Goal: Transaction & Acquisition: Purchase product/service

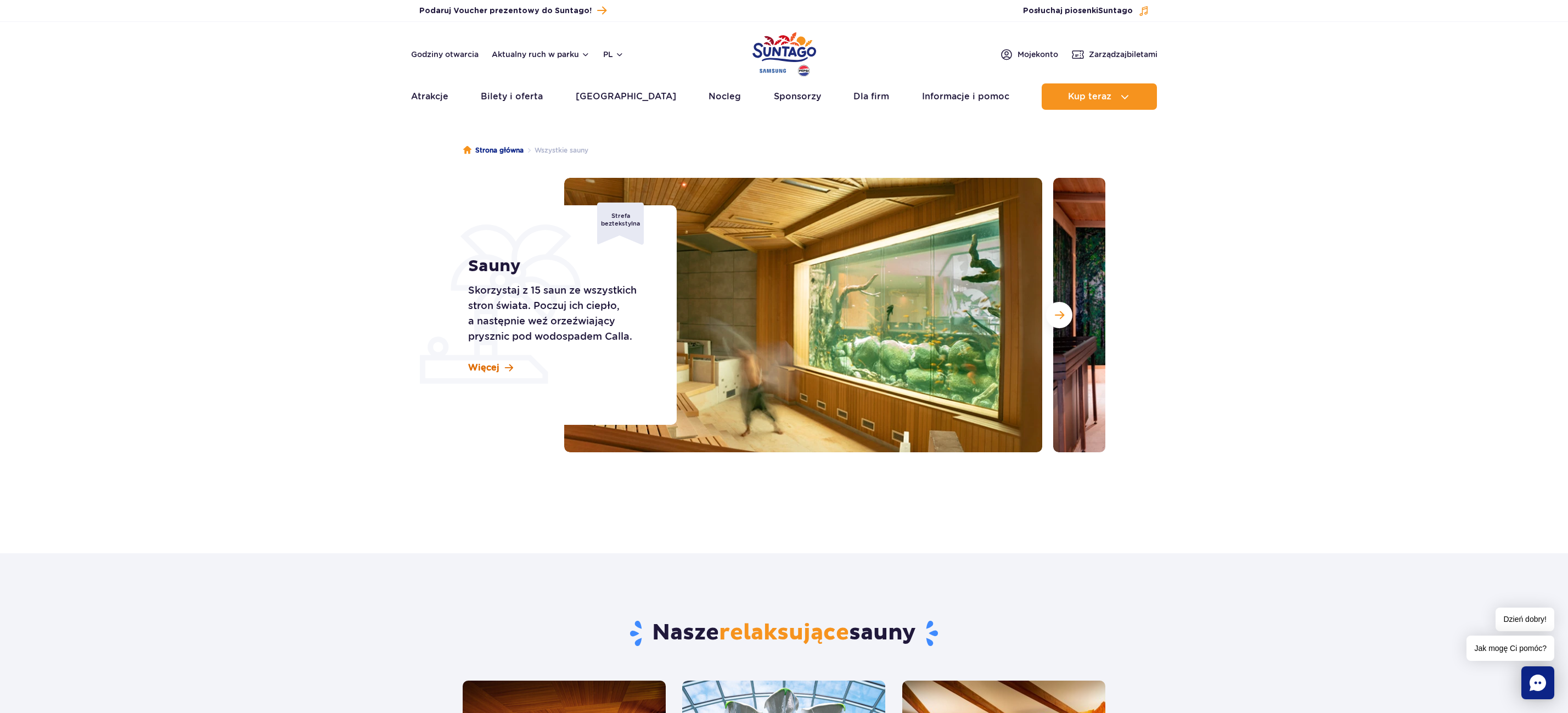
click at [496, 369] on span "Więcej" at bounding box center [484, 367] width 31 height 12
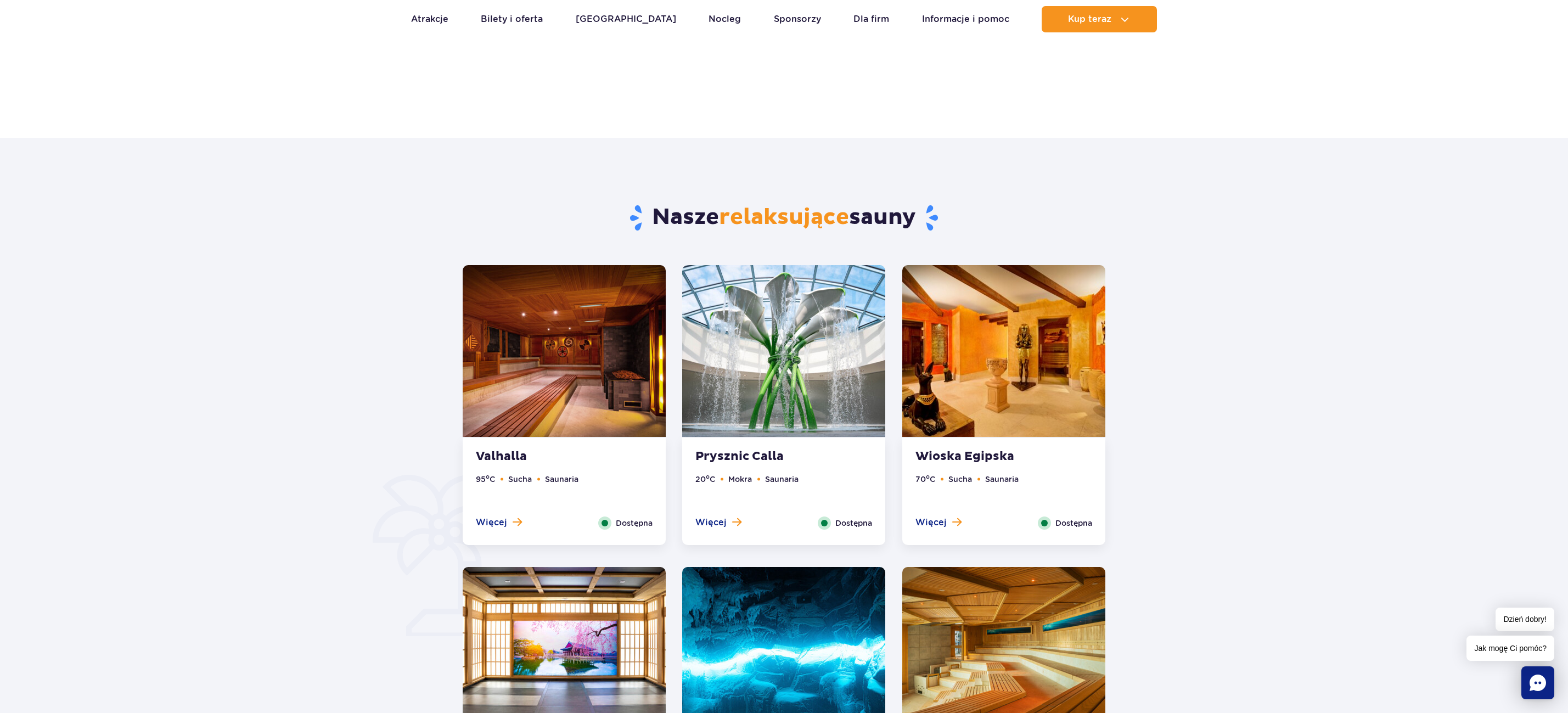
scroll to position [443, 0]
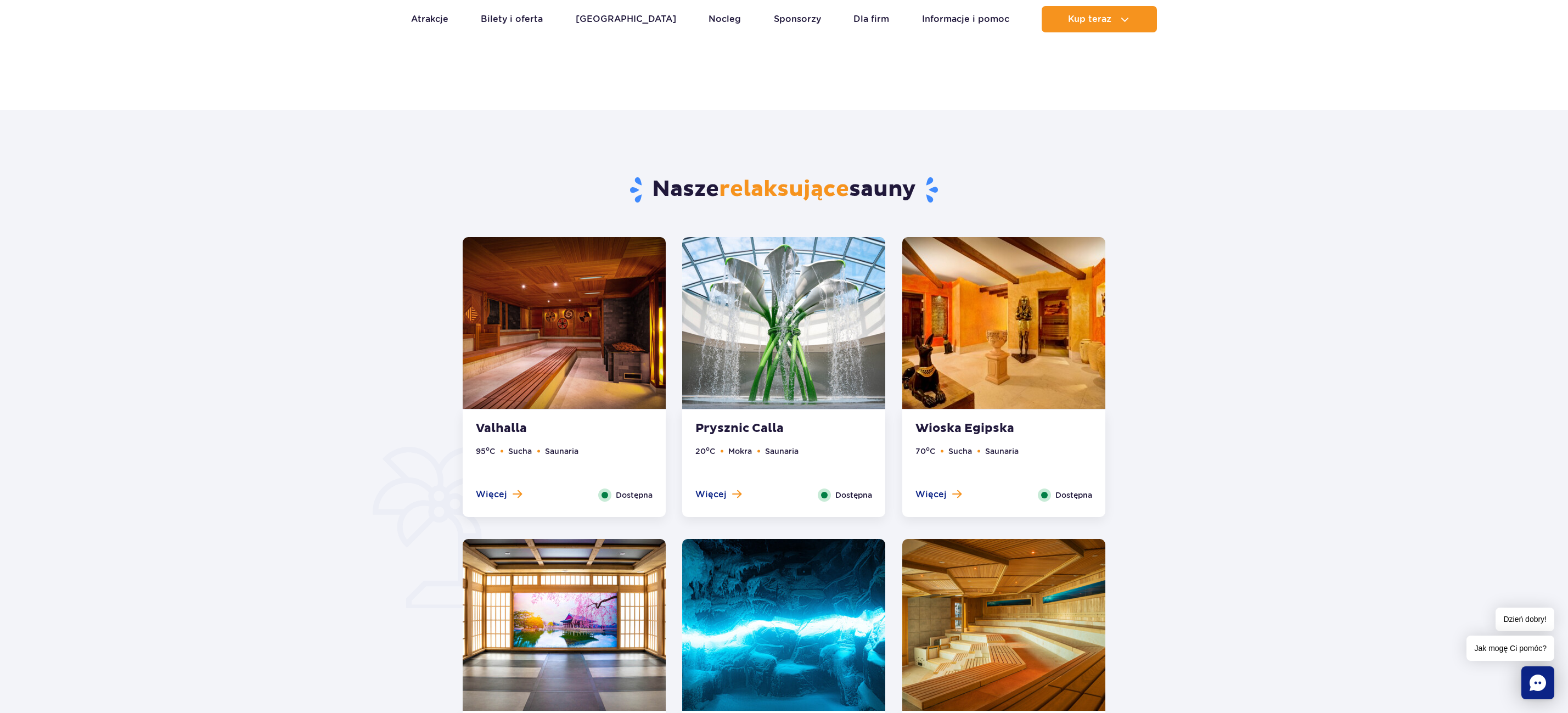
click at [821, 363] on img at bounding box center [783, 322] width 203 height 172
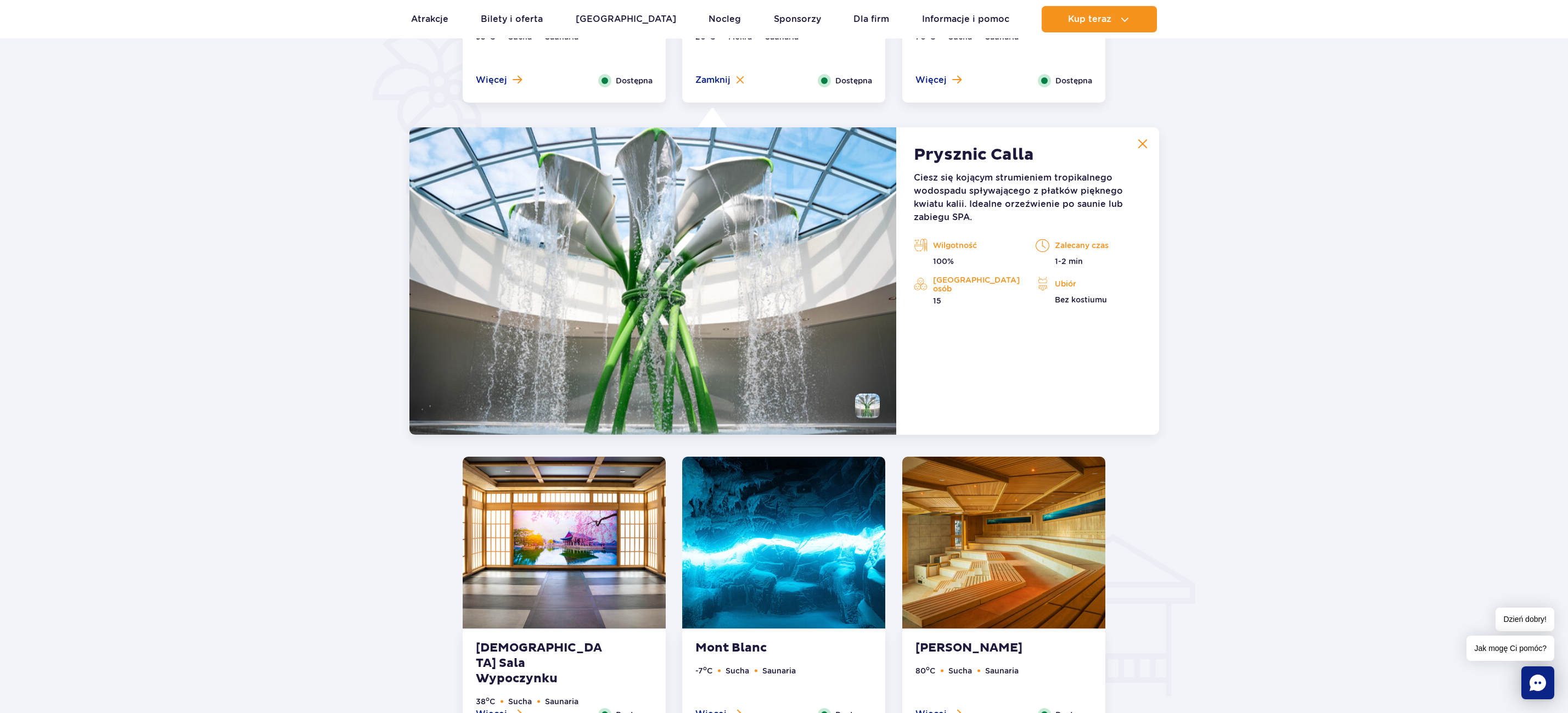
scroll to position [919, 0]
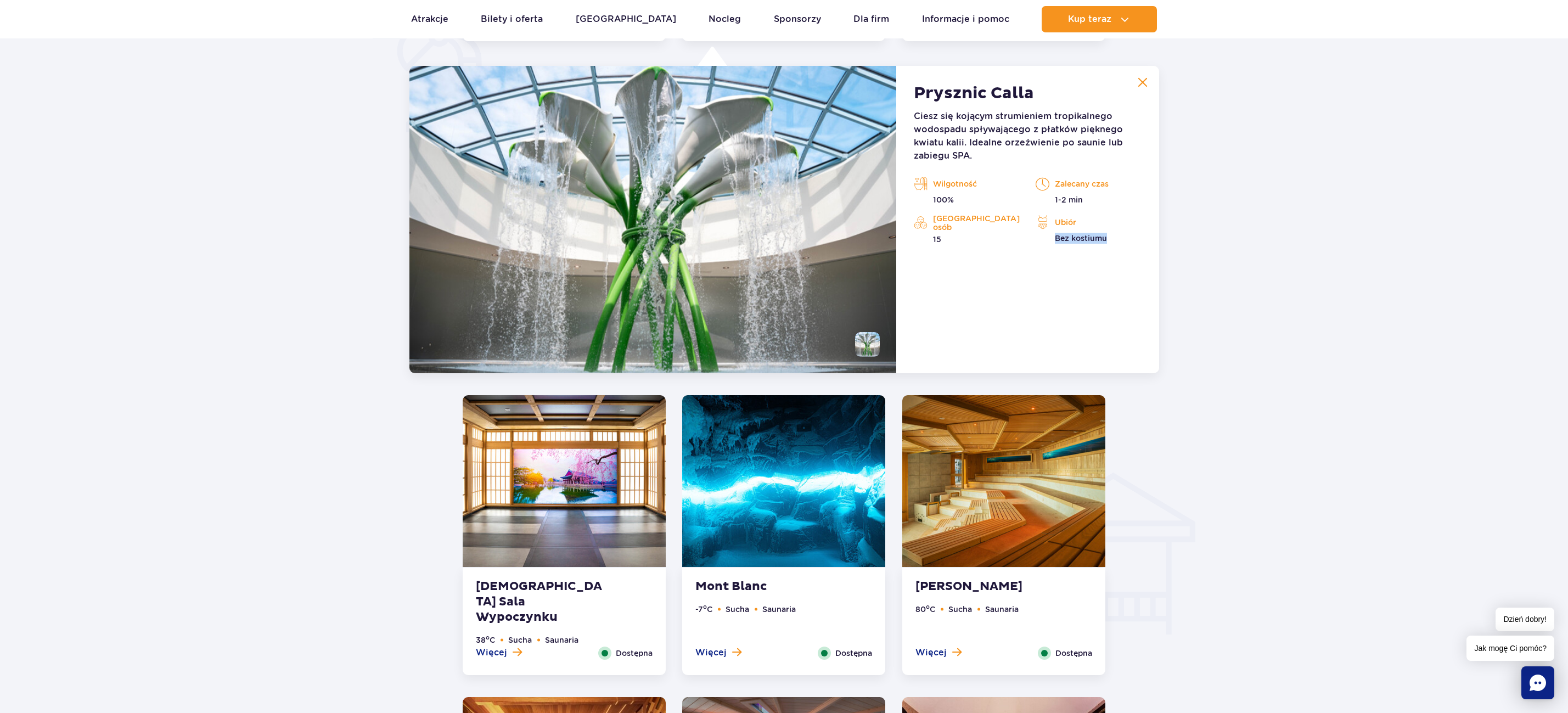
drag, startPoint x: 1034, startPoint y: 240, endPoint x: 1140, endPoint y: 237, distance: 106.0
click at [1140, 237] on div "Ubiór Bez kostiumu" at bounding box center [1088, 229] width 122 height 30
click at [952, 307] on div "Prysznic Calla Ciesz się kojącym strumieniem tropikalnego wodospadu spływająceg…" at bounding box center [1027, 220] width 262 height 308
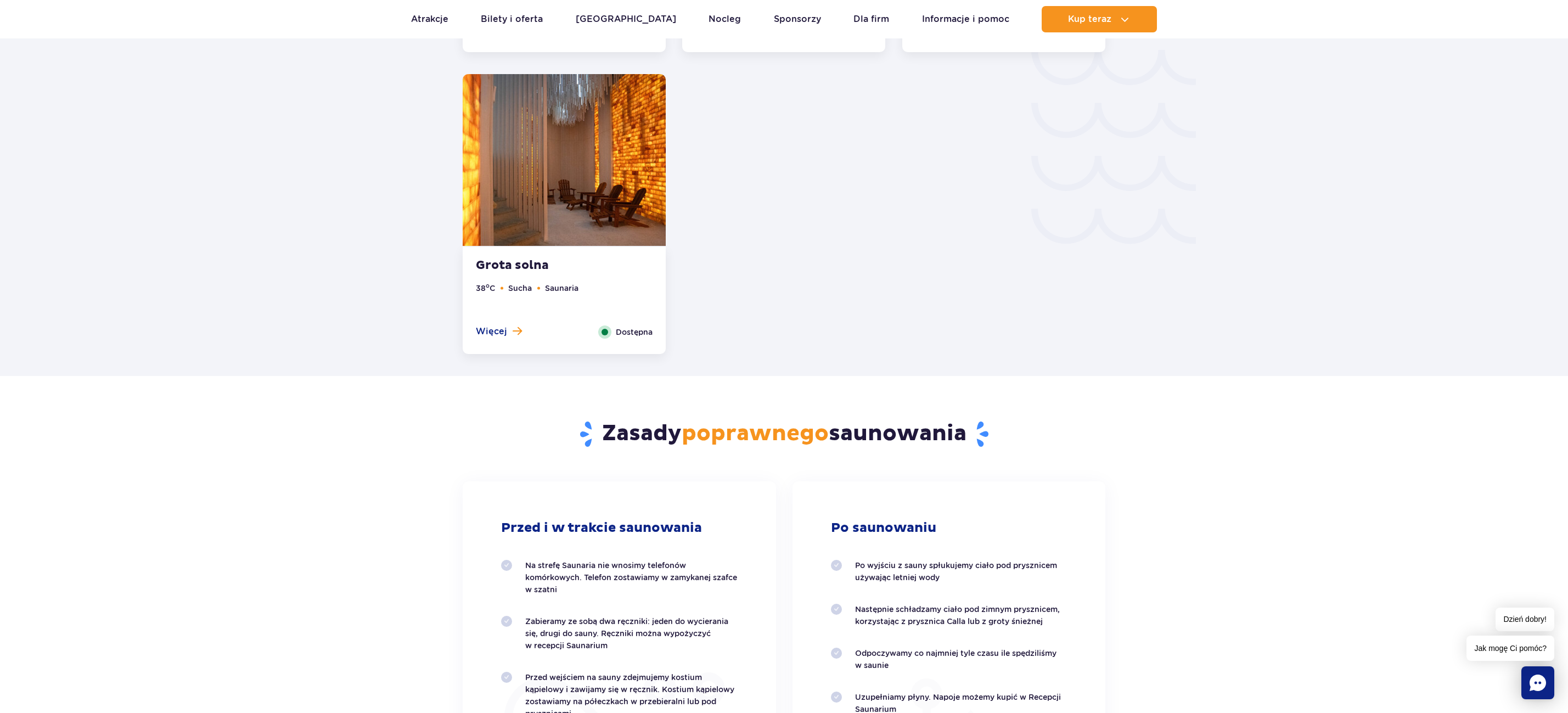
scroll to position [1852, 0]
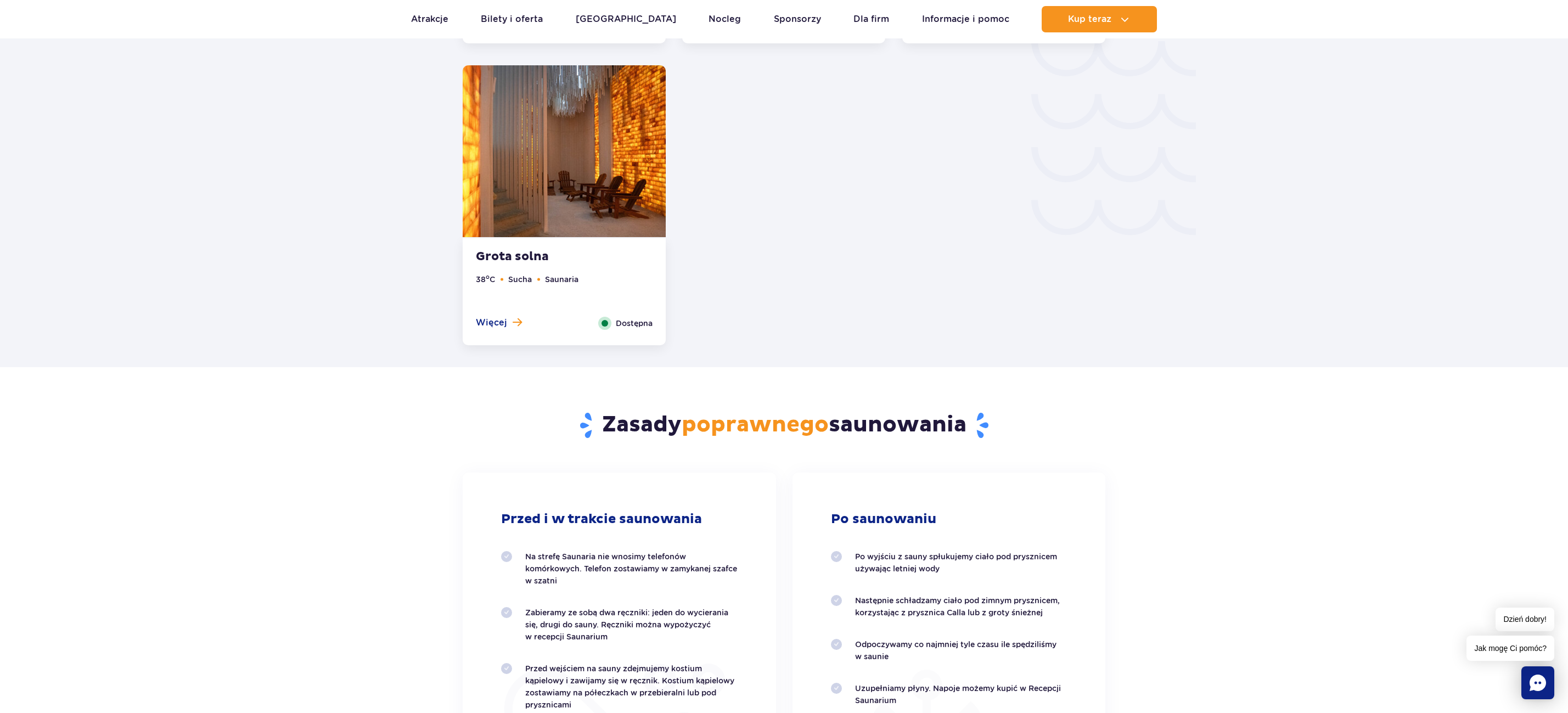
drag, startPoint x: 675, startPoint y: 420, endPoint x: 993, endPoint y: 424, distance: 318.0
click at [993, 424] on h2 "Zasady poprawnego saunowania" at bounding box center [784, 426] width 642 height 29
drag, startPoint x: 993, startPoint y: 424, endPoint x: 1029, endPoint y: 465, distance: 54.6
click at [1029, 465] on div "Zasady poprawnego saunowania Przed i w trakcie saunowania Na strefę Saunaria ni…" at bounding box center [784, 646] width 659 height 557
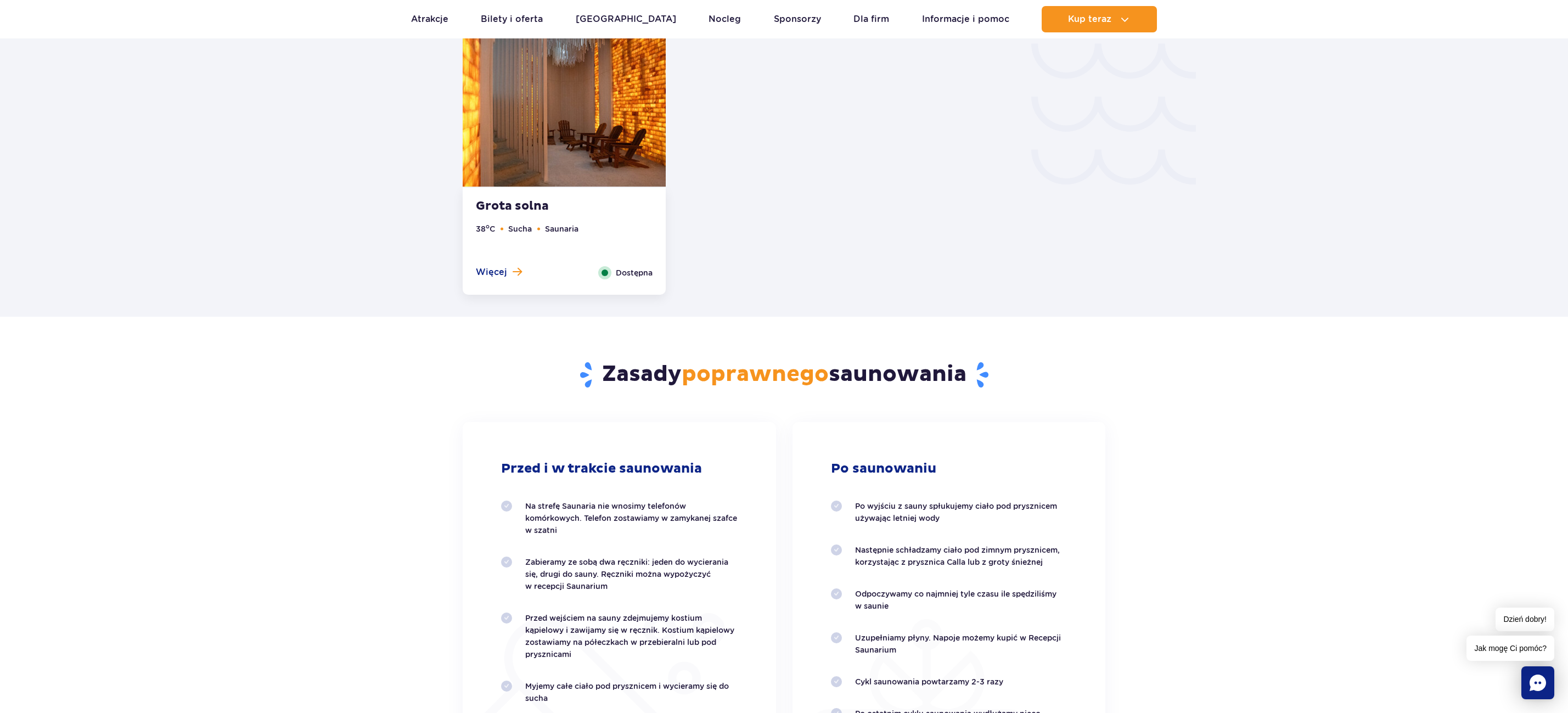
scroll to position [1907, 0]
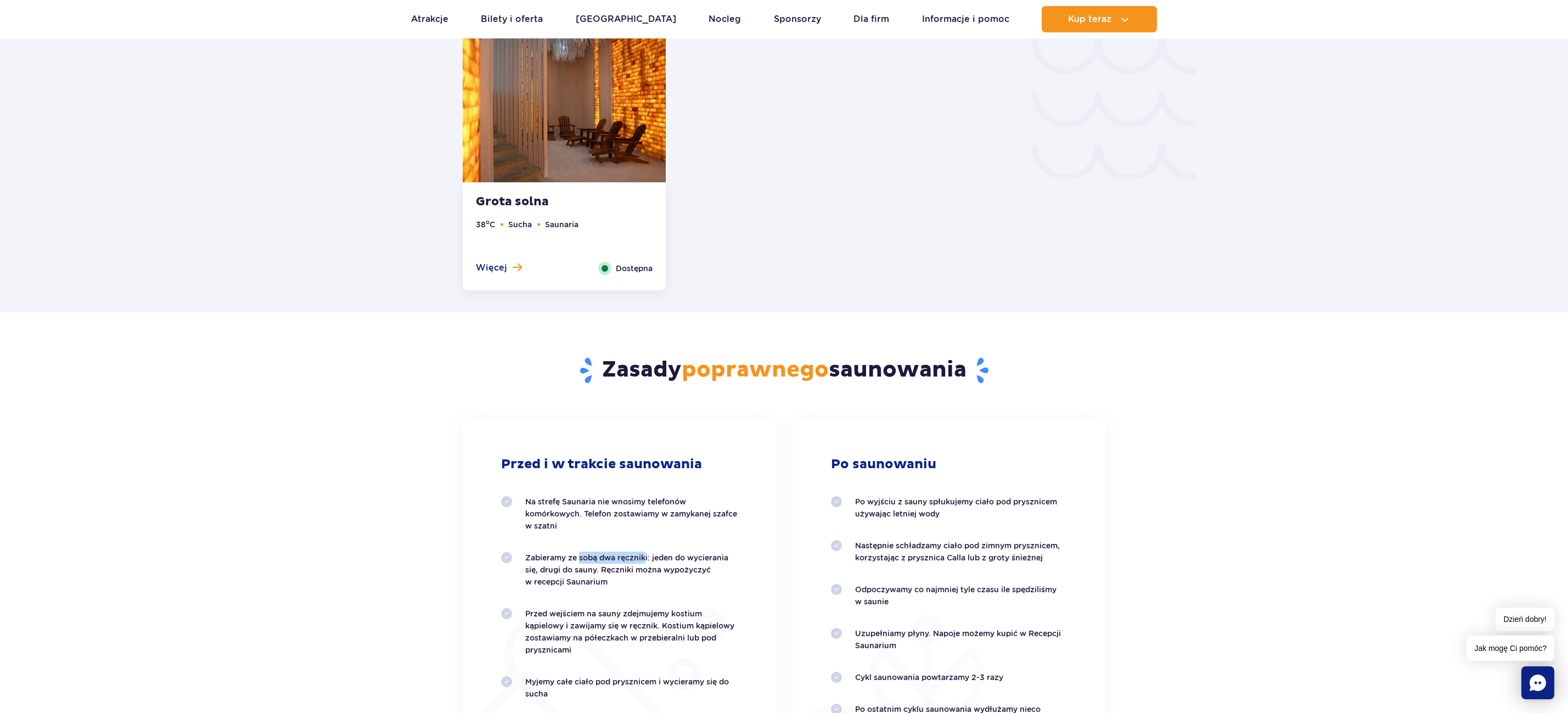
drag, startPoint x: 579, startPoint y: 557, endPoint x: 642, endPoint y: 553, distance: 63.1
click at [642, 553] on p "Zabieramy ze sobą dwa ręczniki: jeden do wycierania się, drugi do sauny. Ręczni…" at bounding box center [631, 570] width 212 height 36
drag, startPoint x: 559, startPoint y: 572, endPoint x: 586, endPoint y: 569, distance: 27.2
click at [586, 569] on p "Zabieramy ze sobą dwa ręczniki: jeden do wycierania się, drugi do sauny. Ręczni…" at bounding box center [631, 570] width 212 height 36
drag, startPoint x: 586, startPoint y: 569, endPoint x: 627, endPoint y: 588, distance: 45.2
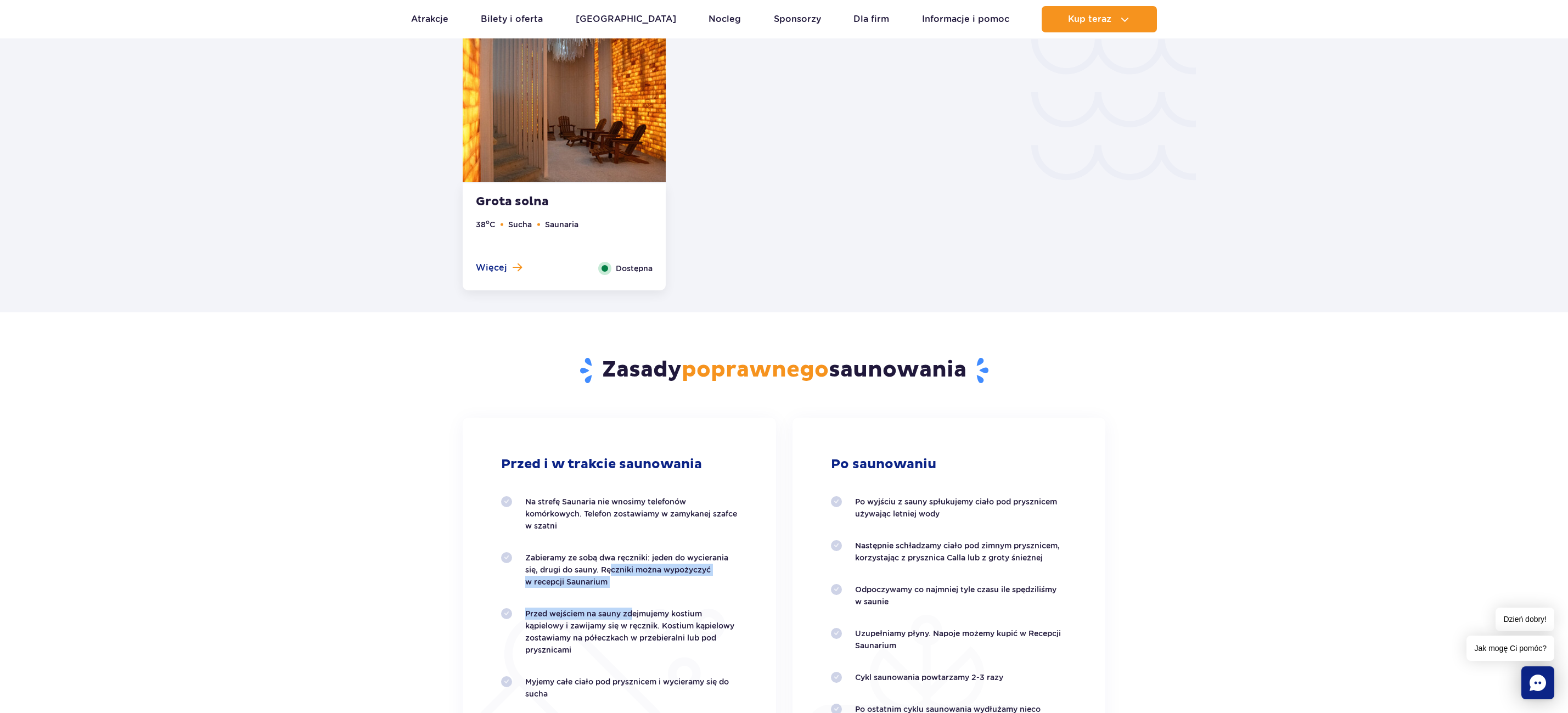
click at [627, 588] on ol "Na strefę Saunaria nie wnosimy telefonów komórkowych. Telefon zostawiamy w zamy…" at bounding box center [619, 664] width 237 height 336
drag, startPoint x: 627, startPoint y: 588, endPoint x: 654, endPoint y: 593, distance: 27.5
click at [653, 593] on ol "Na strefę Saunaria nie wnosimy telefonów komórkowych. Telefon zostawiamy w zamy…" at bounding box center [619, 664] width 237 height 336
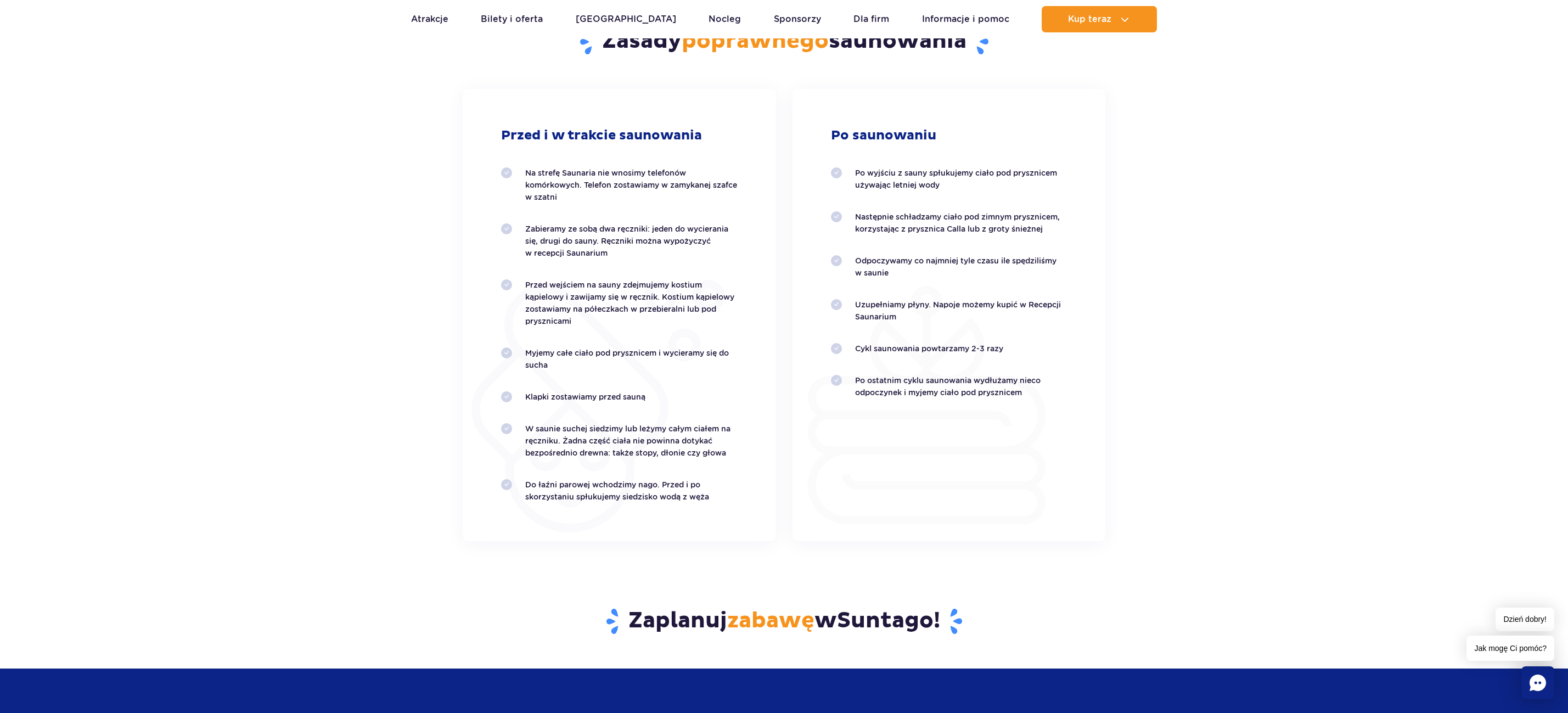
scroll to position [2236, 0]
drag, startPoint x: 525, startPoint y: 497, endPoint x: 681, endPoint y: 502, distance: 156.1
click at [666, 503] on div "Przed i w trakcie saunowania Na strefę Saunaria nie wnosimy telefonów komórkowy…" at bounding box center [619, 314] width 313 height 452
click at [682, 502] on div "Przed i w trakcie saunowania Na strefę Saunaria nie wnosimy telefonów komórkowy…" at bounding box center [619, 314] width 313 height 452
drag, startPoint x: 684, startPoint y: 501, endPoint x: 721, endPoint y: 500, distance: 37.0
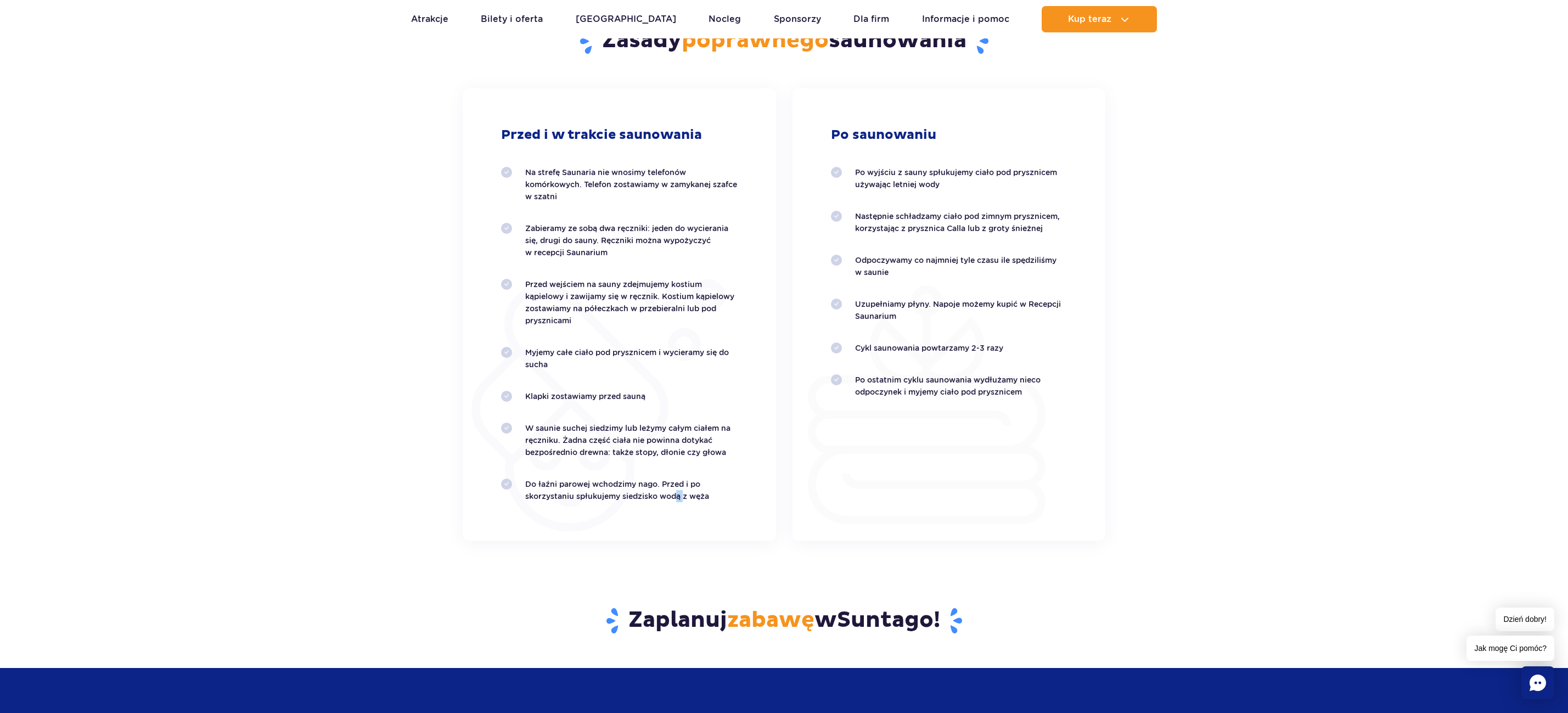
click at [721, 500] on p "Do łaźni parowej wchodzimy nago. Przed i po skorzystaniu spłukujemy siedzisko w…" at bounding box center [631, 490] width 212 height 24
drag, startPoint x: 721, startPoint y: 500, endPoint x: 727, endPoint y: 557, distance: 57.3
click at [727, 557] on div "Zaplanuj zabawę w Suntago !" at bounding box center [784, 604] width 659 height 127
drag, startPoint x: 530, startPoint y: 487, endPoint x: 642, endPoint y: 483, distance: 112.1
click at [642, 483] on p "Do łaźni parowej wchodzimy nago. Przed i po skorzystaniu spłukujemy siedzisko w…" at bounding box center [631, 490] width 212 height 24
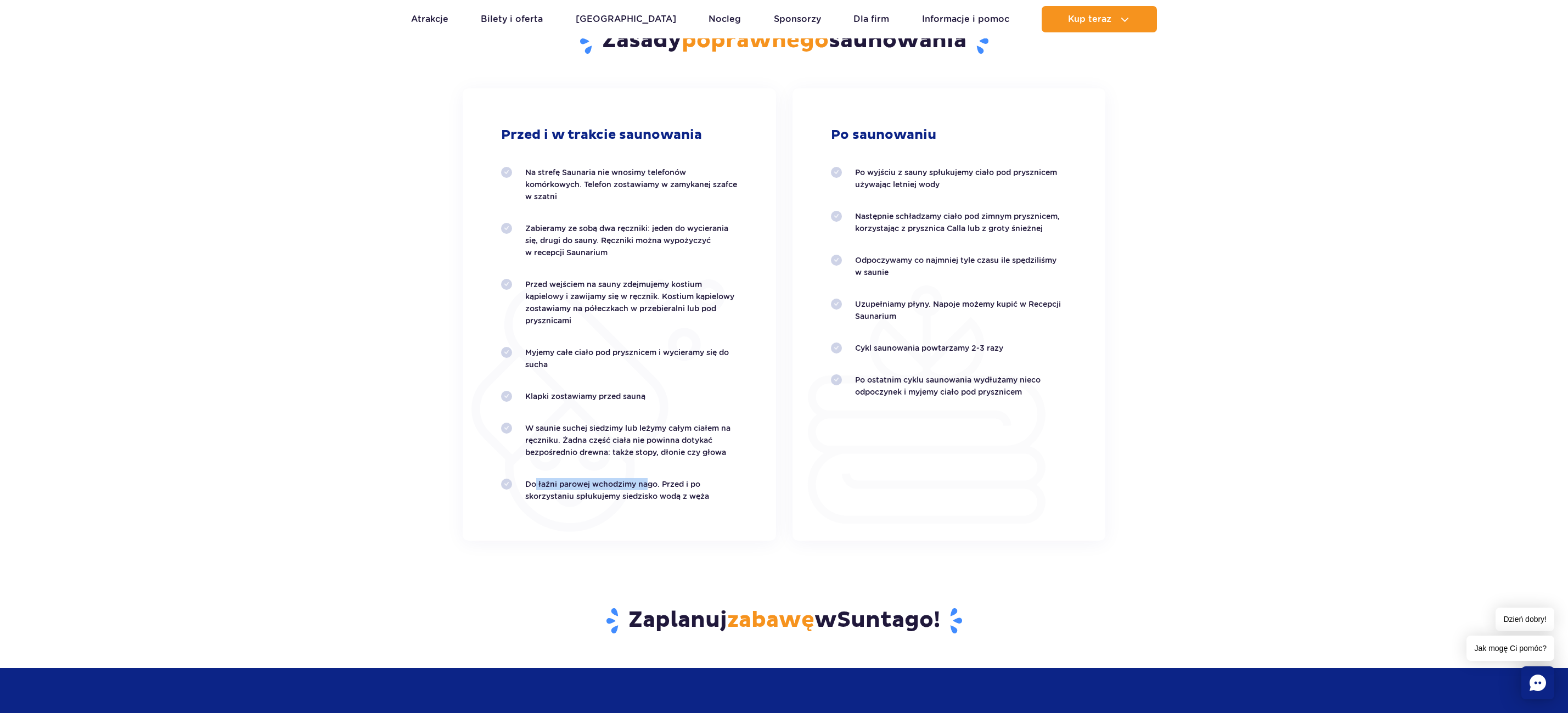
drag, startPoint x: 852, startPoint y: 279, endPoint x: 867, endPoint y: 343, distance: 65.7
click at [880, 339] on div "Przed i w trakcie saunowania Na strefę Saunaria nie wnosimy telefonów komórkowy…" at bounding box center [784, 314] width 659 height 452
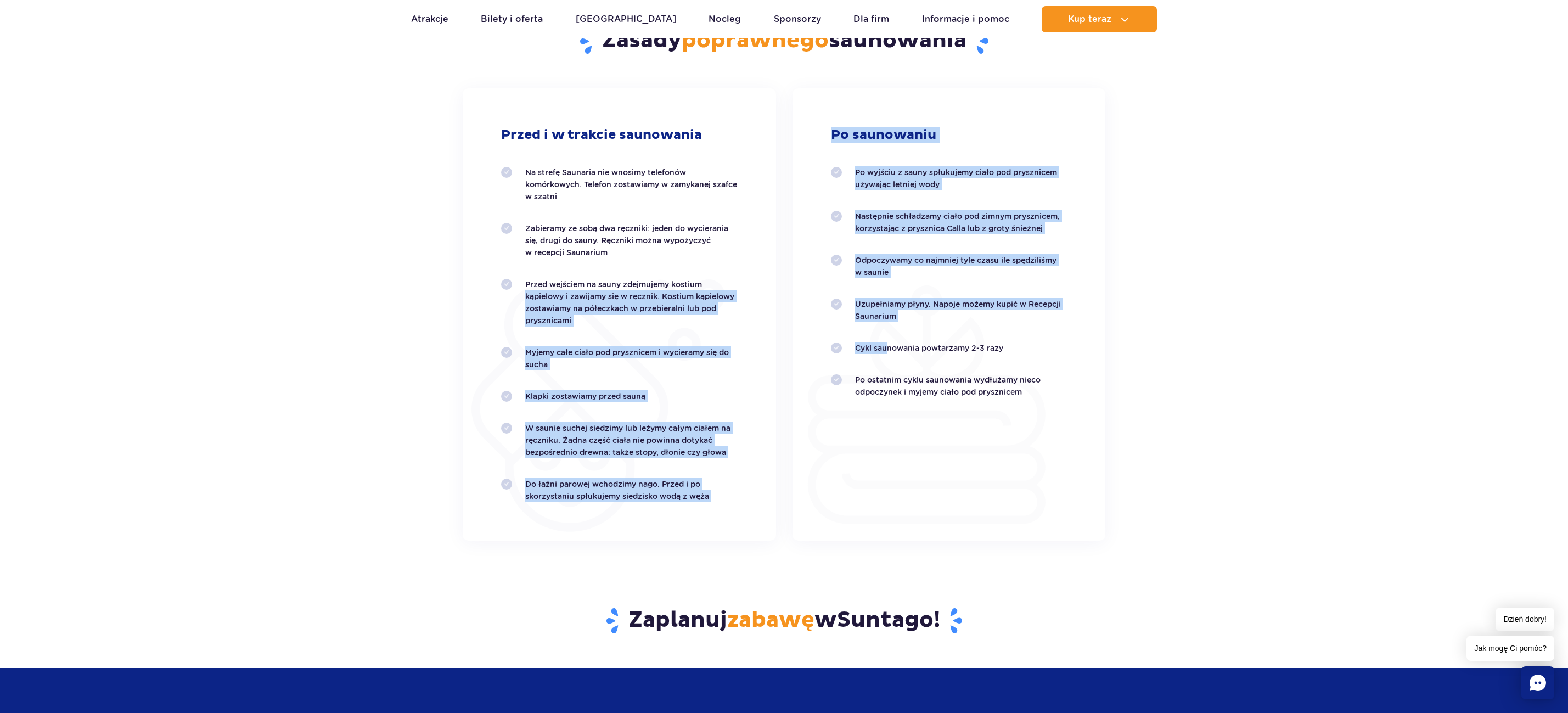
click at [377, 388] on section "Zasady poprawnego saunowania Przed i w trakcie saunowania Na strefę Saunaria ni…" at bounding box center [784, 261] width 1568 height 557
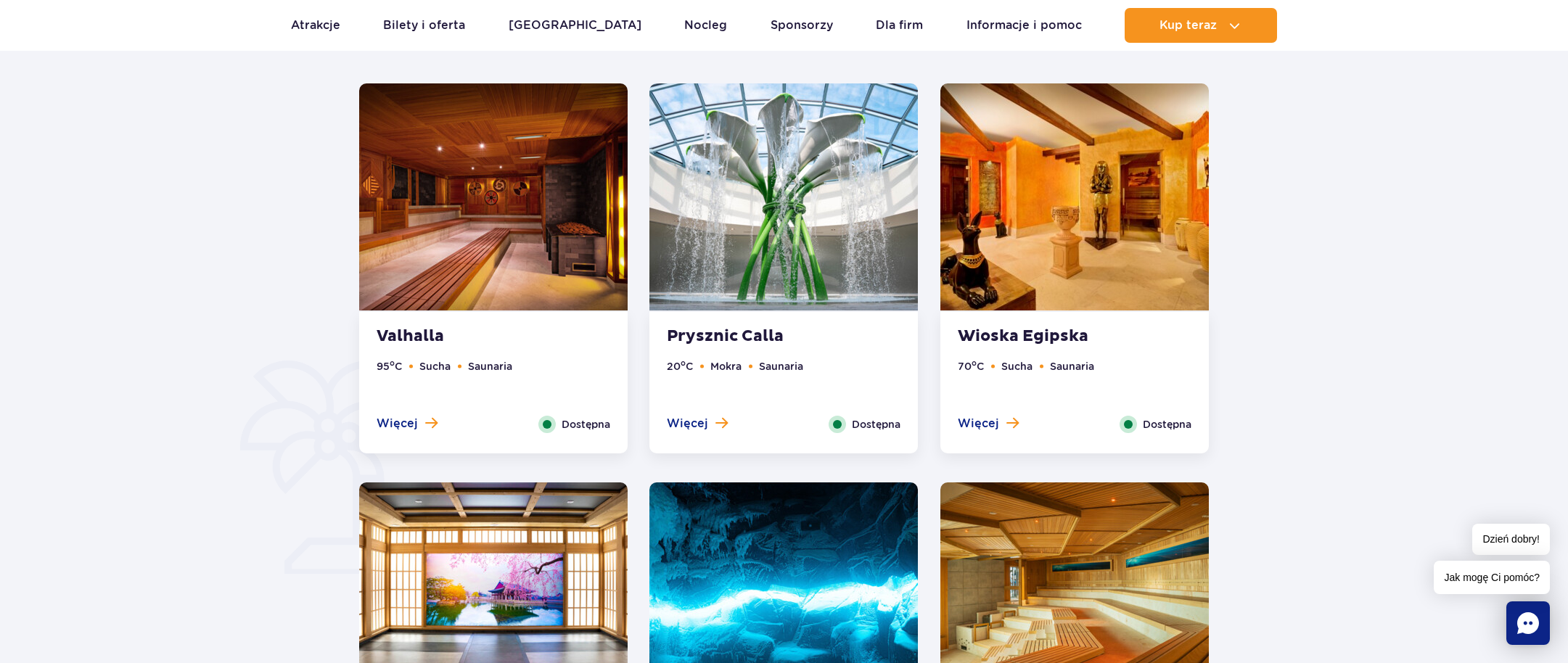
scroll to position [798, 0]
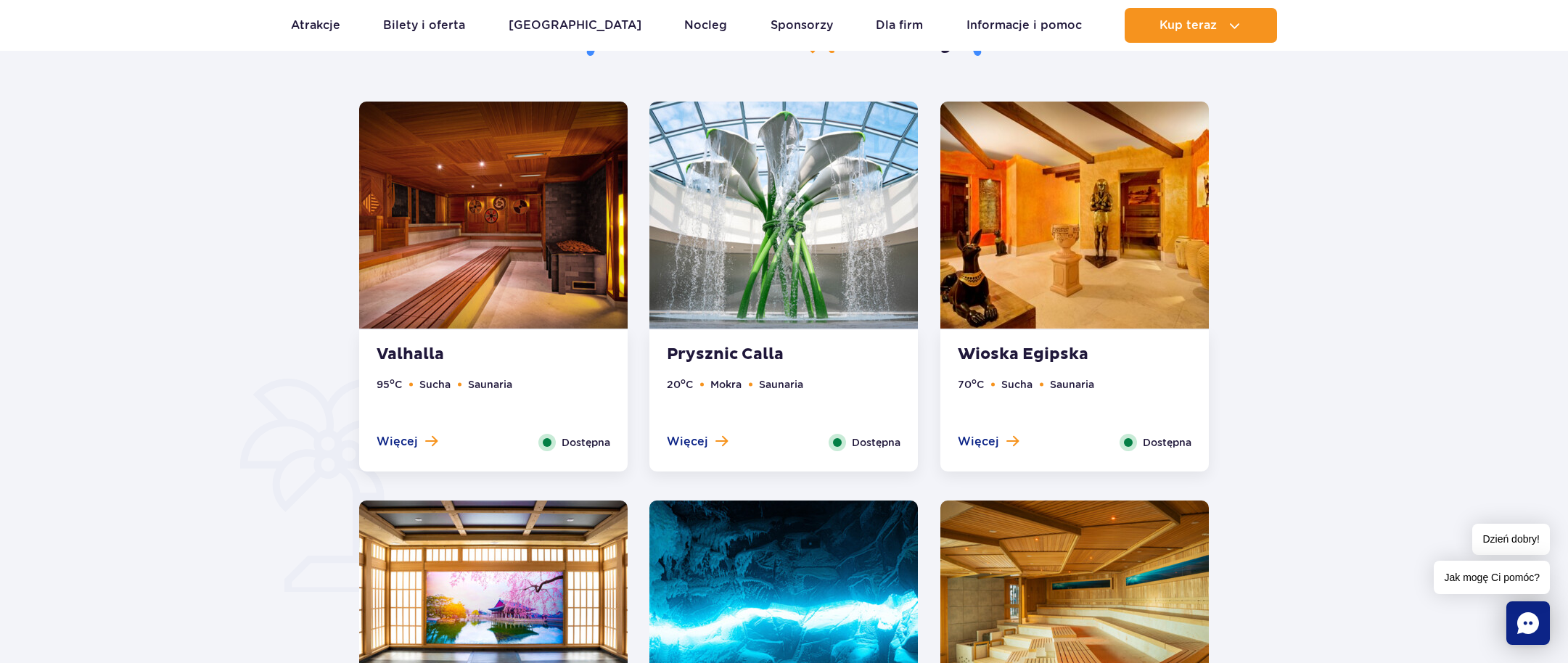
click at [548, 430] on ul "95 o C Sucha Saunaria" at bounding box center [493, 405] width 233 height 57
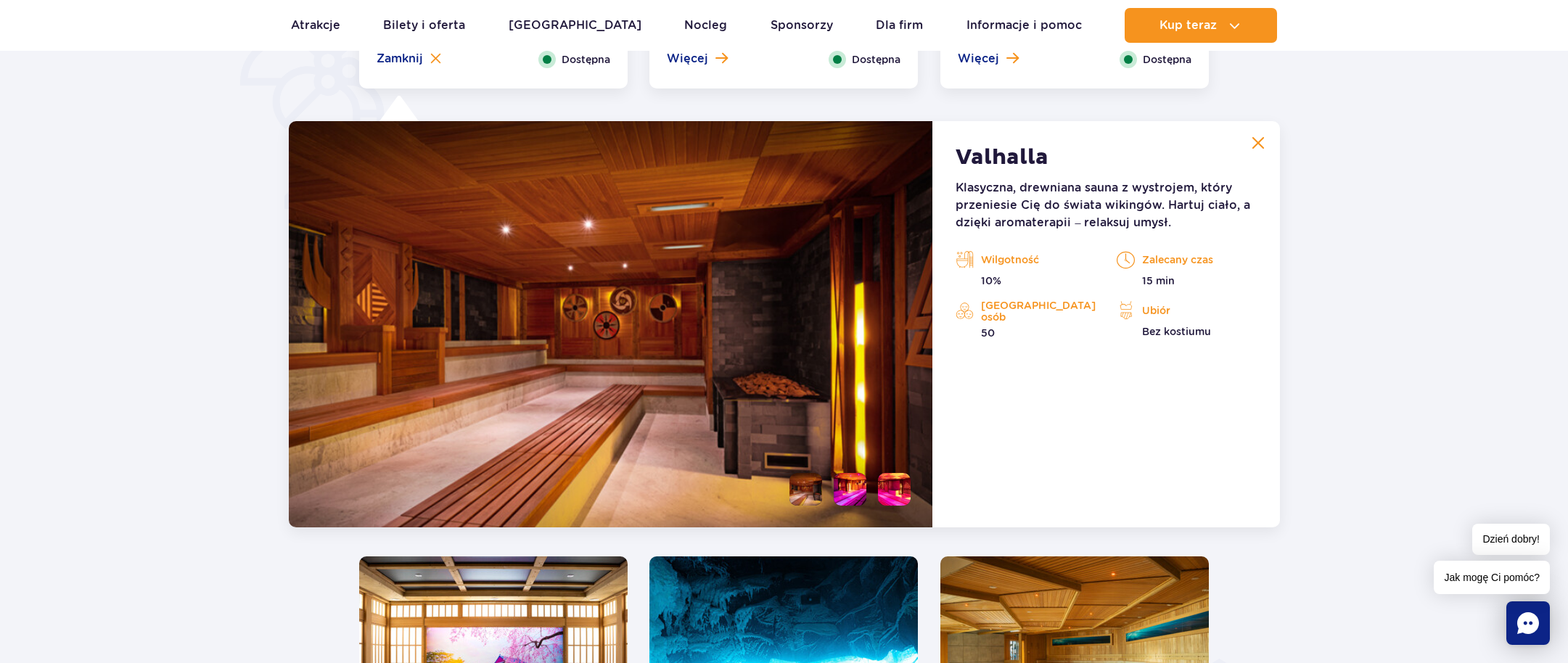
scroll to position [1215, 0]
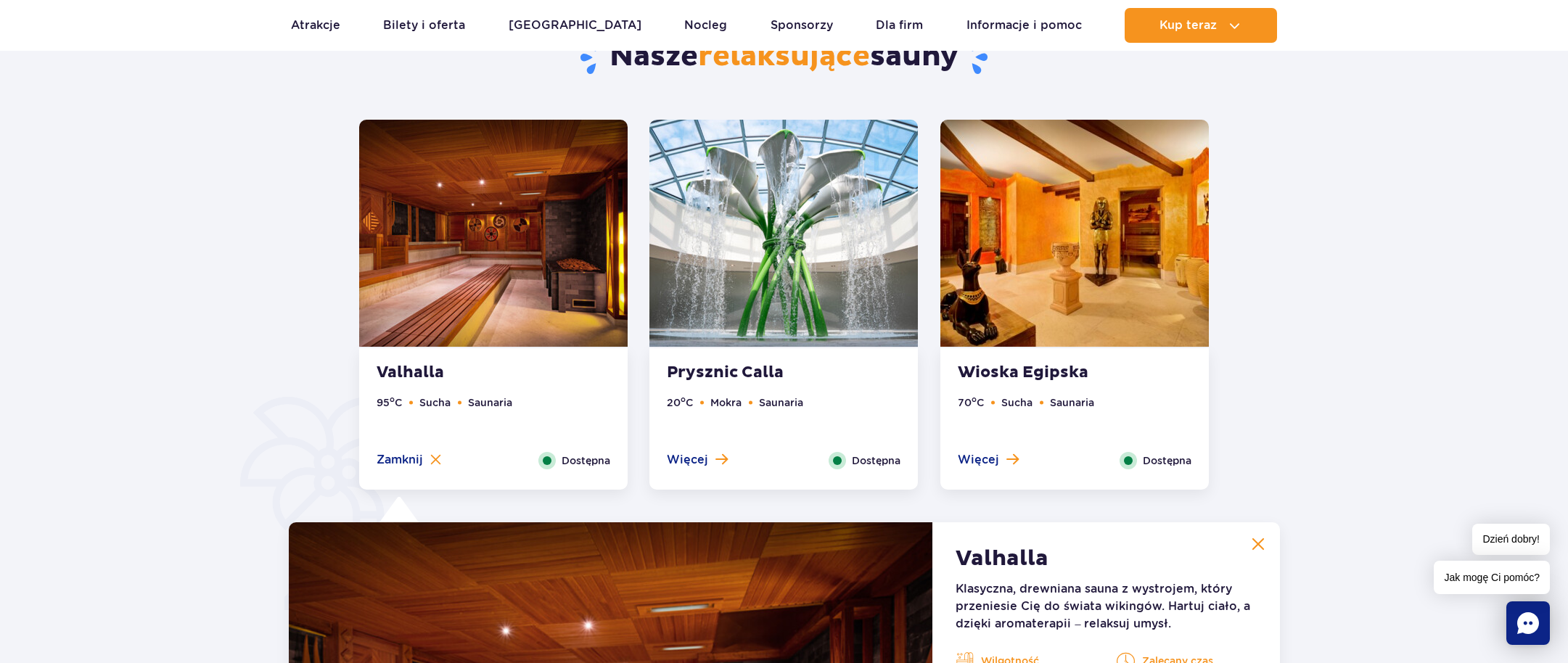
click at [1117, 437] on ul "70 o C Sucha Saunaria" at bounding box center [1075, 423] width 233 height 57
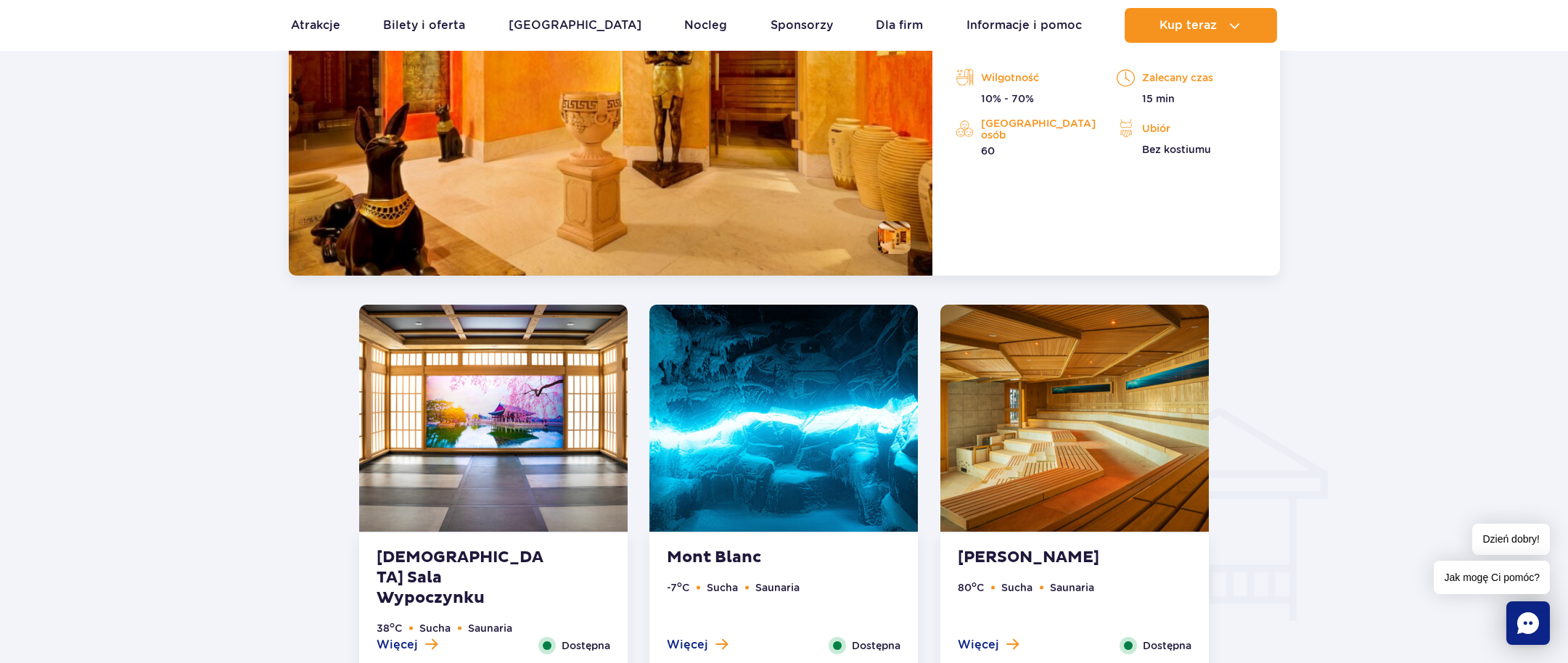
click at [537, 562] on strong "[DEMOGRAPHIC_DATA] Sala Wypoczynku" at bounding box center [464, 578] width 176 height 61
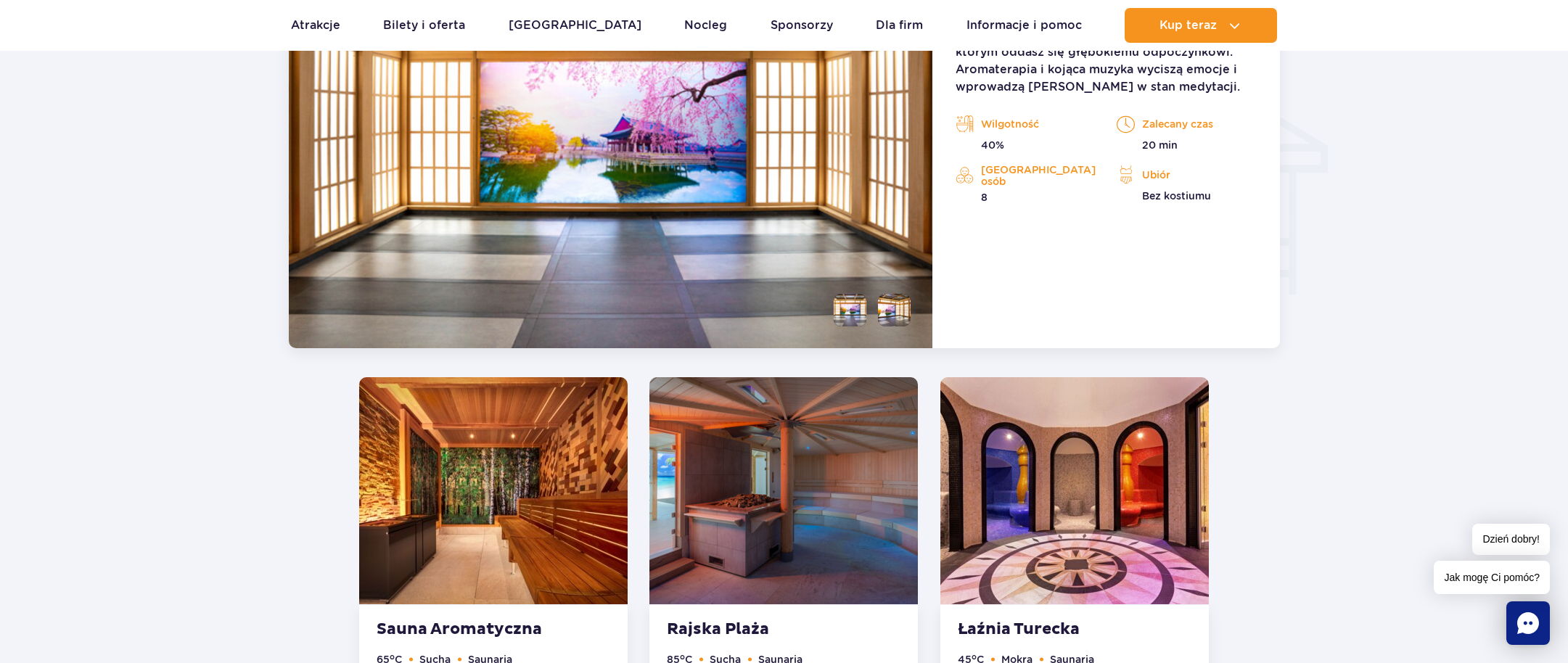
click at [493, 479] on img at bounding box center [493, 491] width 268 height 227
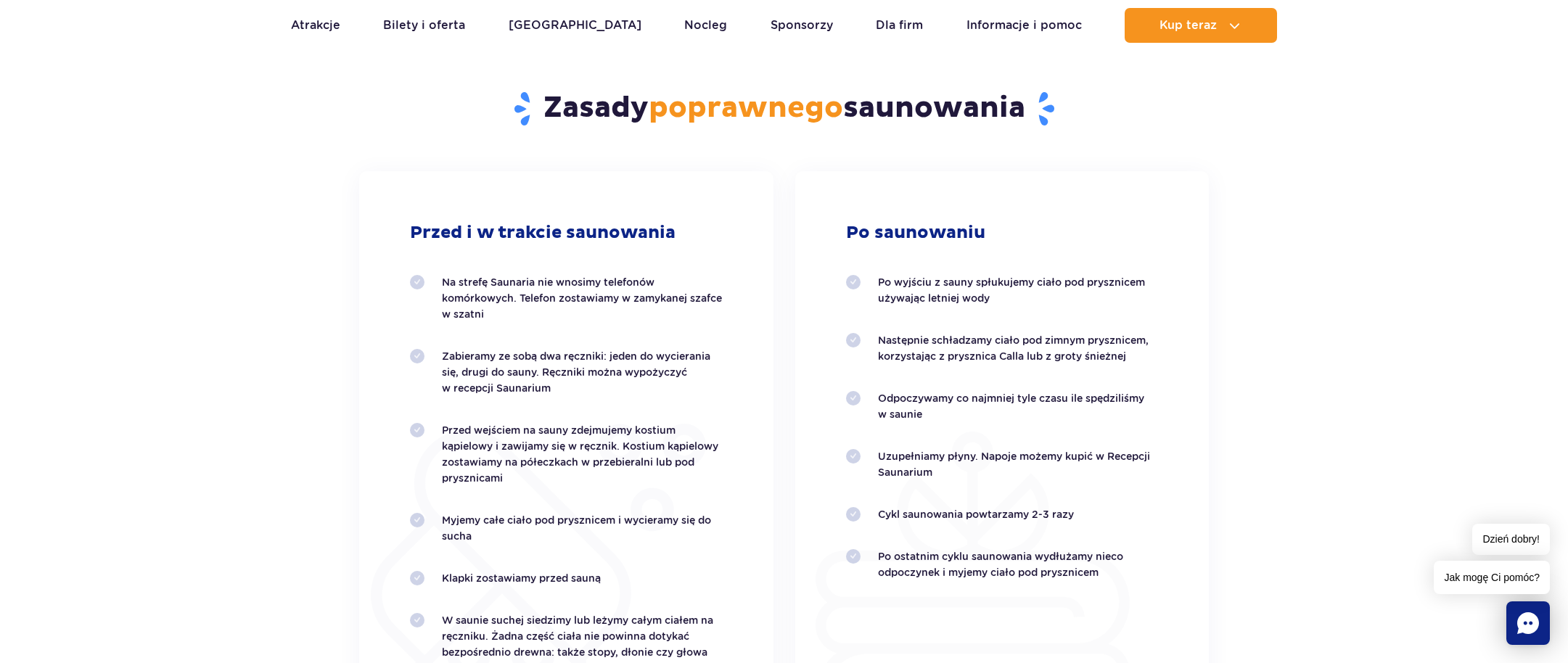
scroll to position [2883, 0]
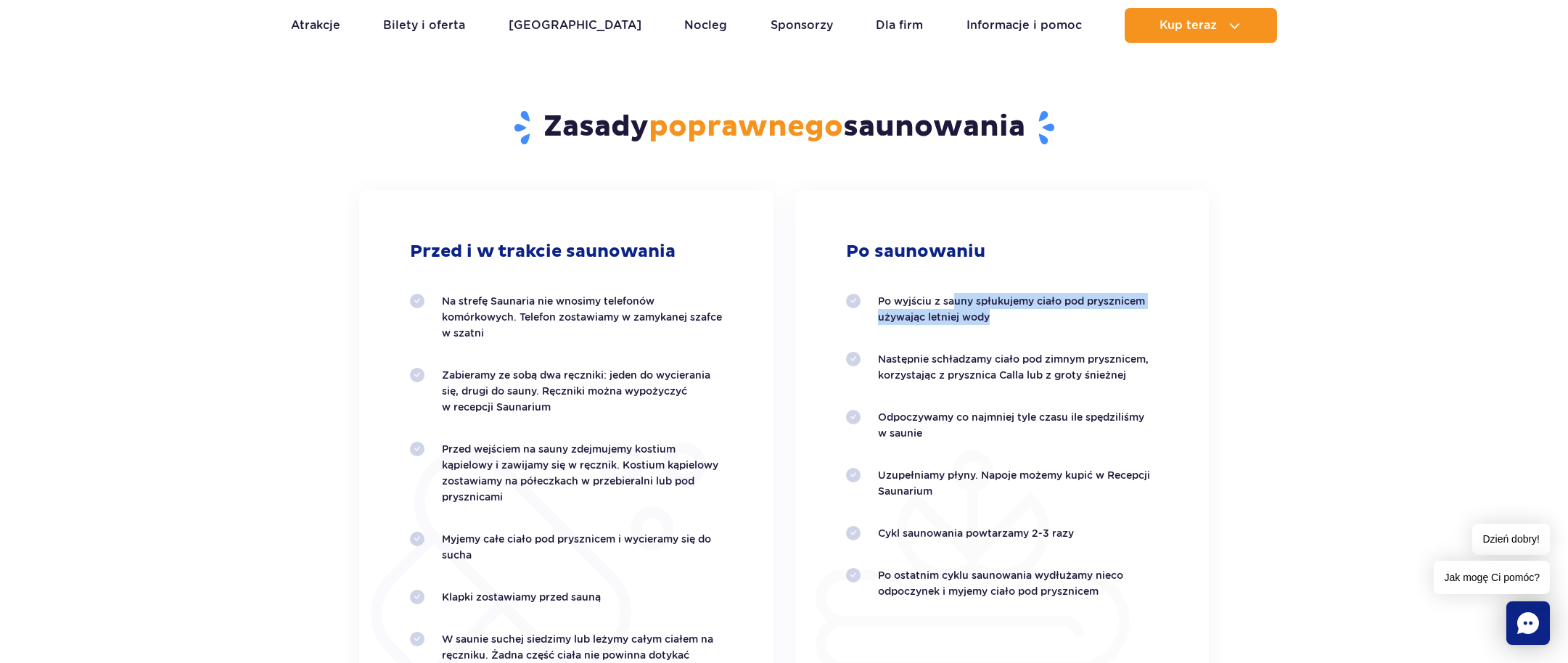
drag, startPoint x: 953, startPoint y: 292, endPoint x: 1235, endPoint y: 309, distance: 282.5
click at [1235, 309] on section "Zasady poprawnego saunowania Przed i w trakcie saunowania Na strefę Saunaria ni…" at bounding box center [784, 419] width 1568 height 737
click at [944, 330] on ol "Po wyjściu z sauny spłukujemy ciało pod prysznicem używając letniej wody Następ…" at bounding box center [1002, 446] width 313 height 306
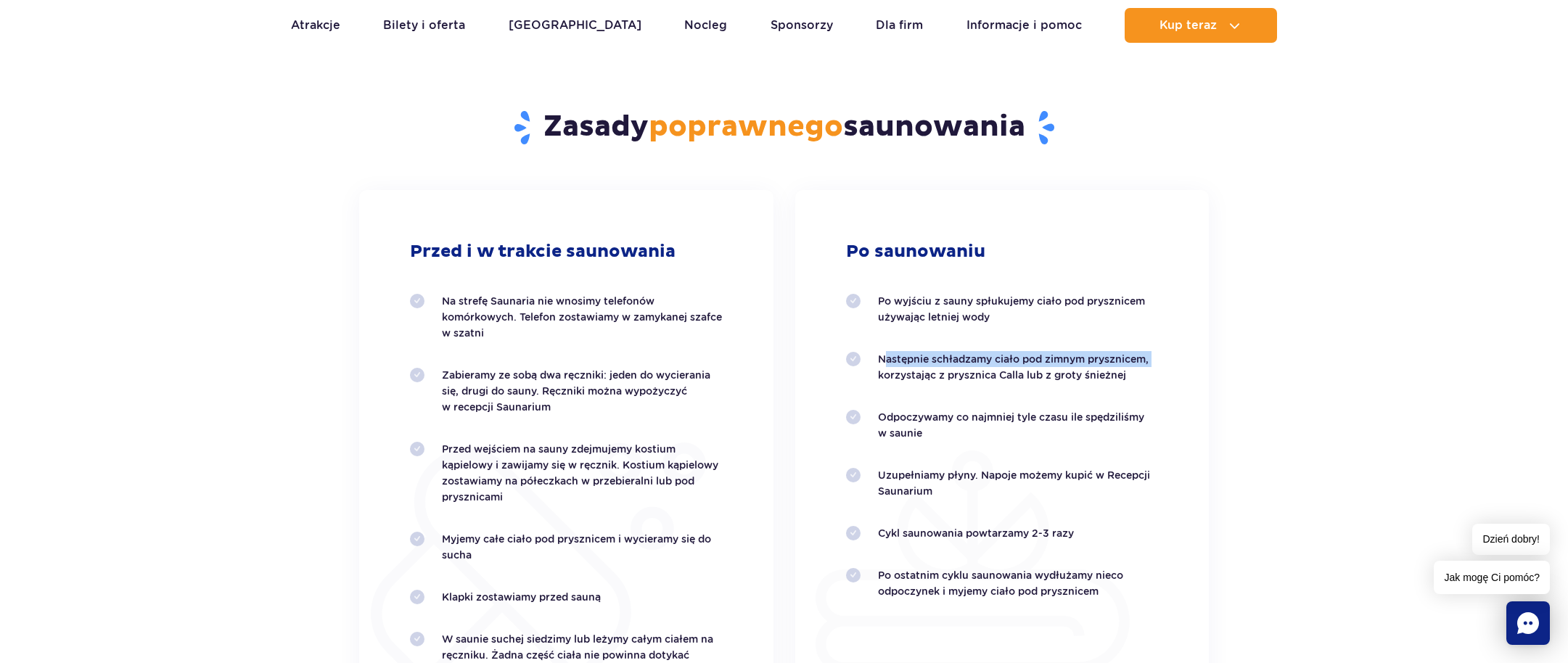
drag, startPoint x: 943, startPoint y: 365, endPoint x: 1168, endPoint y: 365, distance: 225.0
click at [1168, 365] on div "Po saunowaniu Po wyjściu z sauny spłukujemy ciało pod prysznicem używając letni…" at bounding box center [1002, 489] width 414 height 598
drag, startPoint x: 878, startPoint y: 377, endPoint x: 1143, endPoint y: 383, distance: 265.1
click at [1132, 383] on p "Następnie schładzamy ciało pod zimnym prysznicem, korzystając z prysznica Calla…" at bounding box center [1017, 366] width 280 height 32
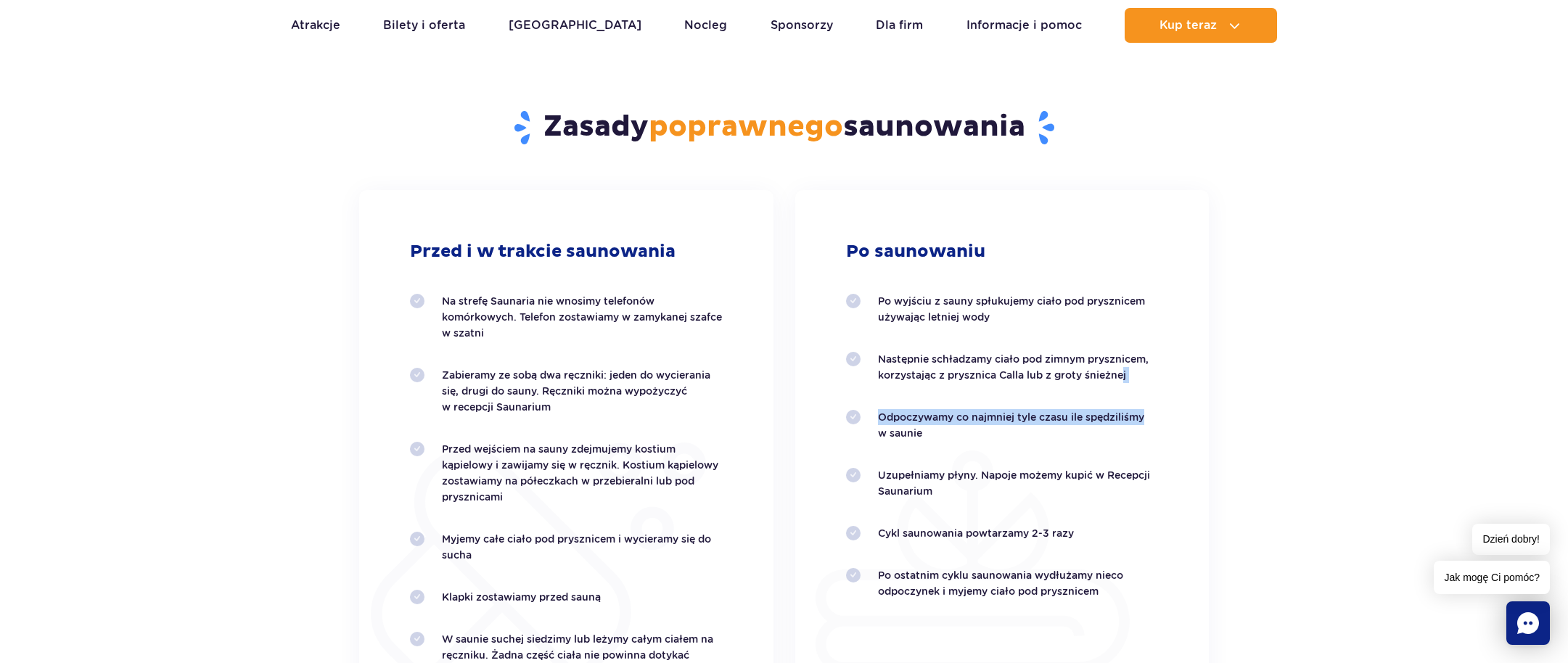
drag, startPoint x: 1152, startPoint y: 383, endPoint x: 1116, endPoint y: 374, distance: 37.1
click at [1116, 374] on ol "Po wyjściu z sauny spłukujemy ciało pod prysznicem używając letniej wody Następ…" at bounding box center [1002, 446] width 313 height 306
drag, startPoint x: 1116, startPoint y: 374, endPoint x: 940, endPoint y: 448, distance: 190.9
click at [940, 448] on ol "Po wyjściu z sauny spłukujemy ciało pod prysznicem używając letniej wody Następ…" at bounding box center [1002, 446] width 313 height 306
drag, startPoint x: 920, startPoint y: 417, endPoint x: 1178, endPoint y: 417, distance: 258.0
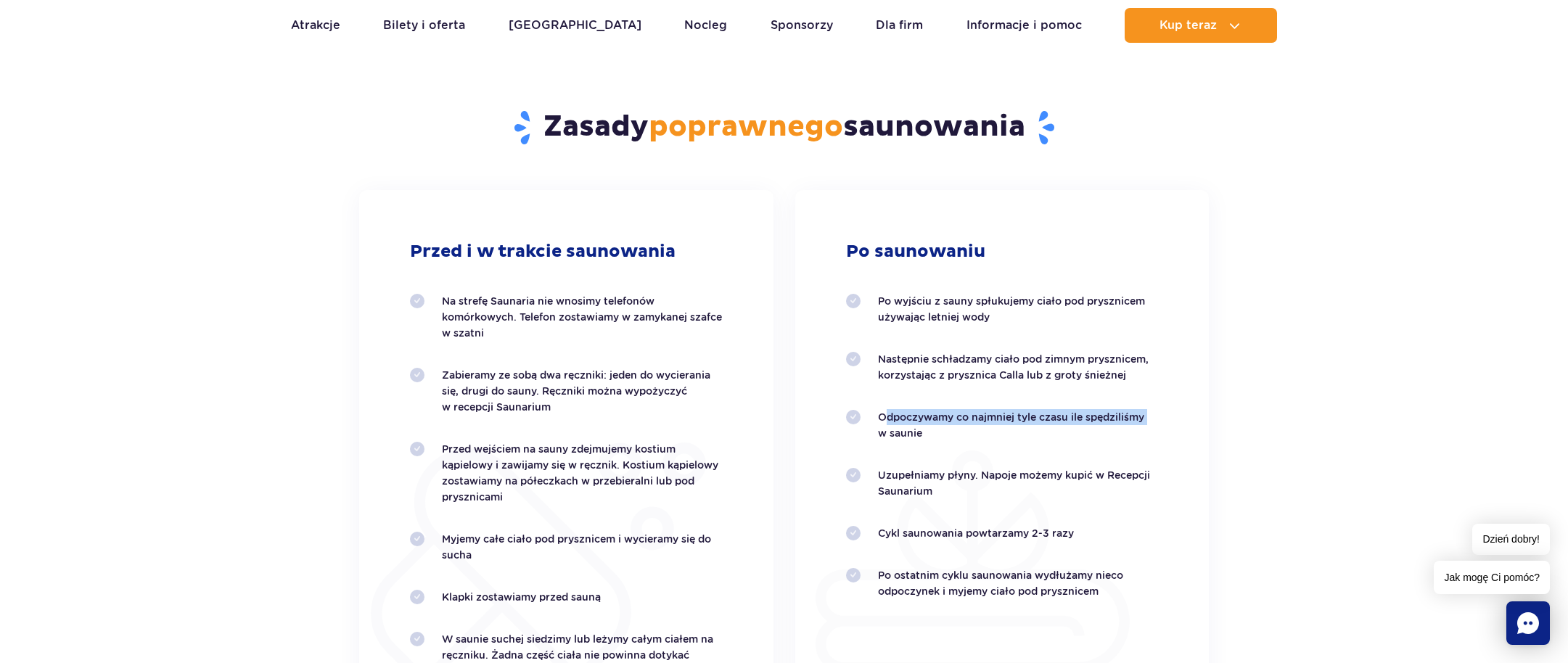
click at [1178, 417] on div "Po saunowaniu Po wyjściu z sauny spłukujemy ciało pod prysznicem używając letni…" at bounding box center [1002, 489] width 414 height 598
click at [1179, 417] on div "Po saunowaniu Po wyjściu z sauny spłukujemy ciało pod prysznicem używając letni…" at bounding box center [1002, 489] width 414 height 598
drag, startPoint x: 1179, startPoint y: 417, endPoint x: 1152, endPoint y: 444, distance: 38.2
click at [1152, 444] on div "Po saunowaniu Po wyjściu z sauny spłukujemy ciało pod prysznicem używając letni…" at bounding box center [1002, 489] width 414 height 598
drag, startPoint x: 1152, startPoint y: 444, endPoint x: 1039, endPoint y: 491, distance: 122.4
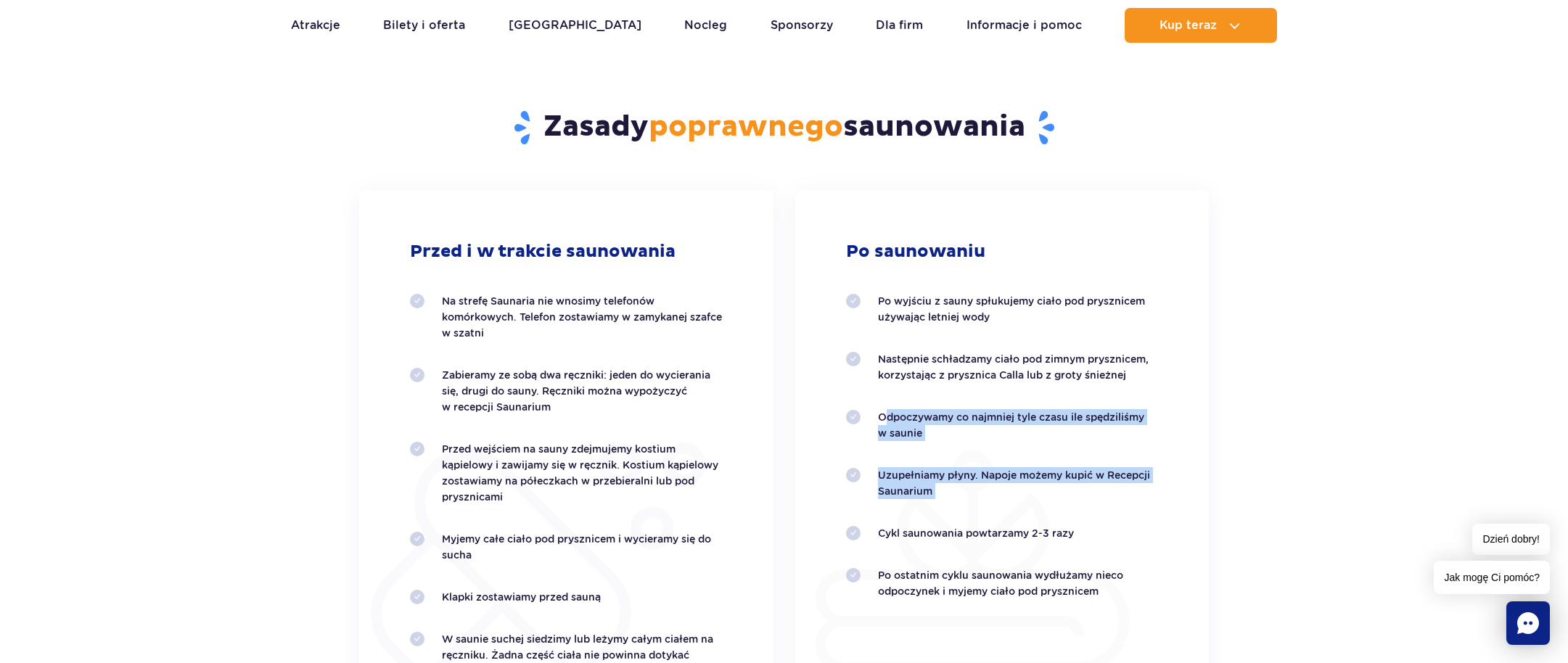
click at [1039, 491] on p "Uzupełniamy płyny. Napoje możemy kupić w Recepcji Saunarium" at bounding box center [1017, 483] width 280 height 32
drag, startPoint x: 926, startPoint y: 467, endPoint x: 1159, endPoint y: 478, distance: 233.3
click at [1159, 478] on div "Po saunowaniu Po wyjściu z sauny spłukujemy ciało pod prysznicem używając letni…" at bounding box center [1002, 489] width 414 height 598
drag, startPoint x: 898, startPoint y: 533, endPoint x: 1099, endPoint y: 534, distance: 201.0
click at [1099, 534] on p "Cykl saunowania powtarzamy 2-3 razy" at bounding box center [1017, 533] width 280 height 16
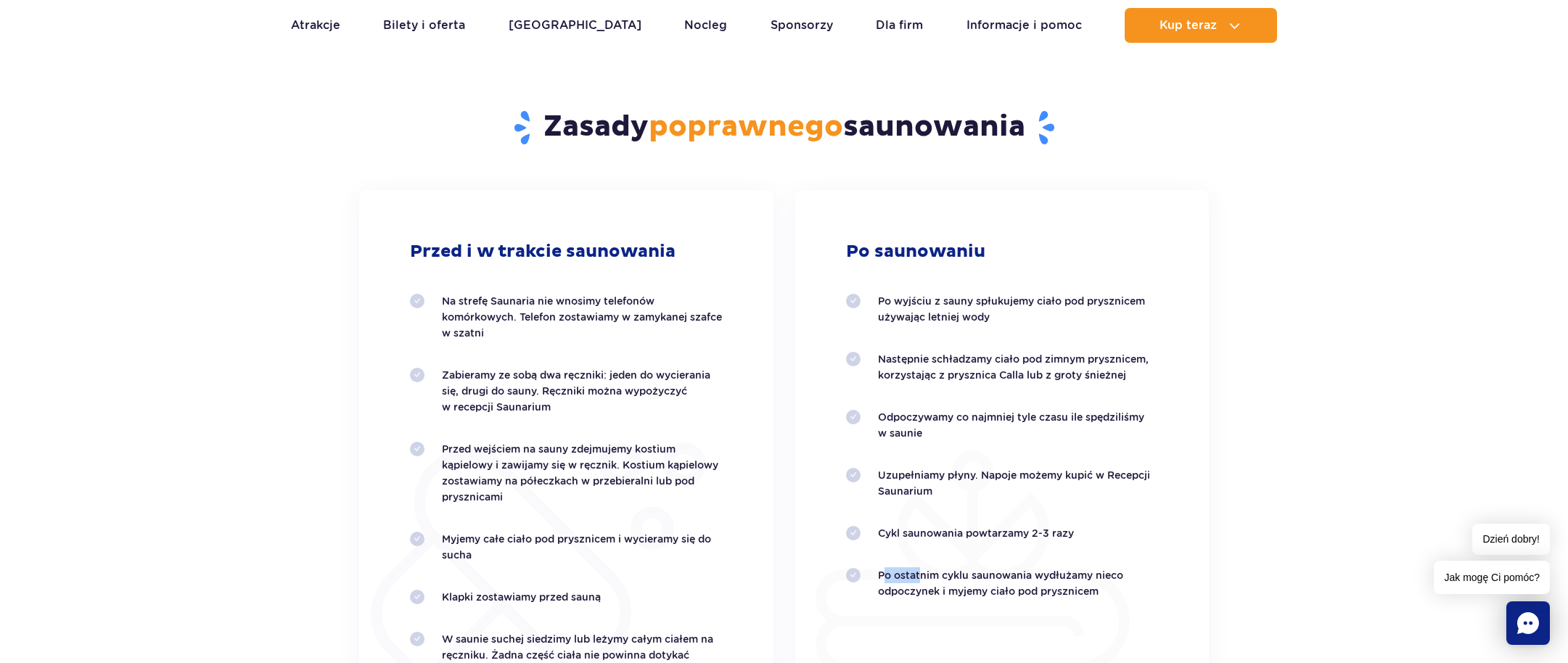
drag, startPoint x: 893, startPoint y: 576, endPoint x: 995, endPoint y: 594, distance: 103.6
click at [925, 582] on p "Po ostatnim cyklu saunowania wydłużamy nieco odpoczynek i myjemy ciało pod prys…" at bounding box center [1017, 582] width 280 height 32
drag, startPoint x: 995, startPoint y: 594, endPoint x: 1119, endPoint y: 610, distance: 125.0
click at [1119, 610] on div "Po saunowaniu Po wyjściu z sauny spłukujemy ciało pod prysznicem używając letni…" at bounding box center [1002, 489] width 414 height 598
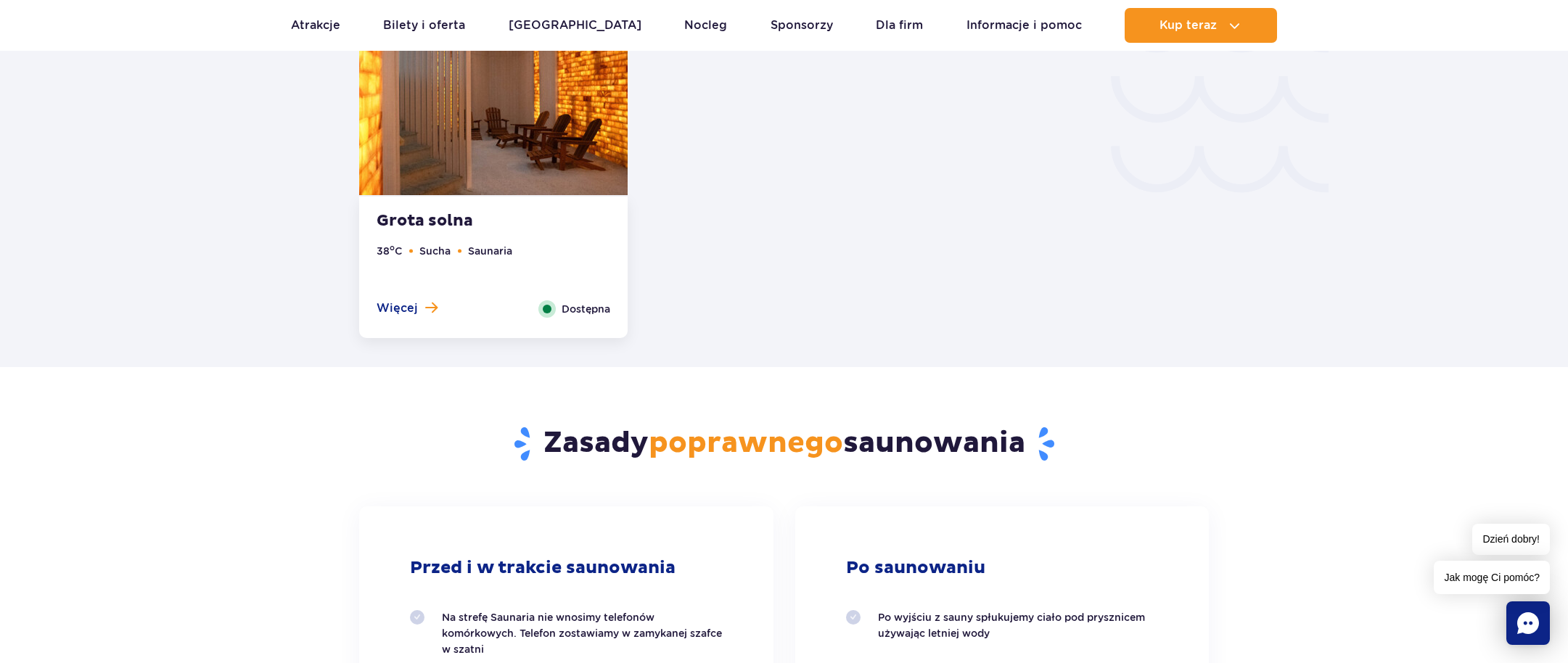
scroll to position [2520, 0]
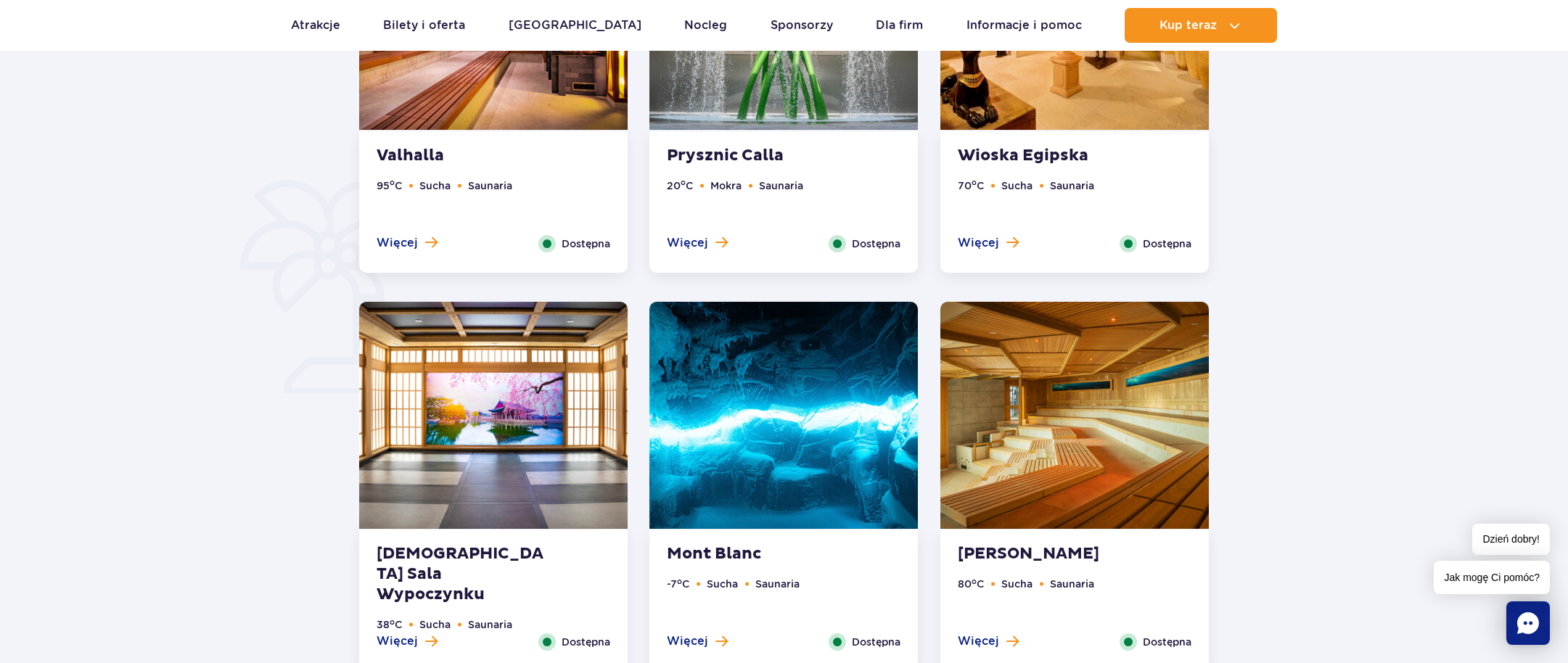
click at [747, 466] on img at bounding box center [783, 415] width 268 height 227
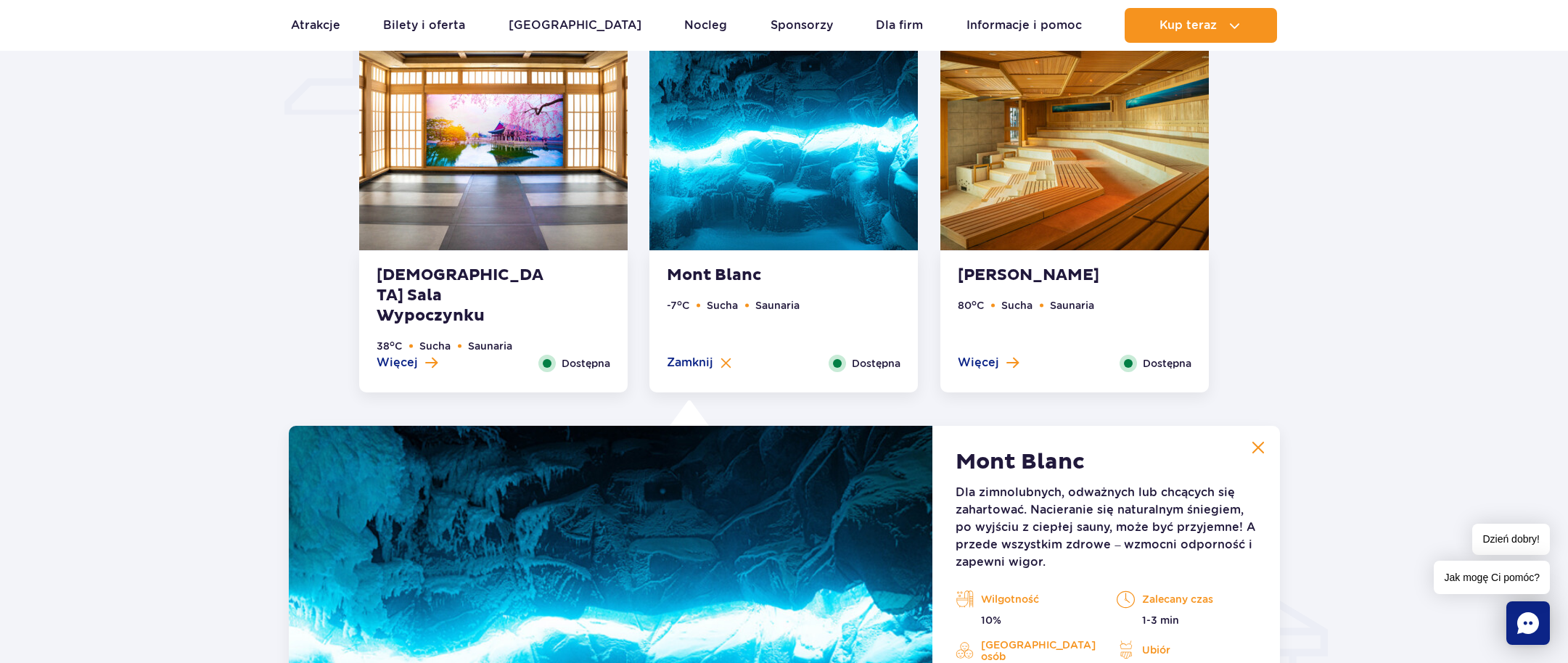
scroll to position [1251, 0]
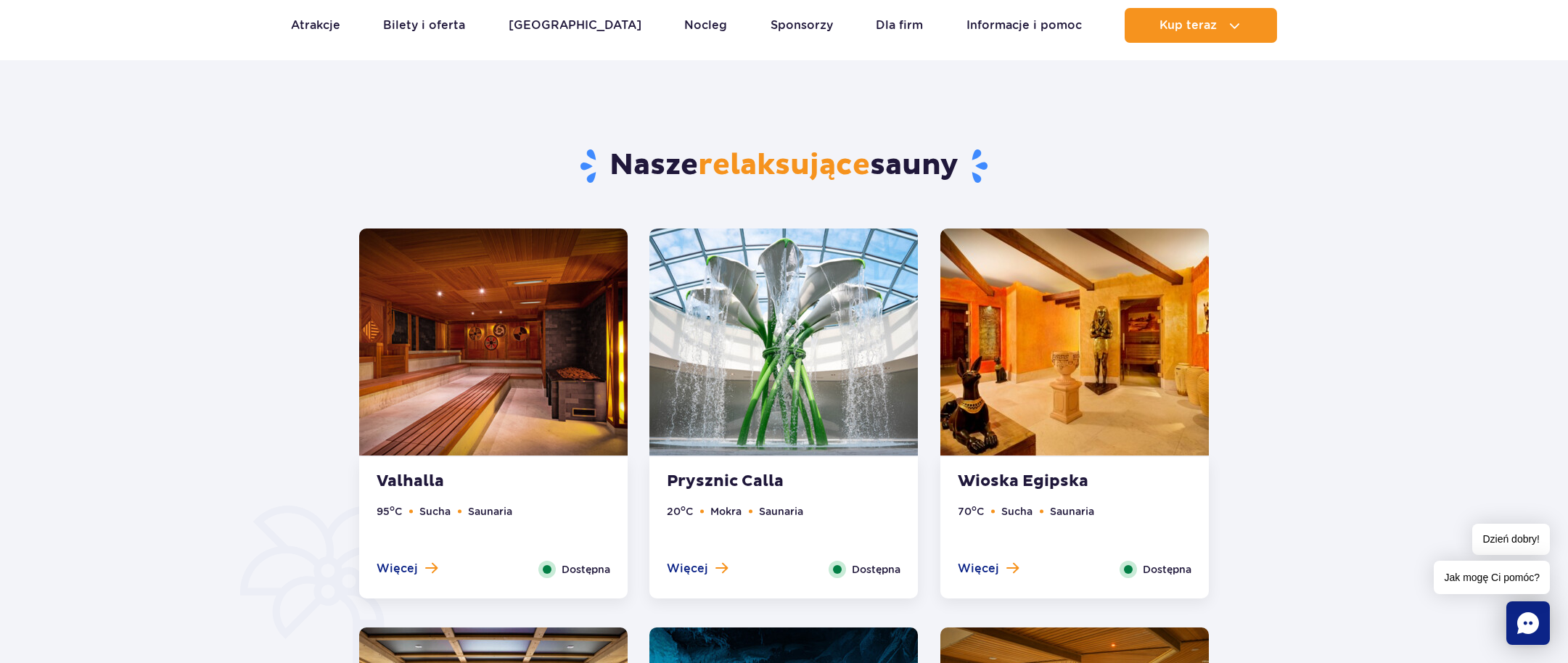
click at [798, 527] on ul "20 o C Mokra Saunaria" at bounding box center [783, 532] width 233 height 57
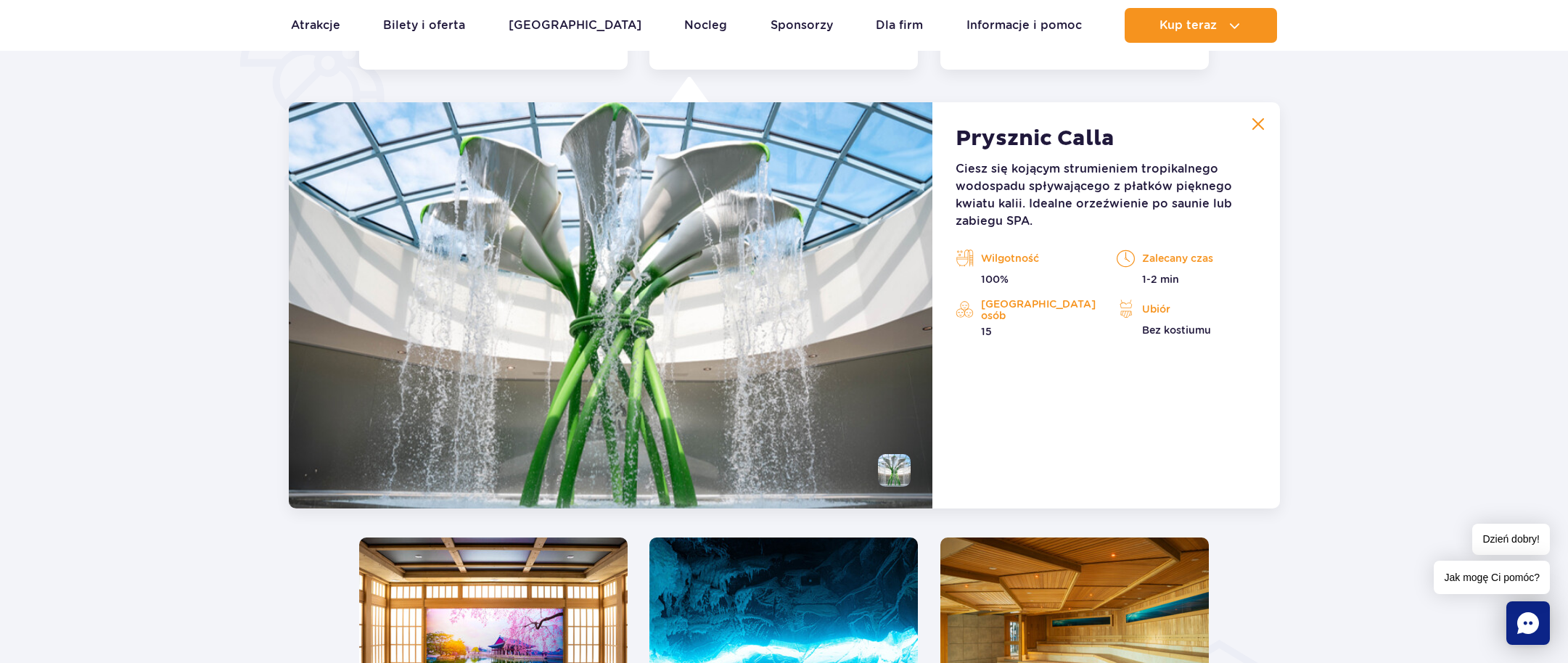
scroll to position [1215, 0]
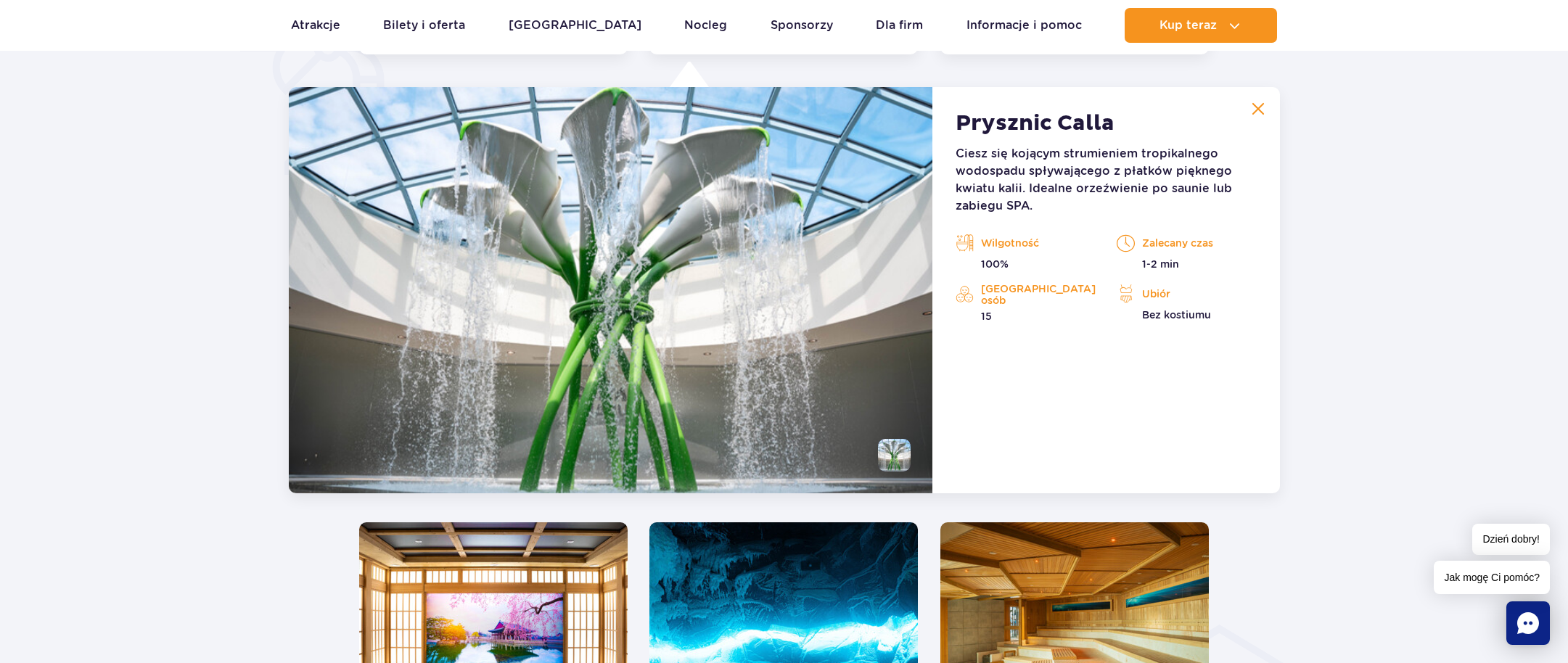
click at [891, 454] on li at bounding box center [894, 455] width 33 height 33
click at [1254, 105] on img at bounding box center [1257, 108] width 13 height 13
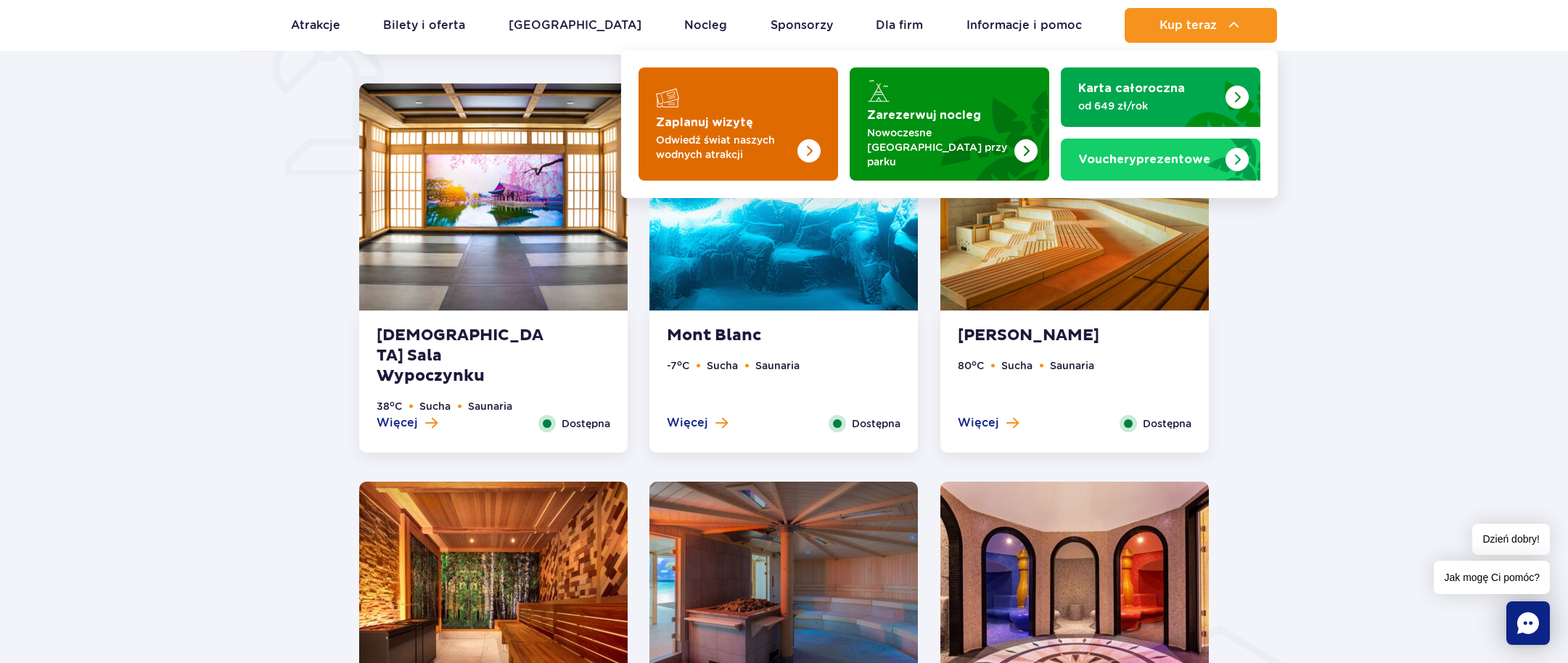
click at [770, 141] on p "Odwiedź świat naszych wodnych atrakcji" at bounding box center [727, 148] width 142 height 29
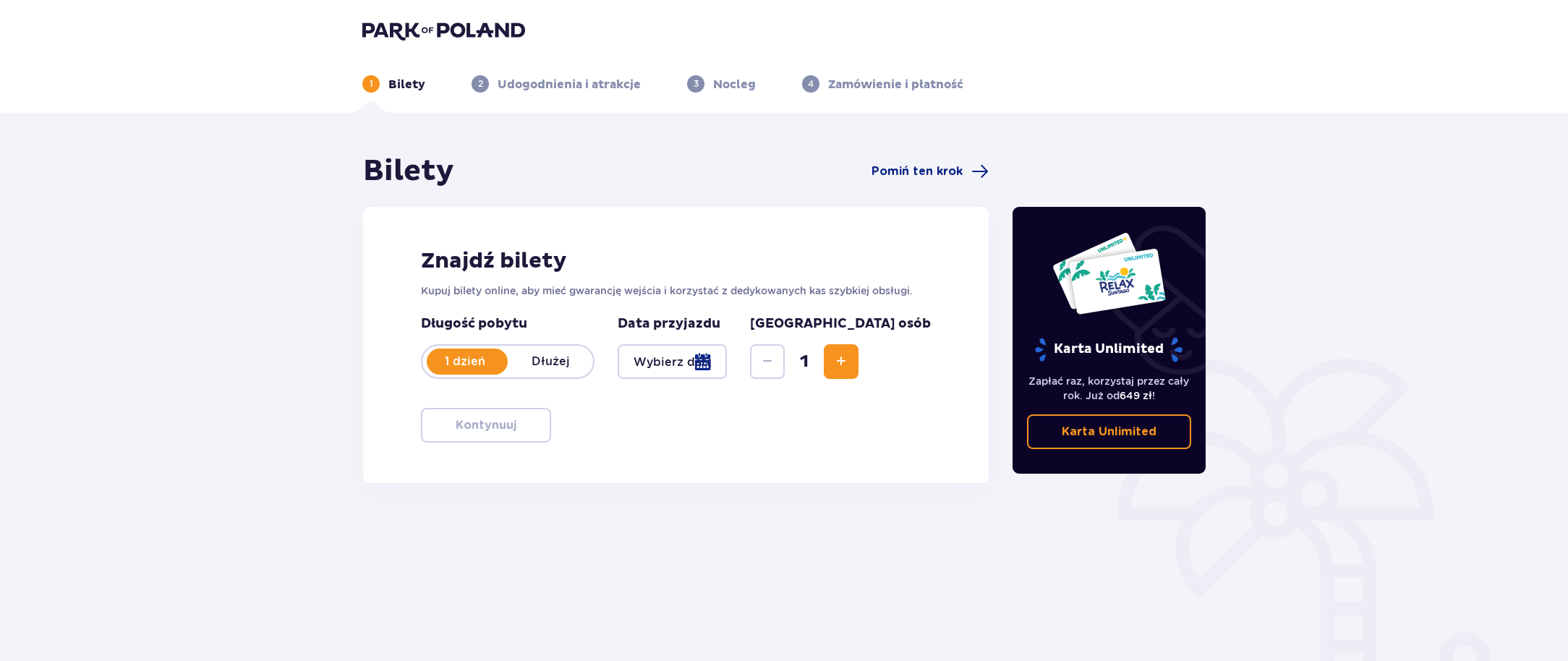
click at [537, 363] on p "Dłużej" at bounding box center [551, 362] width 85 height 16
click at [727, 356] on div at bounding box center [672, 362] width 109 height 35
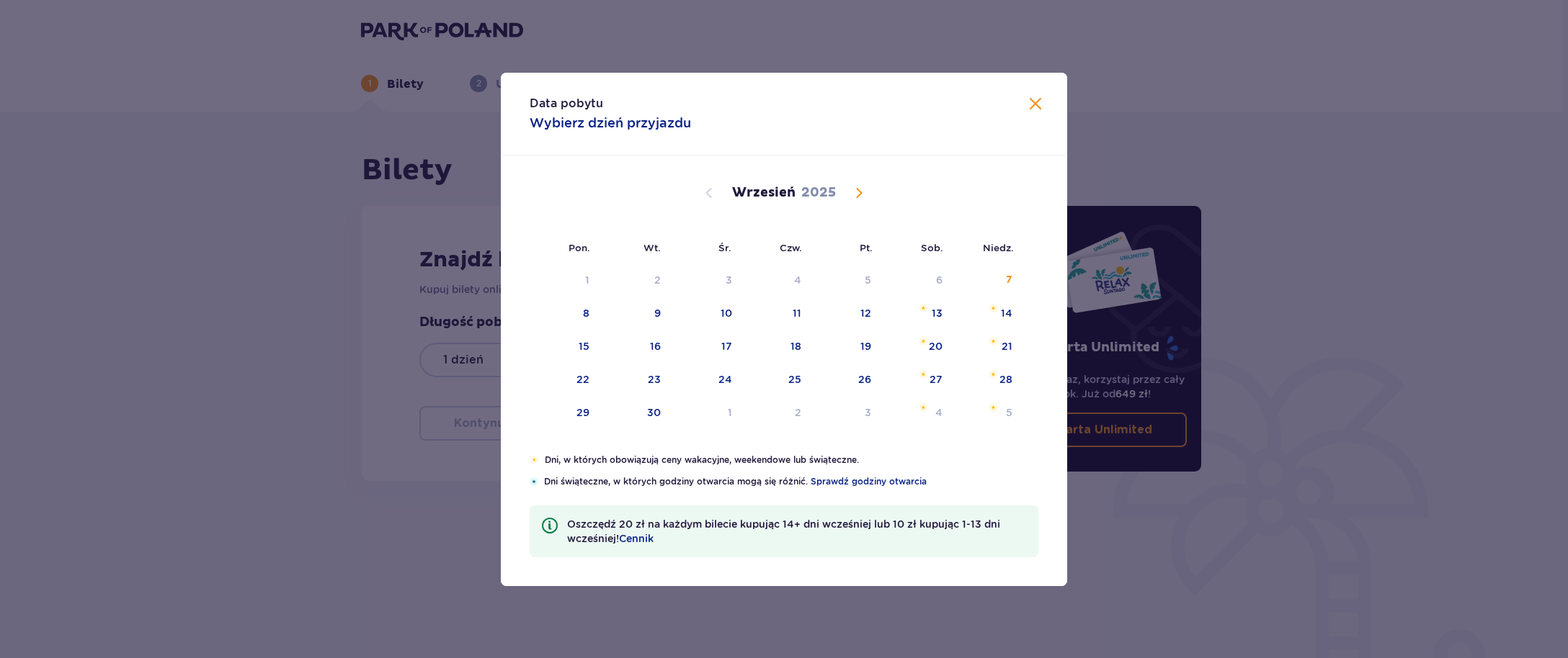
drag, startPoint x: 869, startPoint y: 320, endPoint x: 934, endPoint y: 317, distance: 65.1
click at [870, 320] on div "12" at bounding box center [846, 313] width 70 height 31
click at [870, 321] on div "12" at bounding box center [846, 313] width 70 height 31
type input "12.09.25"
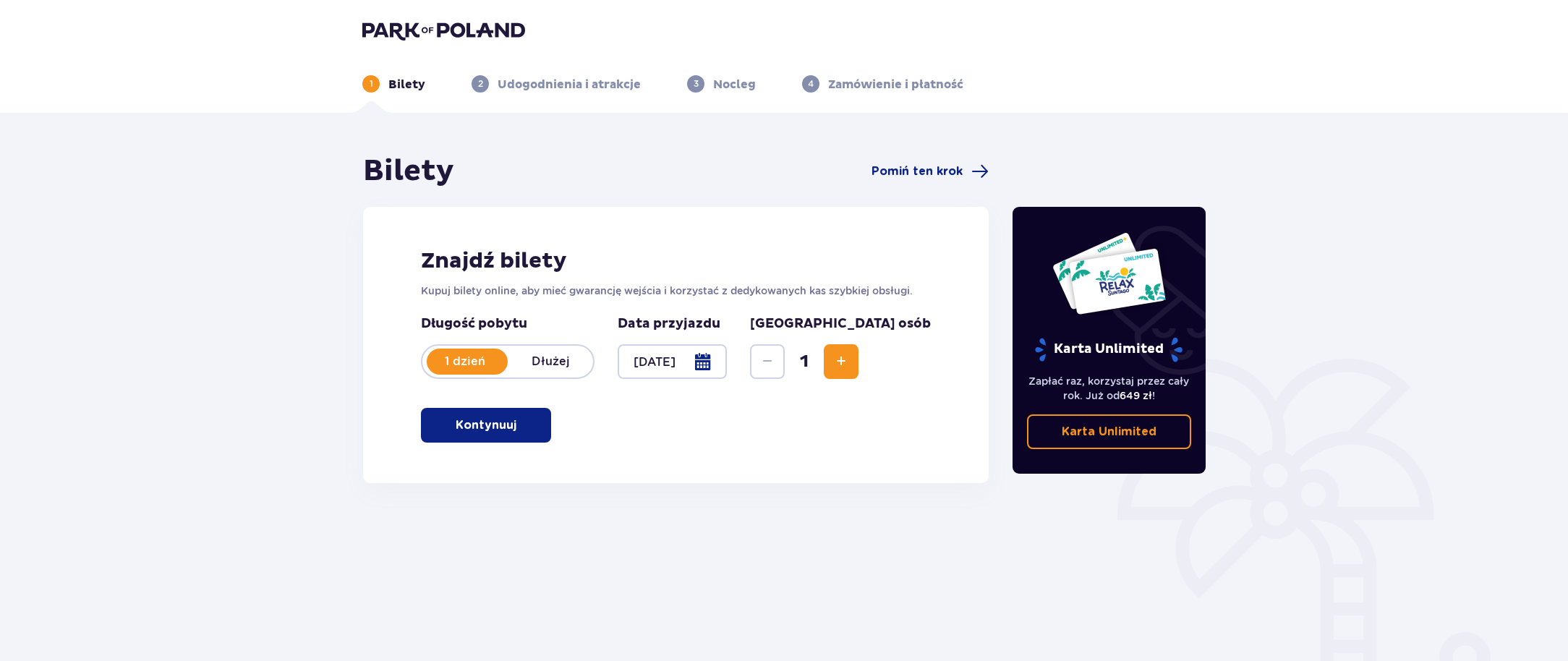
click at [926, 320] on div "Liczba osób 1" at bounding box center [840, 347] width 180 height 63
click at [575, 367] on p "Dłużej" at bounding box center [551, 362] width 85 height 16
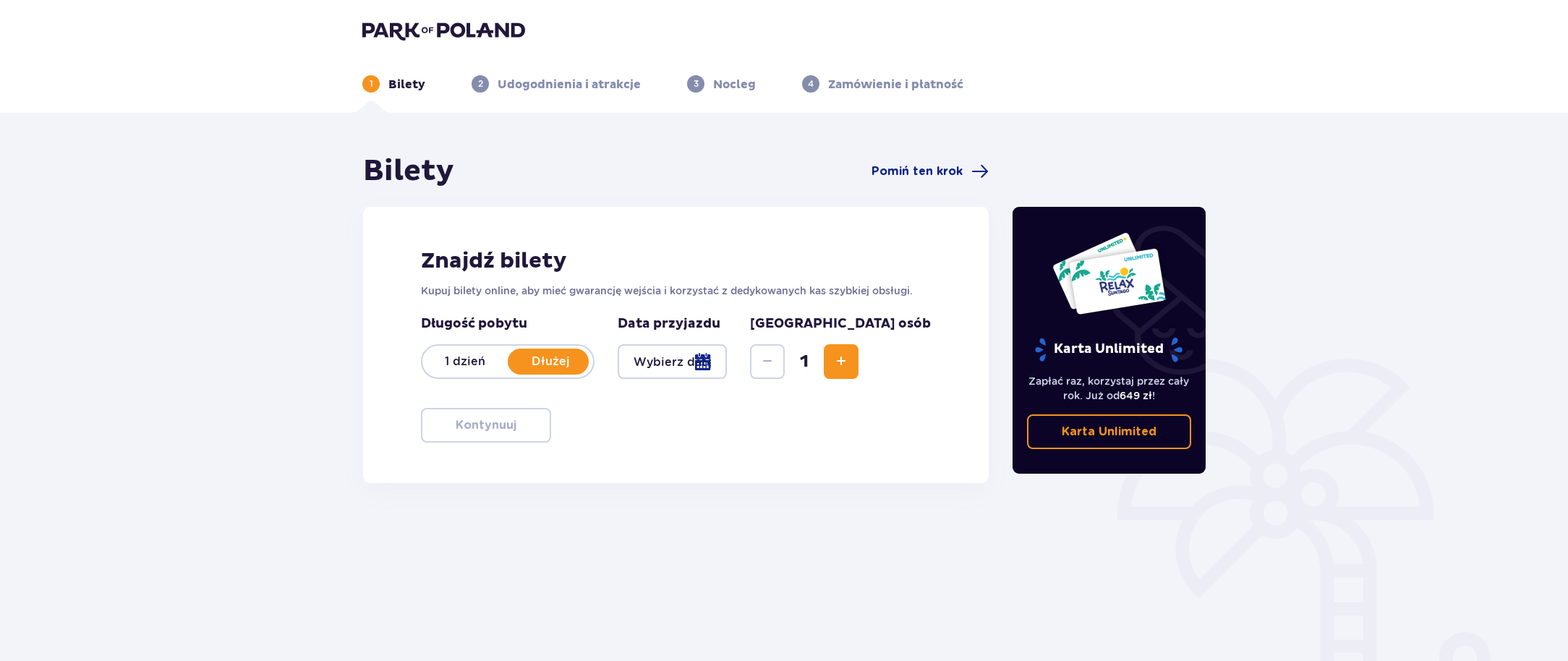
click at [727, 351] on div at bounding box center [672, 362] width 109 height 35
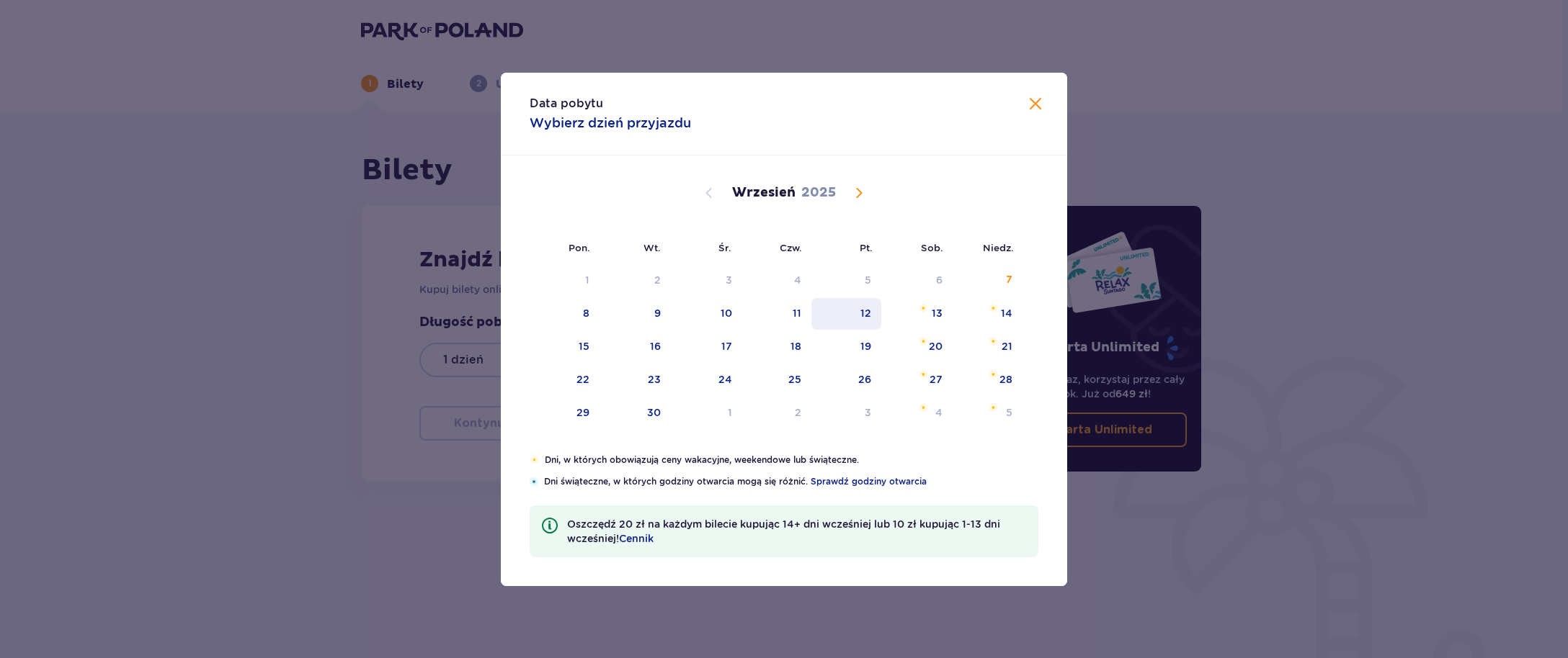
click at [876, 316] on div "12" at bounding box center [846, 313] width 70 height 31
click at [937, 314] on div "13" at bounding box center [937, 312] width 11 height 14
type input "12.09.25 - 13.09.25"
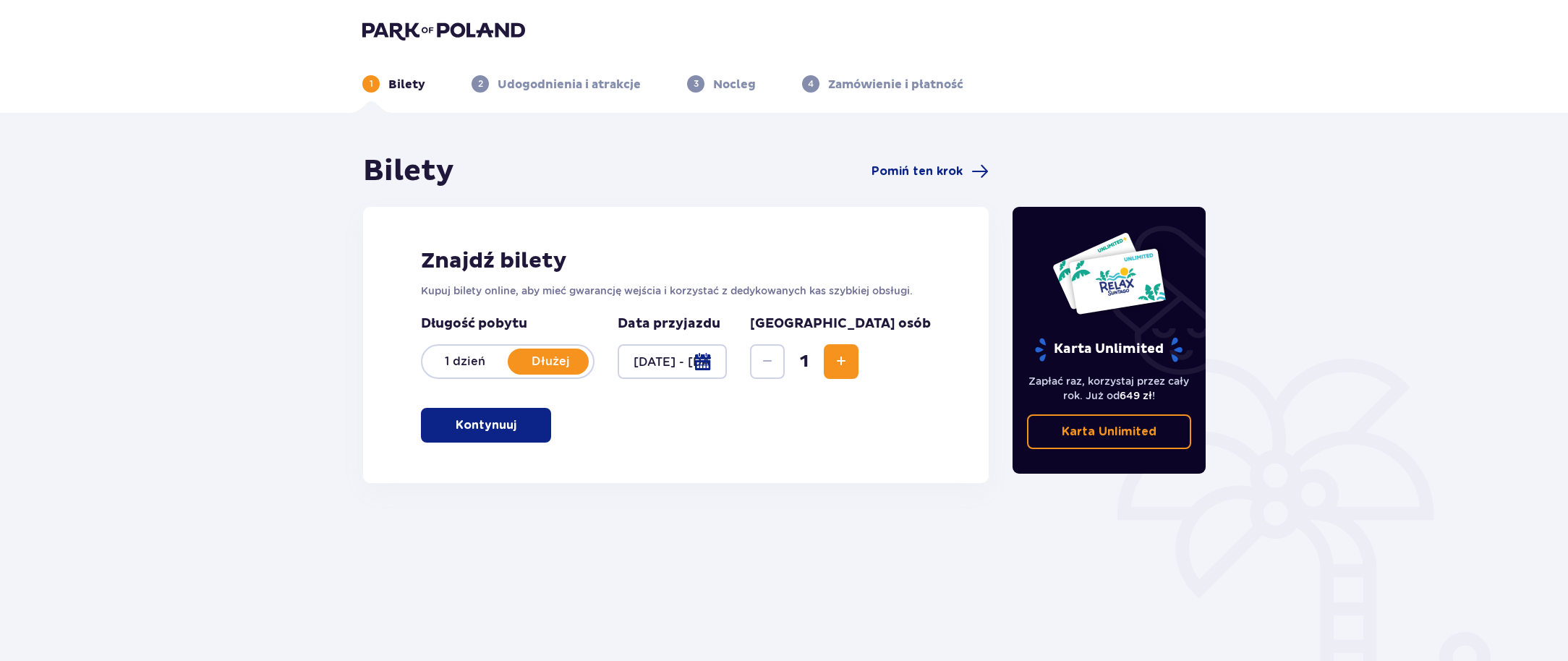
click at [850, 369] on span "Increase" at bounding box center [841, 362] width 17 height 17
click at [516, 432] on span "button" at bounding box center [519, 425] width 17 height 17
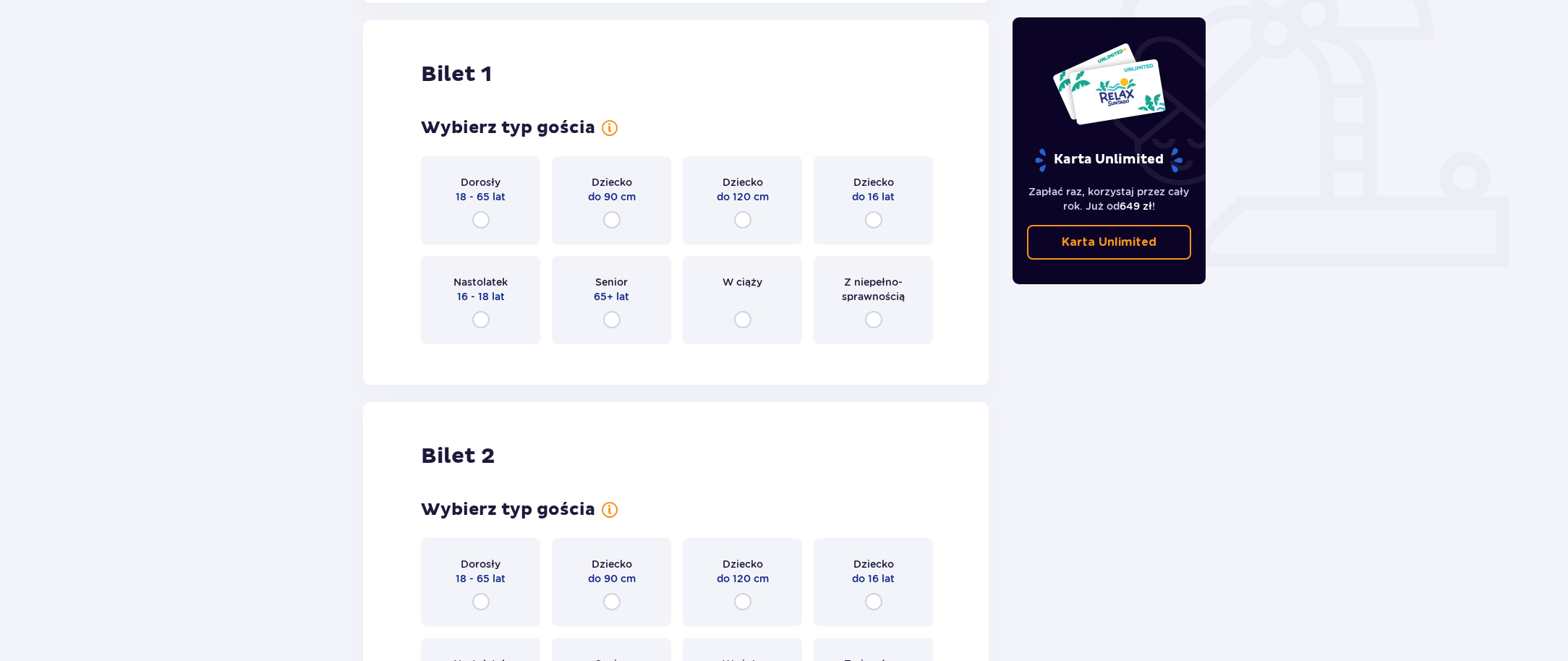
scroll to position [483, 0]
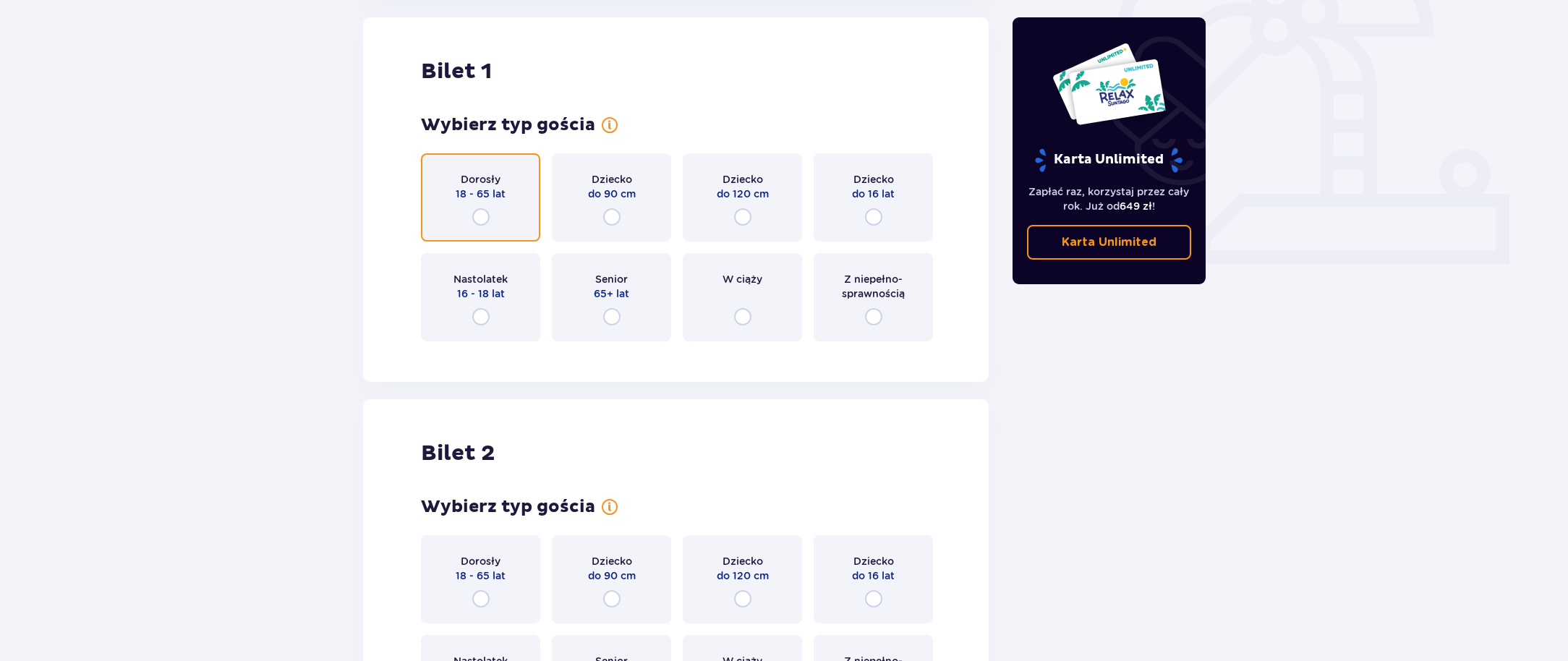
click at [482, 217] on input "radio" at bounding box center [480, 217] width 17 height 17
radio input "true"
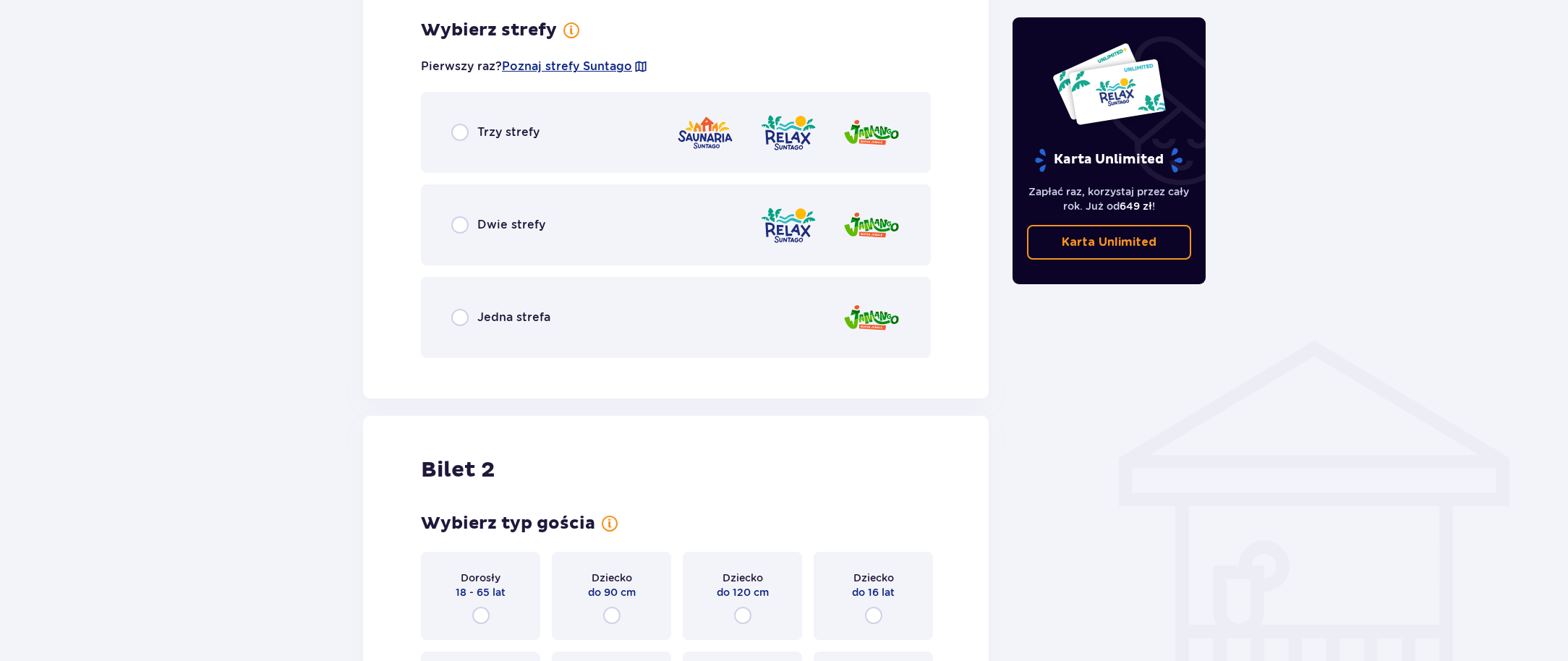
scroll to position [836, 0]
click at [474, 132] on div "Trzy strefy" at bounding box center [495, 130] width 88 height 17
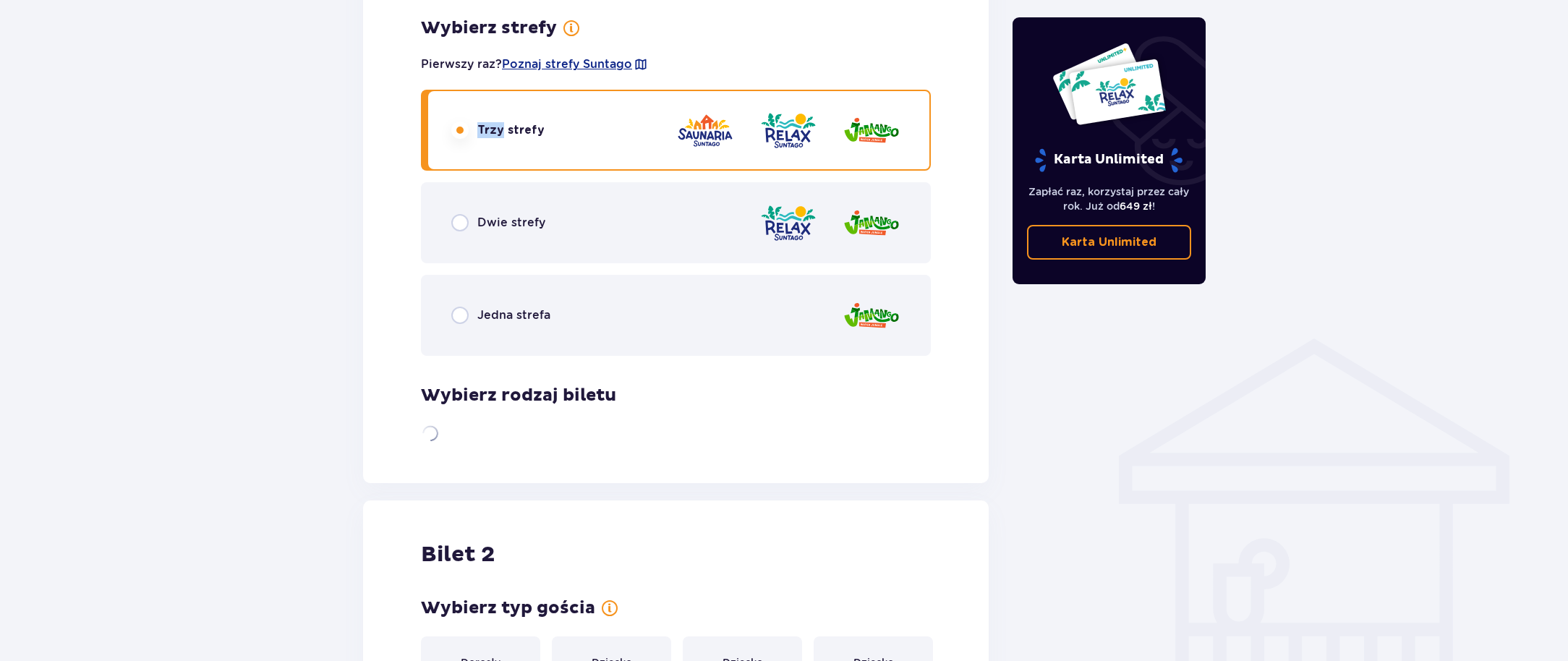
click at [471, 132] on div "Trzy strefy" at bounding box center [498, 130] width 93 height 17
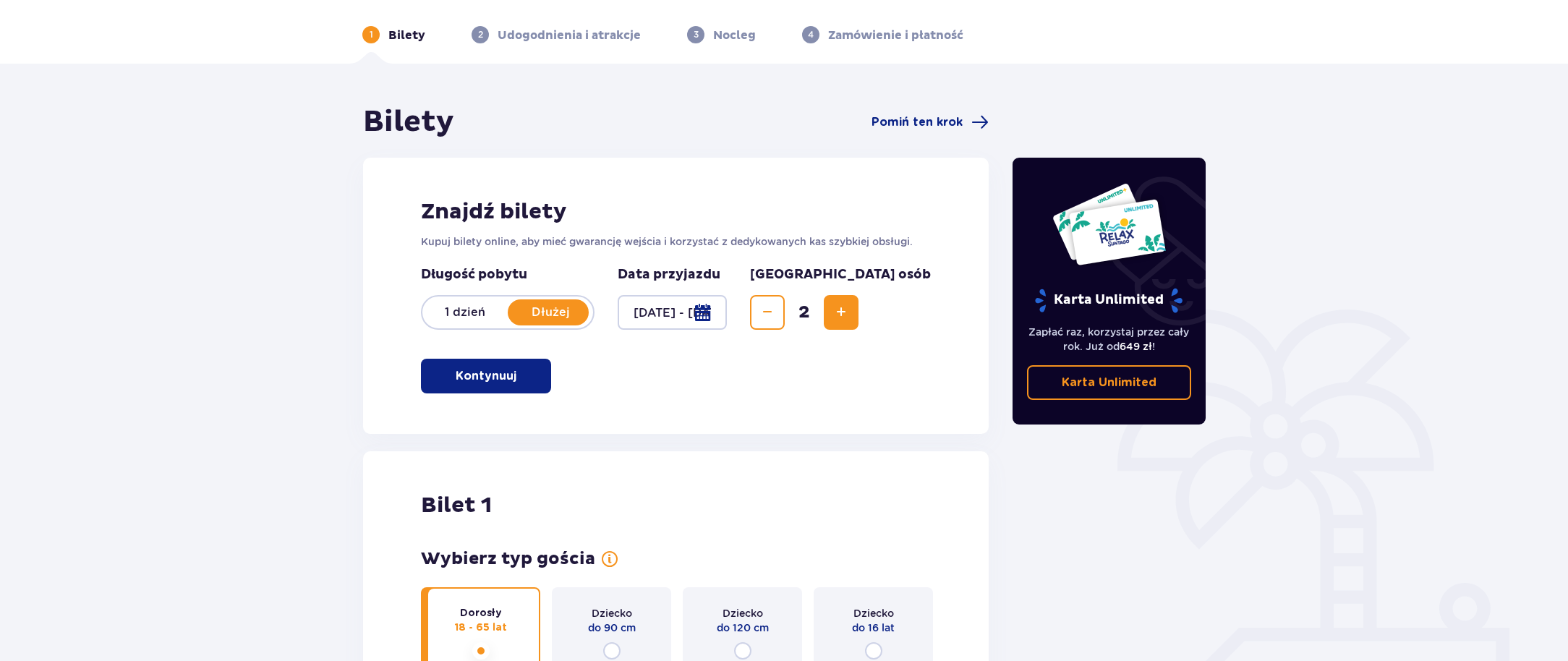
scroll to position [46, 0]
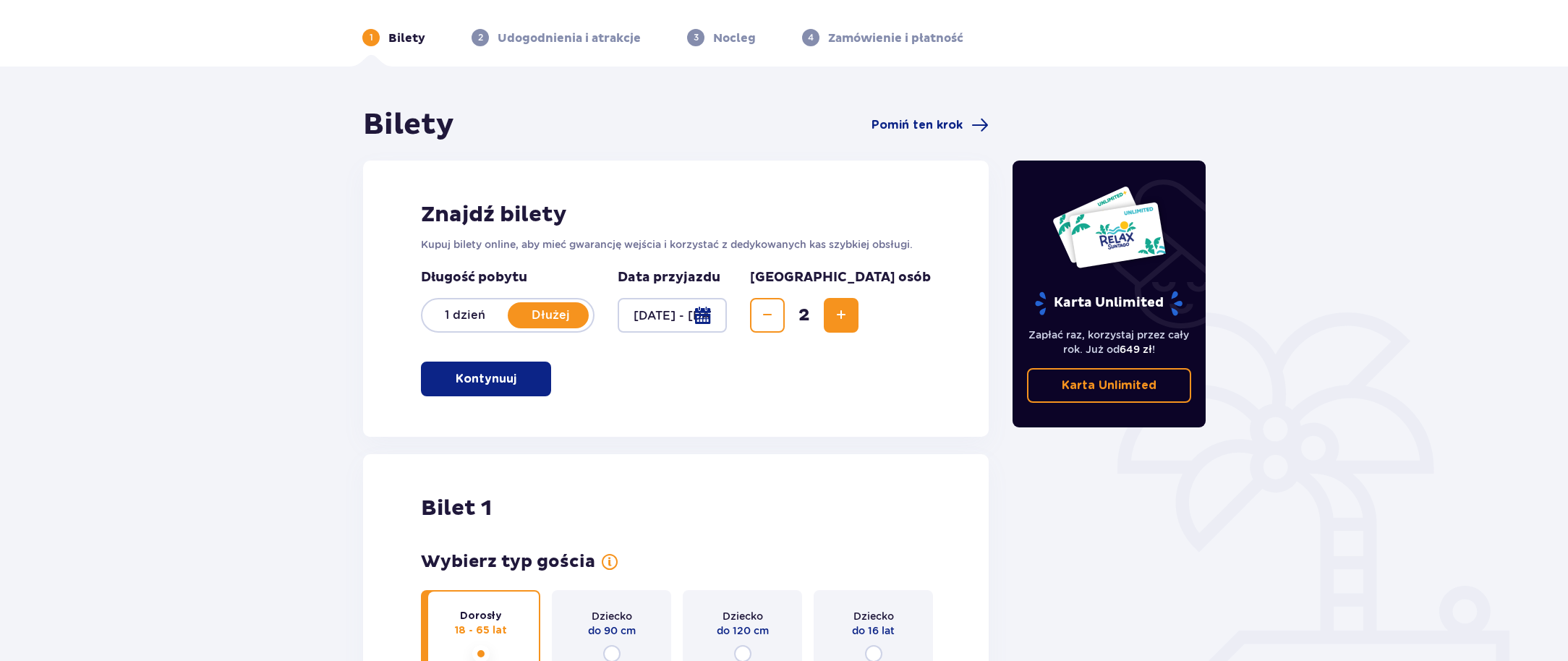
click at [465, 316] on p "1 dzień" at bounding box center [465, 315] width 85 height 16
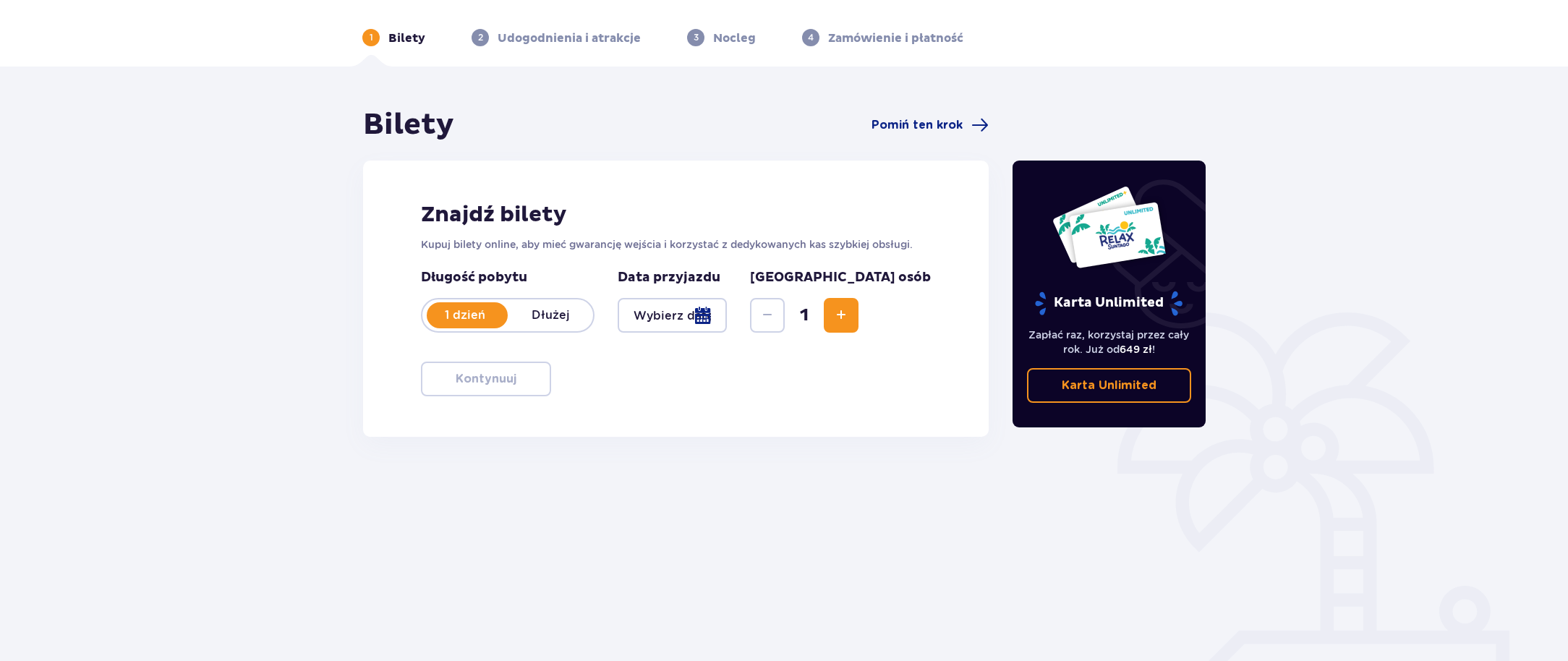
click at [556, 322] on p "Dłużej" at bounding box center [551, 315] width 85 height 16
click at [727, 322] on div at bounding box center [672, 315] width 109 height 35
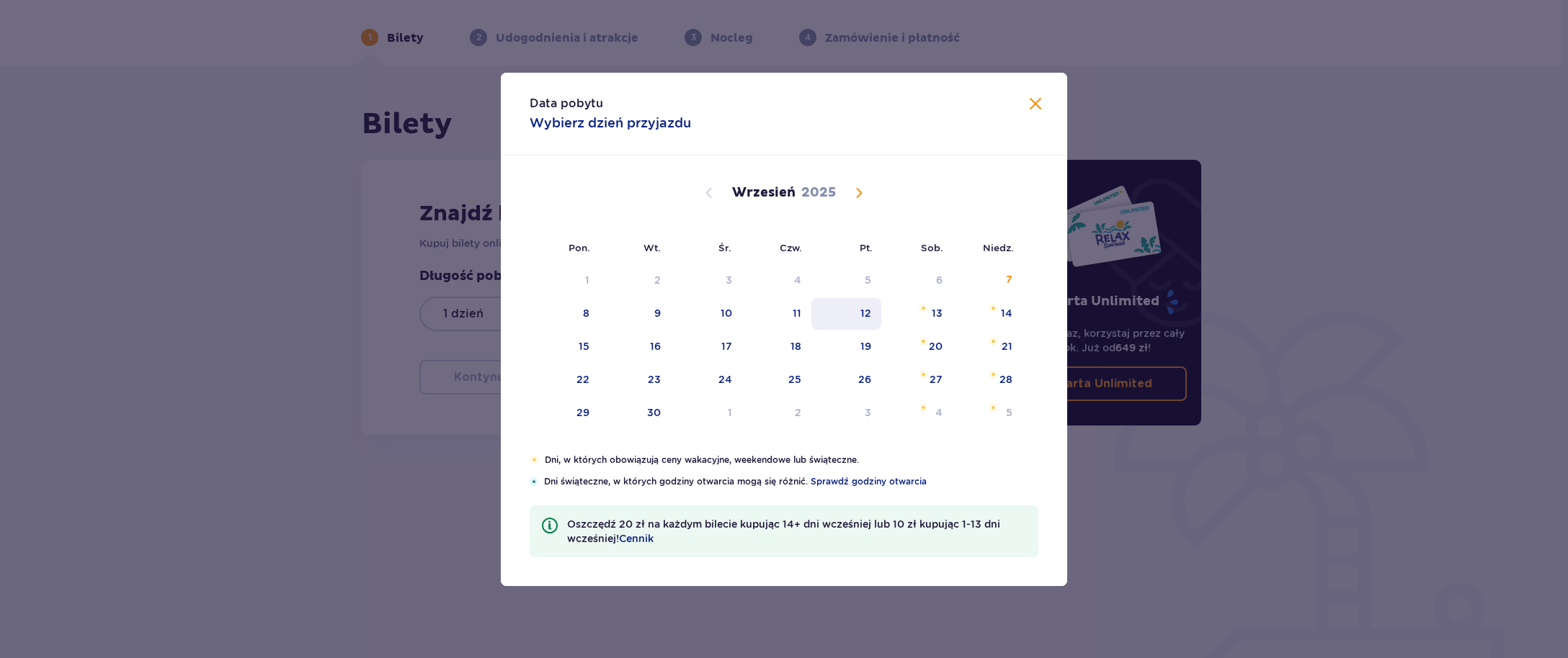
click at [868, 318] on div "12" at bounding box center [865, 312] width 11 height 14
click at [916, 318] on div "13" at bounding box center [916, 313] width 72 height 31
type input "12.09.25 - 13.09.25"
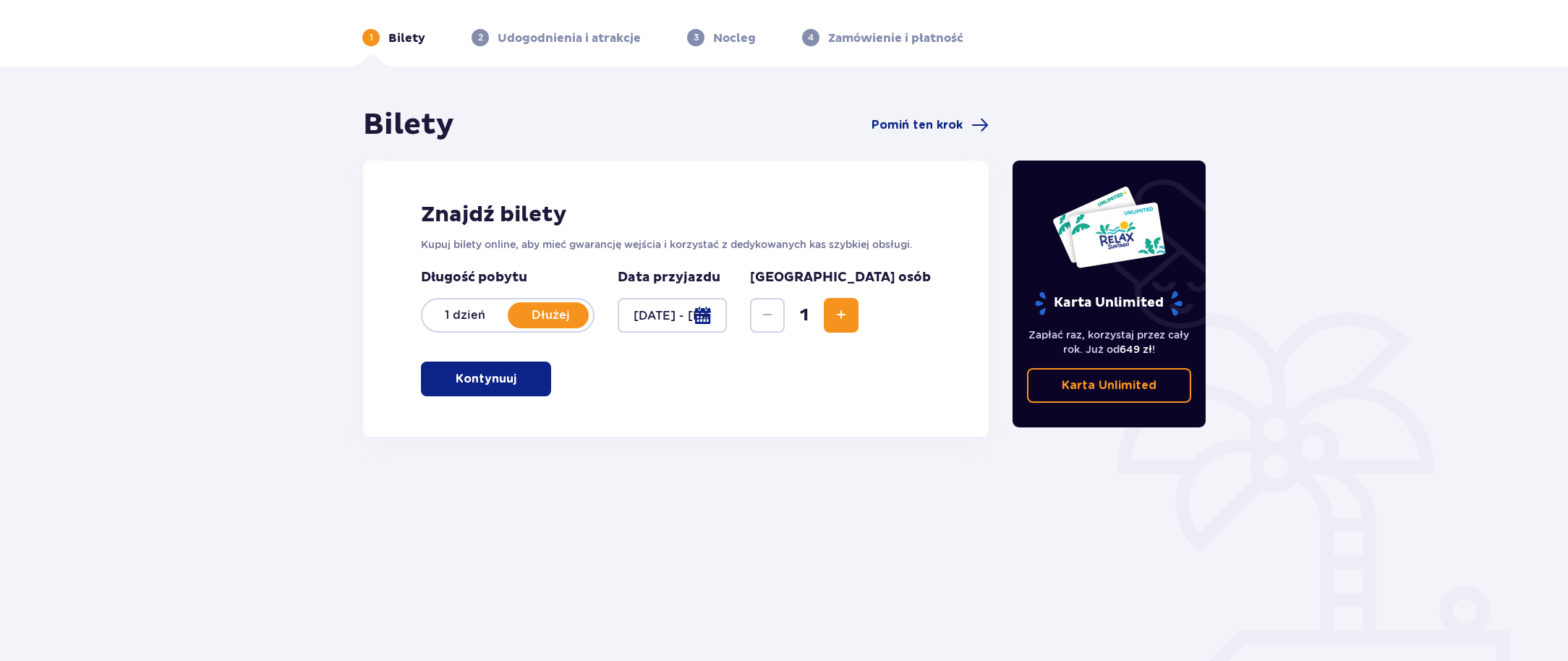
drag, startPoint x: 909, startPoint y: 315, endPoint x: 762, endPoint y: 339, distance: 148.9
click at [850, 316] on span "Increase" at bounding box center [841, 316] width 17 height 17
click at [533, 382] on button "Kontynuuj" at bounding box center [486, 379] width 130 height 35
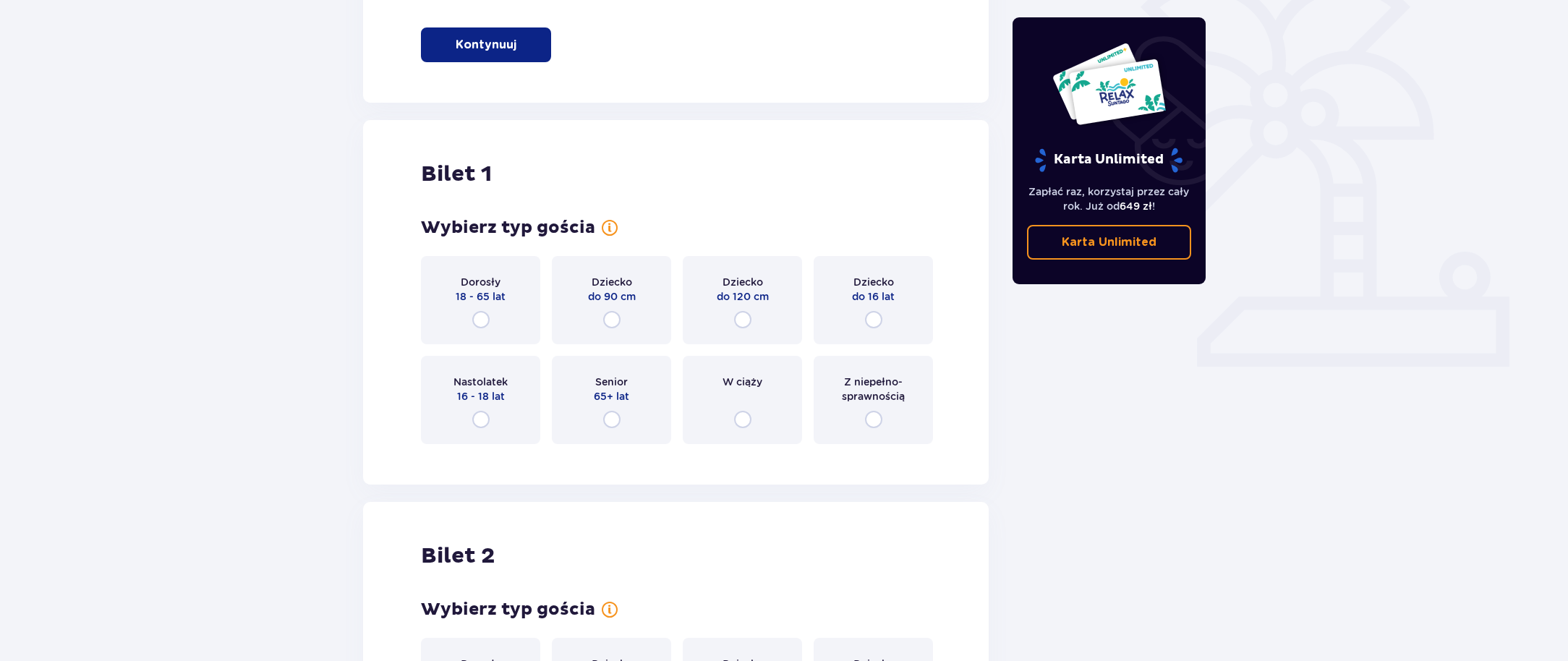
click at [499, 290] on p "18 - 65 lat" at bounding box center [480, 296] width 50 height 15
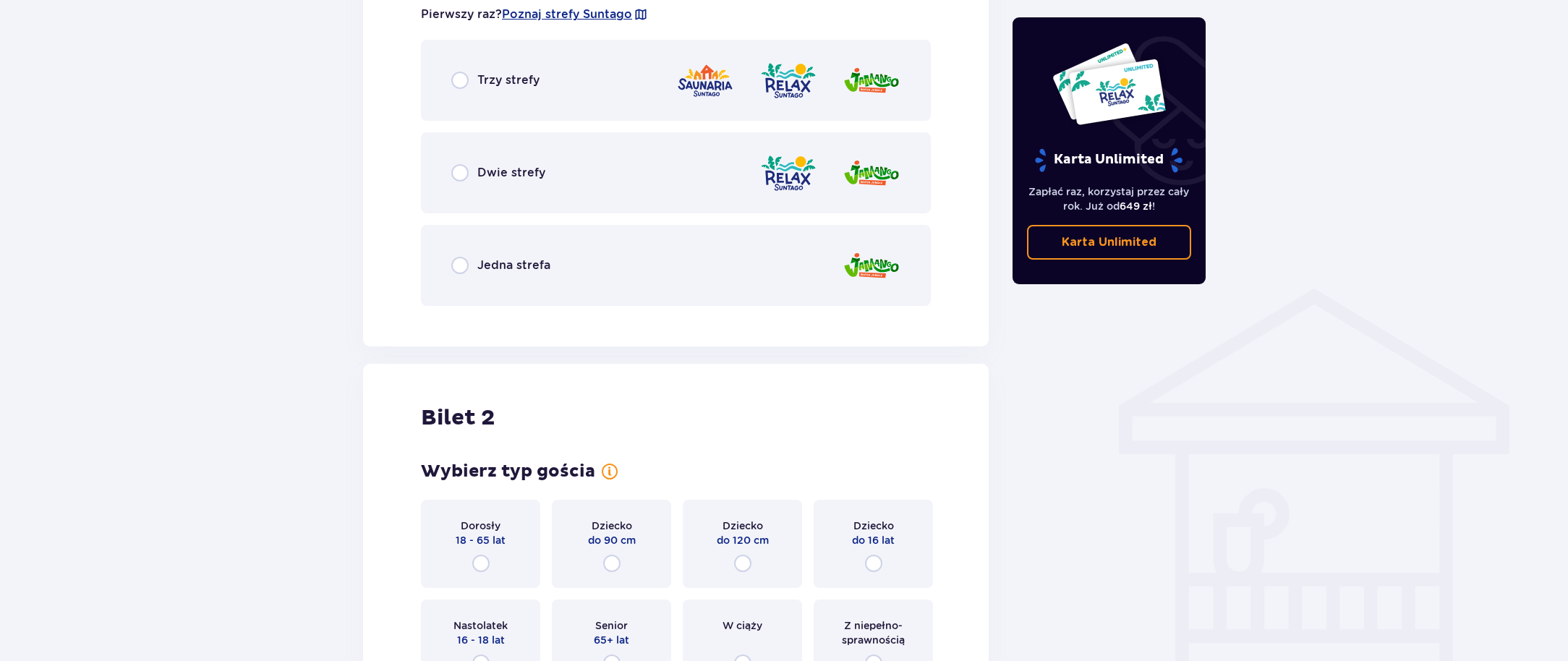
click at [617, 93] on div "Trzy strefy" at bounding box center [675, 80] width 510 height 81
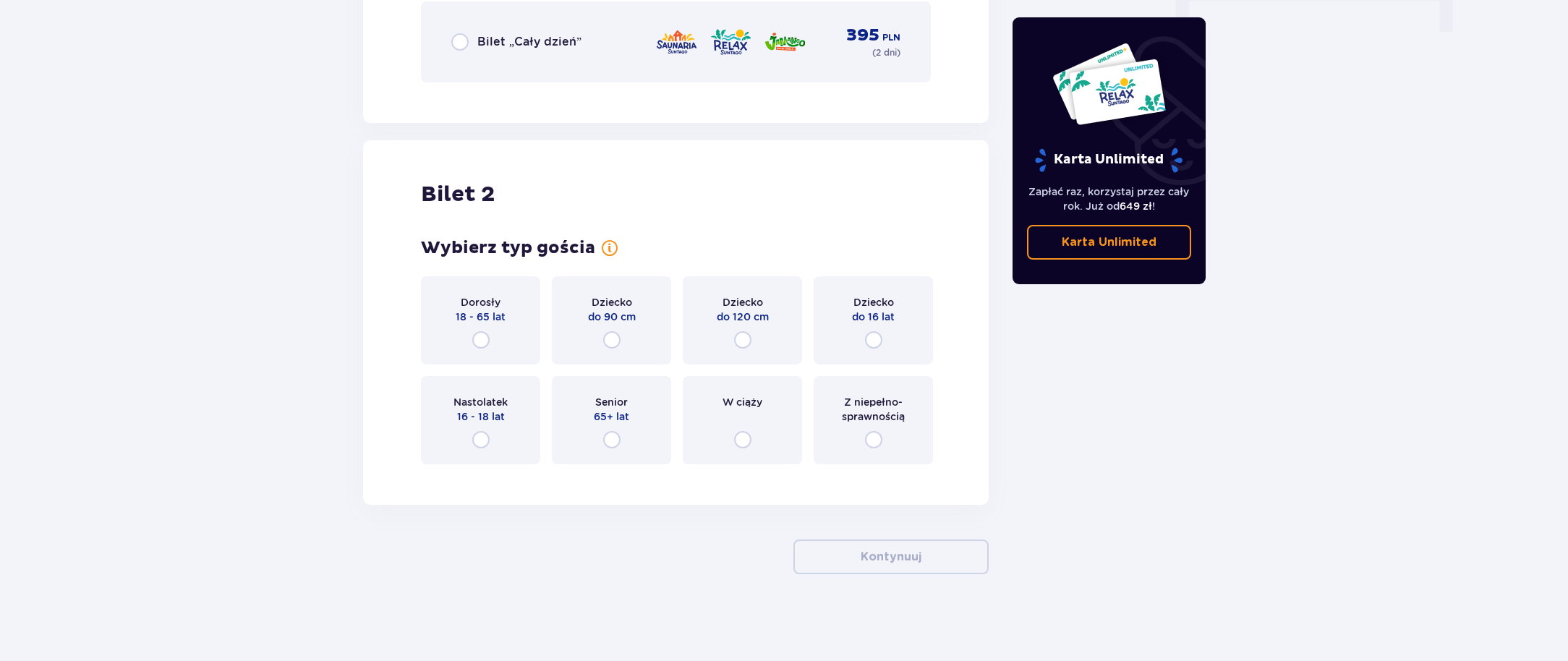
click at [506, 297] on div "Dorosły 18 - 65 lat" at bounding box center [480, 320] width 120 height 88
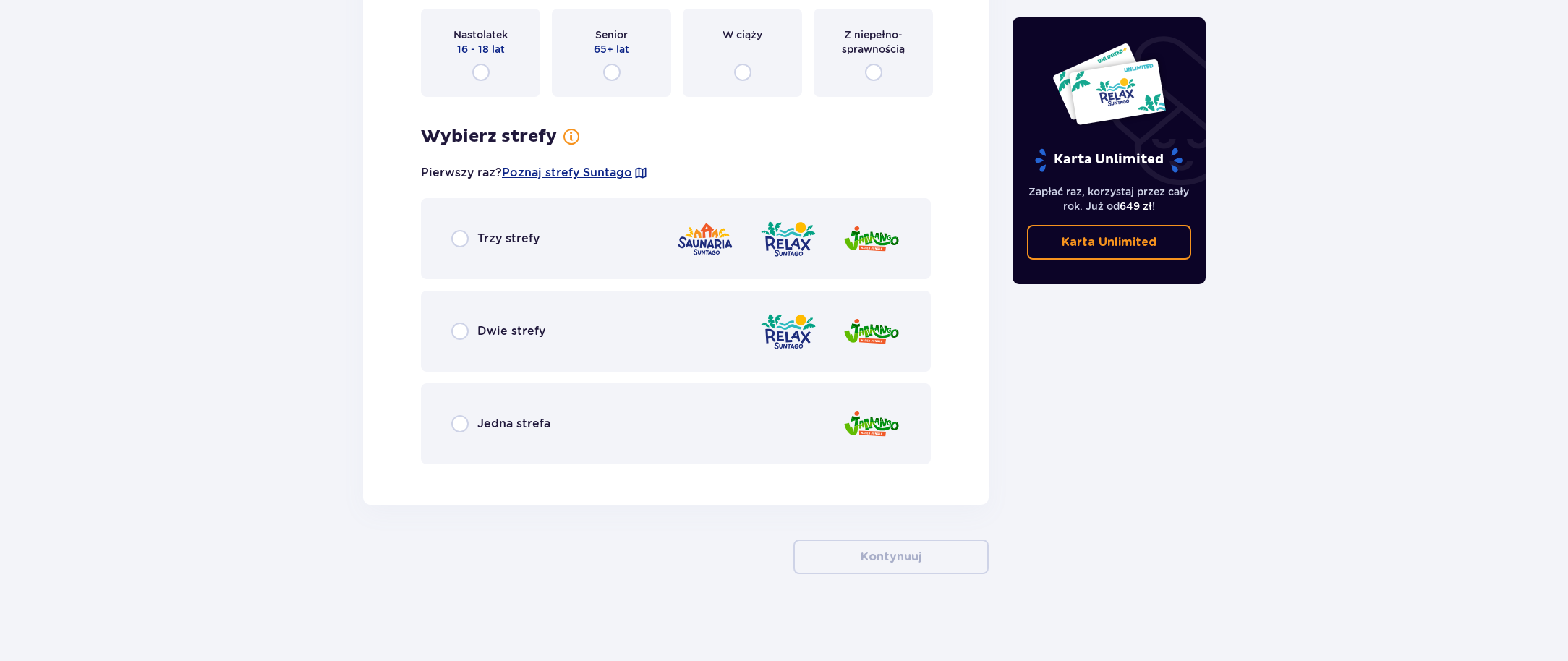
click at [515, 242] on p "Trzy strefy" at bounding box center [508, 239] width 62 height 16
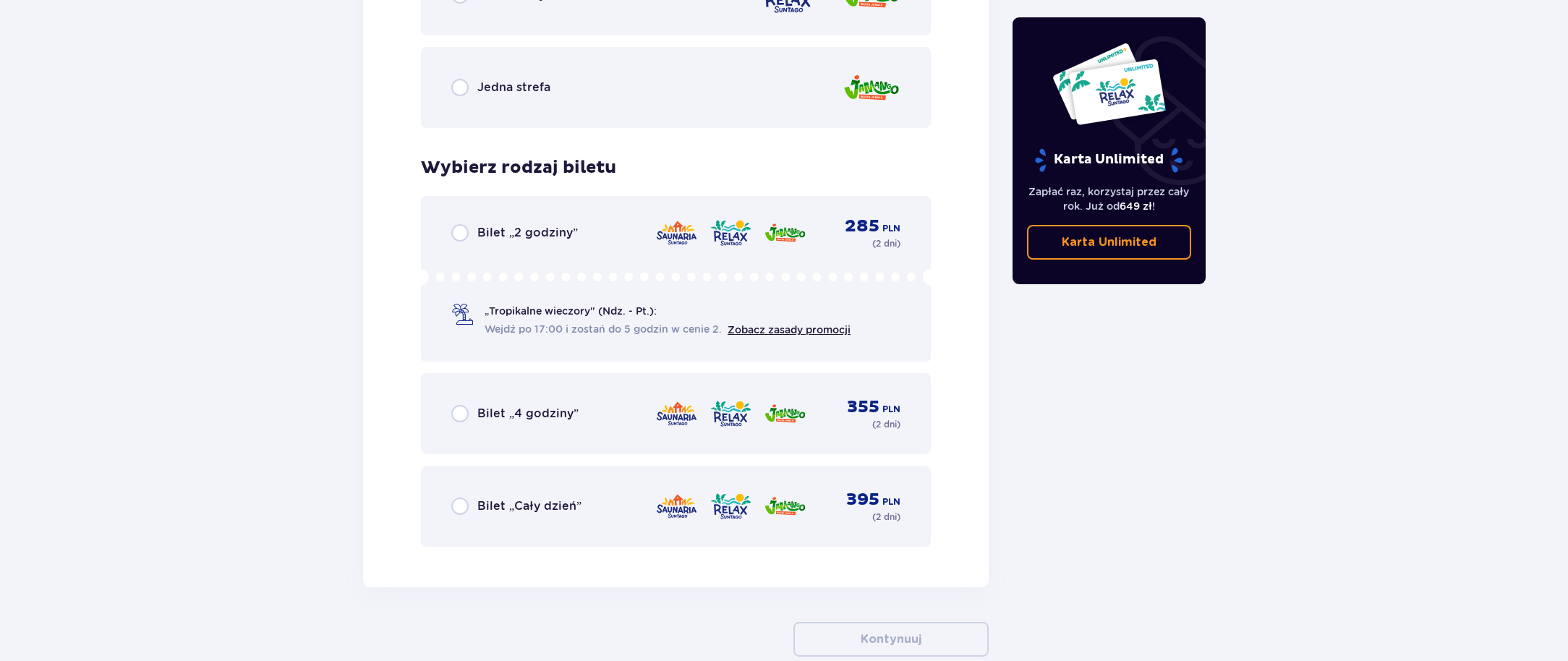
scroll to position [2170, 0]
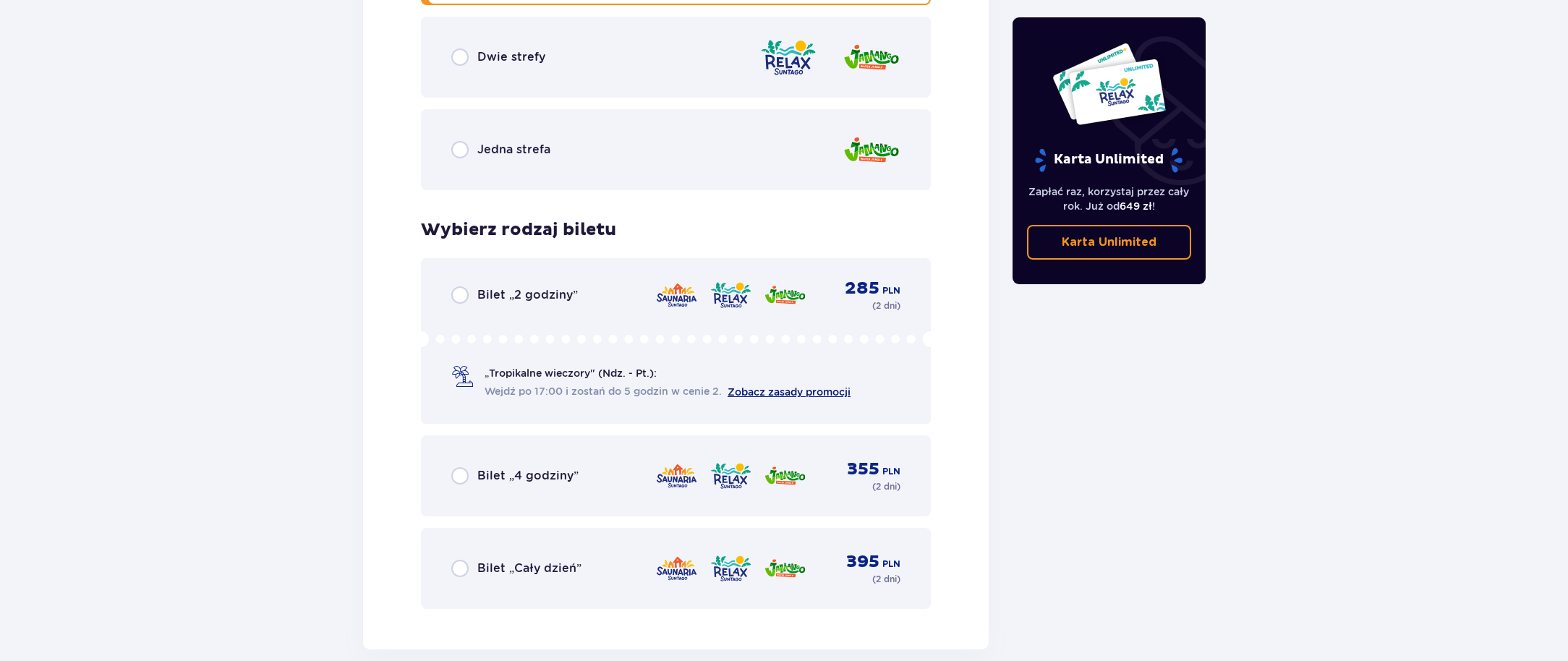
click at [781, 395] on link "Zobacz zasady promocji" at bounding box center [789, 392] width 123 height 12
click at [753, 392] on link "Zobacz zasady promocji" at bounding box center [789, 392] width 123 height 12
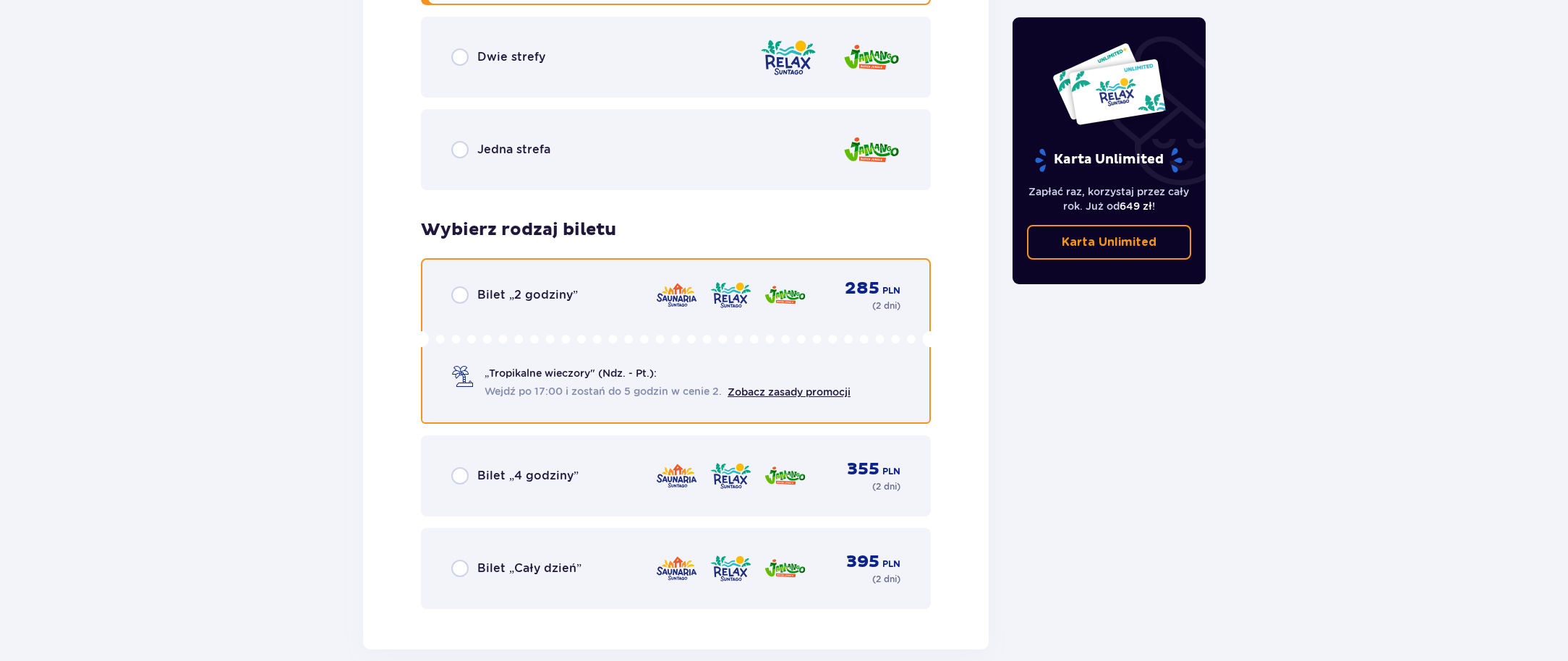
click at [462, 300] on input "radio" at bounding box center [460, 295] width 17 height 17
radio input "true"
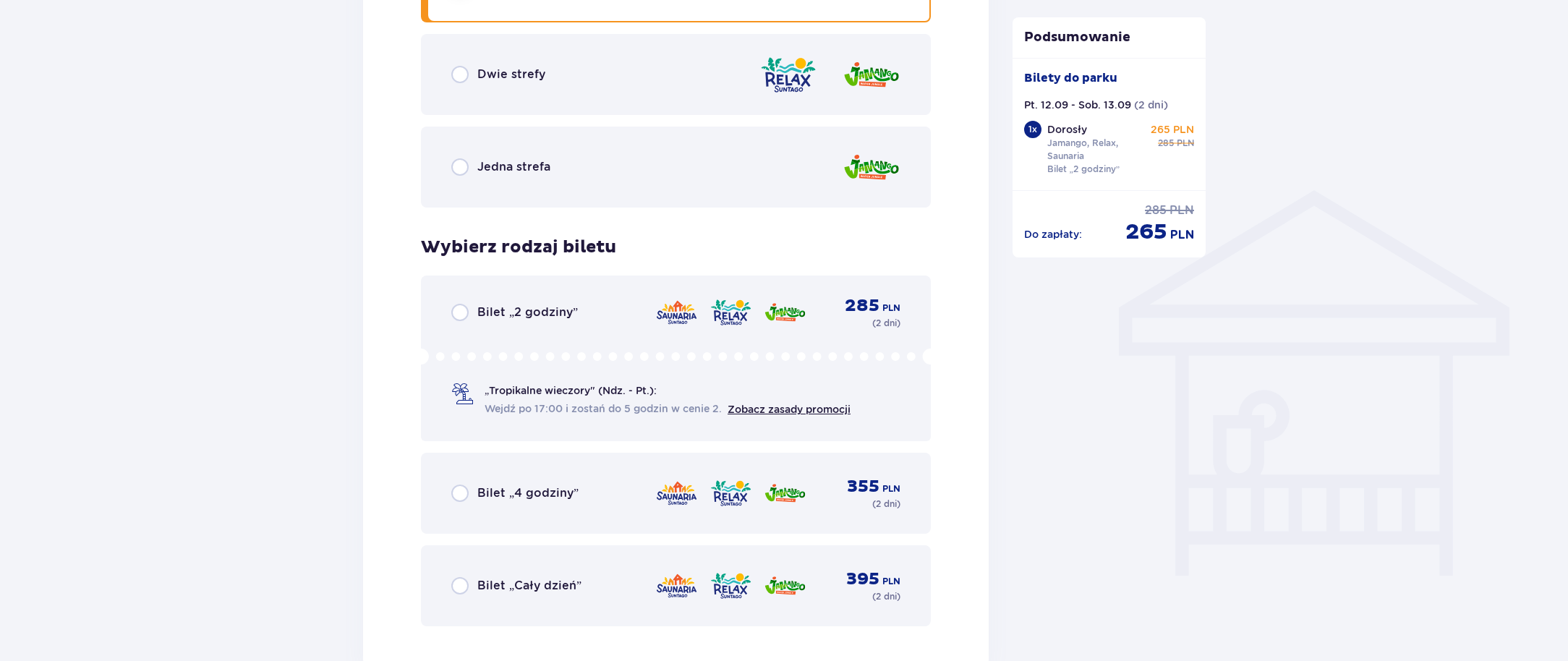
scroll to position [989, 0]
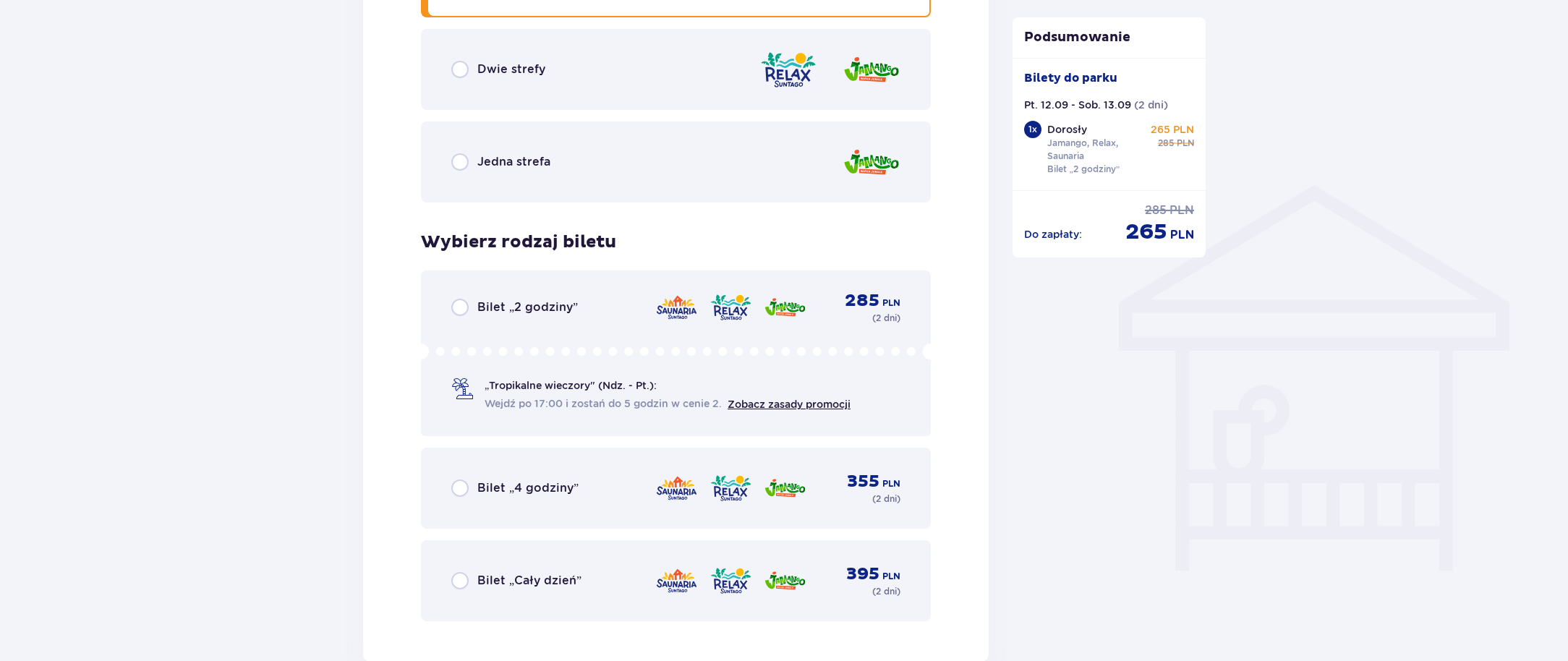
click at [471, 308] on div "Bilet „2 godziny”" at bounding box center [515, 307] width 127 height 17
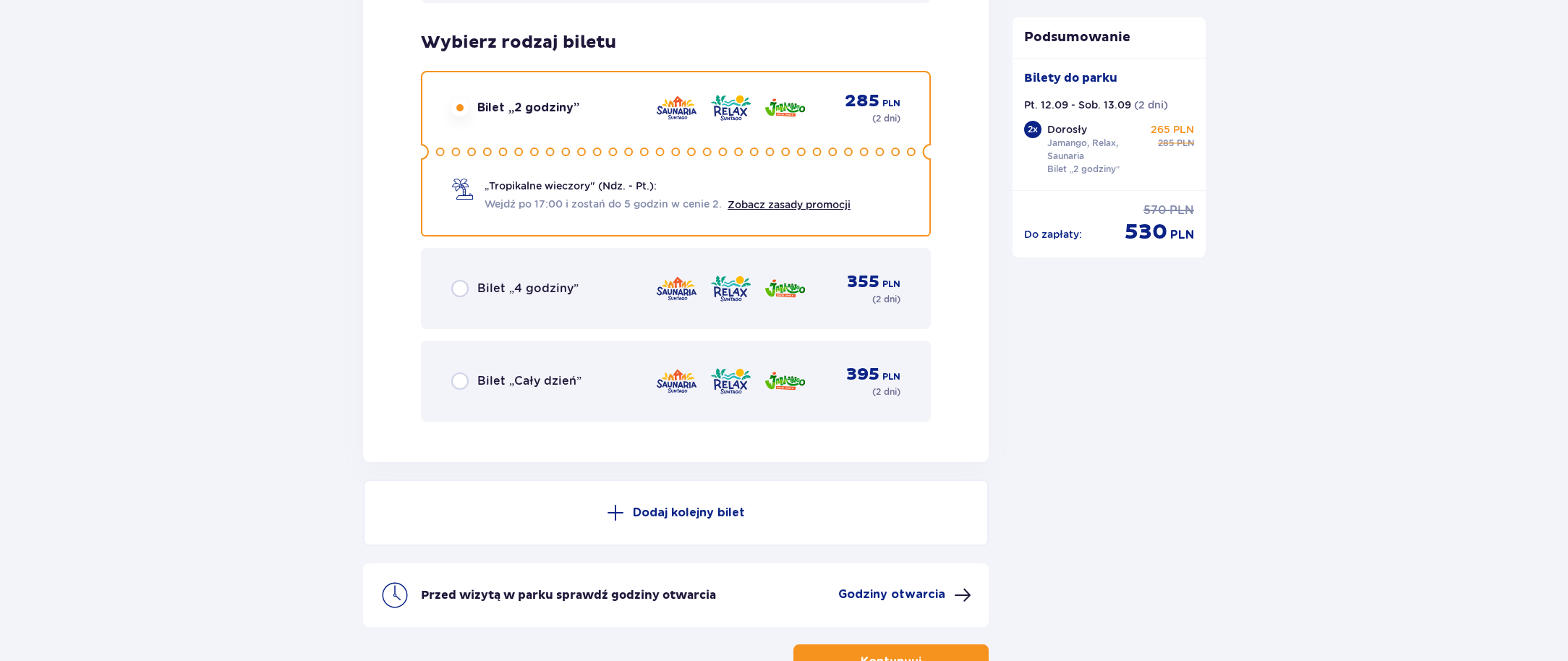
scroll to position [2317, 0]
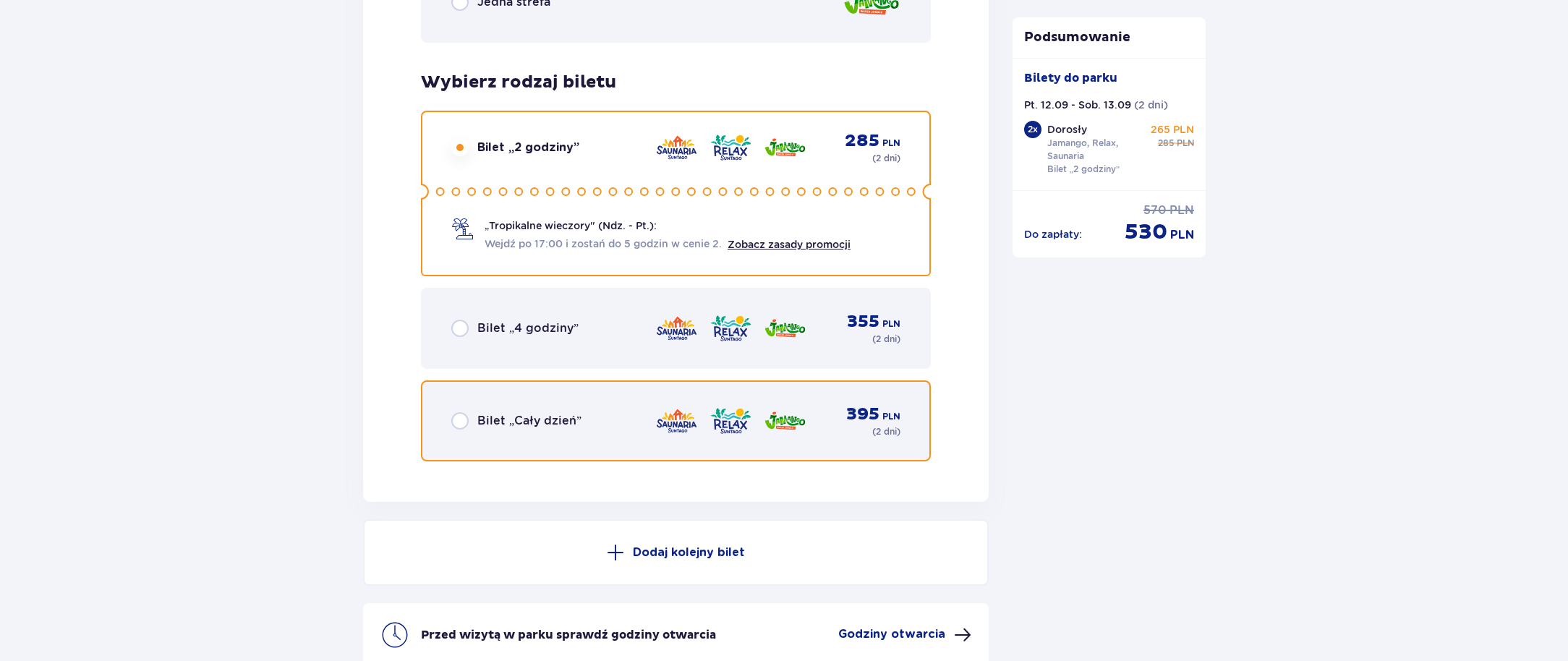
click at [461, 422] on input "radio" at bounding box center [460, 421] width 17 height 17
radio input "true"
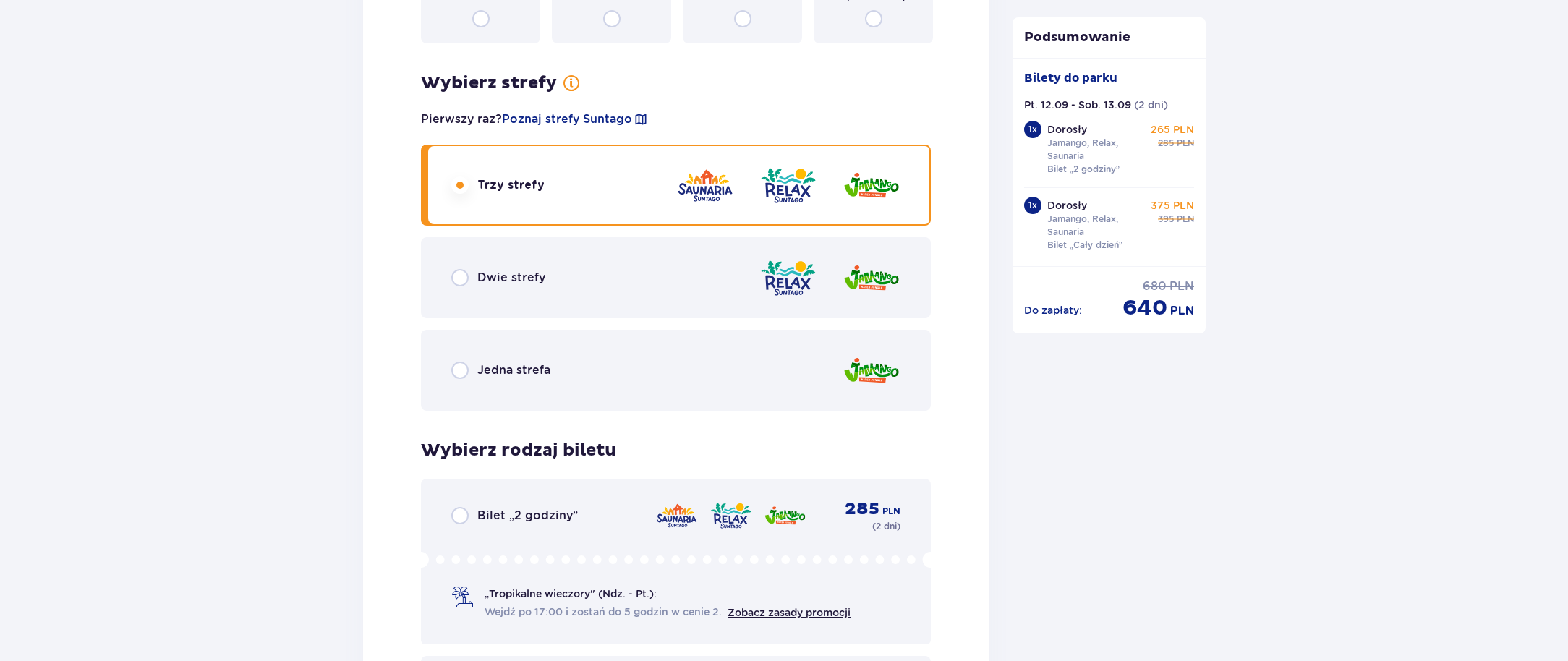
scroll to position [1884, 0]
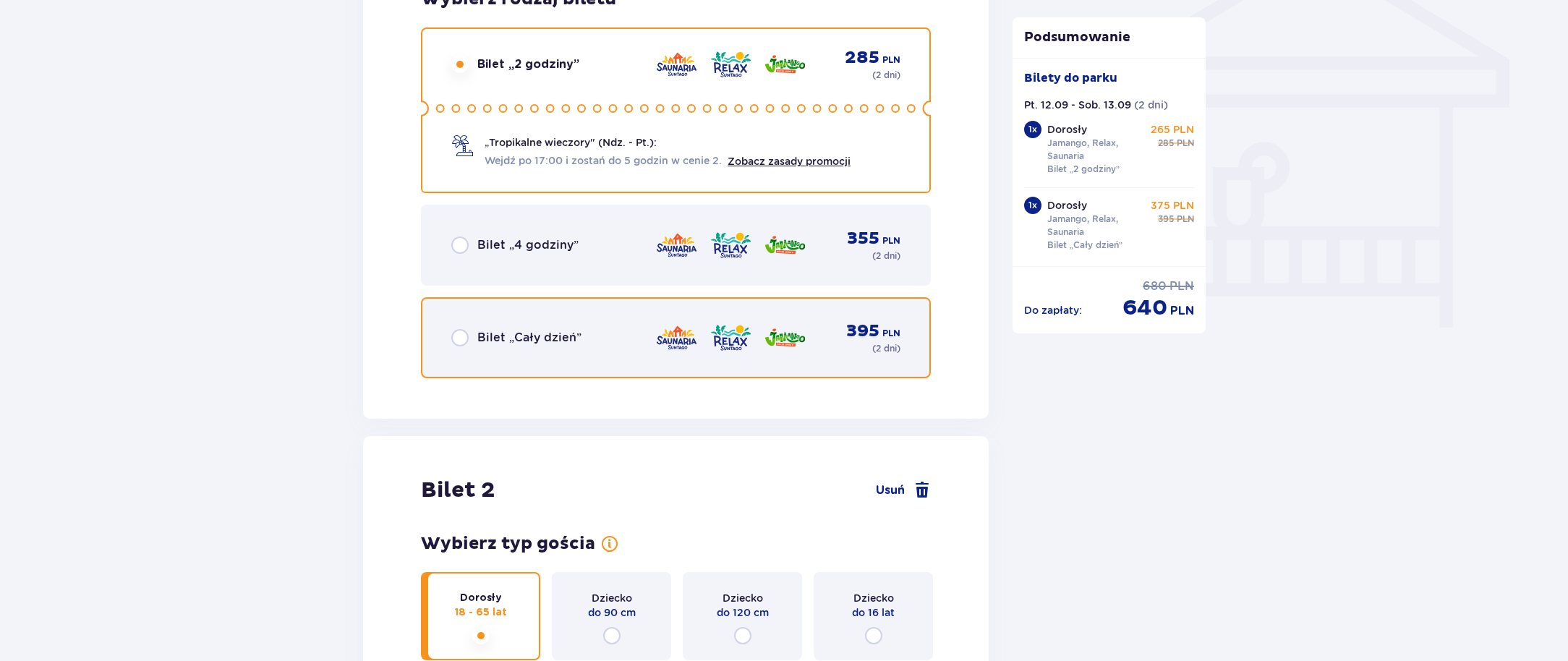
click at [460, 342] on input "radio" at bounding box center [460, 338] width 17 height 17
radio input "true"
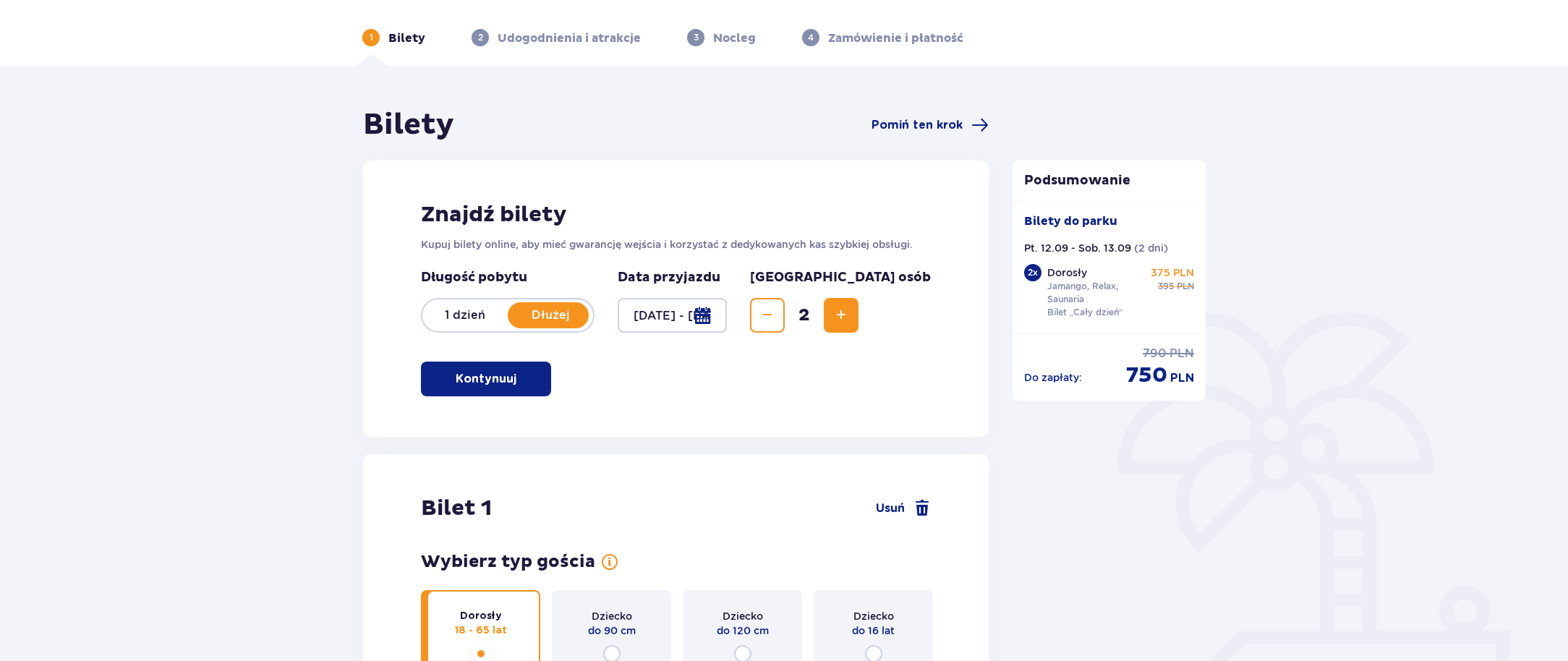
scroll to position [3, 0]
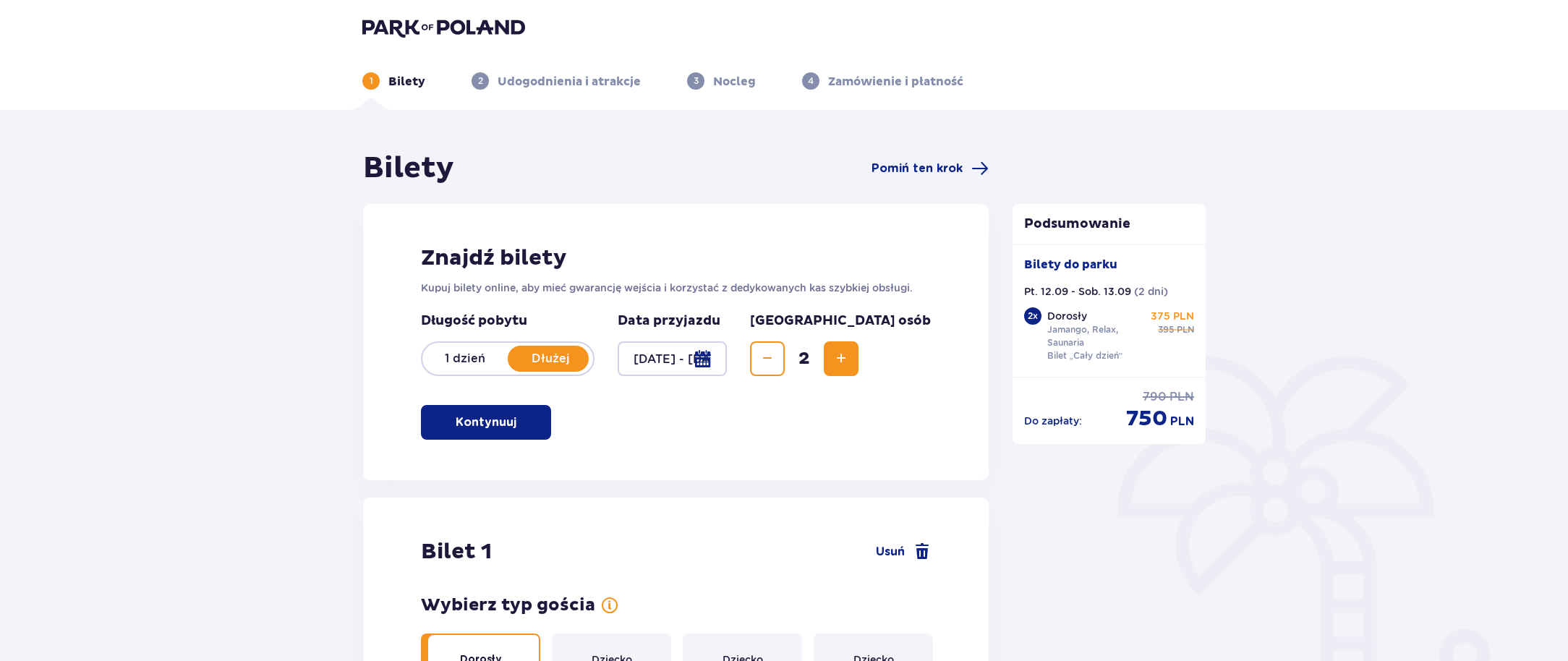
click at [706, 363] on div at bounding box center [672, 358] width 109 height 35
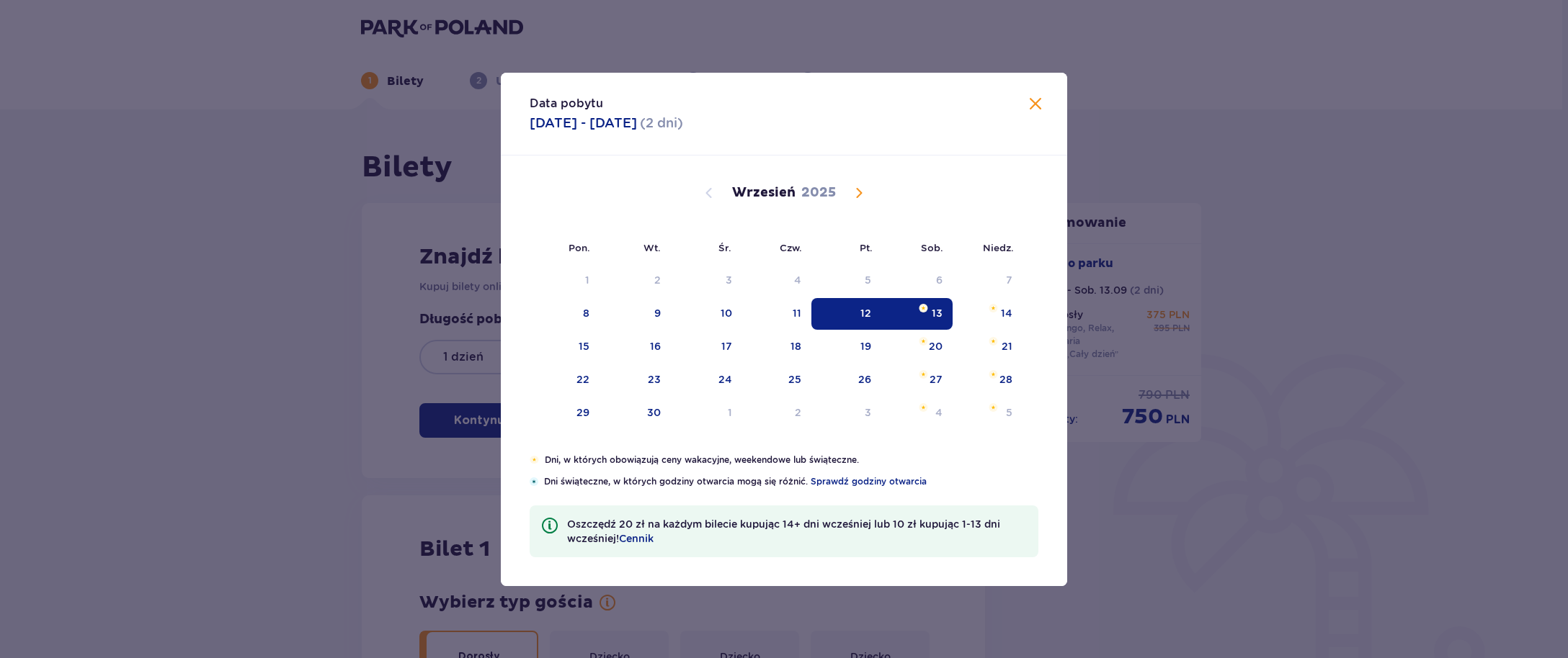
click at [933, 313] on div "13" at bounding box center [937, 312] width 11 height 14
click at [1029, 105] on span at bounding box center [1035, 104] width 17 height 17
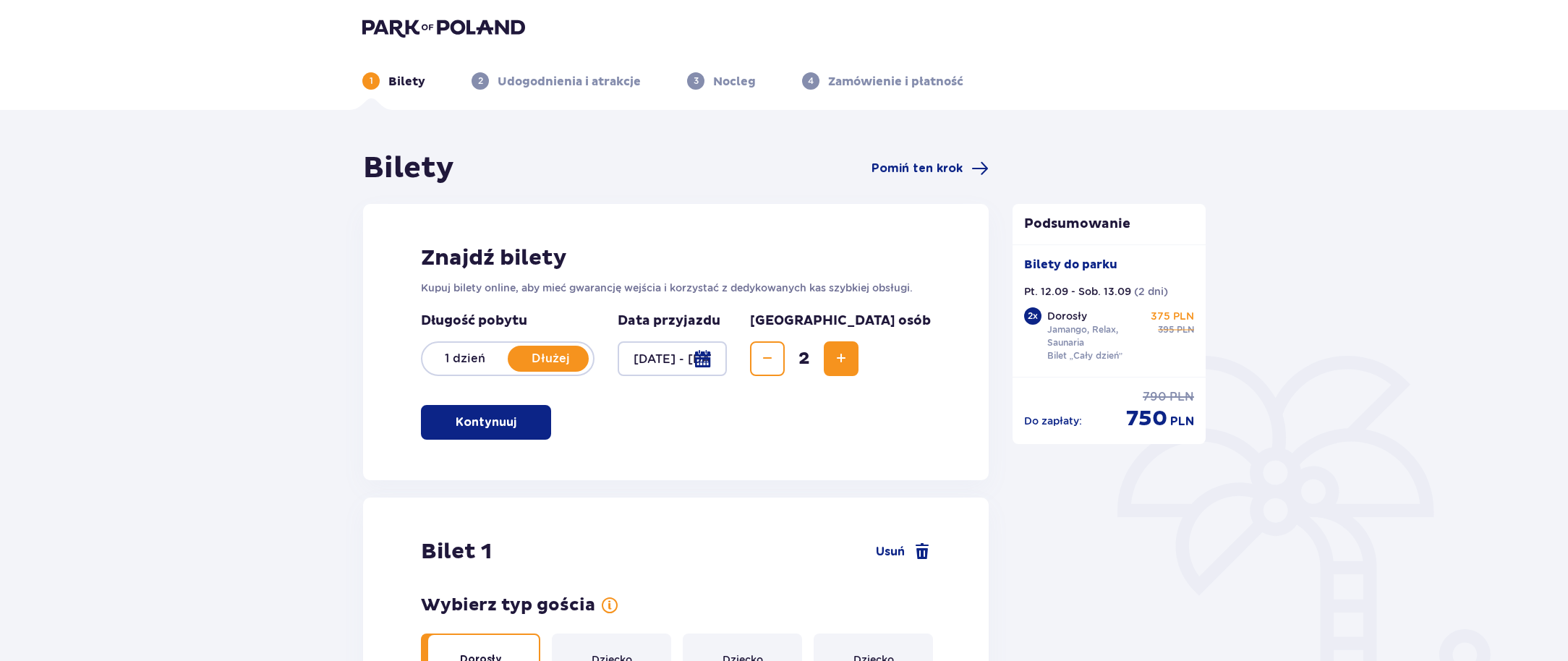
drag, startPoint x: 453, startPoint y: 369, endPoint x: 584, endPoint y: 359, distance: 131.4
click at [453, 369] on div "1 dzień Dłużej" at bounding box center [507, 358] width 174 height 35
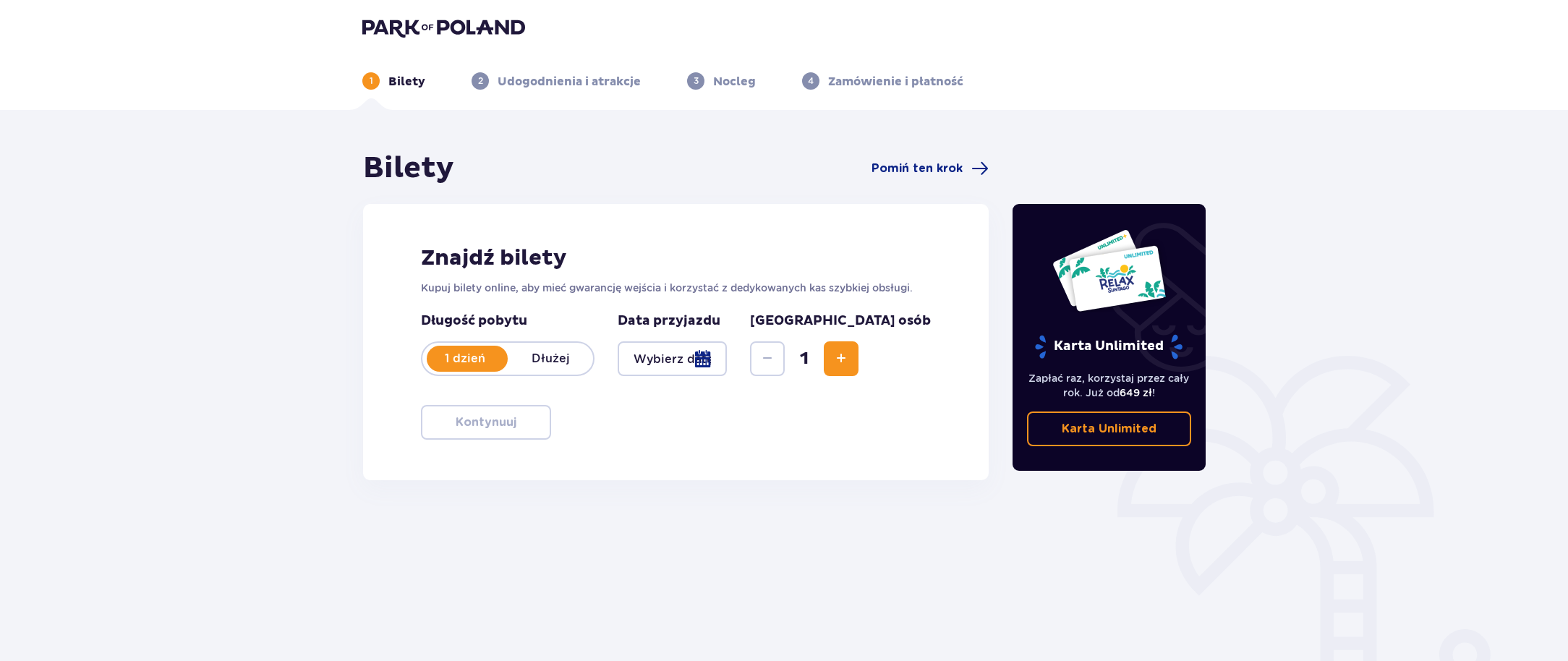
click at [710, 360] on div at bounding box center [672, 358] width 109 height 35
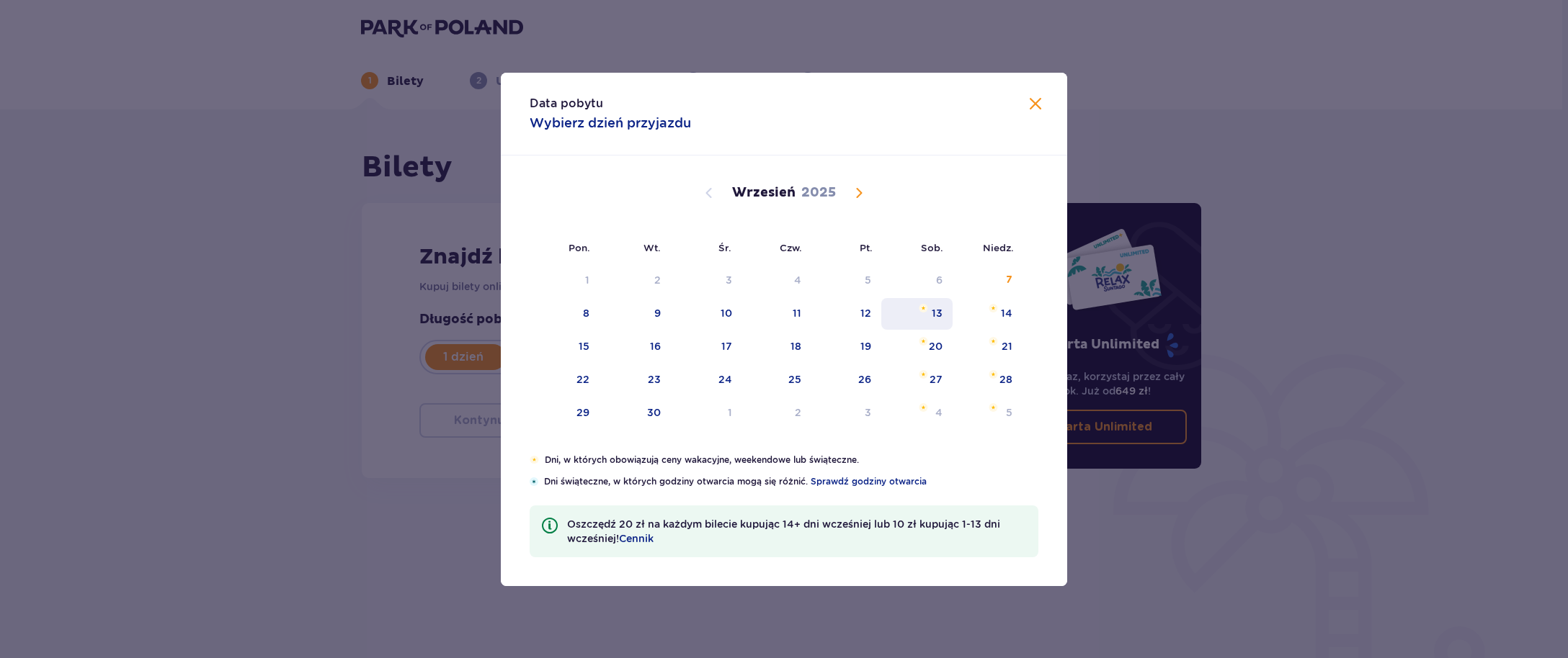
click at [921, 306] on img "sobota, 13 września 2025" at bounding box center [922, 308] width 9 height 9
type input "[DATE]"
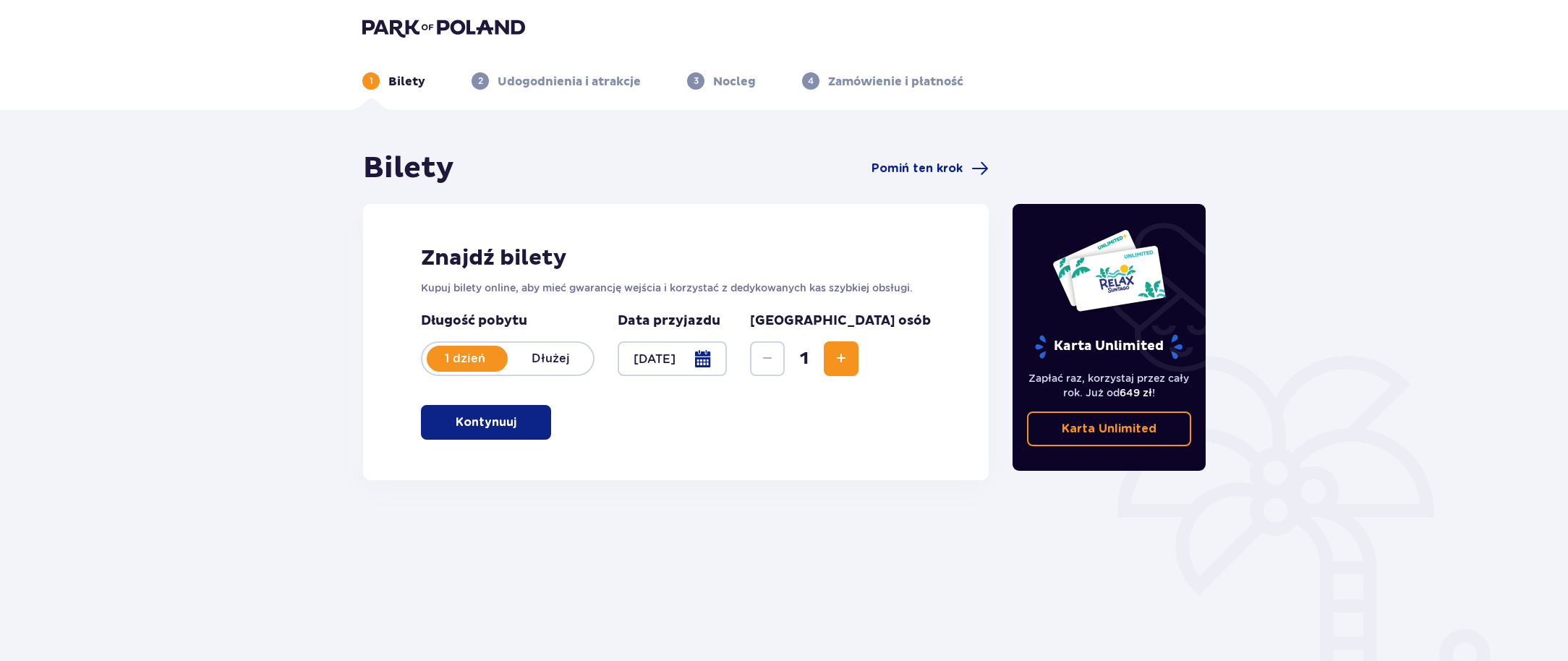
click at [850, 359] on span "Increase" at bounding box center [841, 358] width 17 height 17
click at [515, 414] on span "button" at bounding box center [519, 422] width 17 height 17
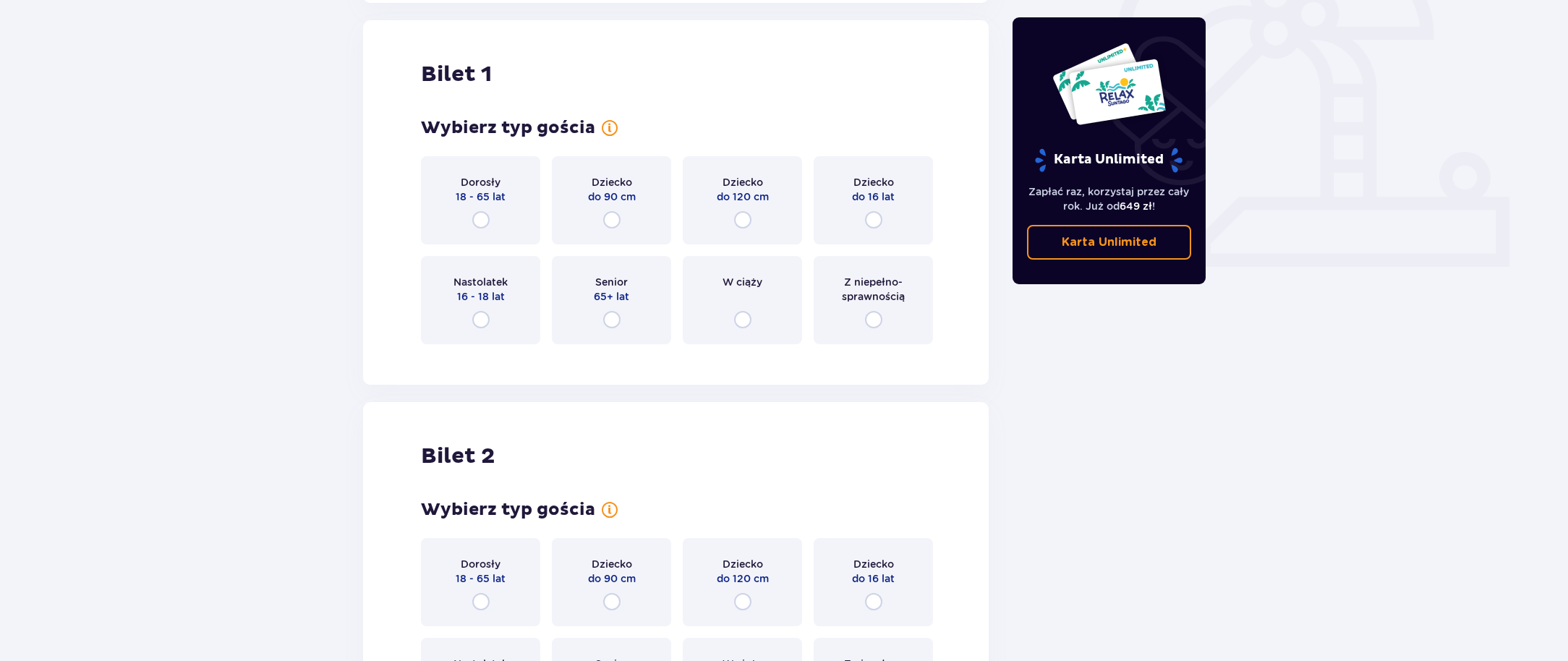
scroll to position [483, 0]
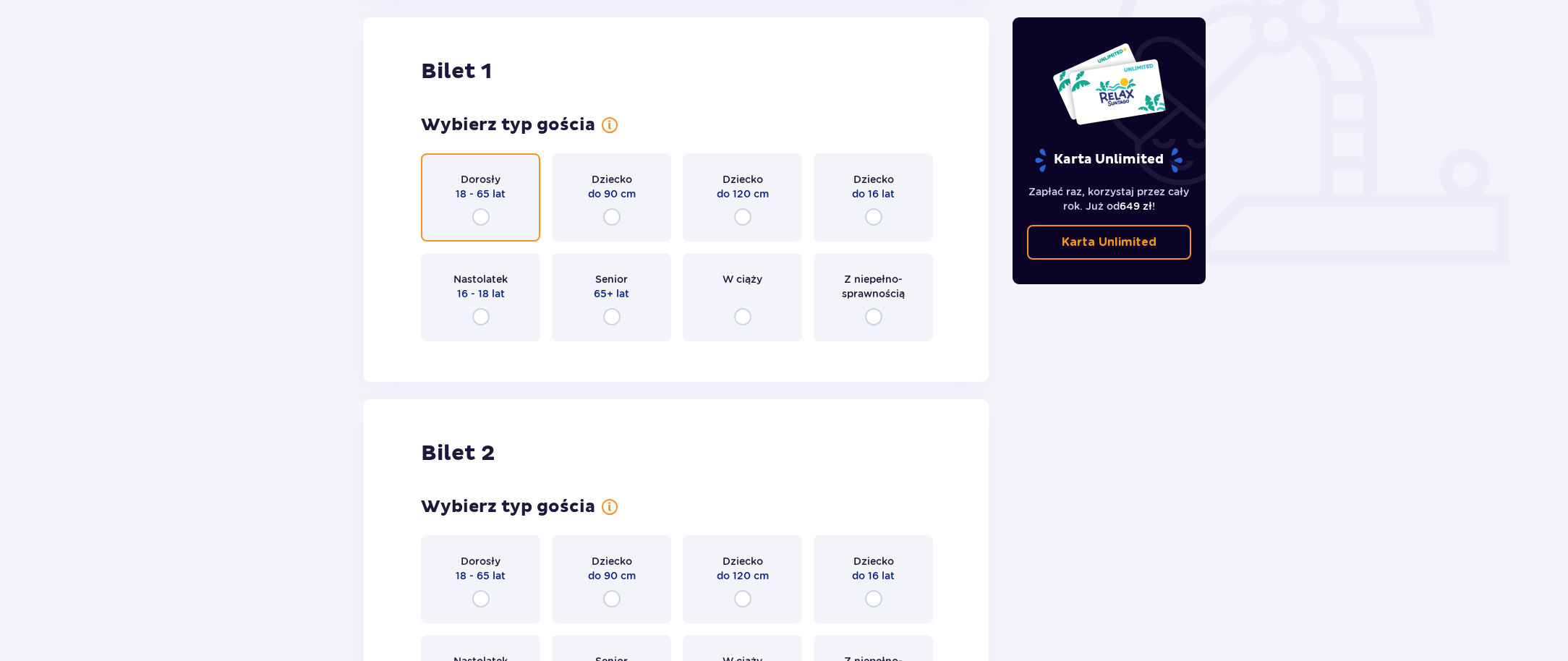
click at [486, 222] on input "radio" at bounding box center [480, 217] width 17 height 17
radio input "true"
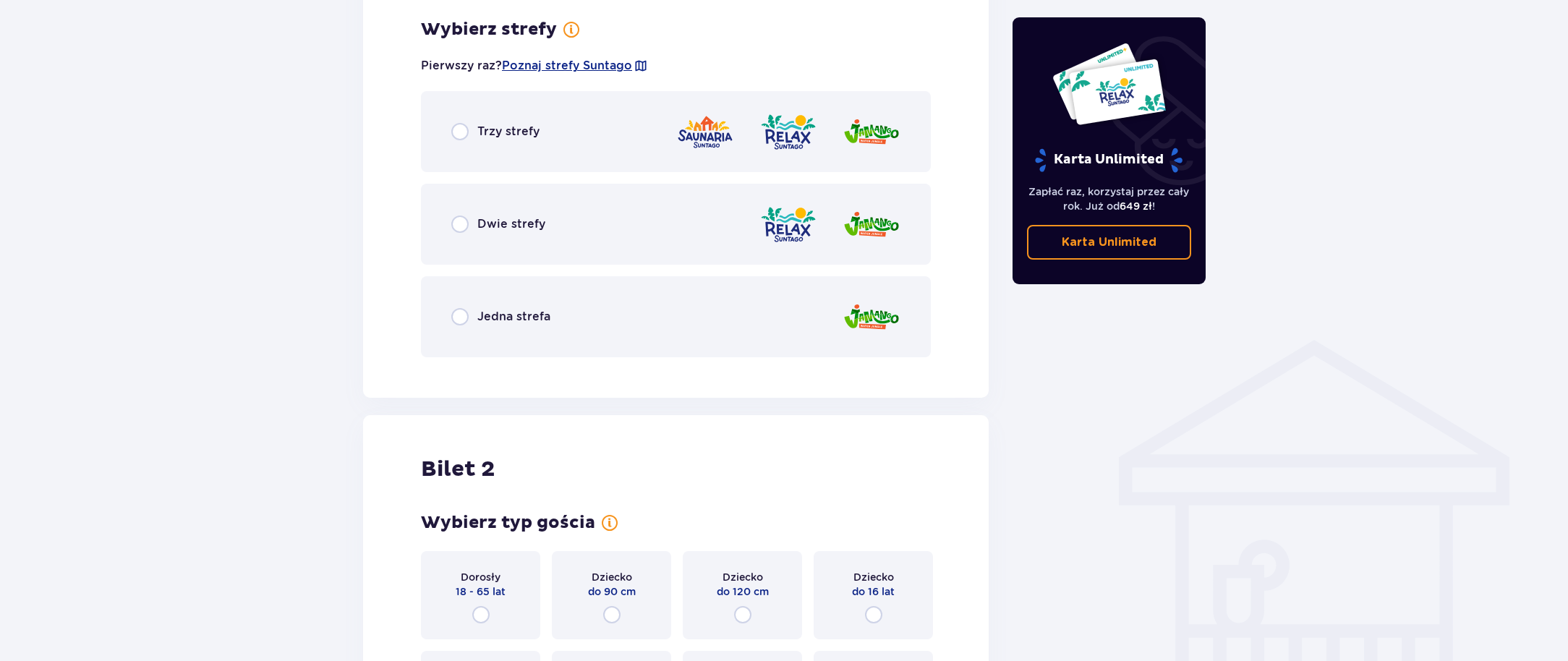
scroll to position [836, 0]
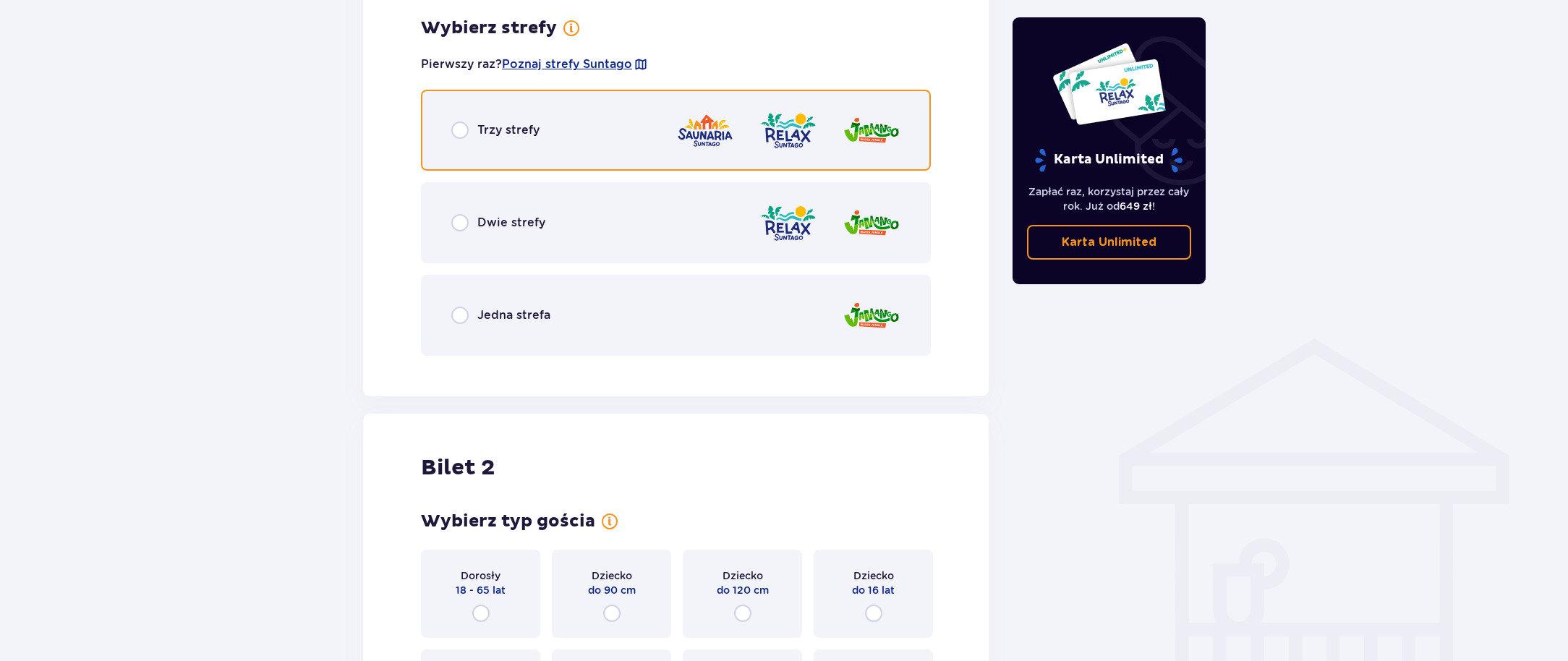
click at [454, 133] on input "radio" at bounding box center [460, 130] width 17 height 17
radio input "true"
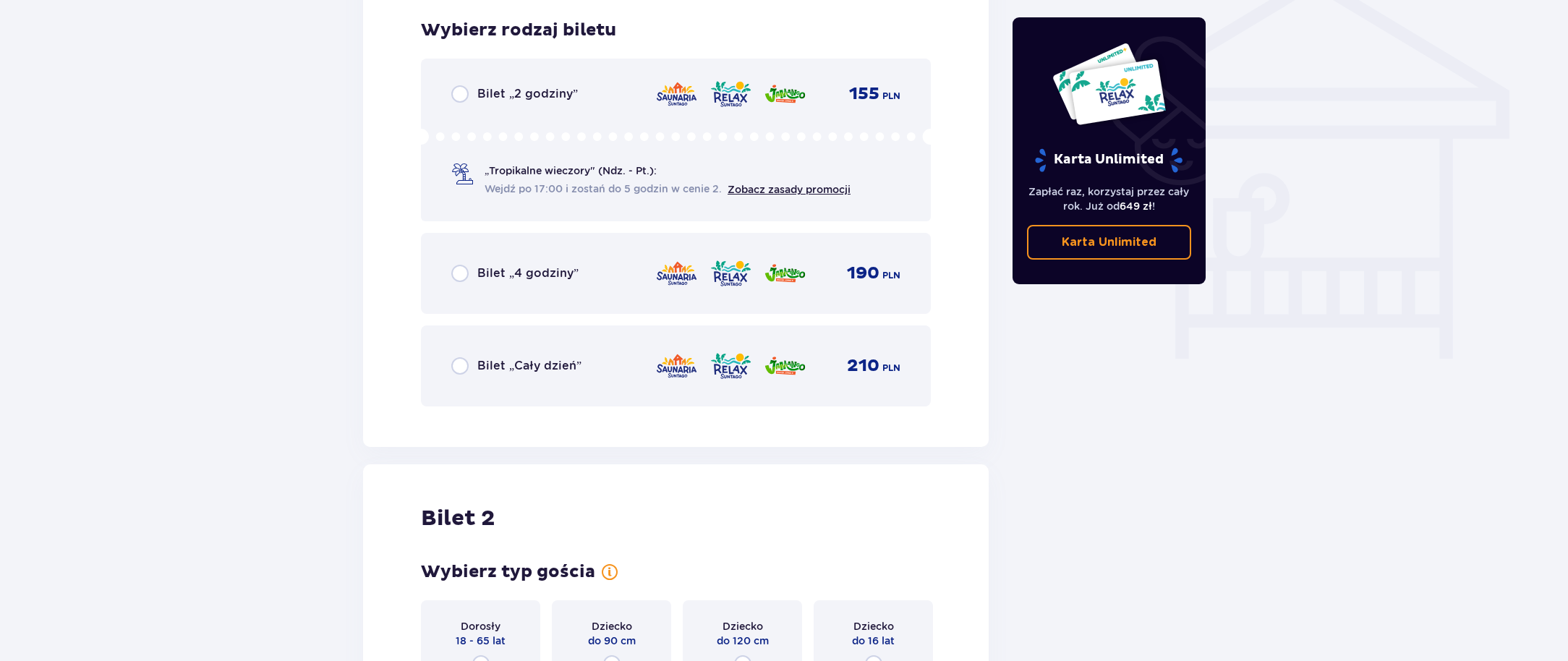
scroll to position [1203, 0]
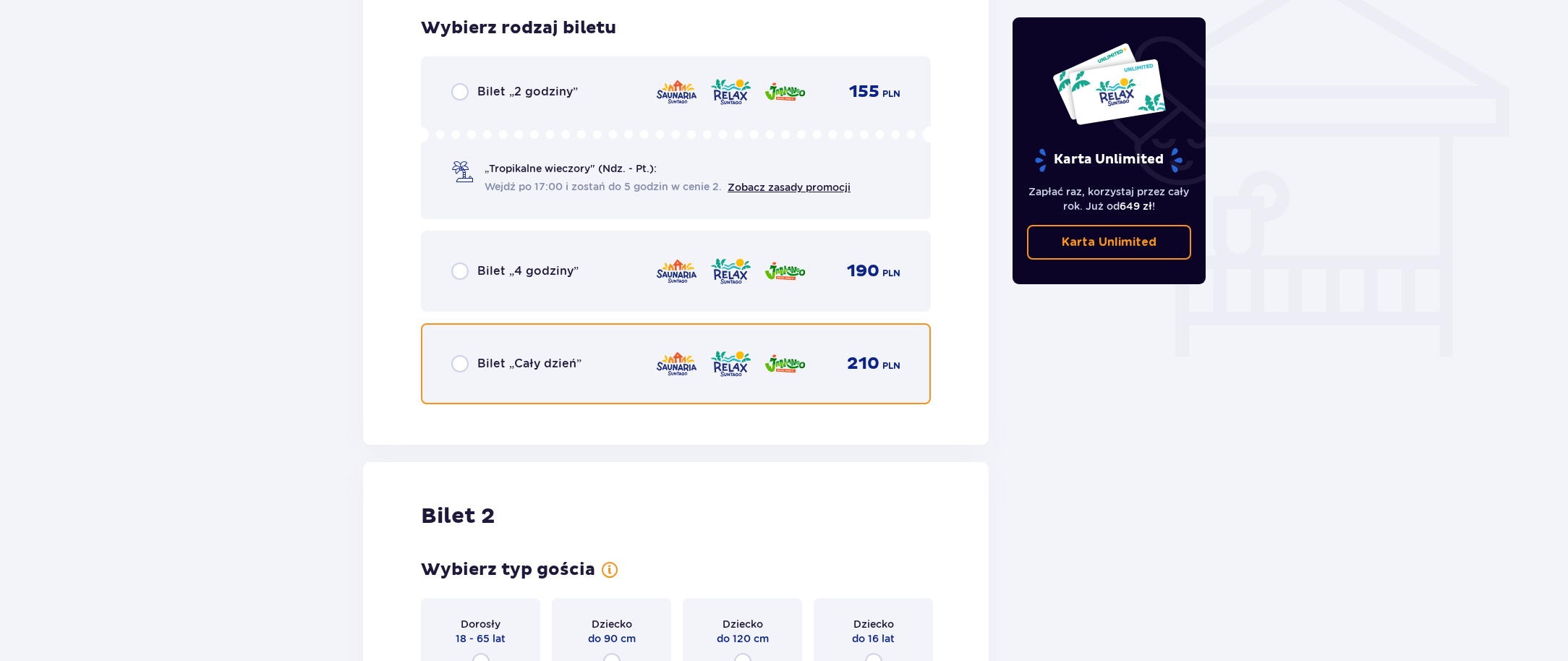
click at [453, 373] on input "radio" at bounding box center [460, 363] width 17 height 17
radio input "true"
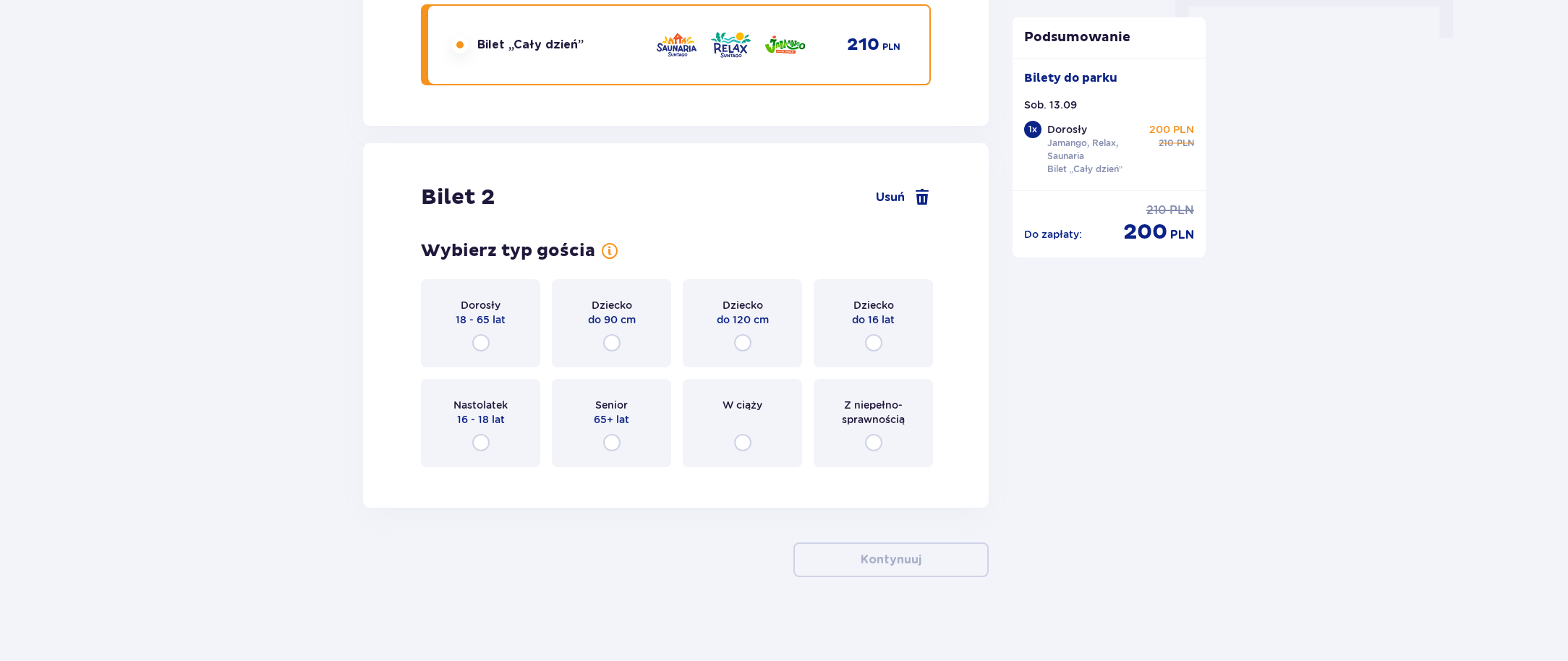
scroll to position [1526, 0]
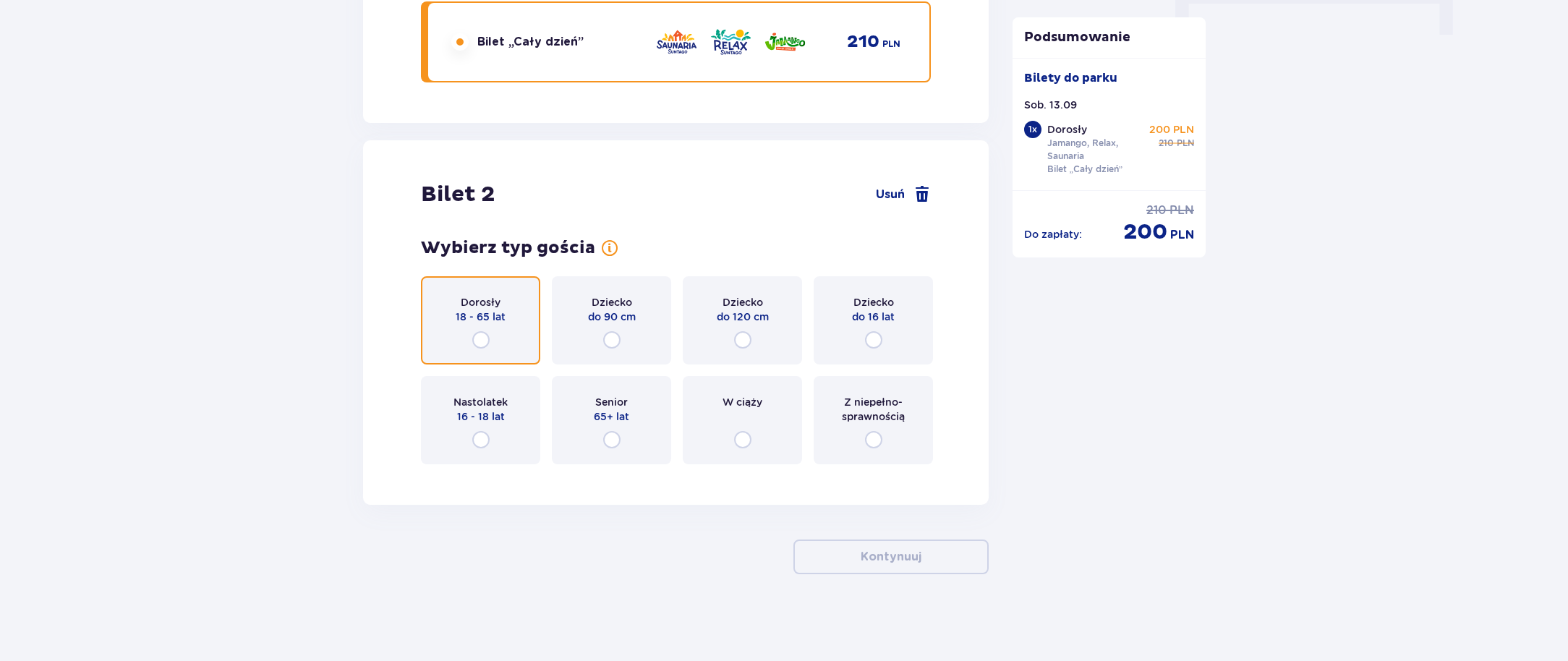
click at [472, 333] on input "radio" at bounding box center [480, 339] width 17 height 17
radio input "true"
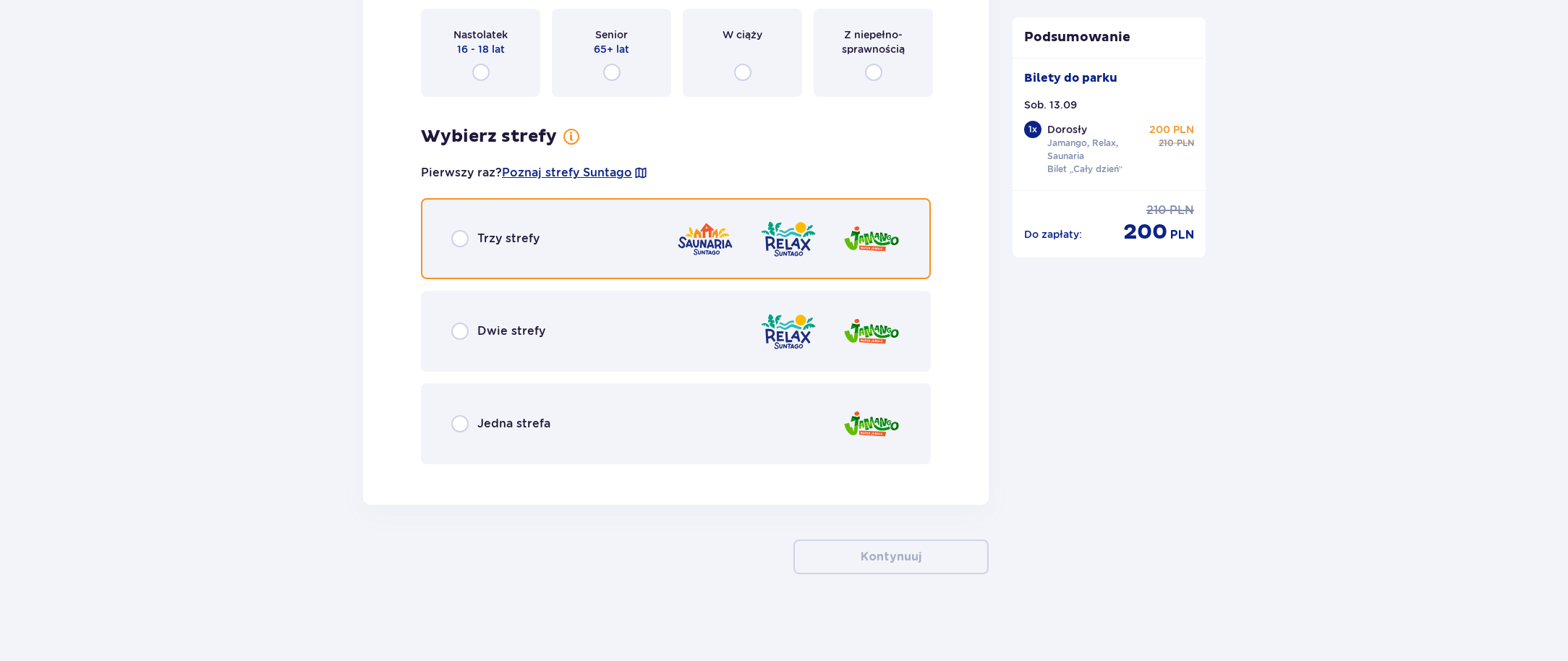
click at [457, 246] on input "radio" at bounding box center [460, 239] width 17 height 17
radio input "true"
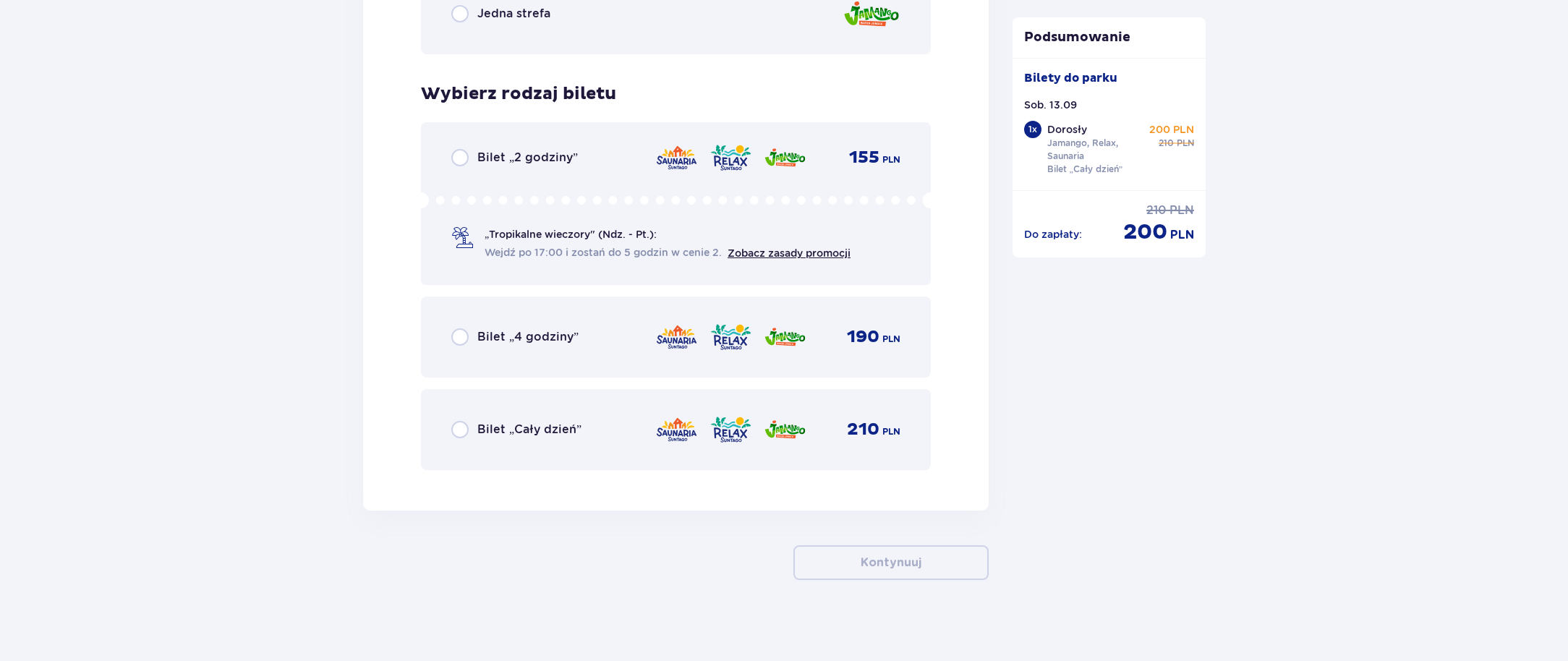
scroll to position [2309, 0]
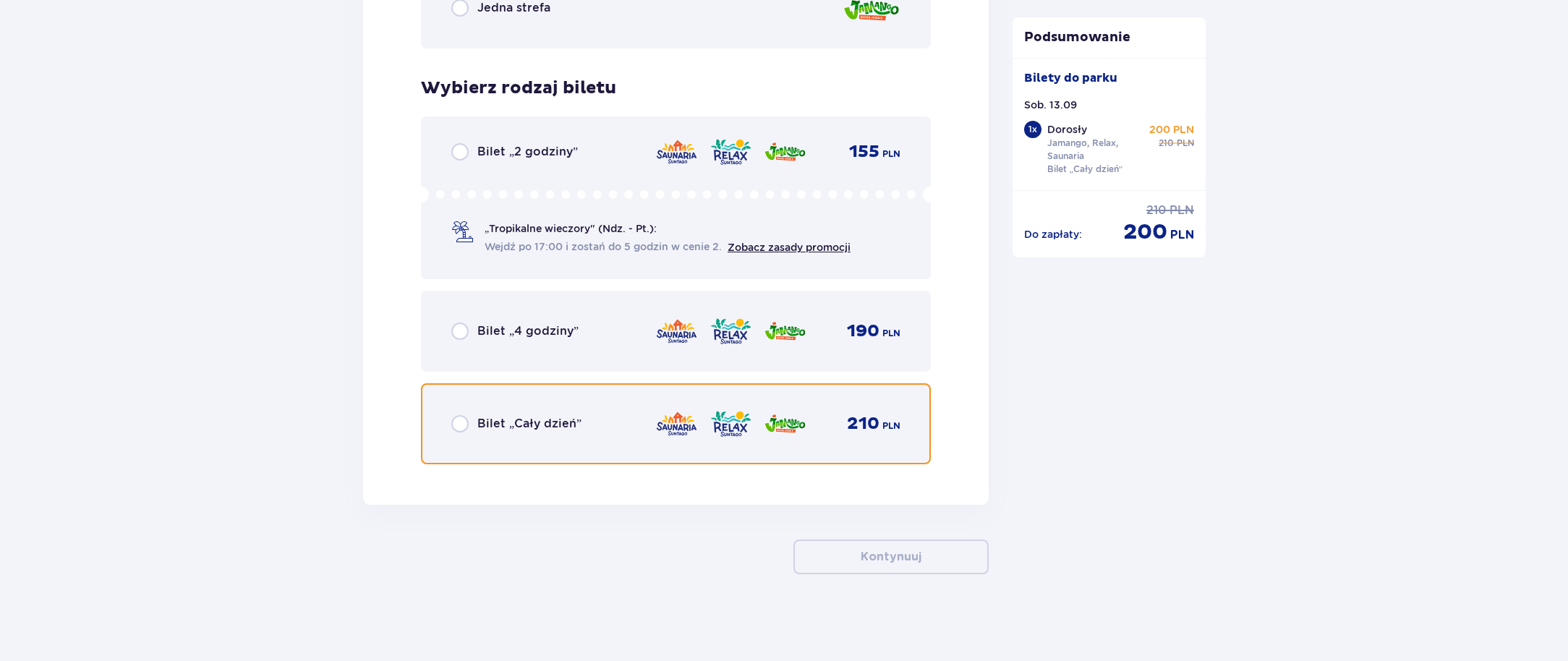
click at [461, 428] on input "radio" at bounding box center [460, 424] width 17 height 17
radio input "true"
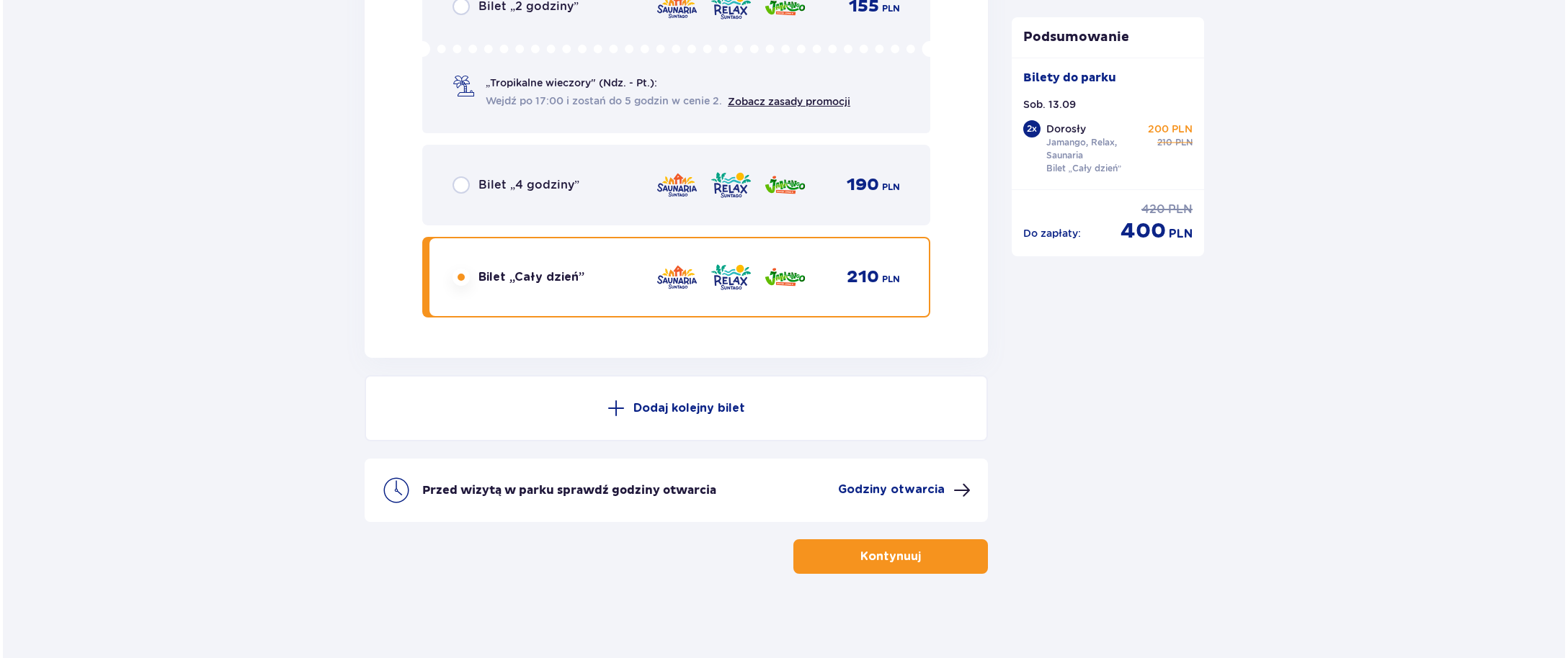
scroll to position [2445, 0]
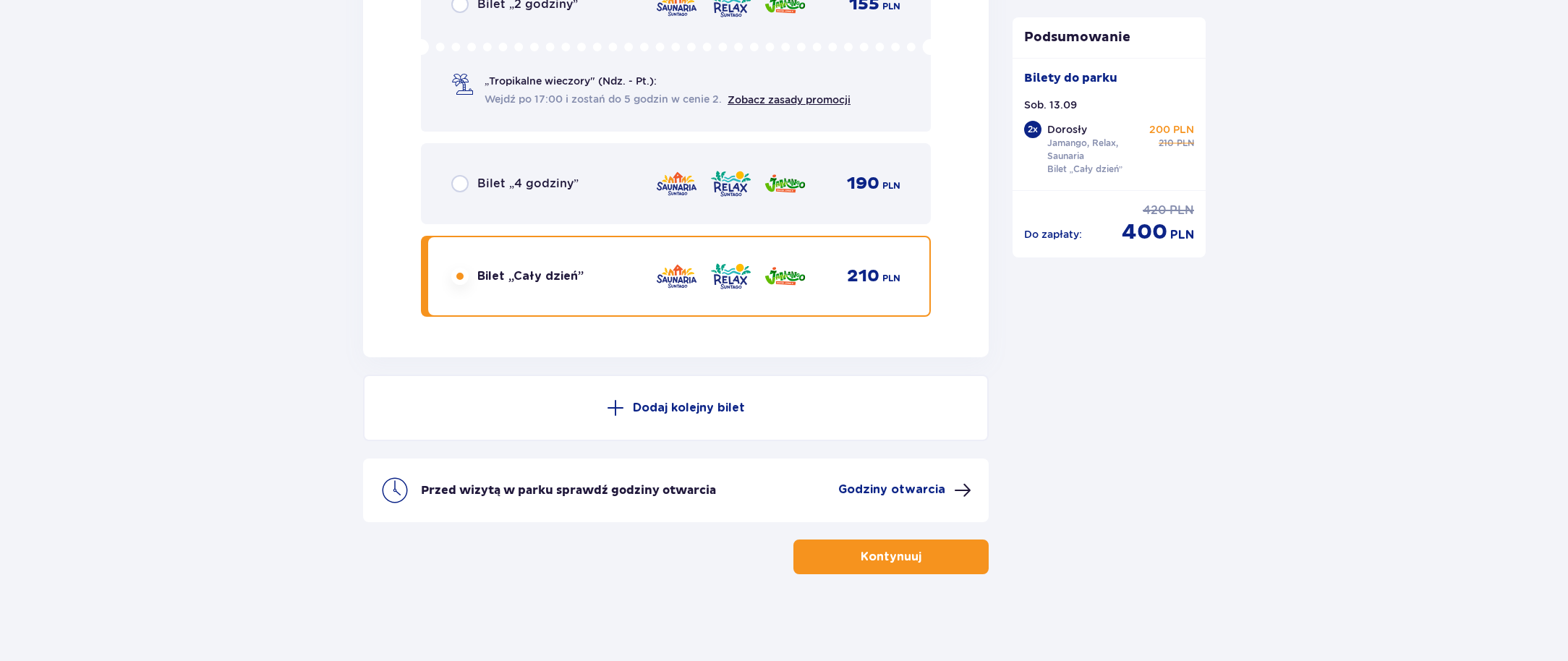
click at [875, 486] on p "Godziny otwarcia" at bounding box center [891, 489] width 107 height 16
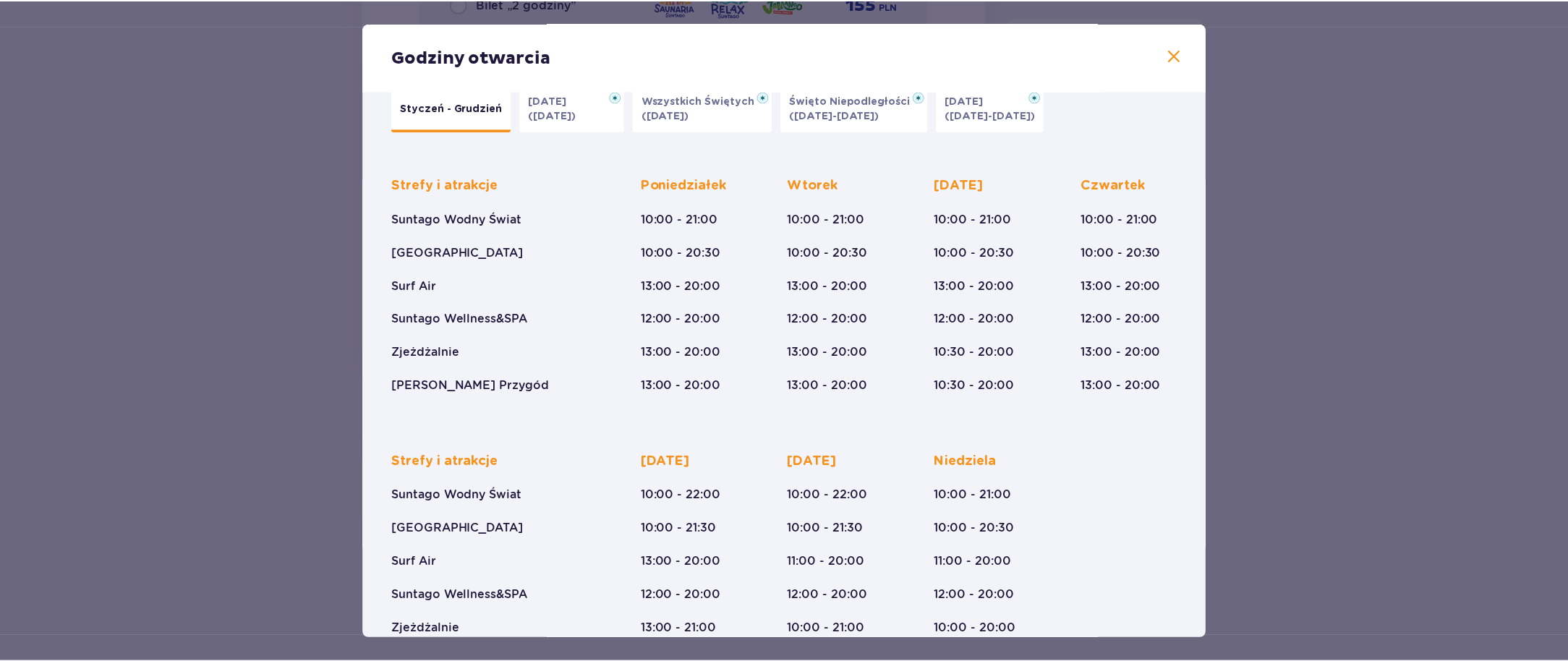
scroll to position [17, 0]
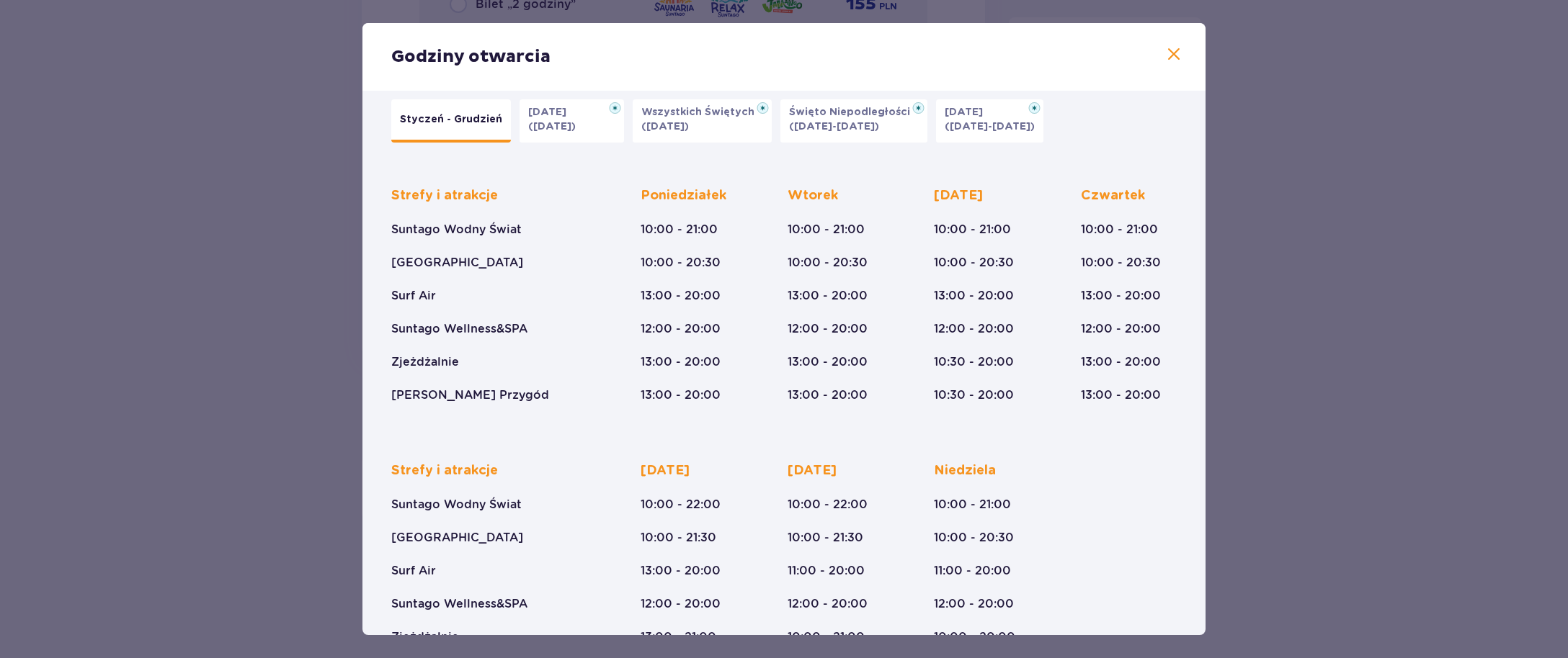
click at [1183, 49] on div "Godziny otwarcia" at bounding box center [784, 57] width 843 height 68
click at [1170, 53] on span at bounding box center [1174, 54] width 17 height 17
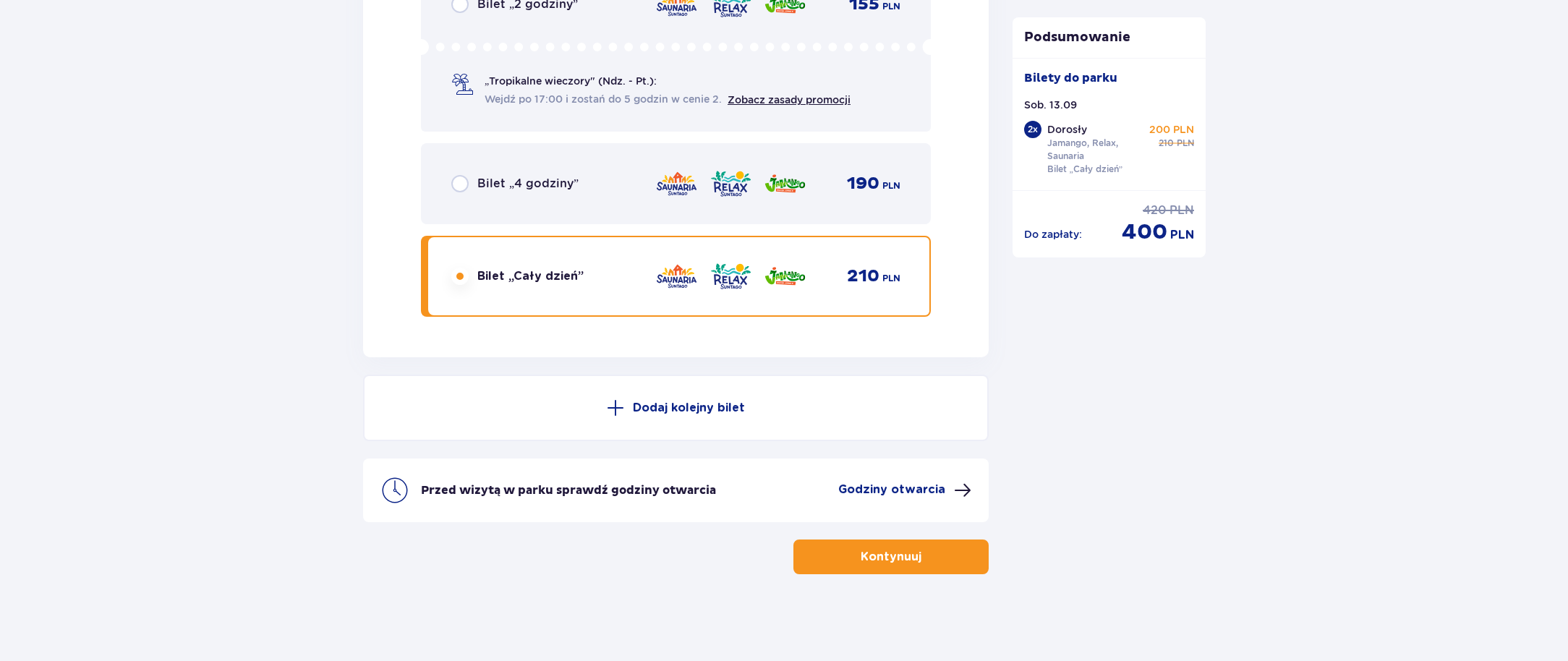
click at [875, 545] on button "Kontynuuj" at bounding box center [891, 557] width 195 height 35
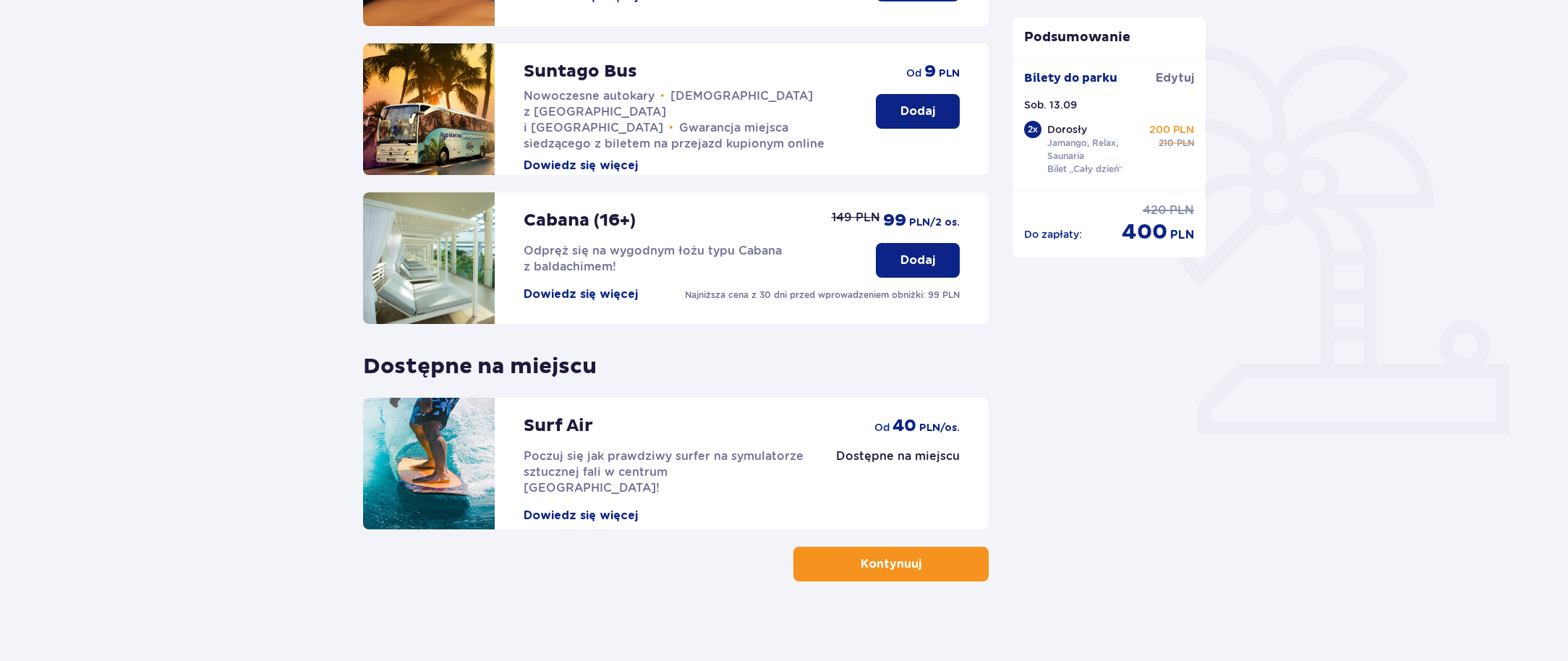
scroll to position [320, 0]
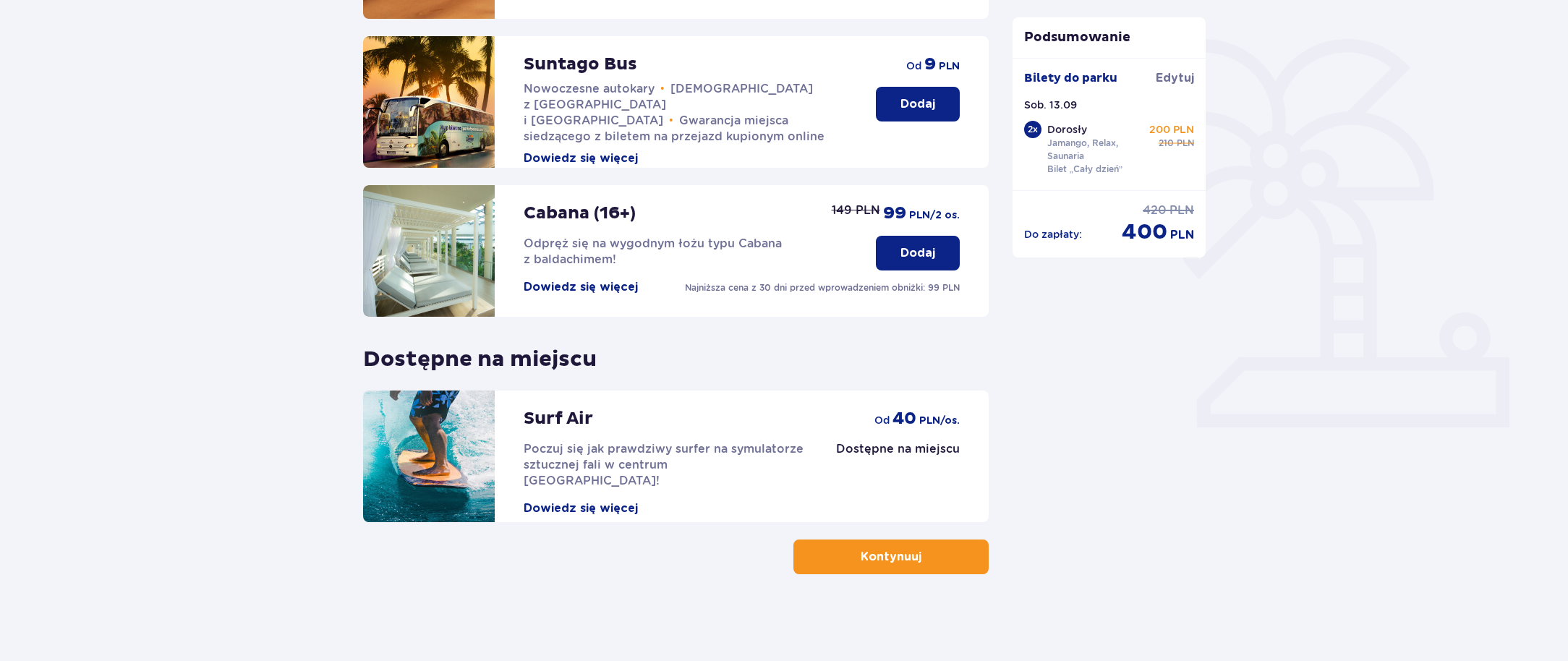
click at [607, 293] on button "Dowiedz się więcej" at bounding box center [581, 286] width 115 height 16
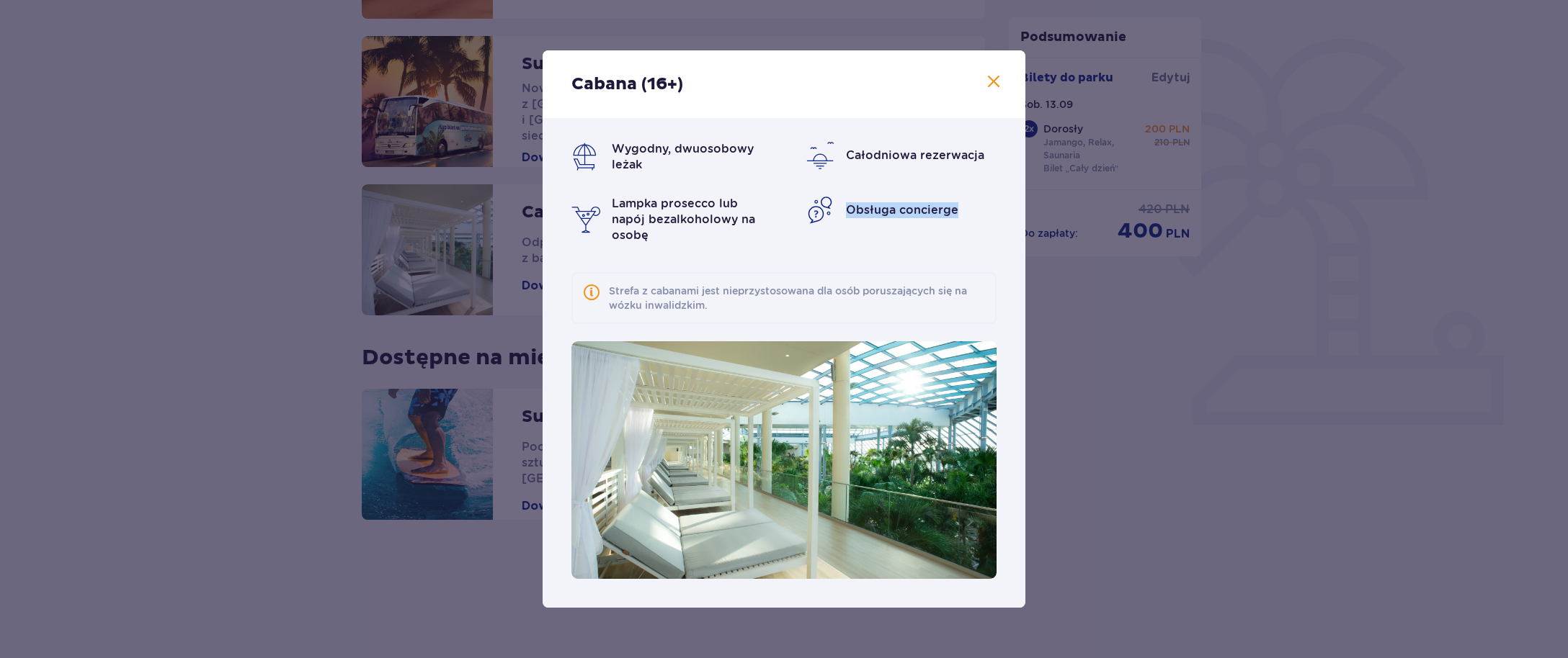
drag, startPoint x: 846, startPoint y: 209, endPoint x: 978, endPoint y: 203, distance: 132.1
click at [978, 203] on div "Obsługa concierge" at bounding box center [901, 210] width 192 height 29
drag, startPoint x: 609, startPoint y: 197, endPoint x: 770, endPoint y: 234, distance: 165.2
click at [770, 234] on div "Wygodny, dwuosobowy leżak Całodniowa rezerwacja Lampka prosecco lub napój bezal…" at bounding box center [784, 192] width 425 height 102
click at [1000, 83] on span at bounding box center [993, 82] width 17 height 17
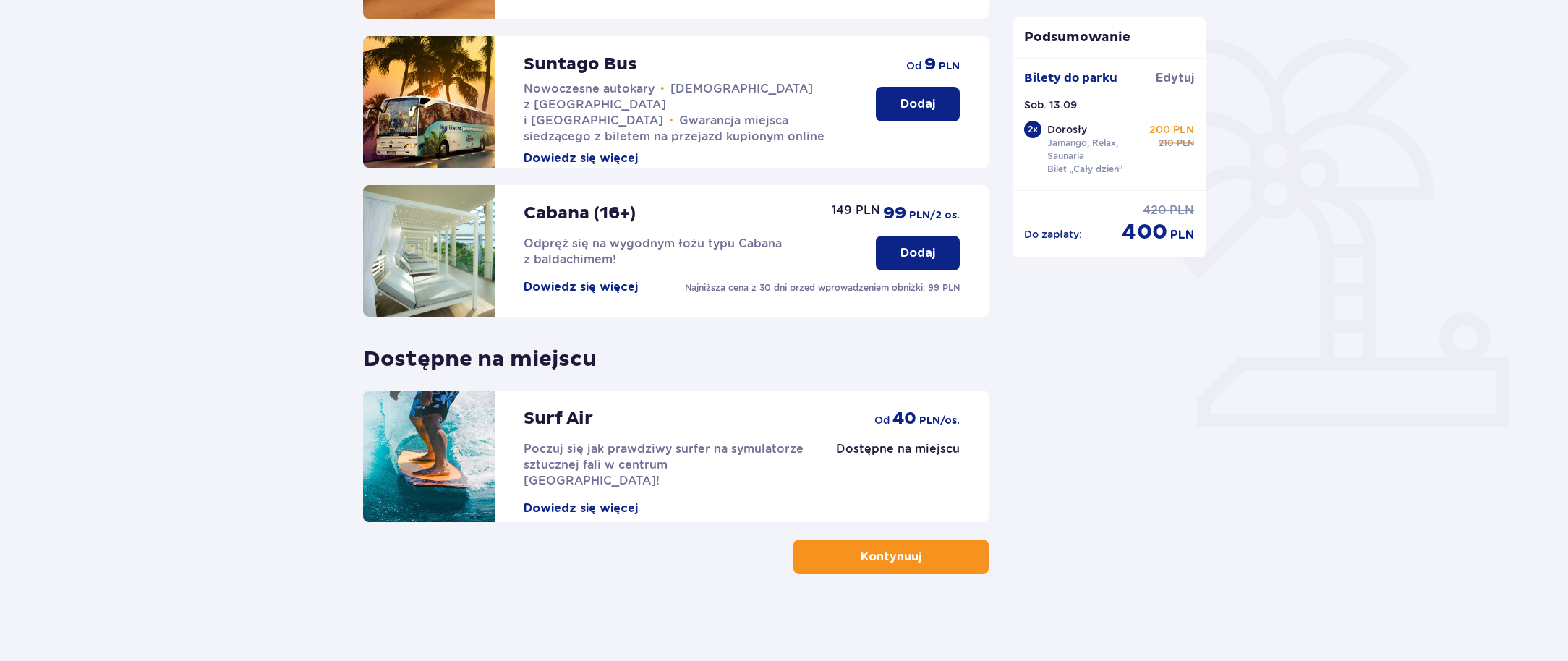
click at [547, 288] on button "Dowiedz się więcej" at bounding box center [581, 286] width 115 height 16
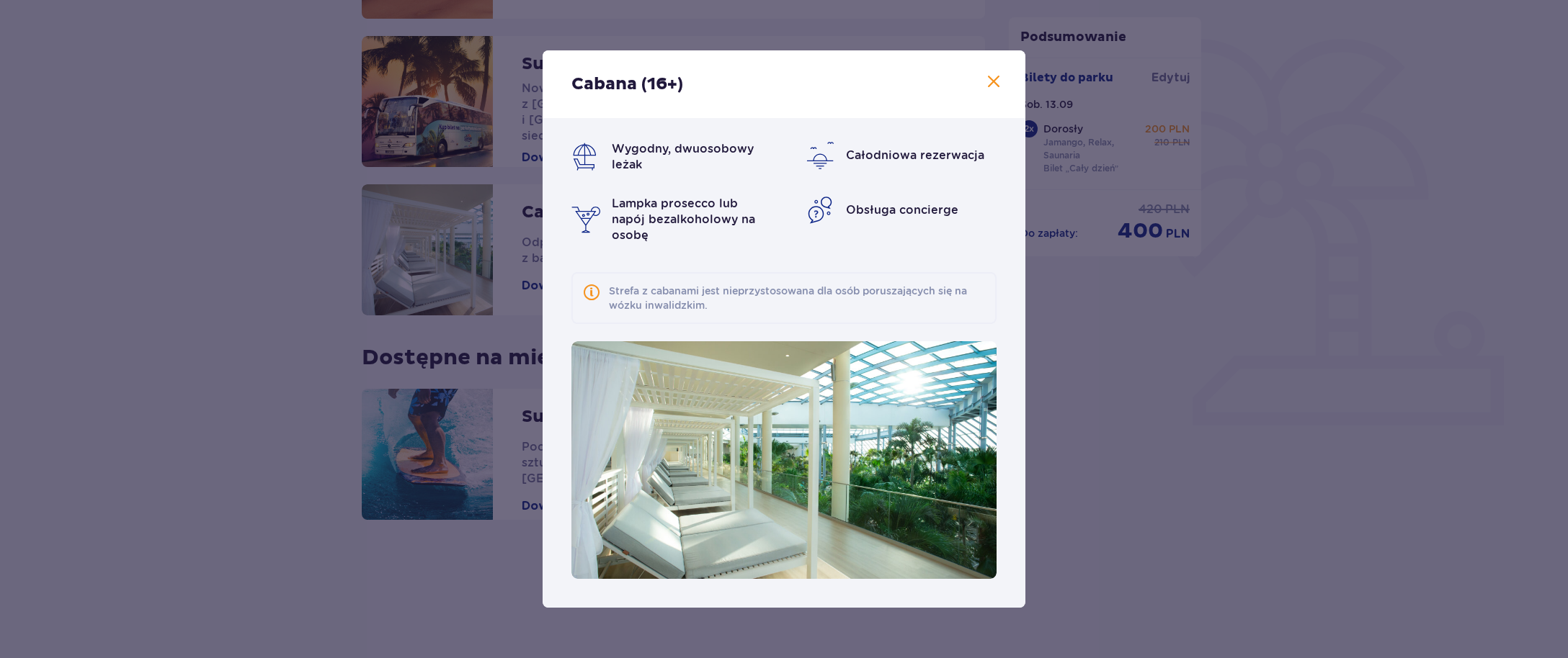
click at [990, 81] on span at bounding box center [993, 82] width 17 height 17
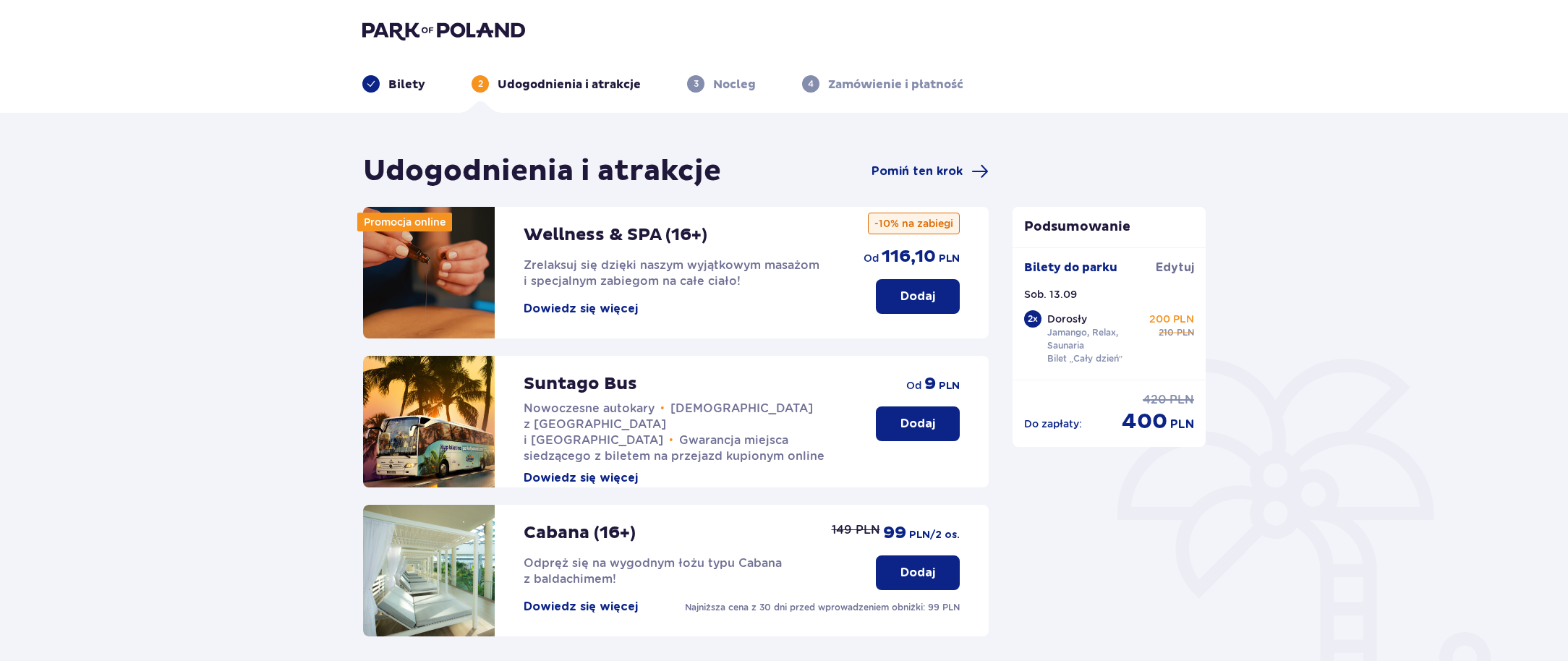
click at [561, 319] on div "Wellness & SPA (16+) Zrelaksuj się dzięki naszym wyjątkowym masażom i specjalny…" at bounding box center [598, 273] width 471 height 132
click at [576, 304] on button "Dowiedz się więcej" at bounding box center [581, 309] width 115 height 16
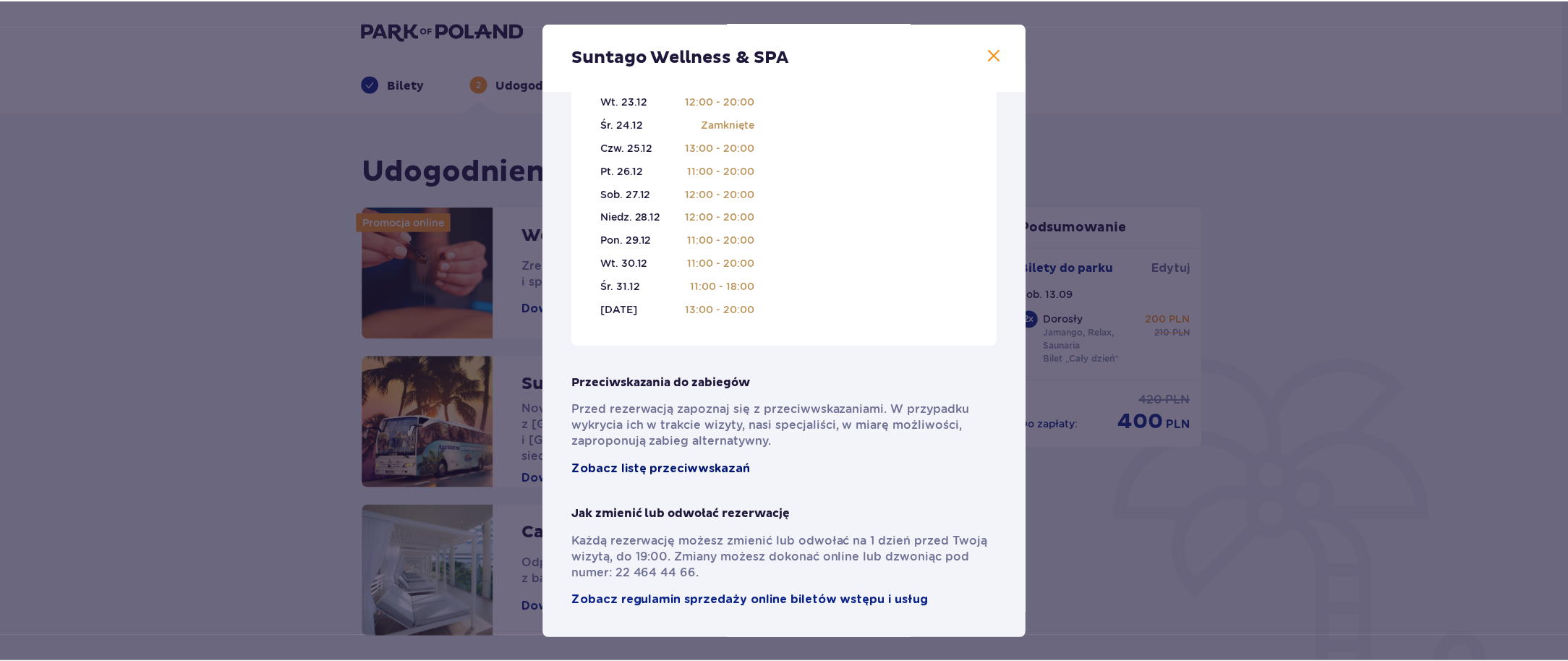
scroll to position [903, 0]
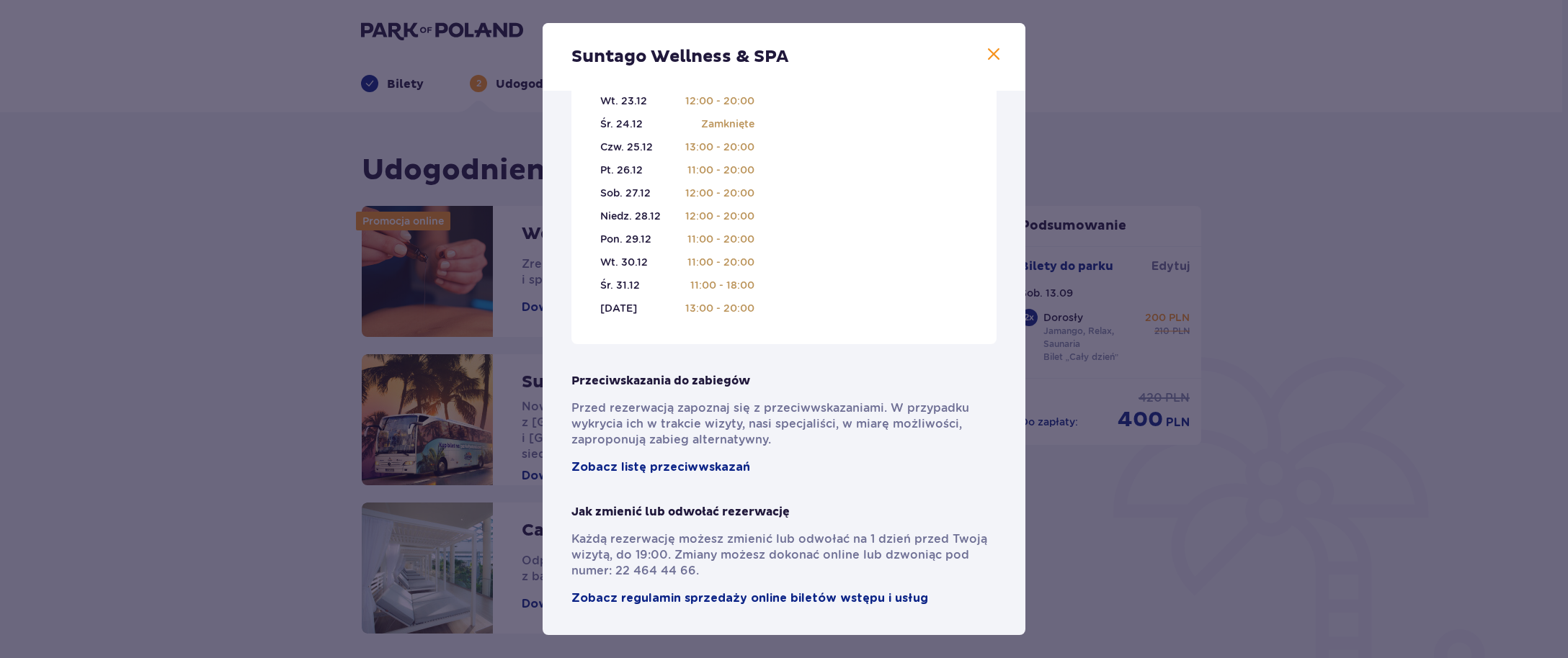
click at [988, 54] on span at bounding box center [993, 54] width 17 height 17
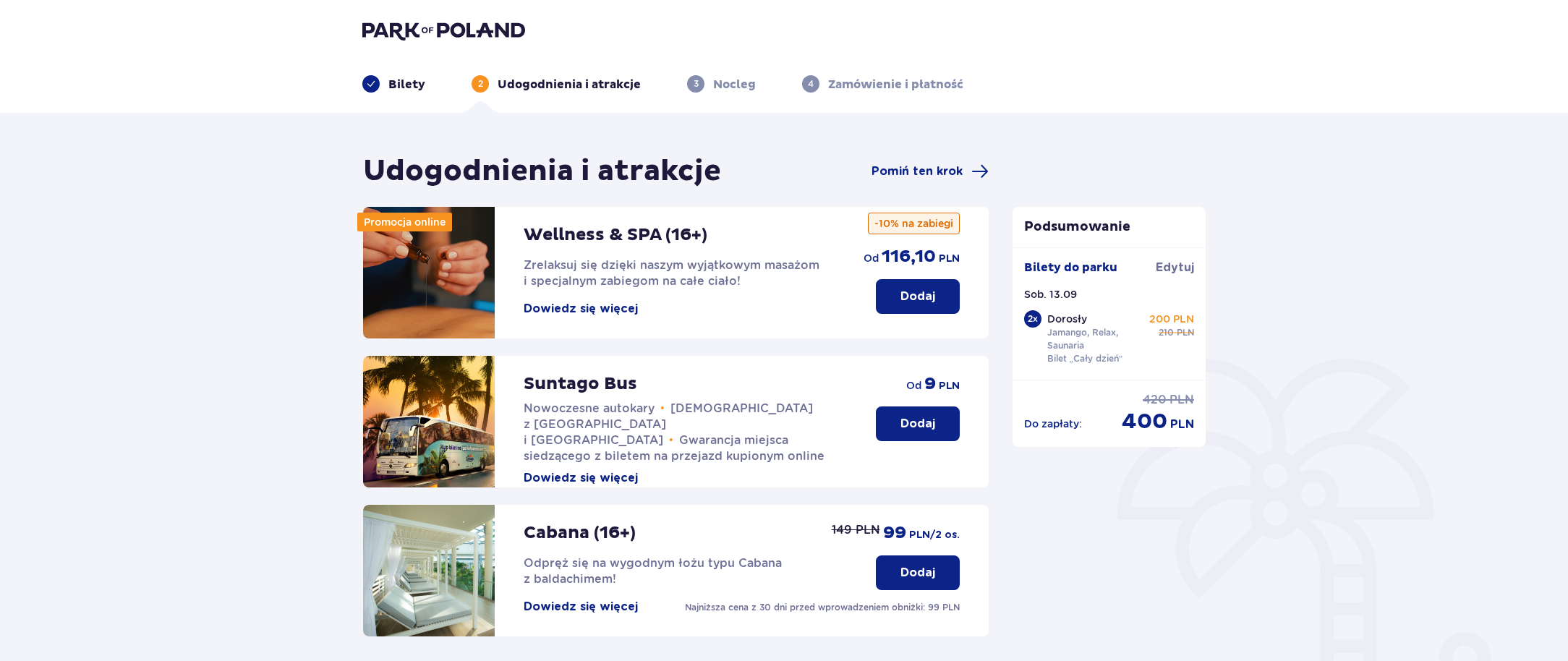
click at [992, 54] on div "Bilety 2 Udogodnienia i atrakcje 3 Nocleg 4 Zamówienie i płatność" at bounding box center [783, 66] width 866 height 52
click at [821, 292] on div "Wellness & SPA (16+) Zrelaksuj się dzięki naszym wyjątkowym masażom i specjalny…" at bounding box center [679, 262] width 311 height 110
click at [893, 288] on button "Dodaj" at bounding box center [917, 296] width 84 height 35
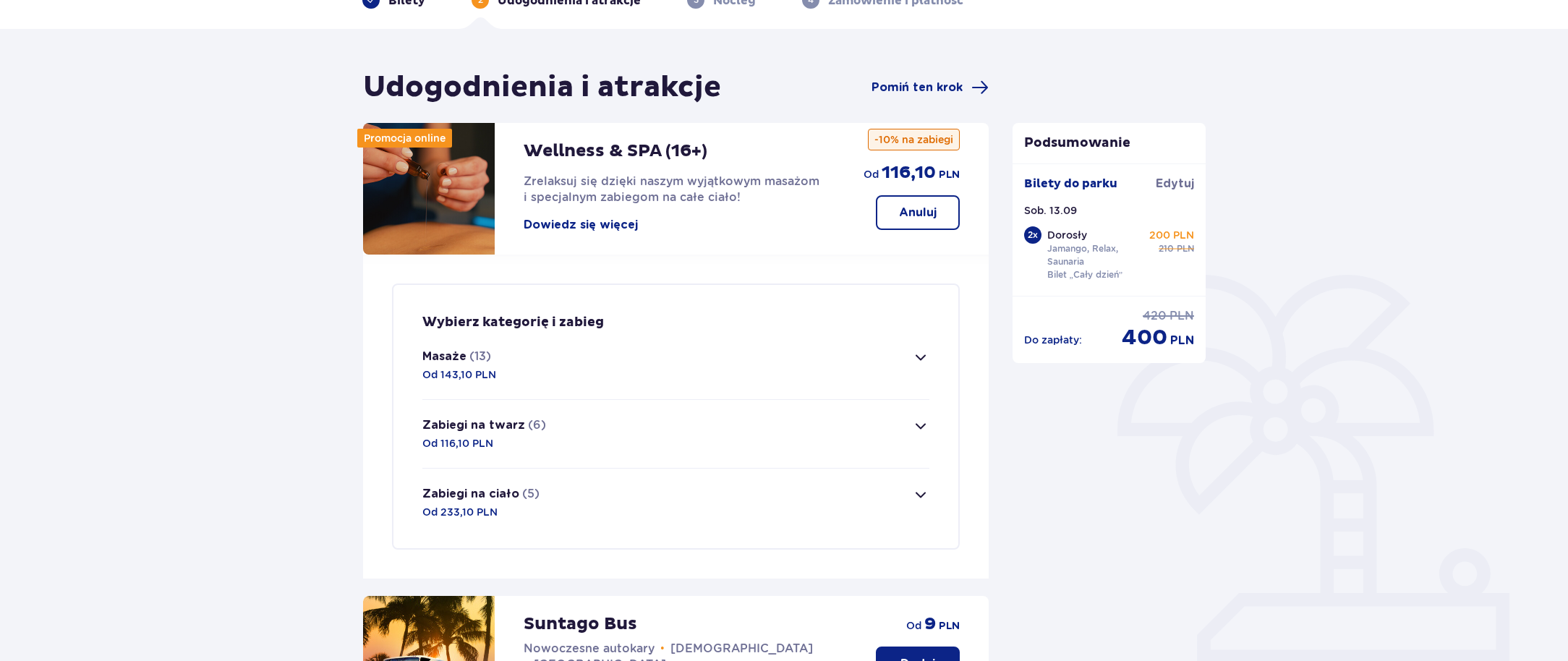
scroll to position [61, 0]
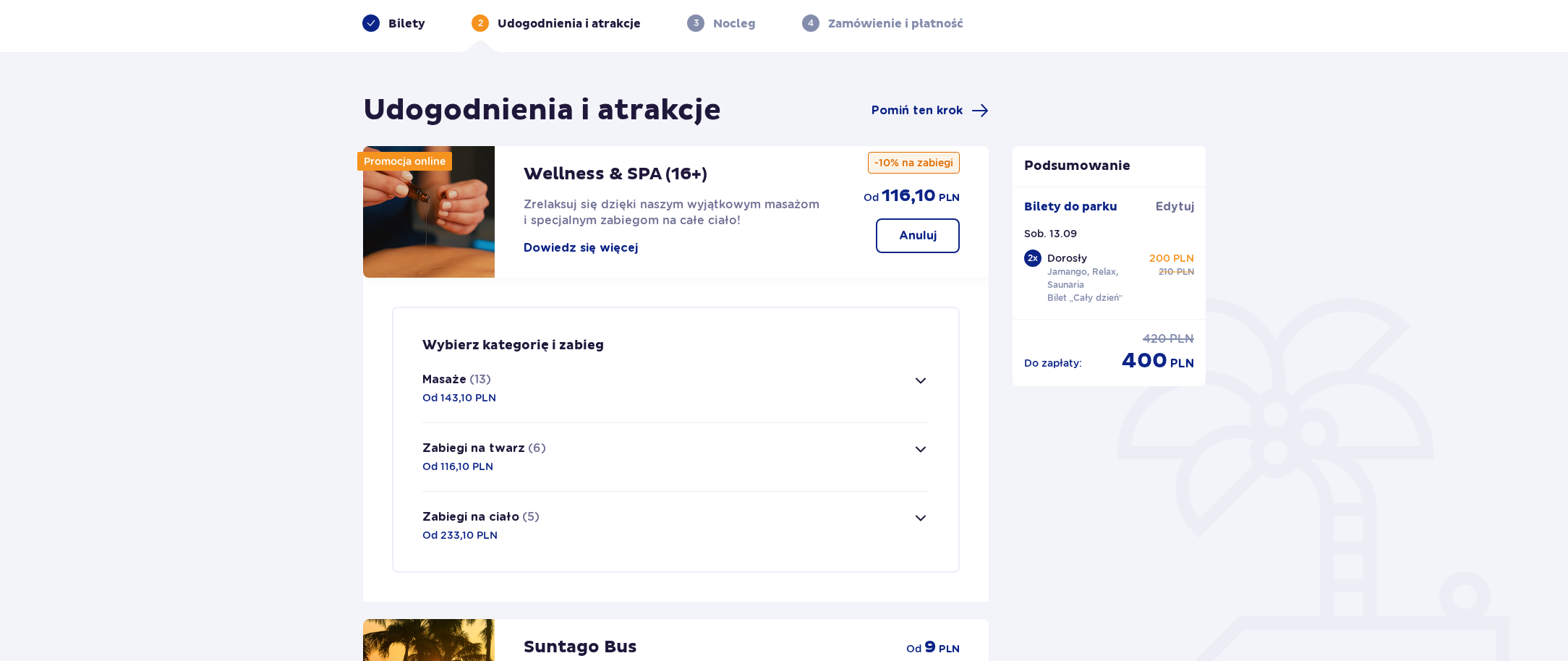
click at [782, 397] on button "Masaże (13) Od 143,10 PLN" at bounding box center [675, 388] width 507 height 68
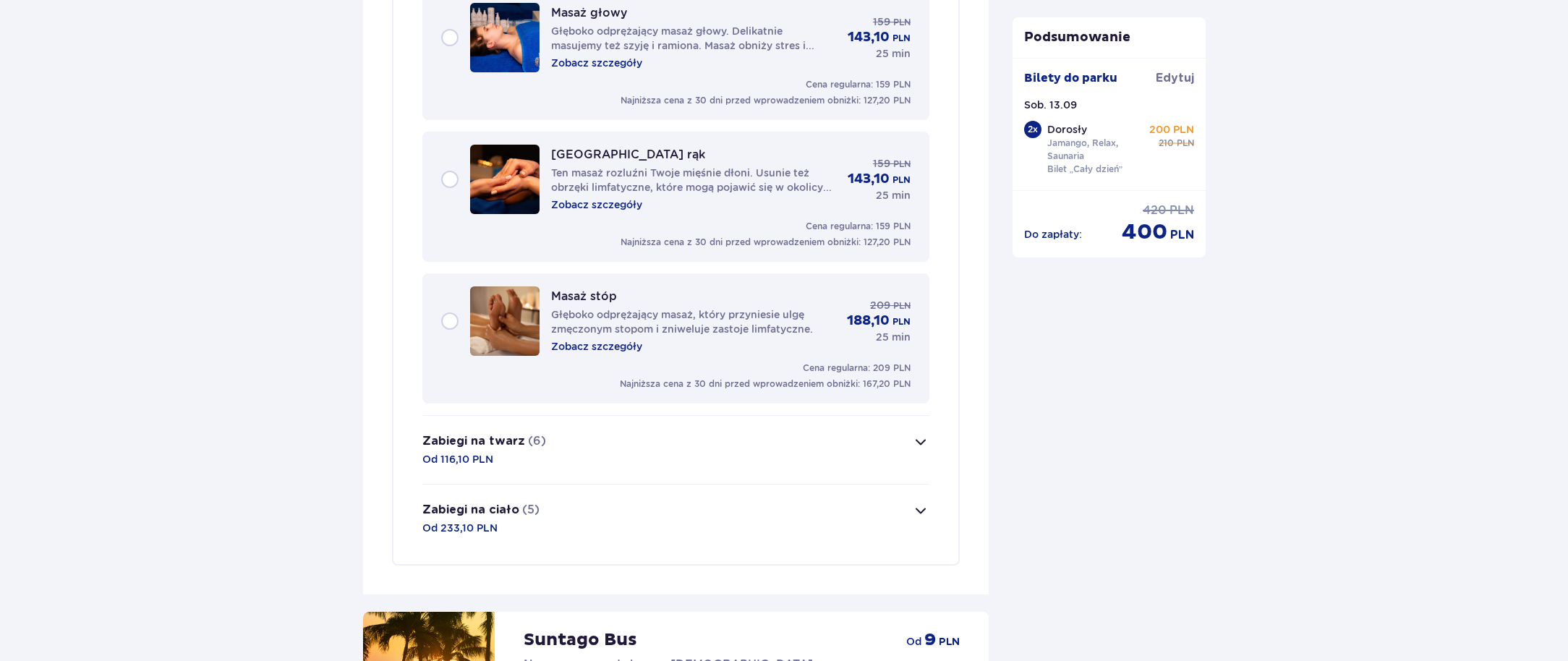
scroll to position [2006, 0]
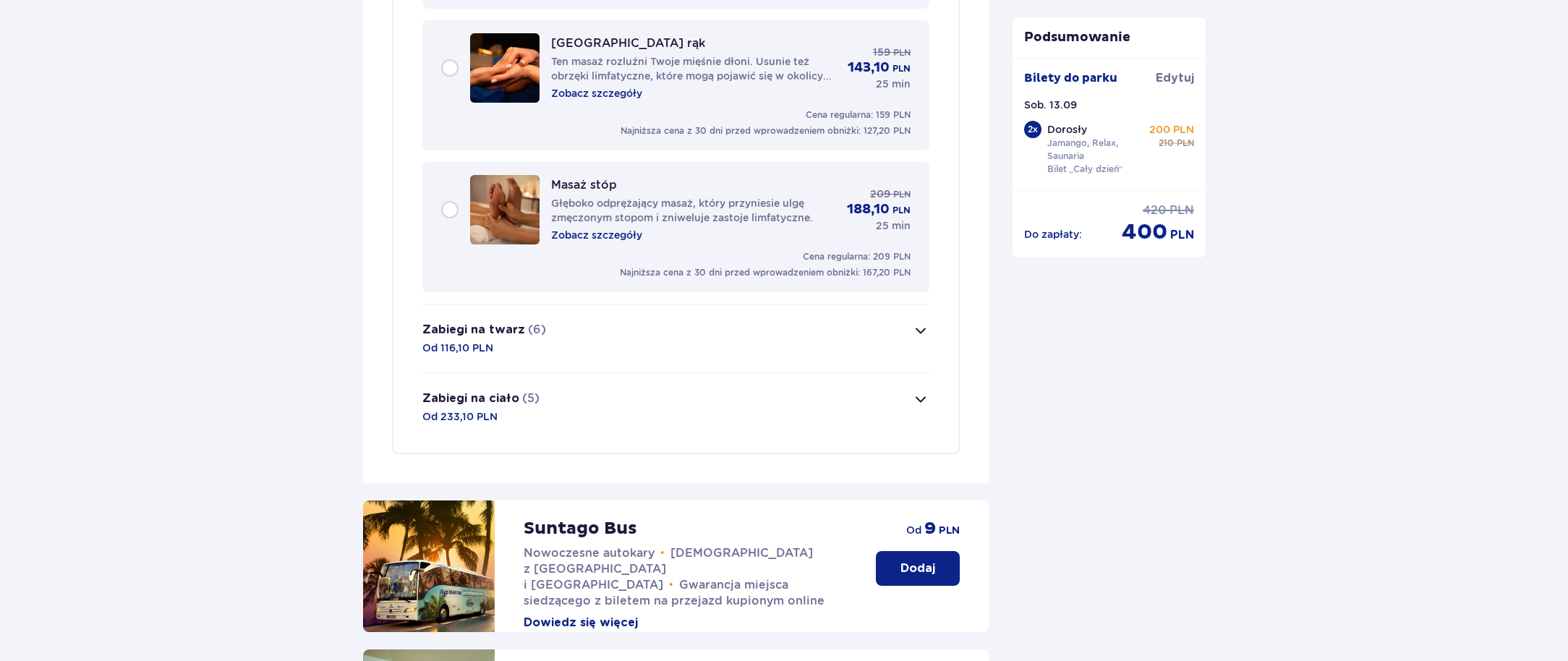
click at [755, 405] on button "Zabiegi na ciało (5) Od 233,10 PLN" at bounding box center [675, 407] width 507 height 68
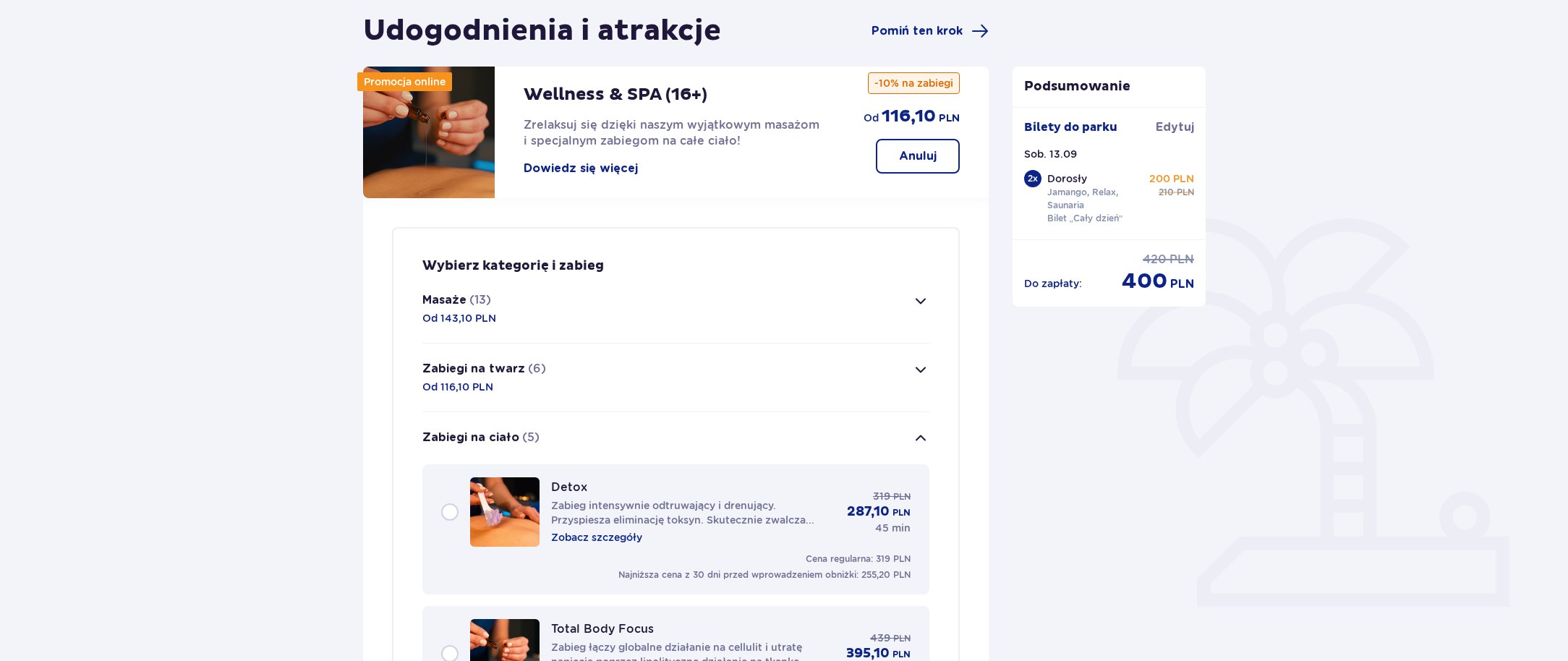
scroll to position [118, 0]
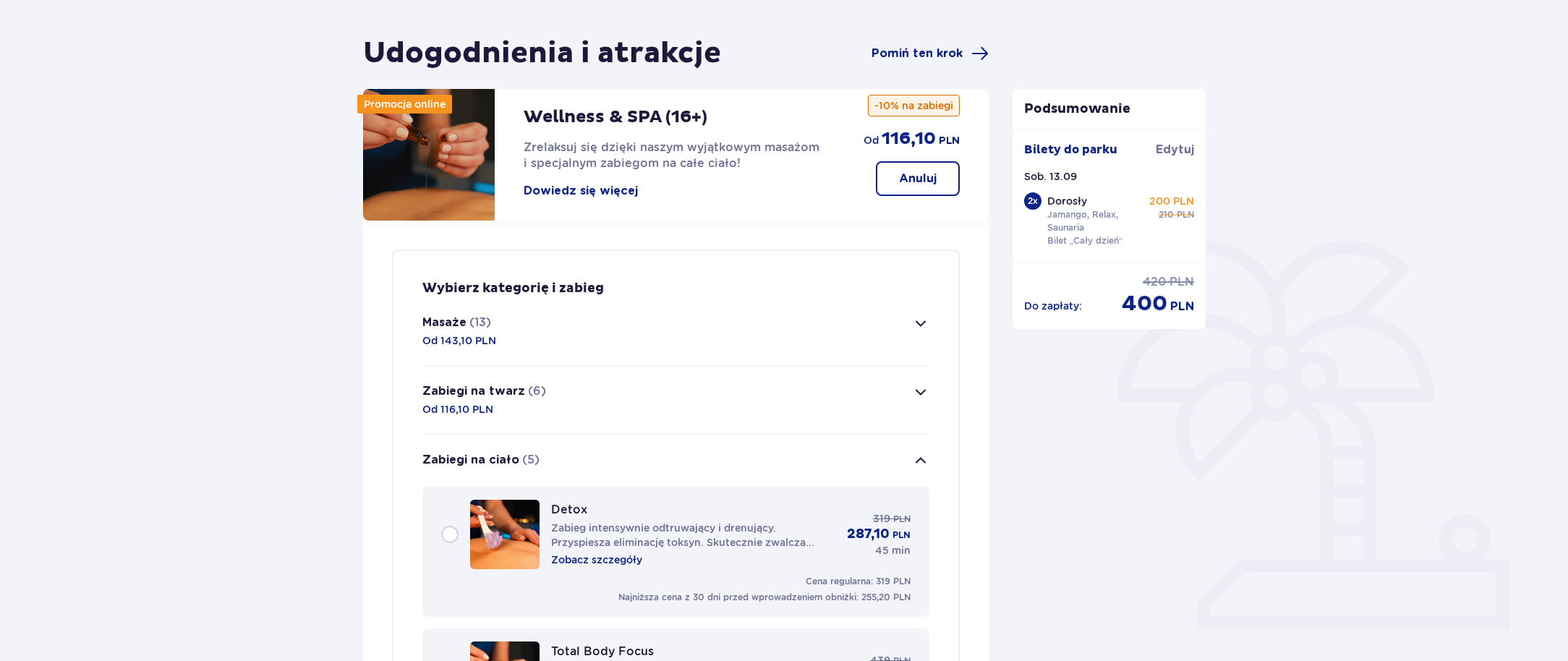
click at [908, 177] on p "Anuluj" at bounding box center [917, 179] width 38 height 16
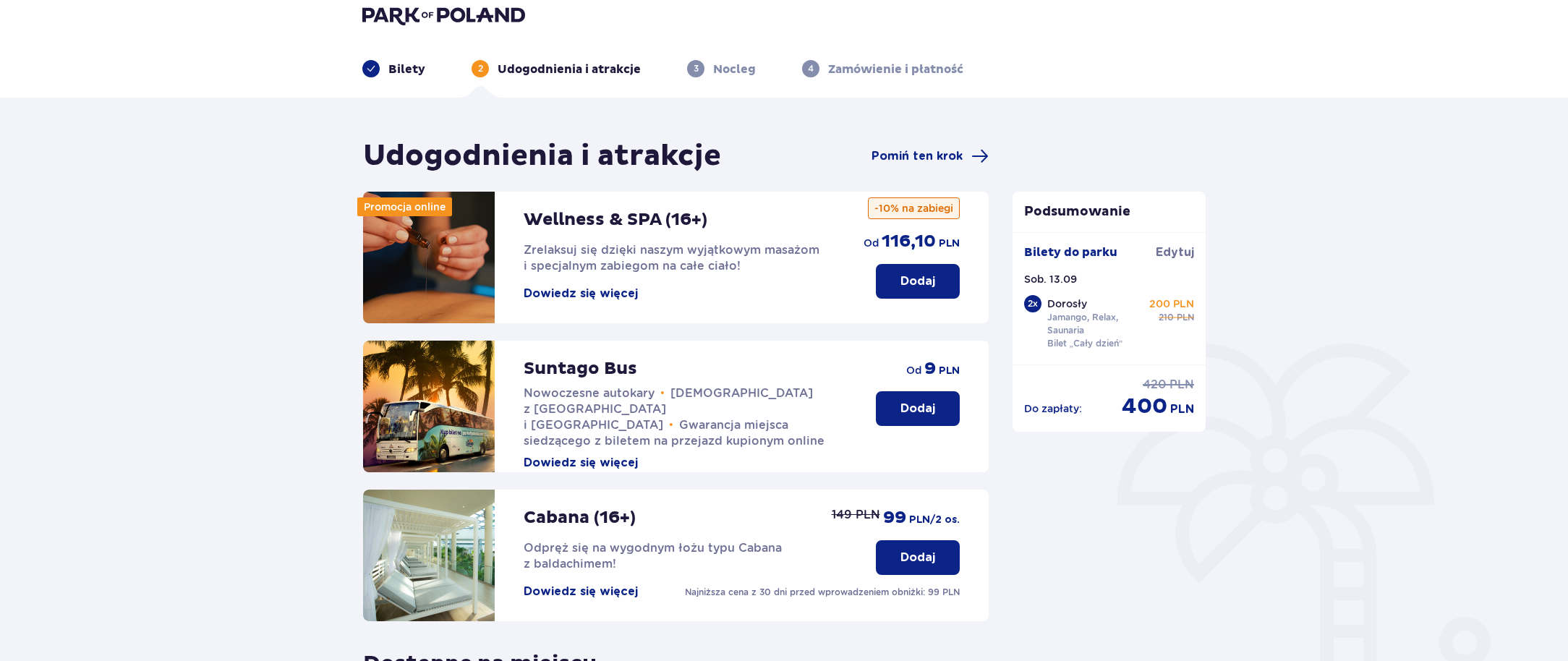
scroll to position [0, 0]
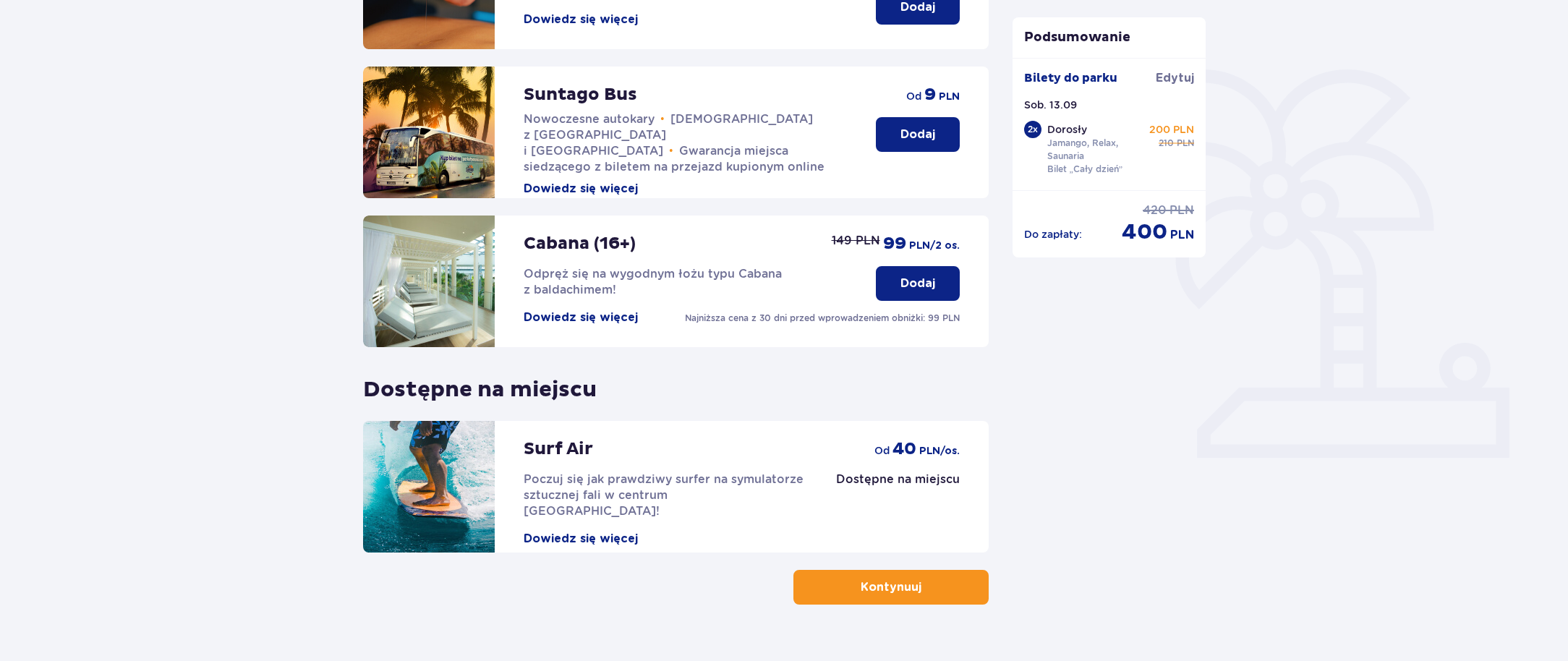
click at [903, 597] on button "Kontynuuj" at bounding box center [891, 587] width 195 height 35
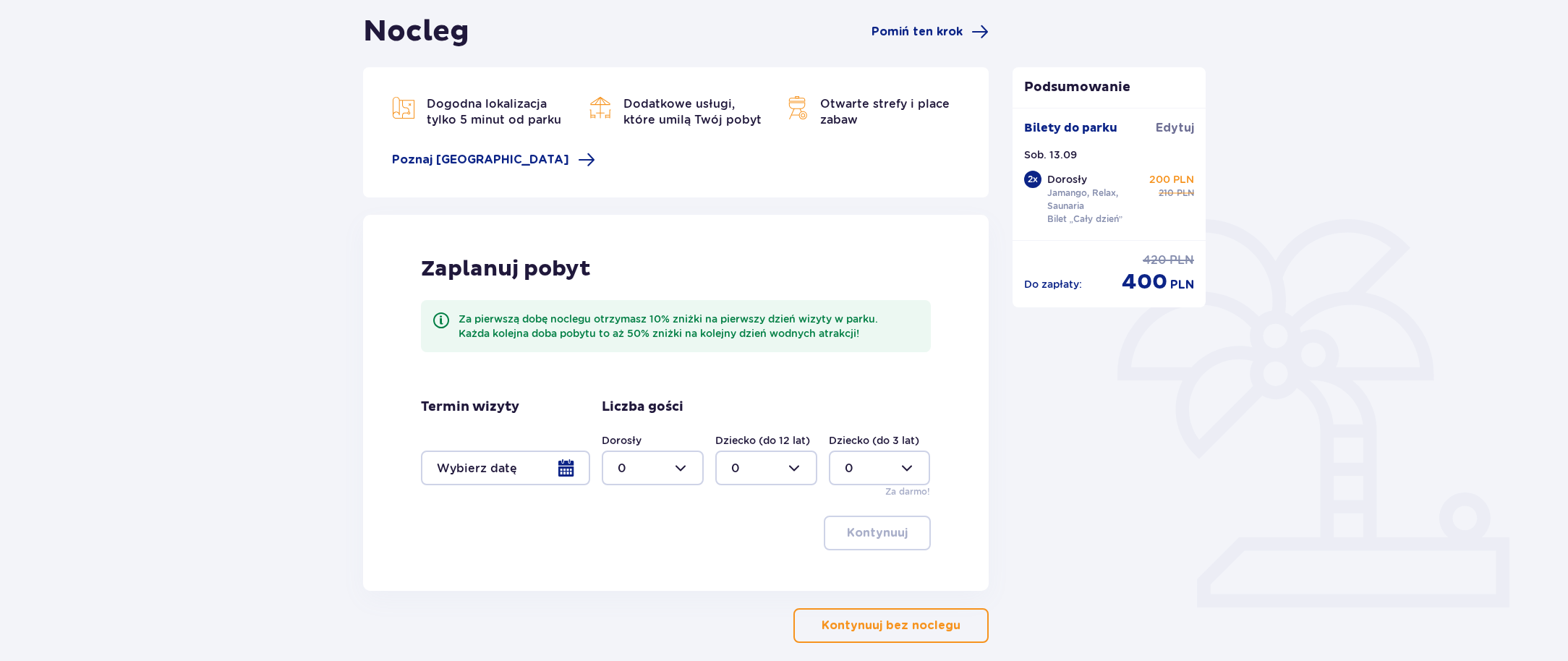
scroll to position [136, 0]
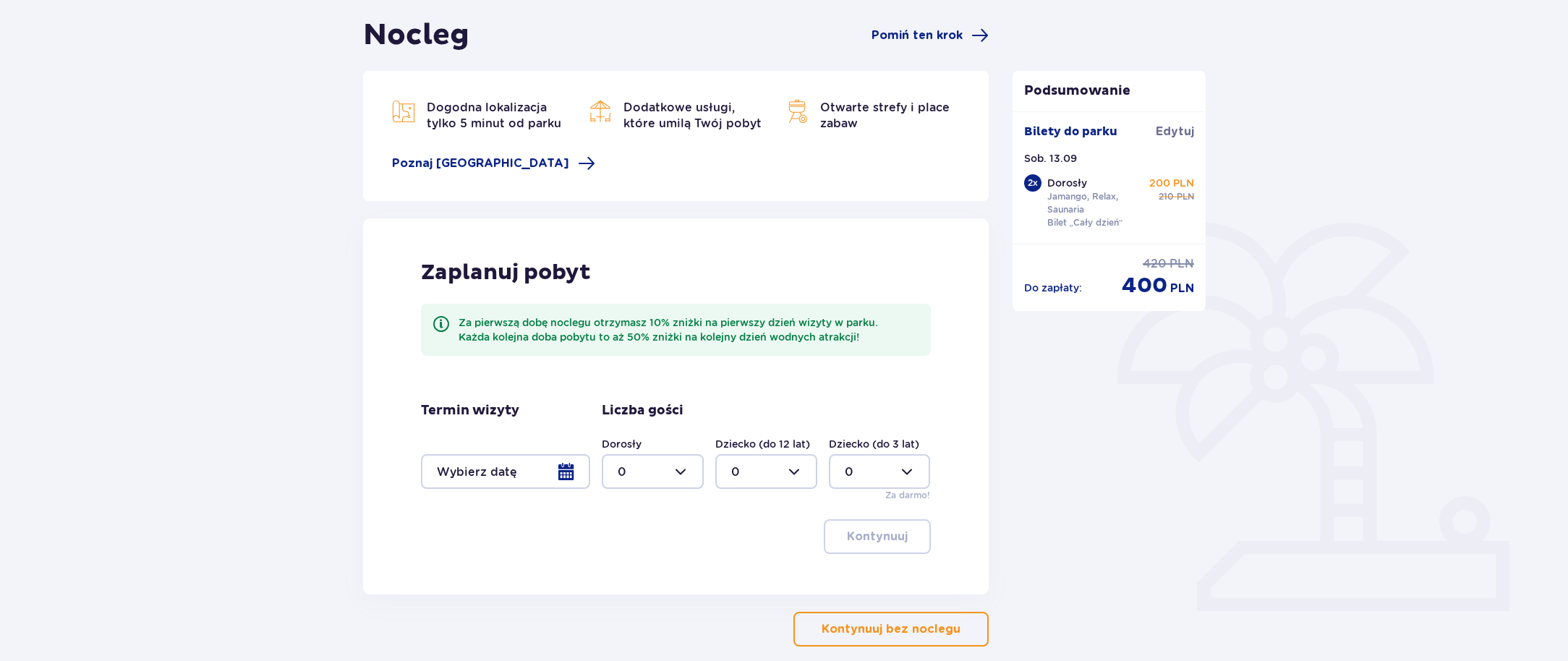
click at [509, 476] on div at bounding box center [505, 471] width 169 height 35
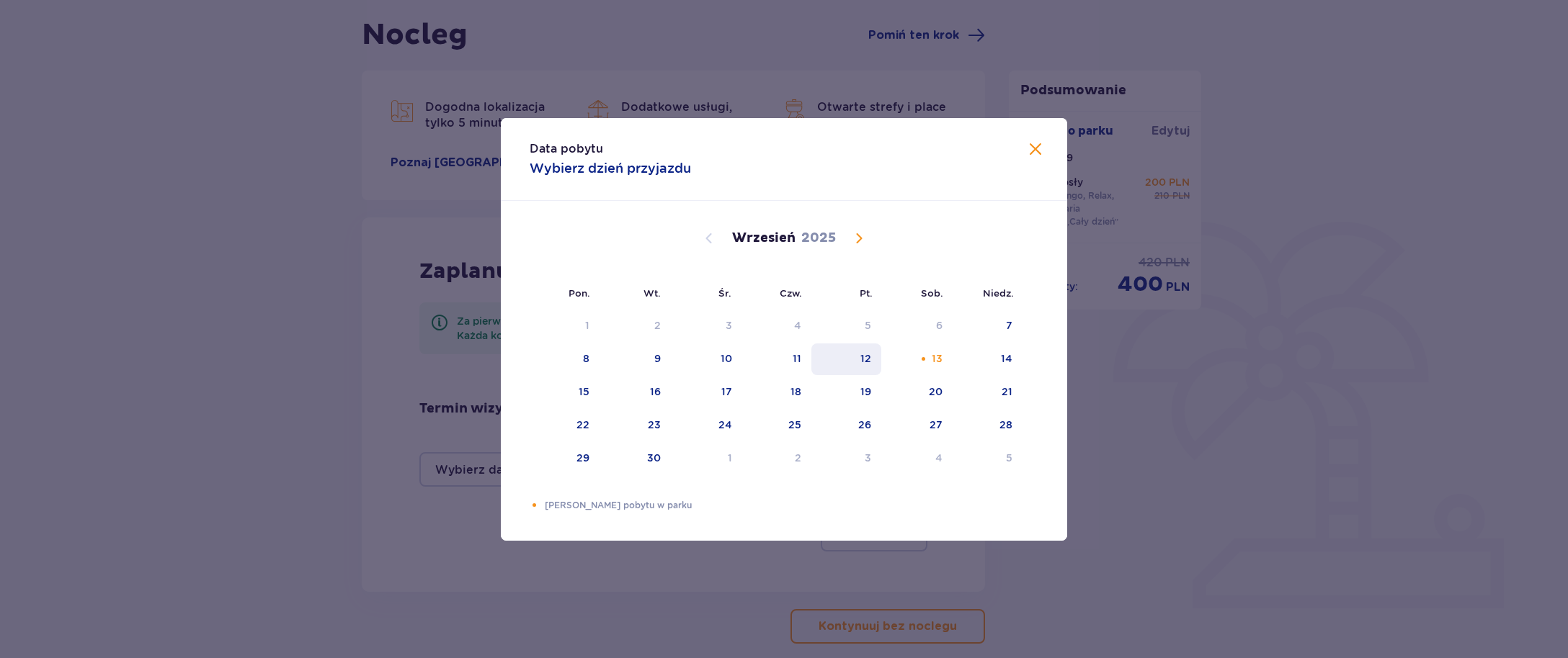
click at [877, 367] on div "12" at bounding box center [846, 358] width 70 height 31
click at [929, 360] on div "13" at bounding box center [916, 358] width 72 height 31
type input "12.09.25 - 13.09.25"
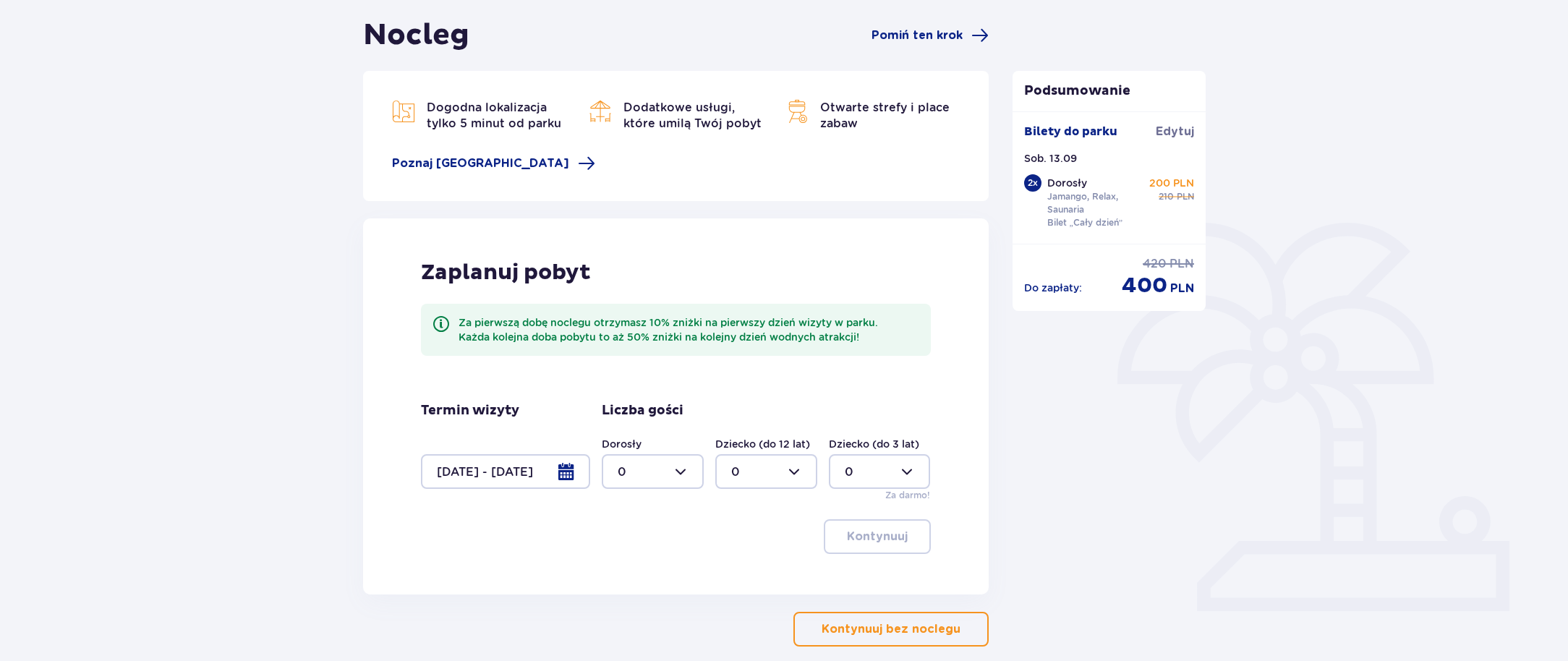
click at [667, 493] on div "Dorosły 0 Dziecko (do 12 lat) 0 Dziecko (do 3 lat) 0 Za darmo!" at bounding box center [766, 469] width 329 height 65
click at [678, 480] on div at bounding box center [652, 471] width 102 height 35
click at [640, 578] on div "2" at bounding box center [652, 576] width 70 height 16
type input "2"
click at [870, 530] on p "Kontynuuj" at bounding box center [876, 536] width 61 height 16
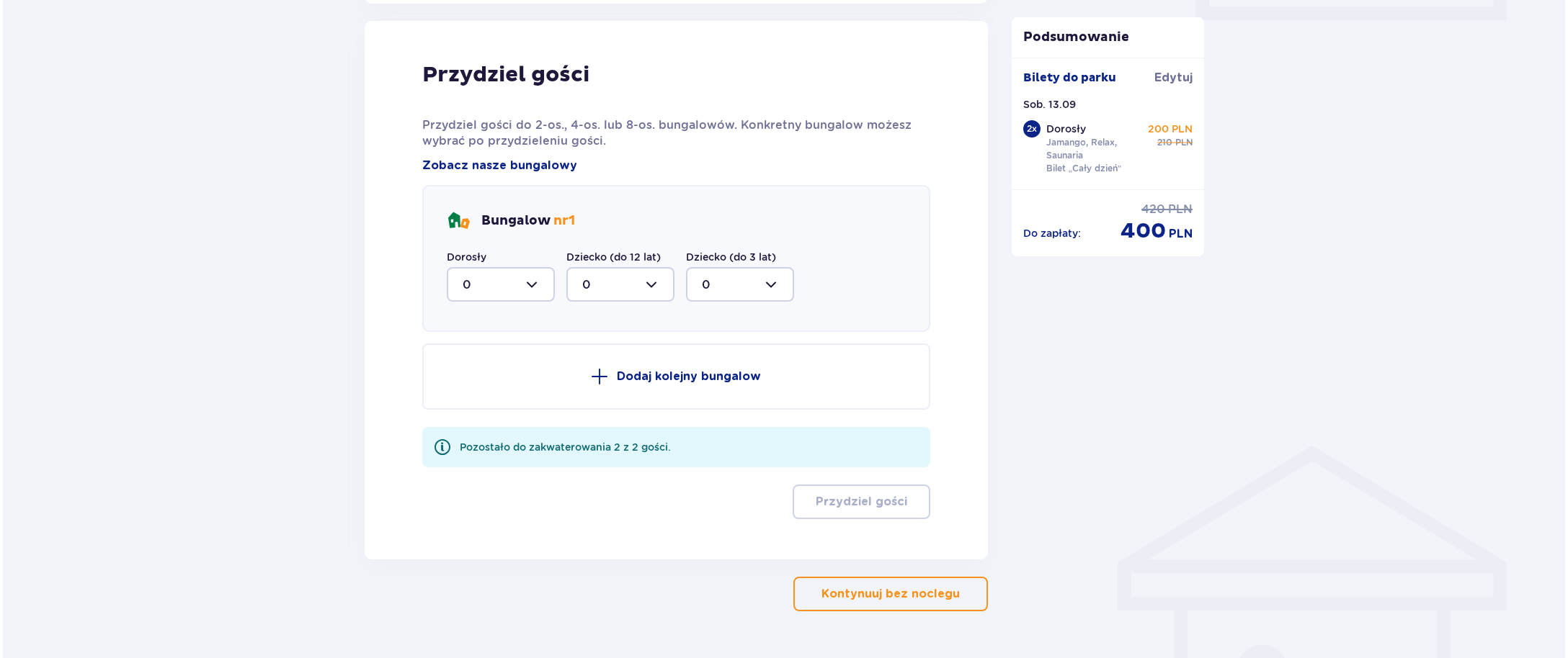
scroll to position [727, 0]
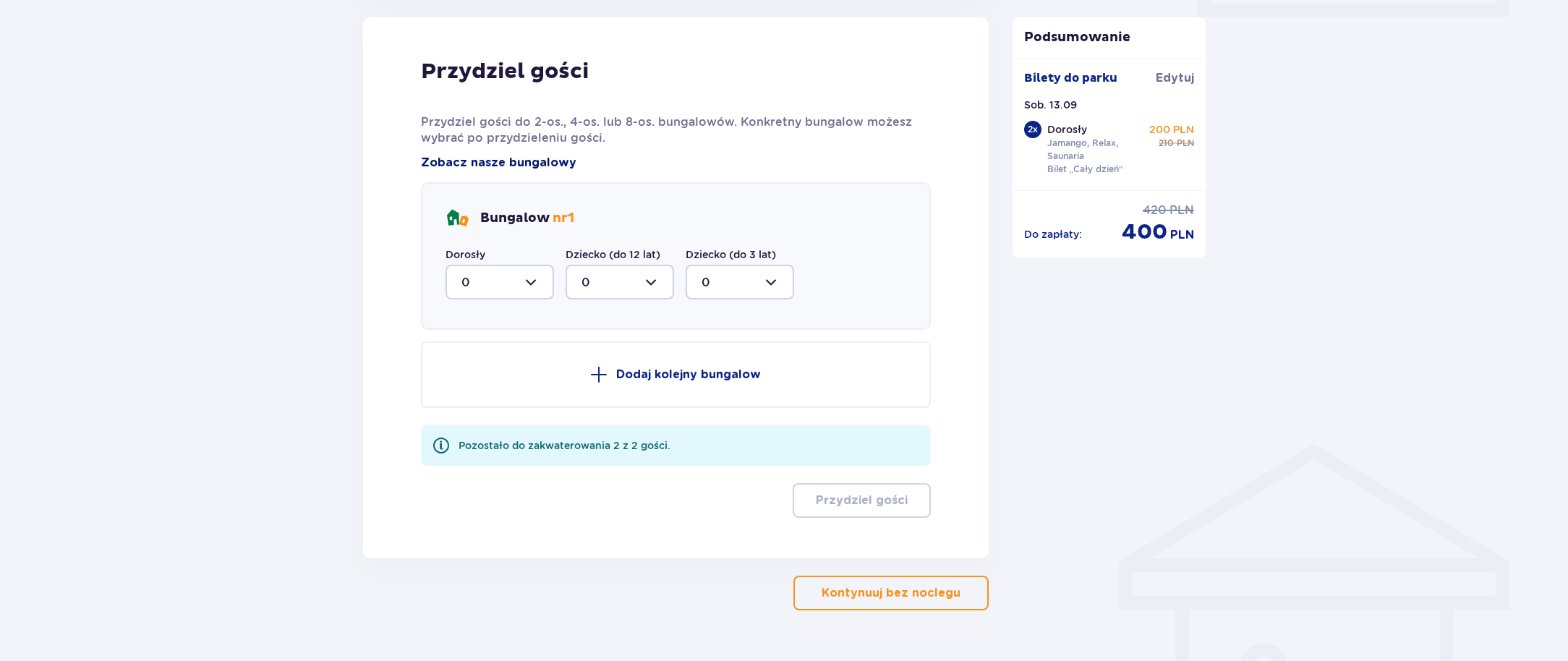
click at [498, 163] on span "Zobacz nasze bungalowy" at bounding box center [498, 162] width 156 height 16
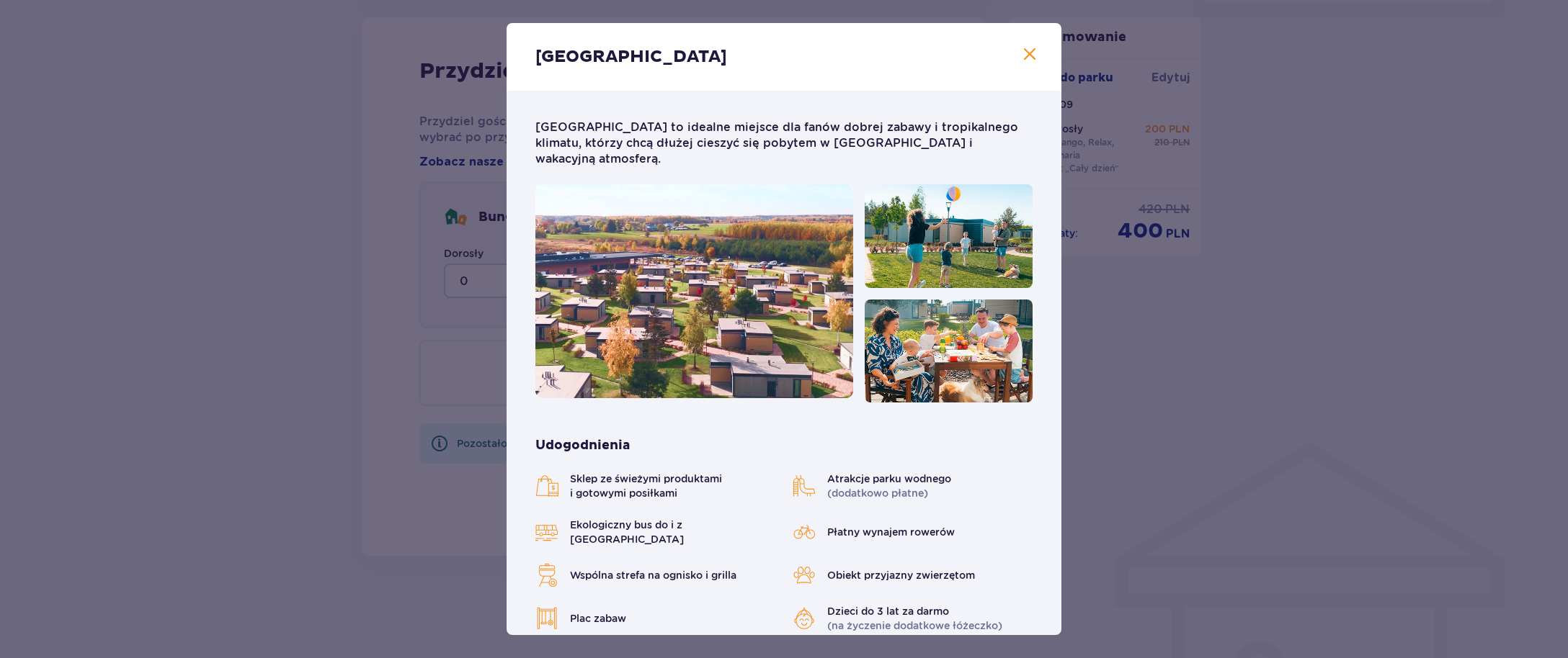
click at [760, 342] on img at bounding box center [693, 291] width 318 height 214
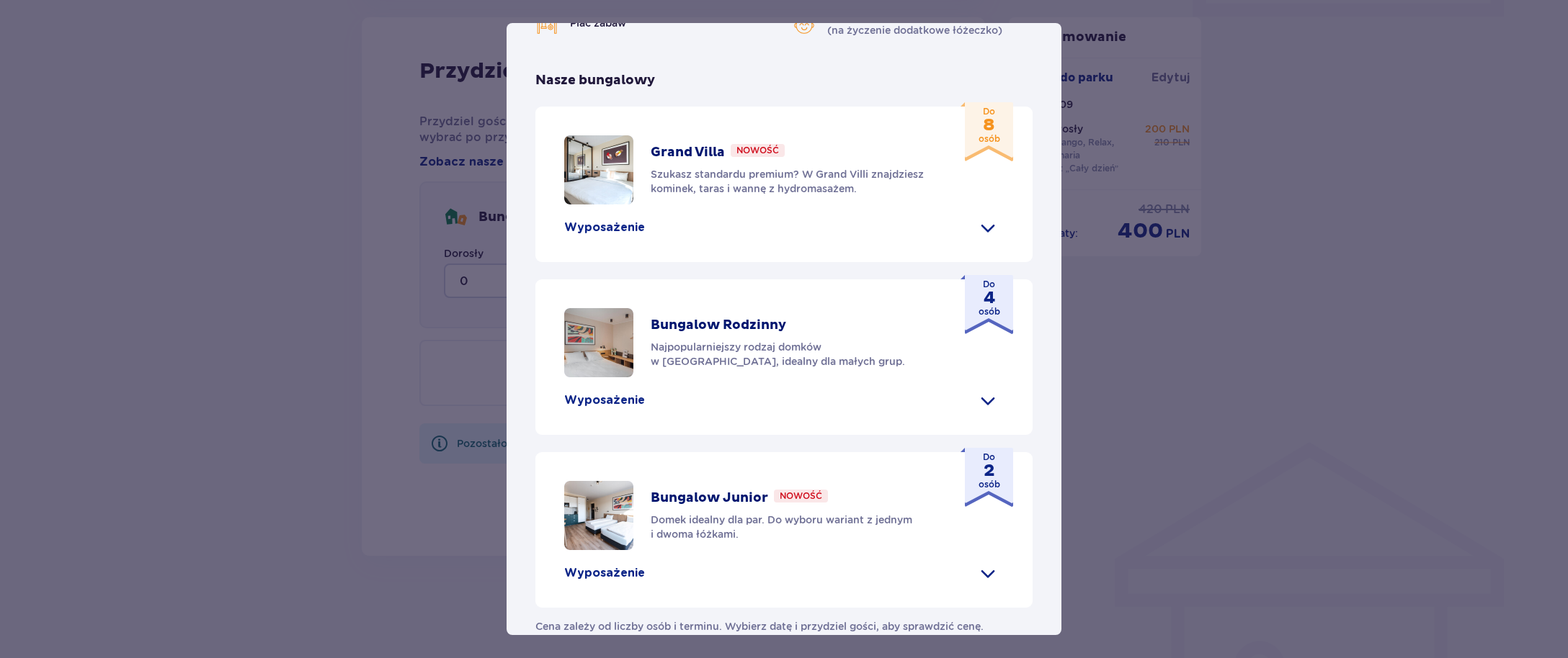
scroll to position [597, 0]
click at [899, 512] on p "Domek idealny dla par. Do wyboru wariant z jednym i dwoma łóżkami." at bounding box center [794, 526] width 286 height 29
click at [981, 560] on span at bounding box center [987, 571] width 23 height 23
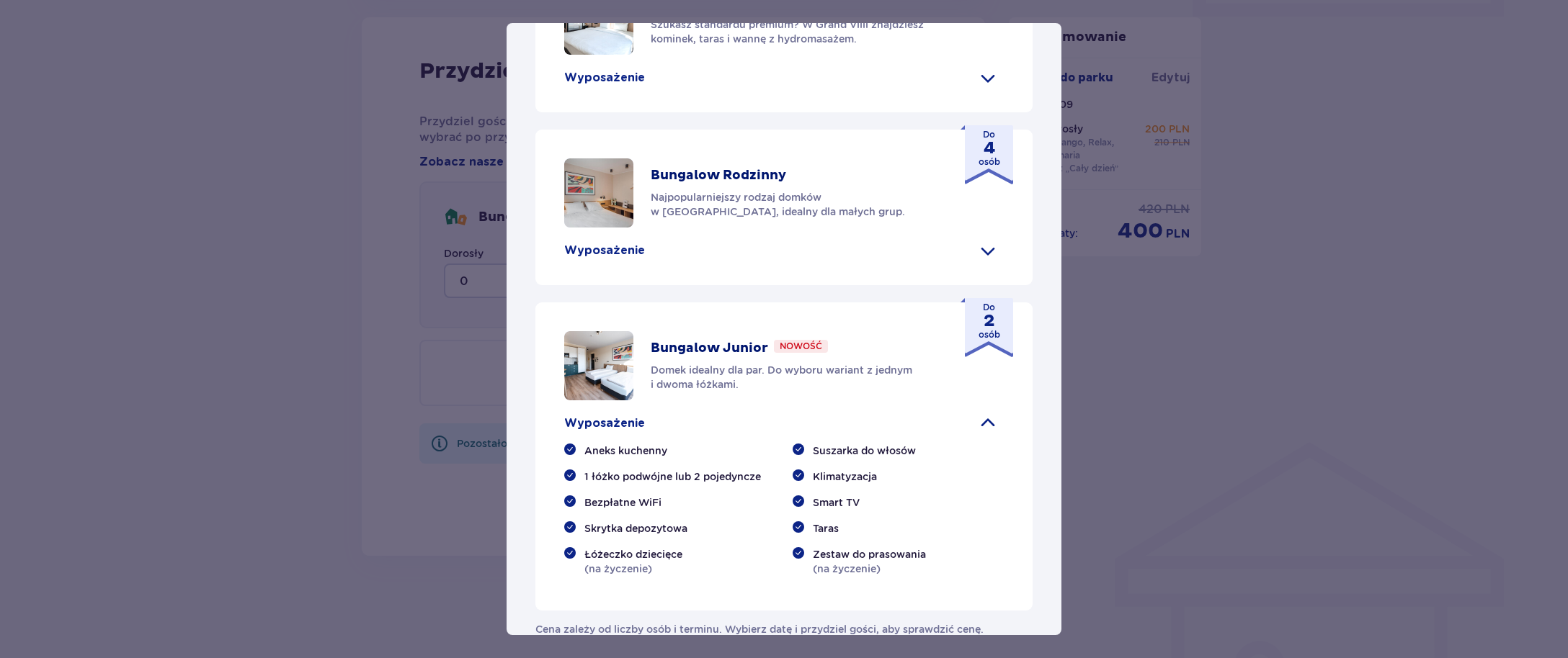
scroll to position [750, 0]
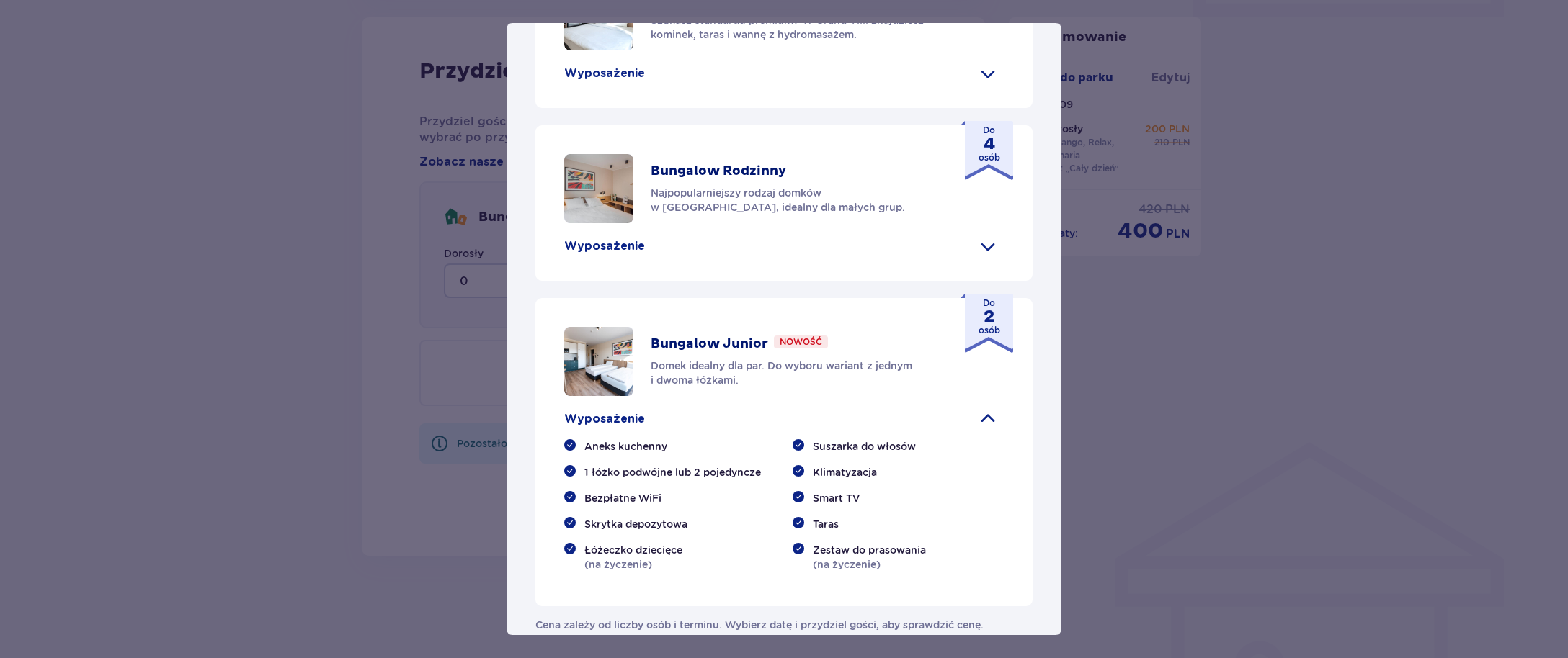
click at [979, 62] on span at bounding box center [987, 73] width 23 height 23
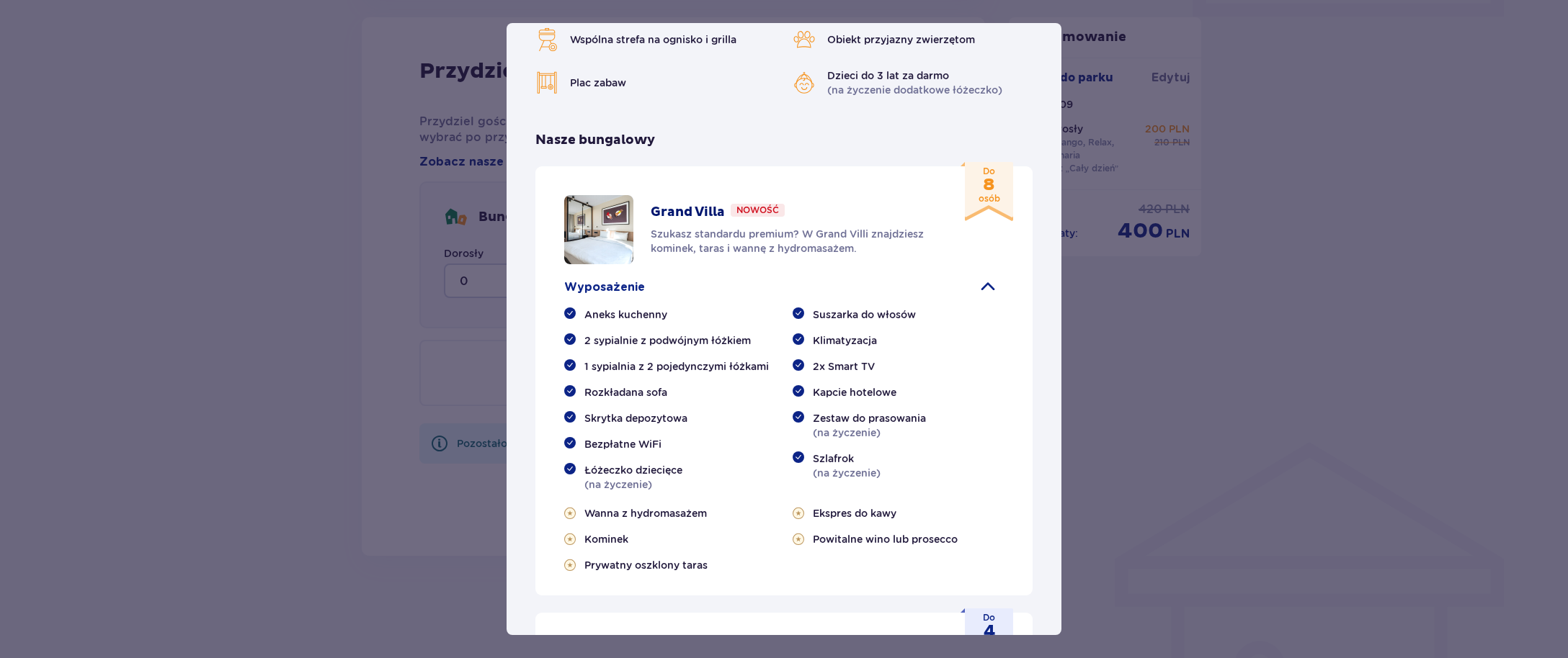
scroll to position [534, 0]
click at [801, 206] on div "Grand Villa Nowość Szukasz standardu premium? W Grand Villi znajdziesz kominek,…" at bounding box center [794, 232] width 286 height 52
click at [985, 278] on span at bounding box center [987, 289] width 23 height 23
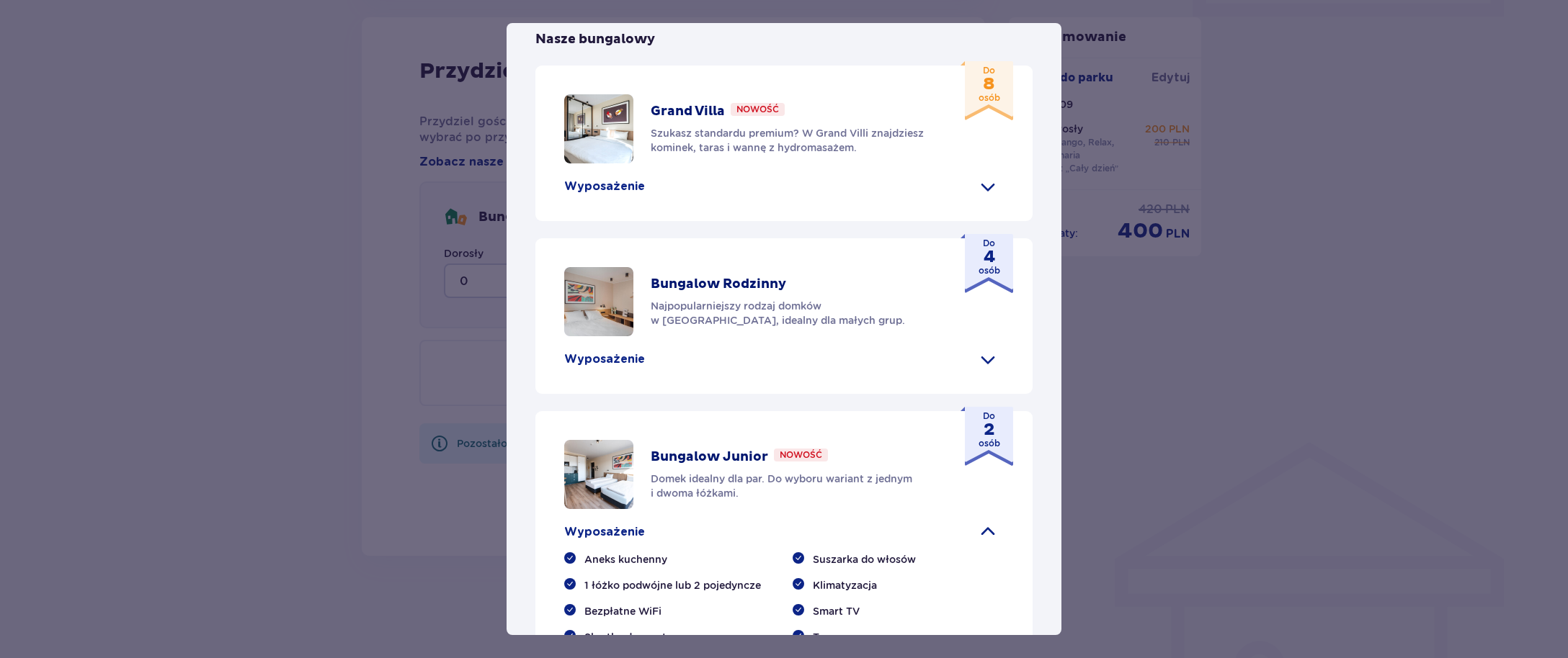
scroll to position [461, 0]
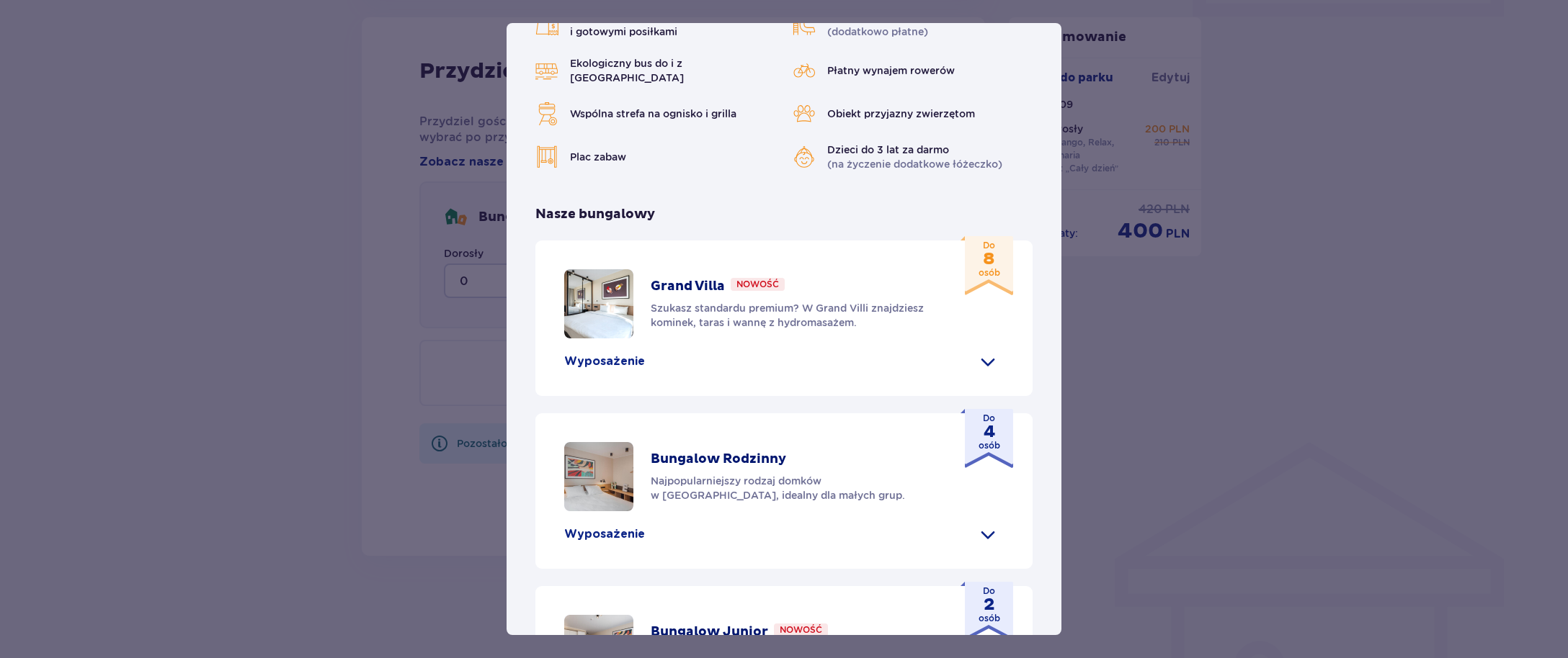
click at [976, 350] on span at bounding box center [987, 361] width 23 height 23
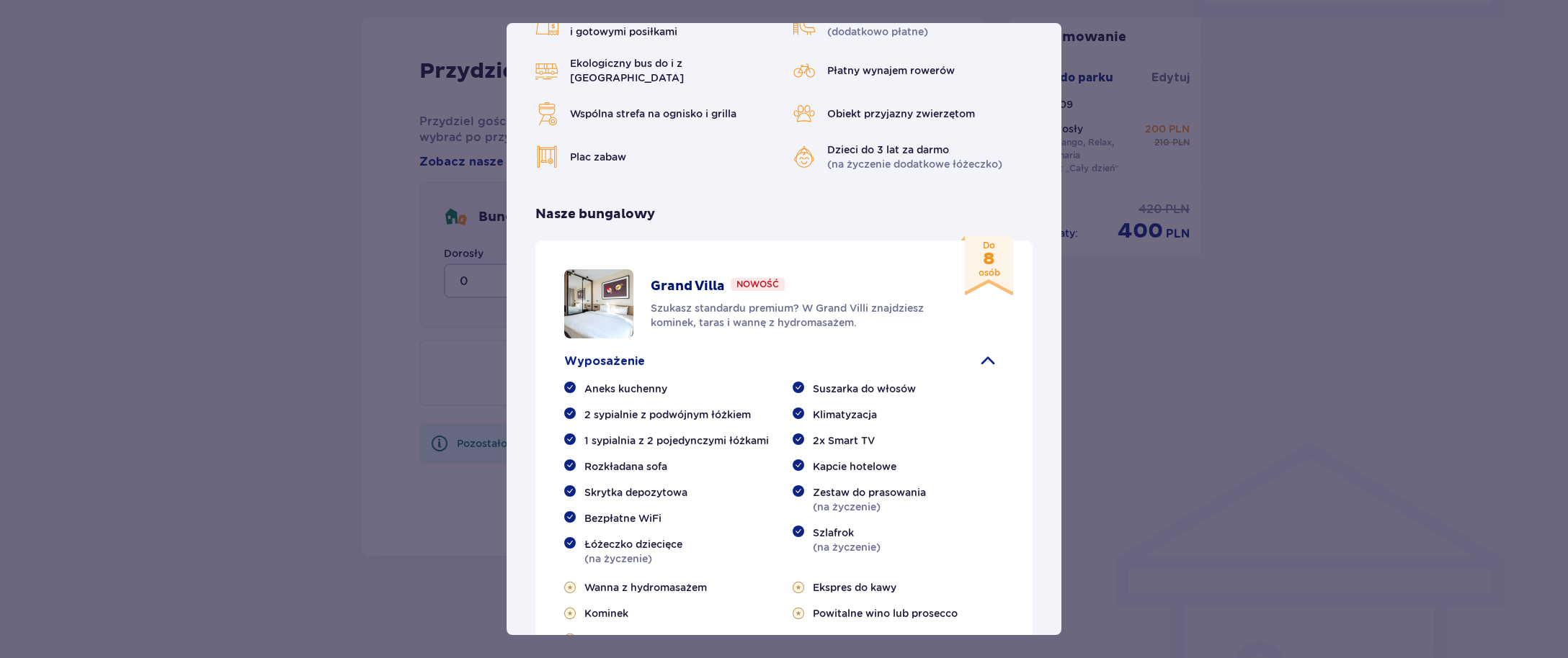
click at [976, 350] on span at bounding box center [987, 361] width 23 height 23
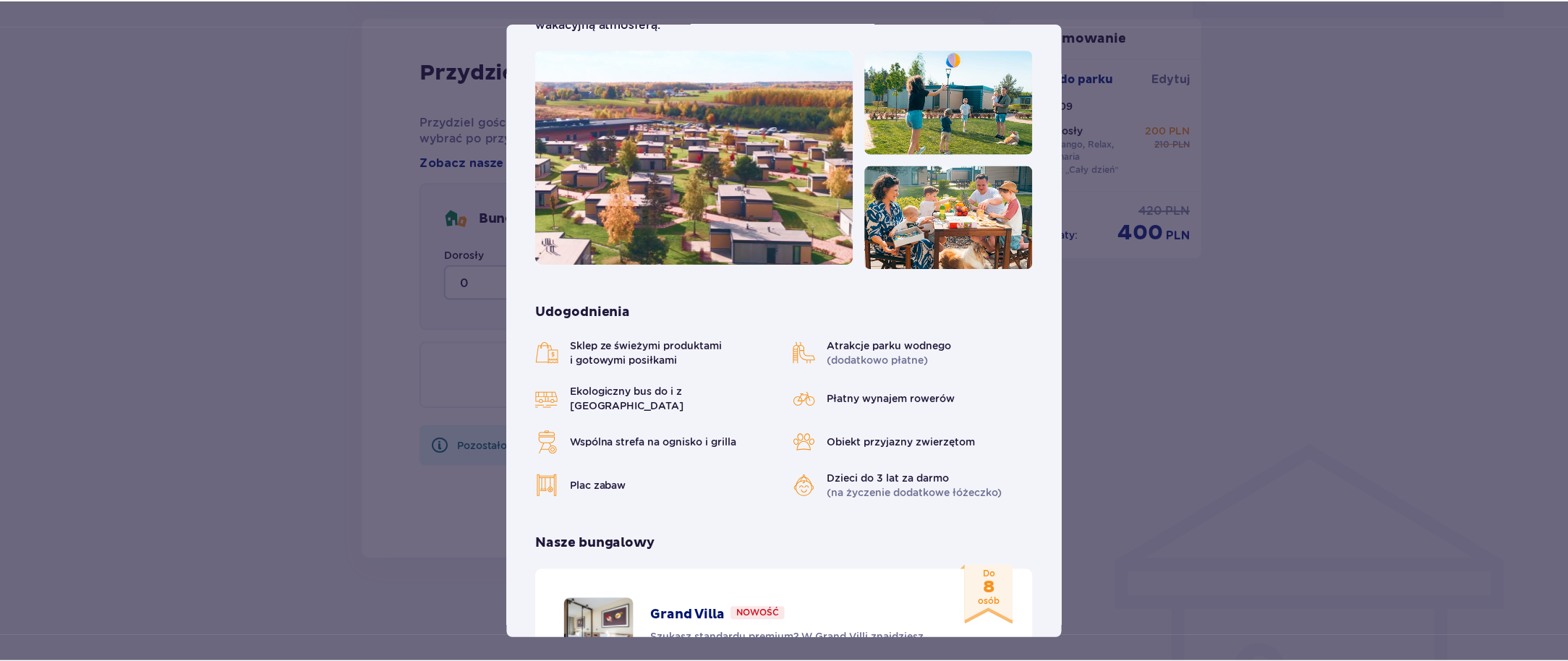
scroll to position [0, 0]
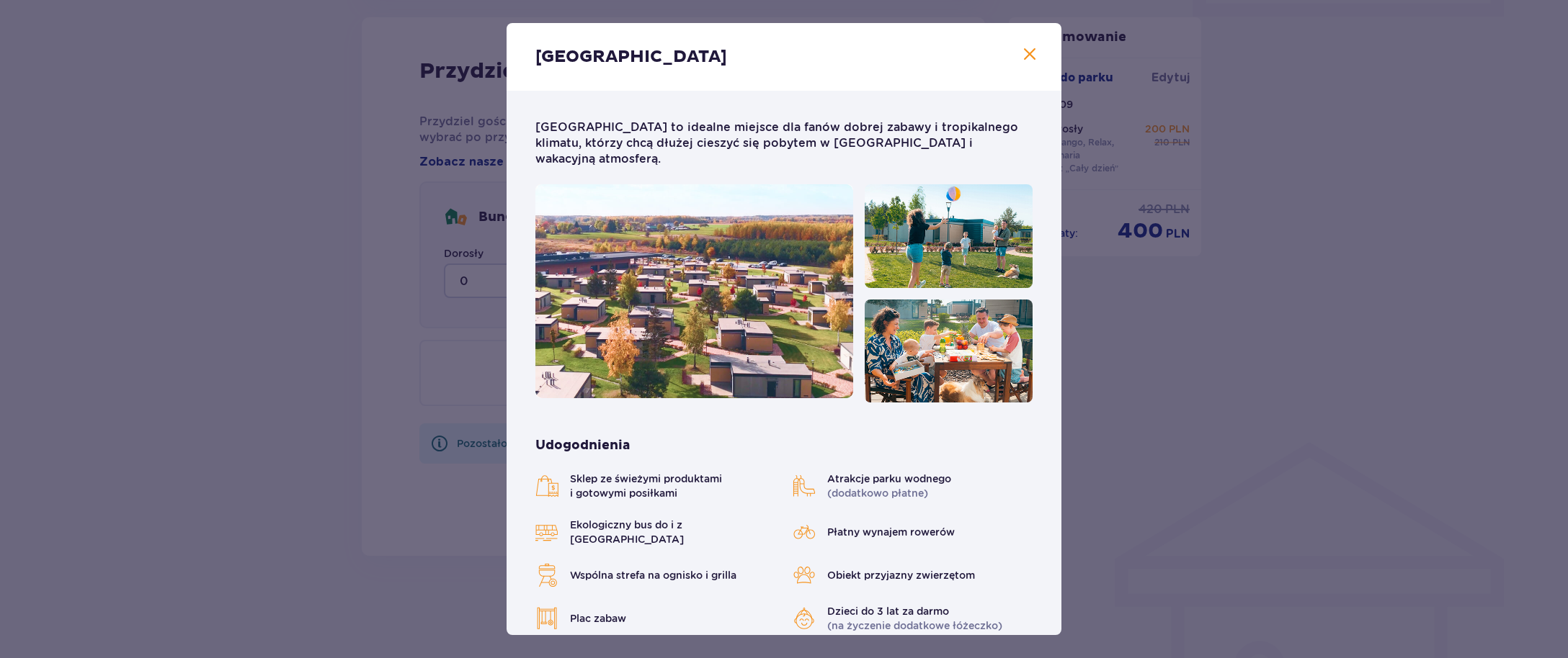
click at [1028, 57] on span at bounding box center [1030, 54] width 17 height 17
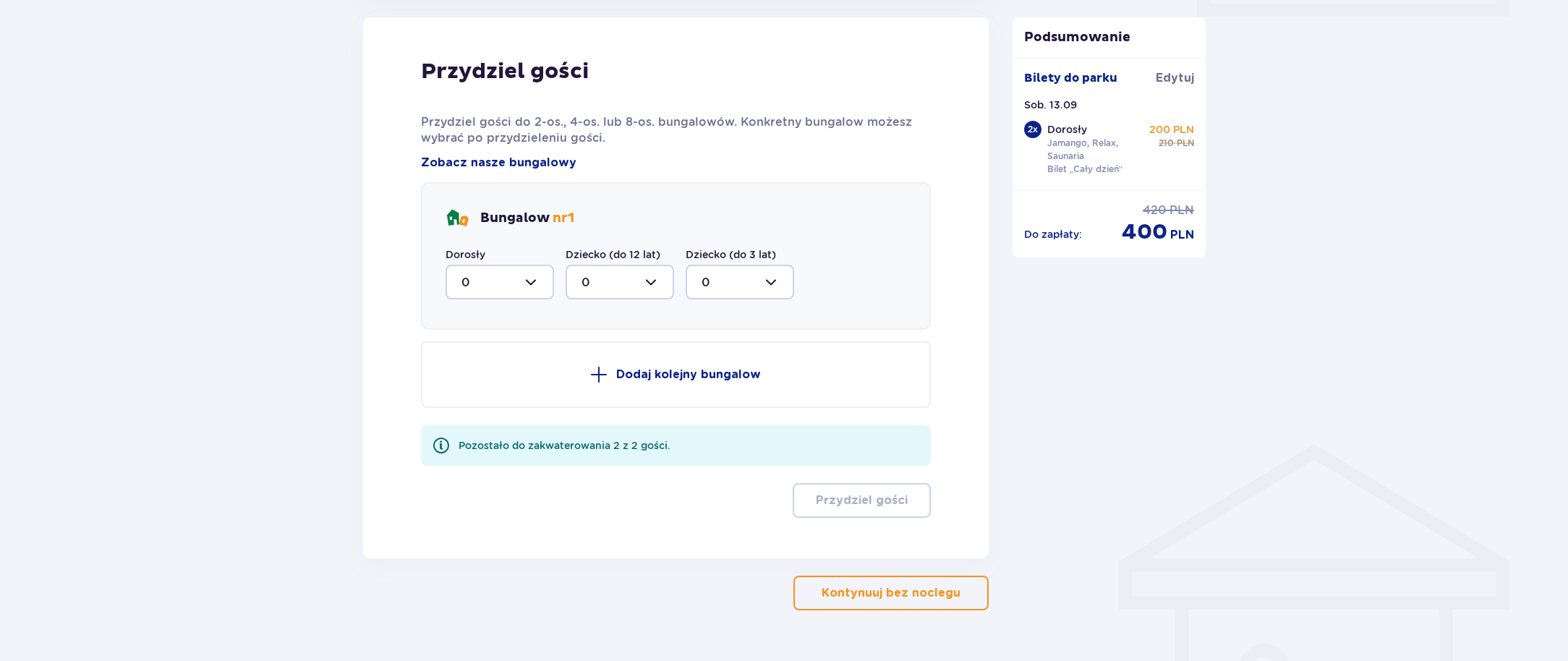
click at [506, 286] on div at bounding box center [499, 282] width 109 height 35
click at [476, 393] on div "2" at bounding box center [500, 387] width 77 height 16
type input "2"
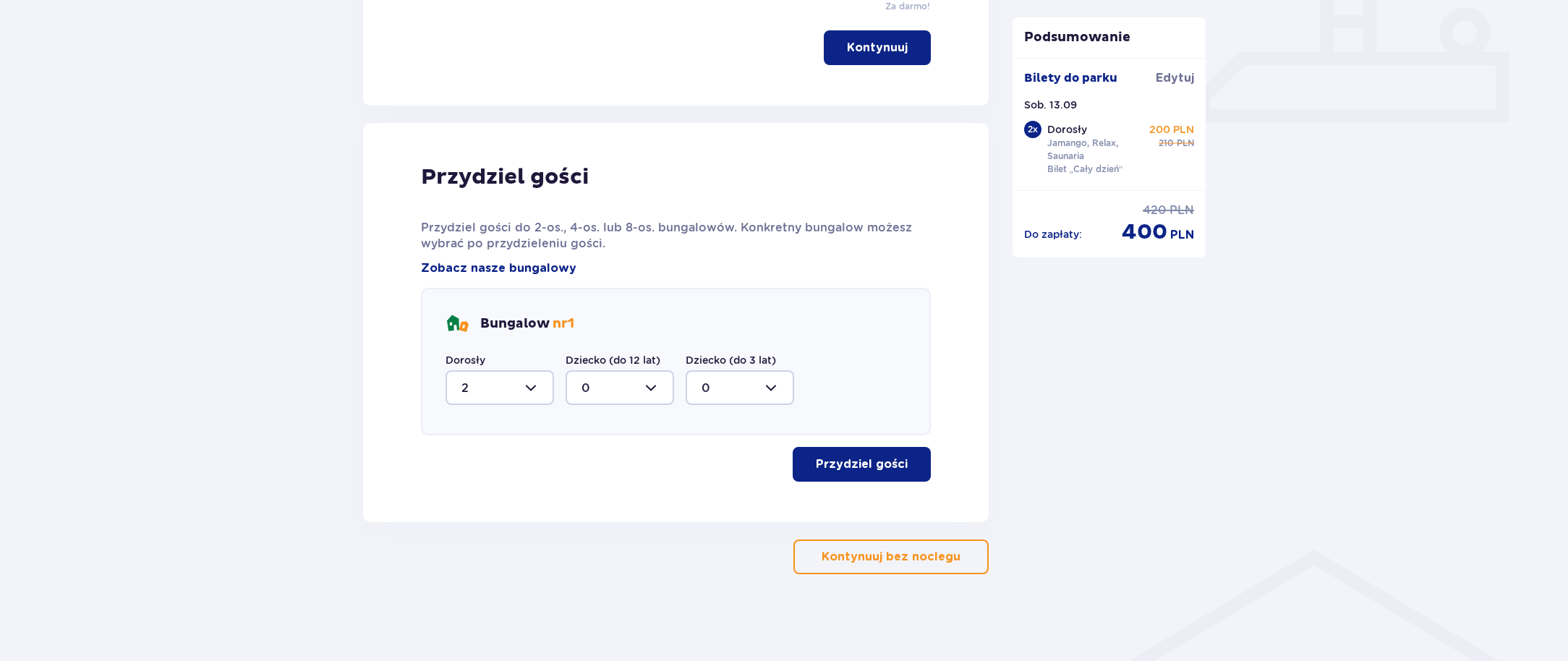
click at [896, 469] on button "Przydziel gości" at bounding box center [862, 464] width 139 height 35
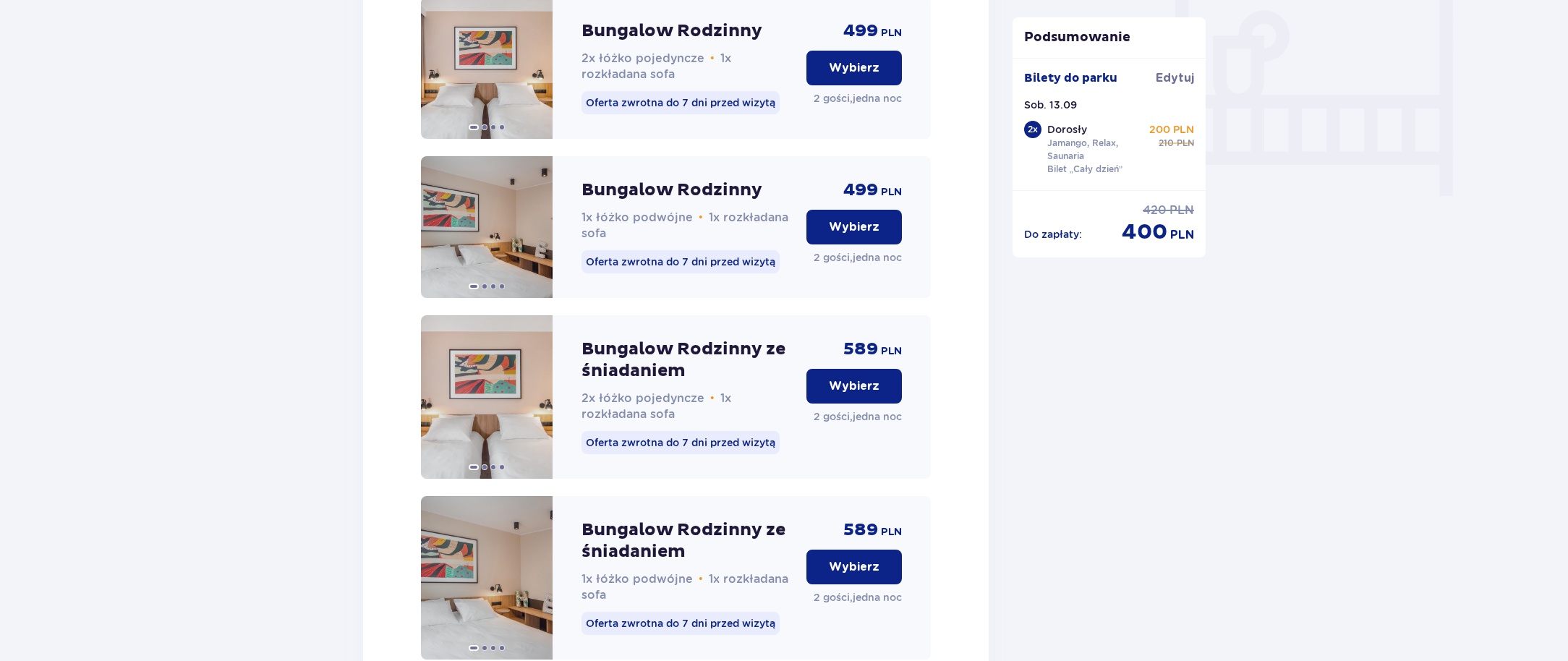
scroll to position [1368, 0]
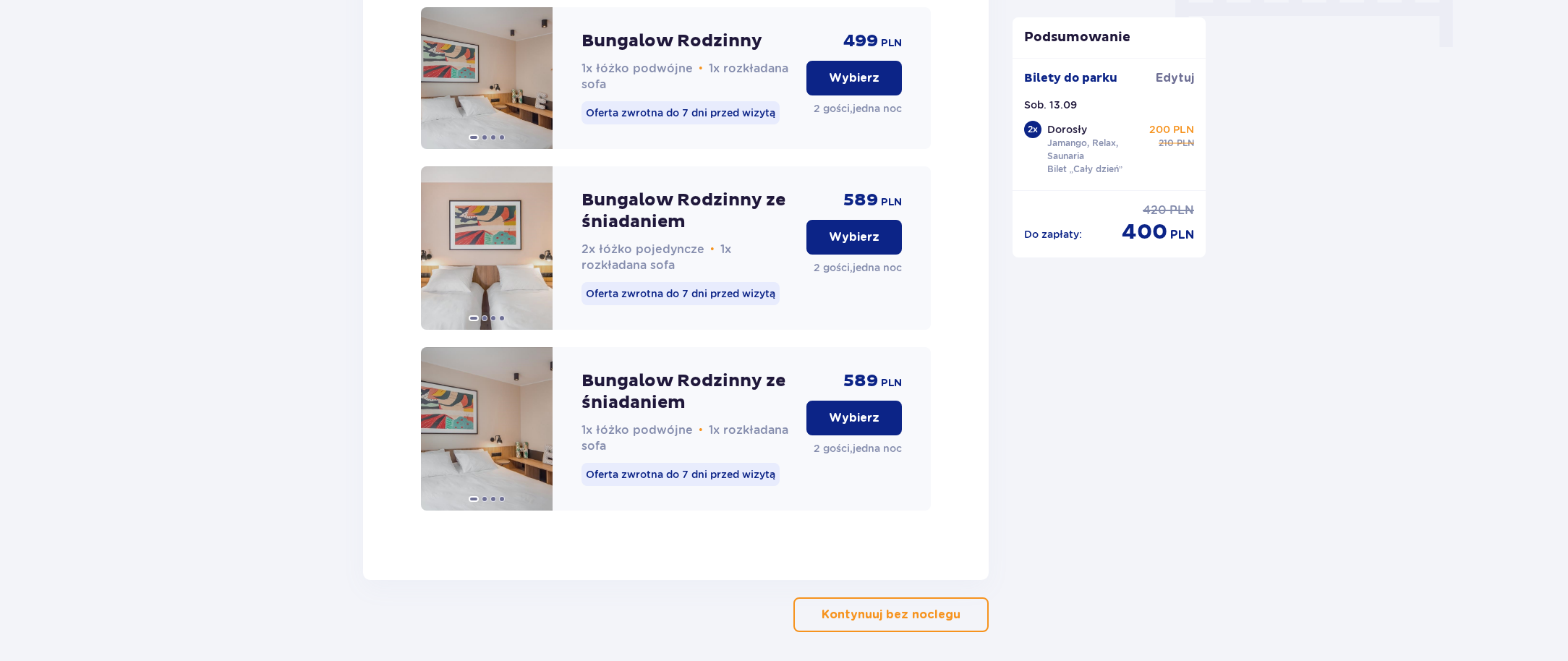
click at [970, 631] on button "Kontynuuj bez noclegu" at bounding box center [891, 615] width 195 height 35
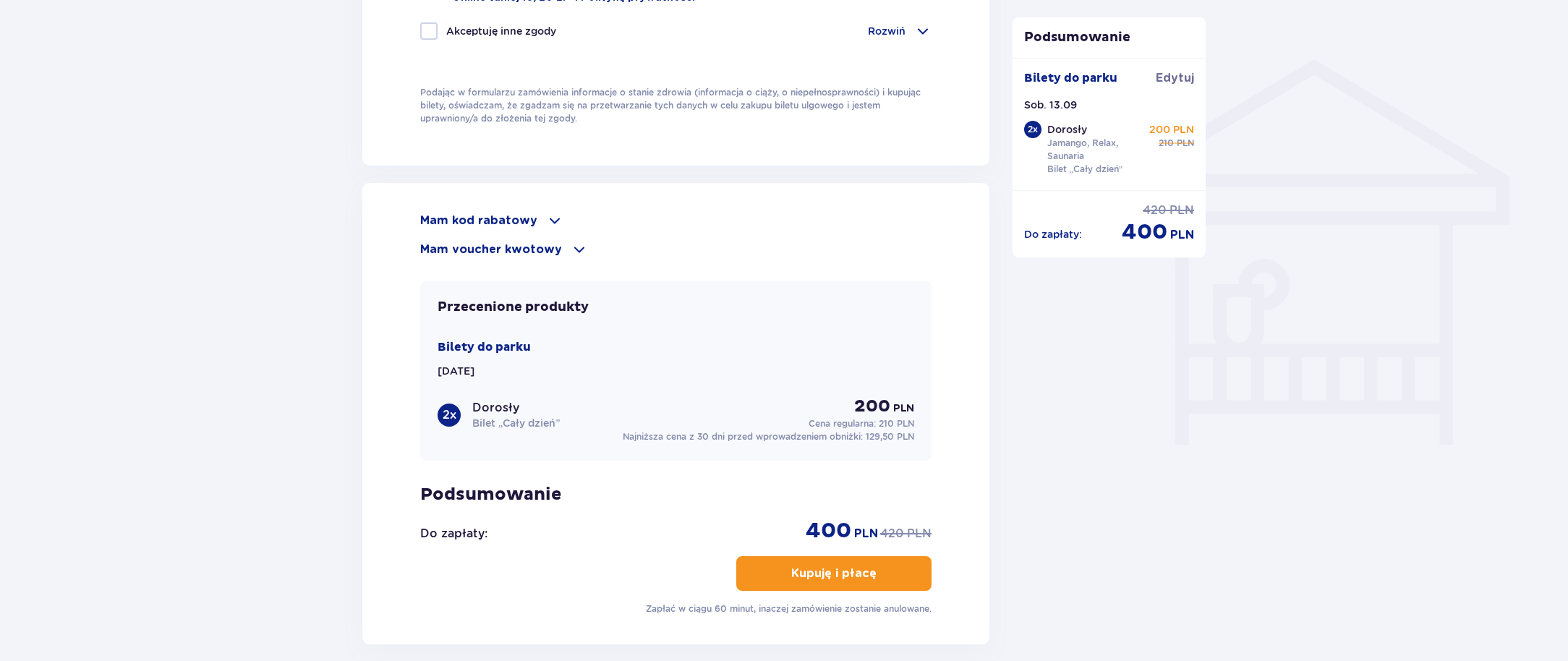
scroll to position [1157, 0]
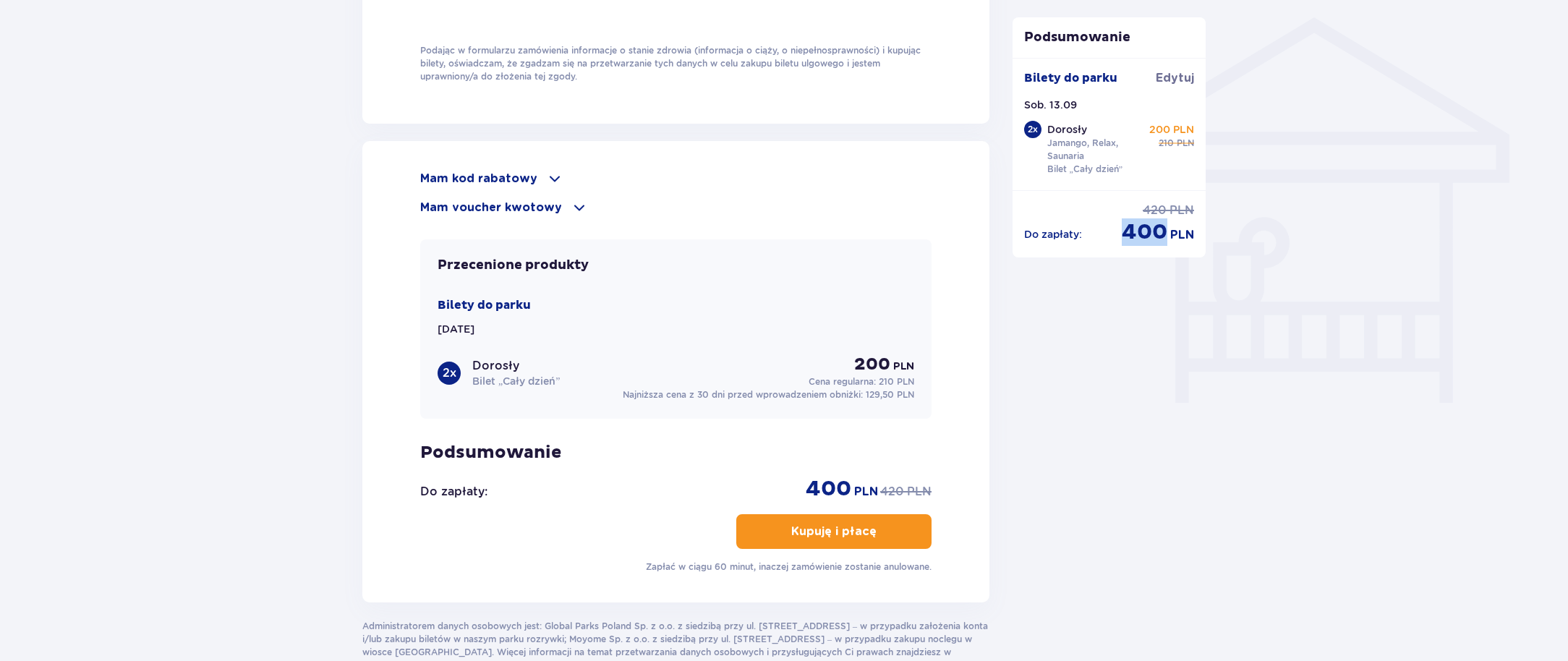
drag, startPoint x: 1136, startPoint y: 227, endPoint x: 1206, endPoint y: 228, distance: 70.0
drag, startPoint x: 1206, startPoint y: 228, endPoint x: 1333, endPoint y: 257, distance: 130.3
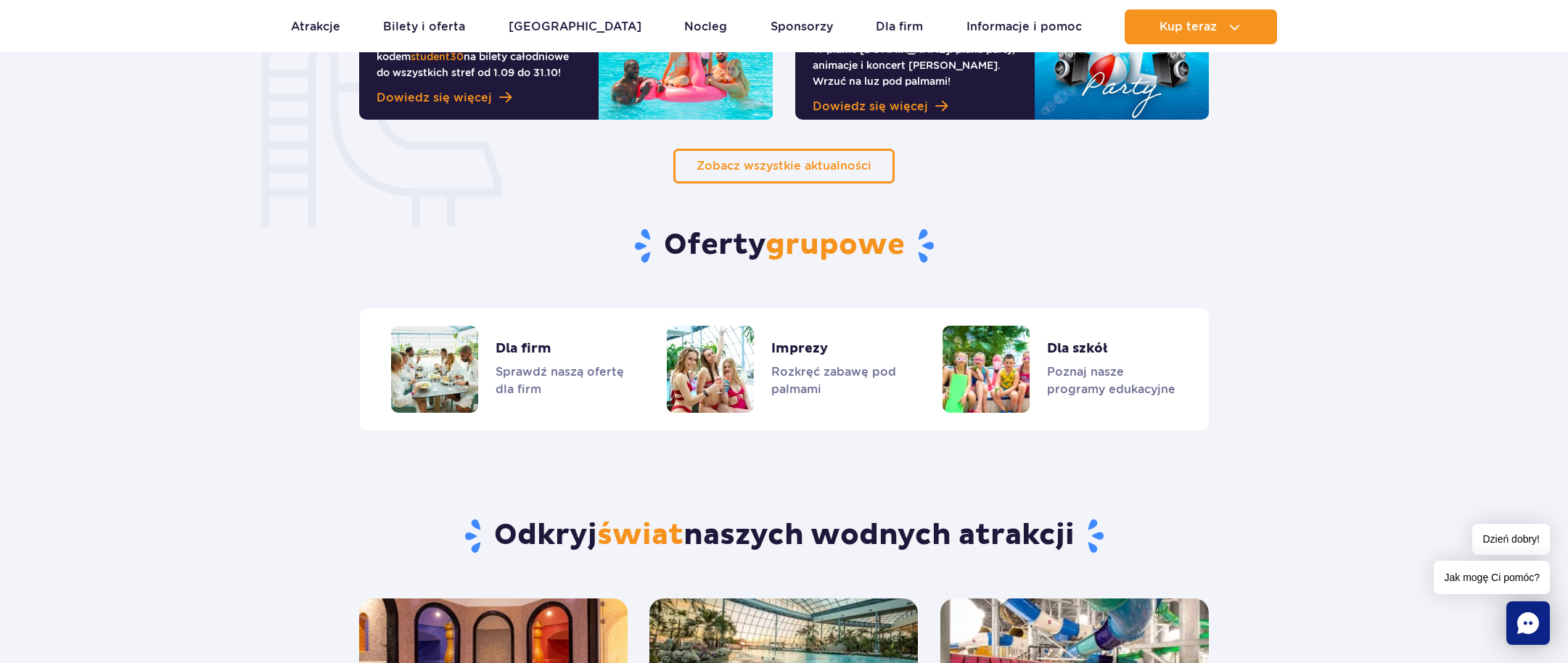
scroll to position [1160, 0]
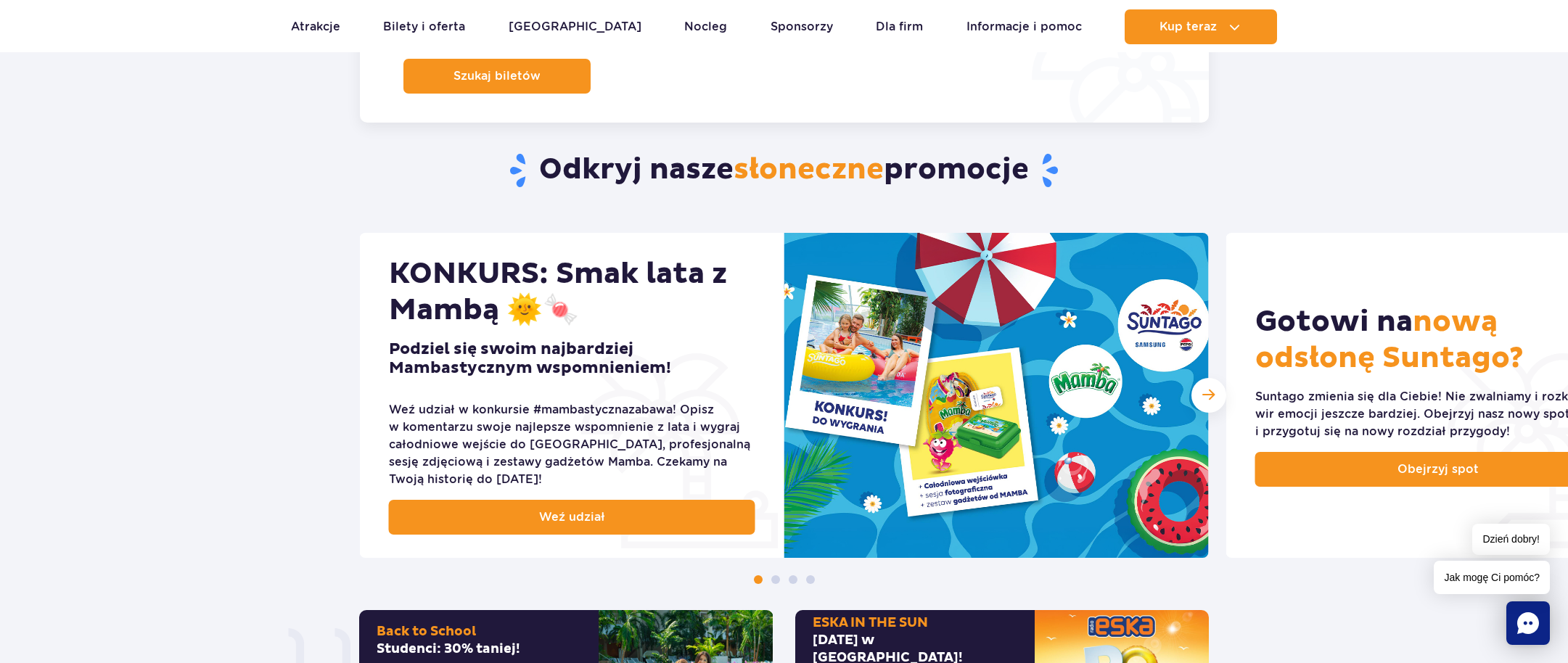
scroll to position [436, 0]
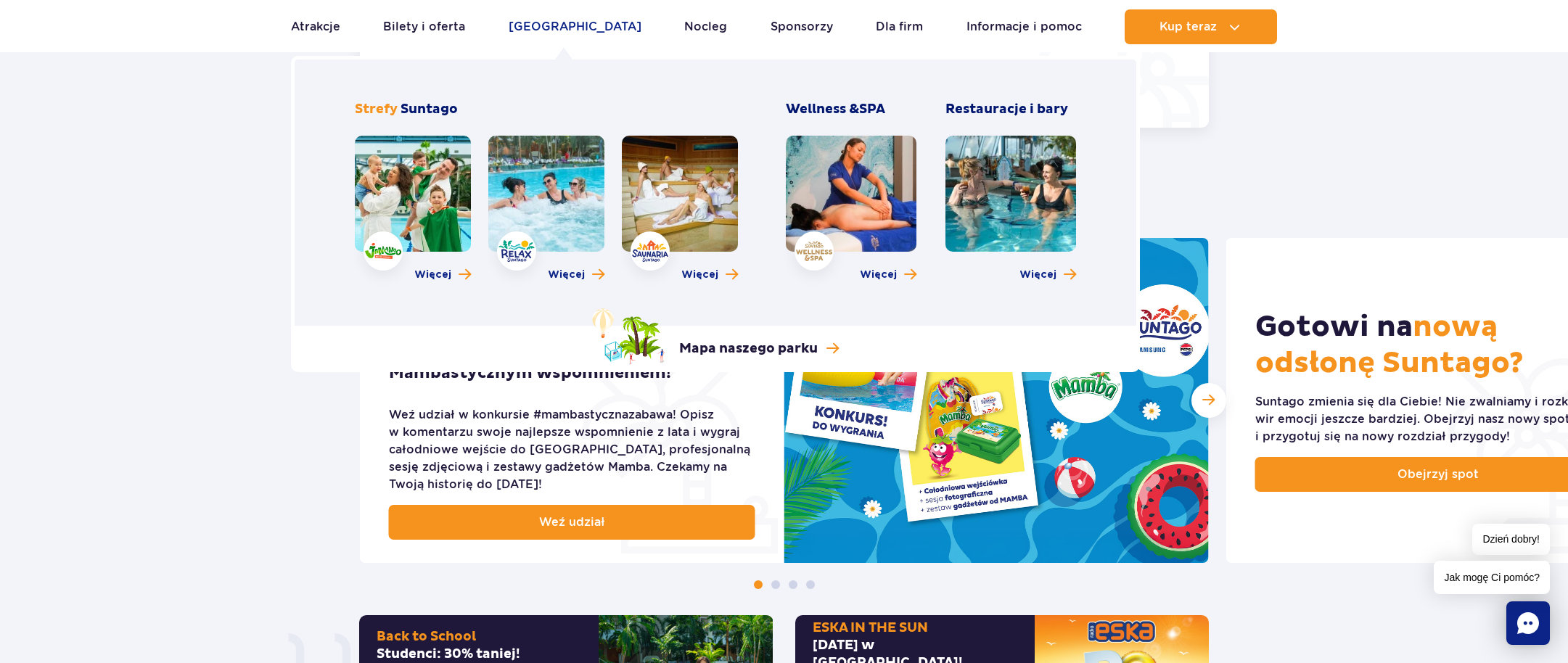
click at [570, 29] on link "[GEOGRAPHIC_DATA]" at bounding box center [575, 27] width 133 height 35
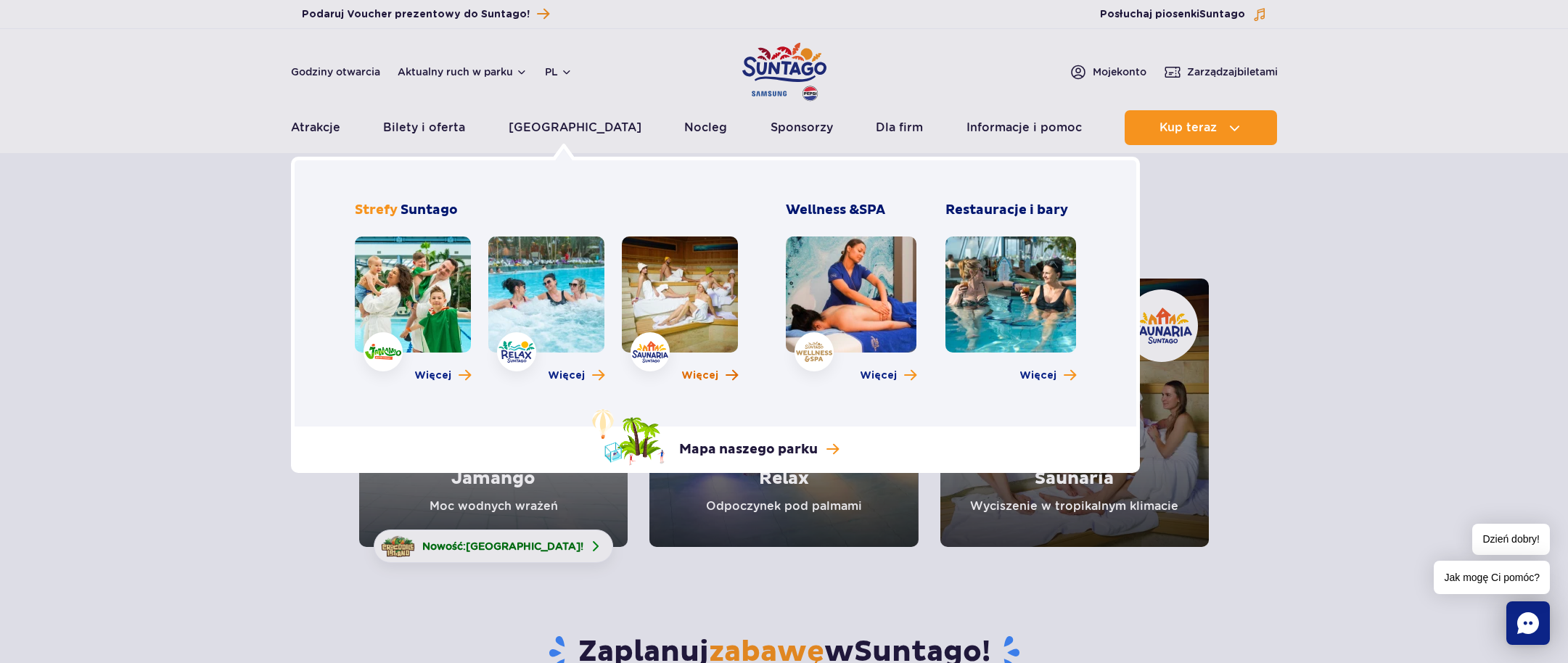
click at [709, 373] on span "Więcej" at bounding box center [699, 376] width 37 height 15
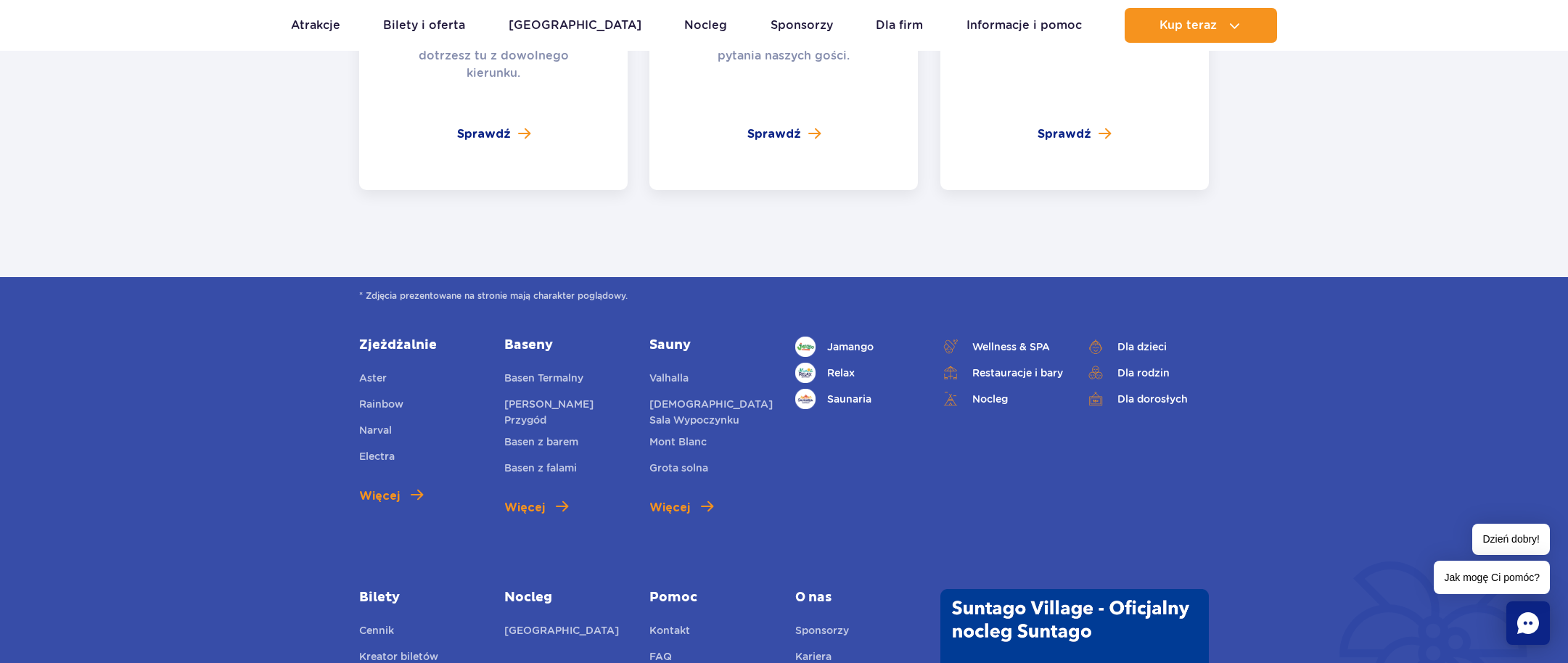
scroll to position [3337, 0]
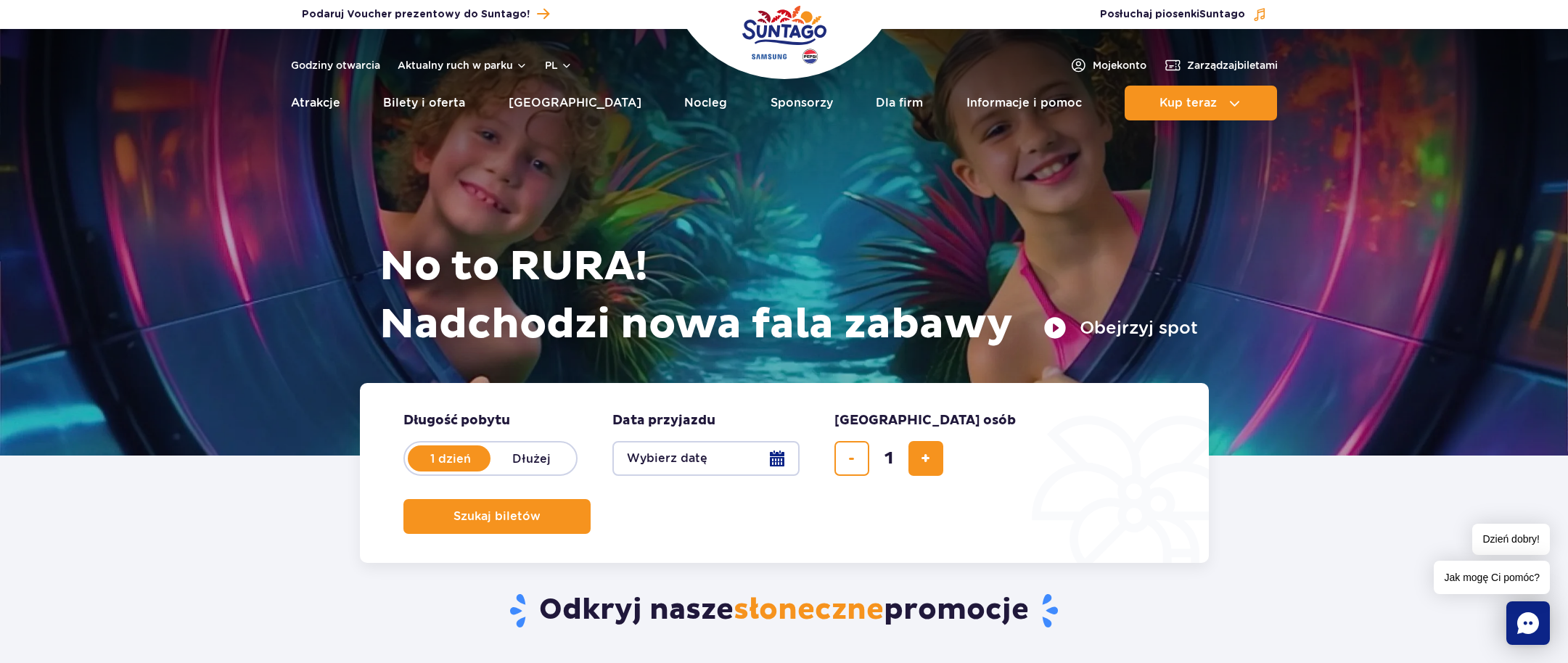
click at [660, 468] on button "Wybierz datę" at bounding box center [706, 458] width 187 height 35
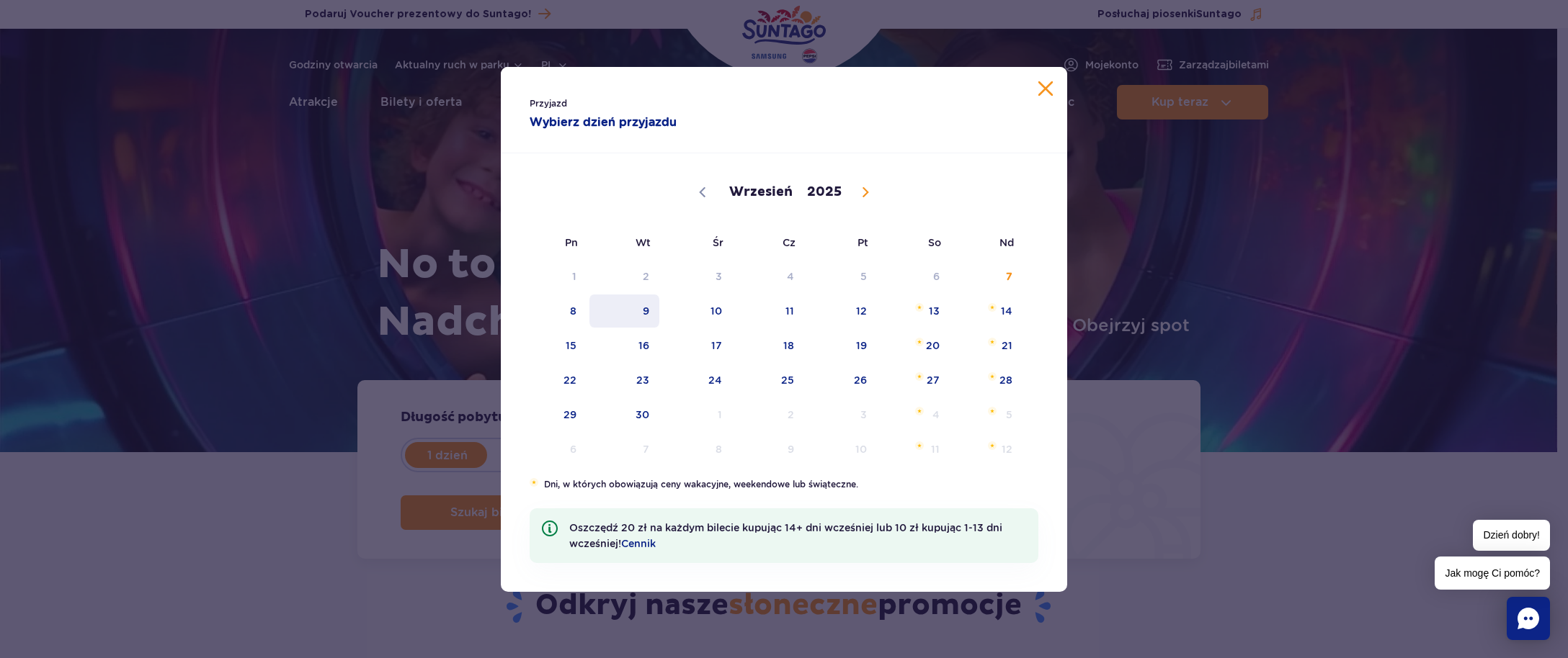
click at [650, 311] on span "9" at bounding box center [623, 311] width 72 height 33
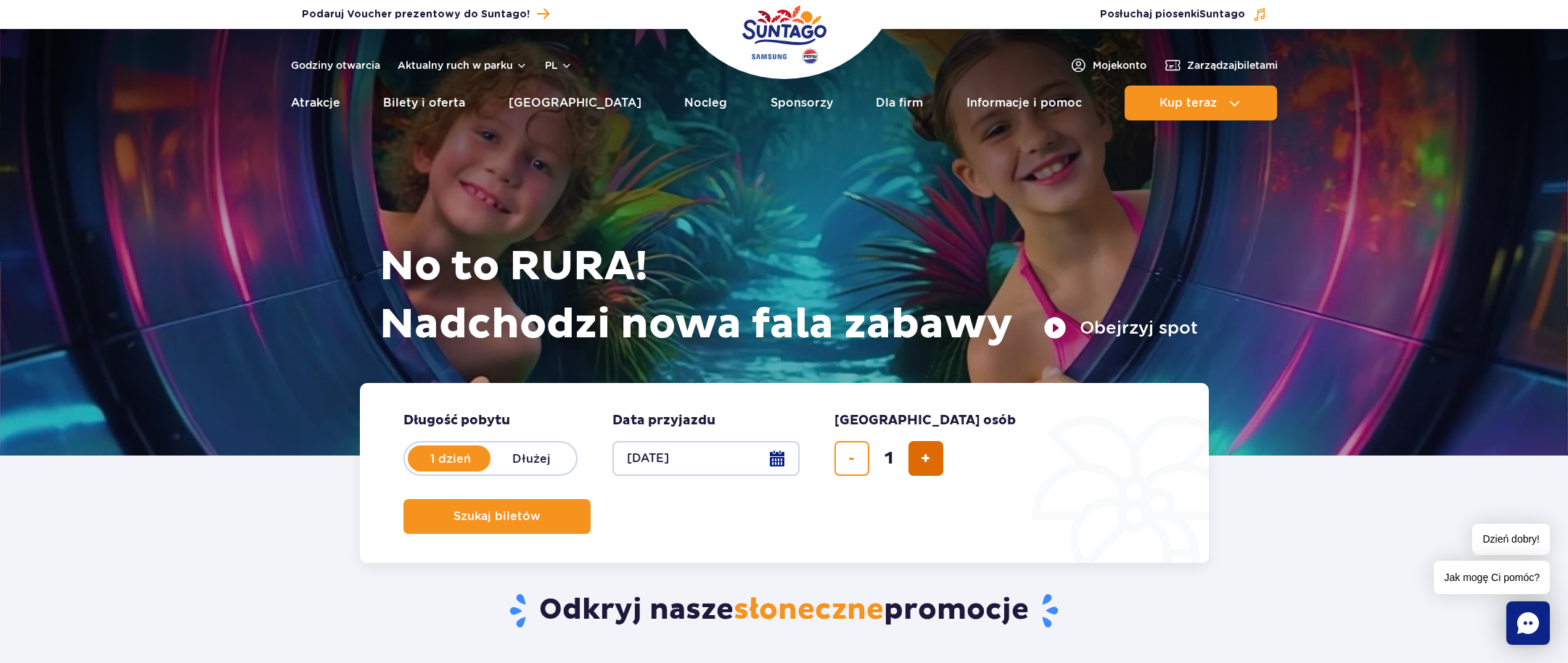
click at [914, 461] on button "dodaj bilet" at bounding box center [926, 458] width 35 height 35
type input "2"
click at [1124, 482] on form "Długość pobytu długość pobytu w hero 1 dzień Dłużej Data przyjazdu data przyjaz…" at bounding box center [785, 473] width 849 height 180
click at [591, 499] on button "Szukaj biletów" at bounding box center [497, 516] width 187 height 35
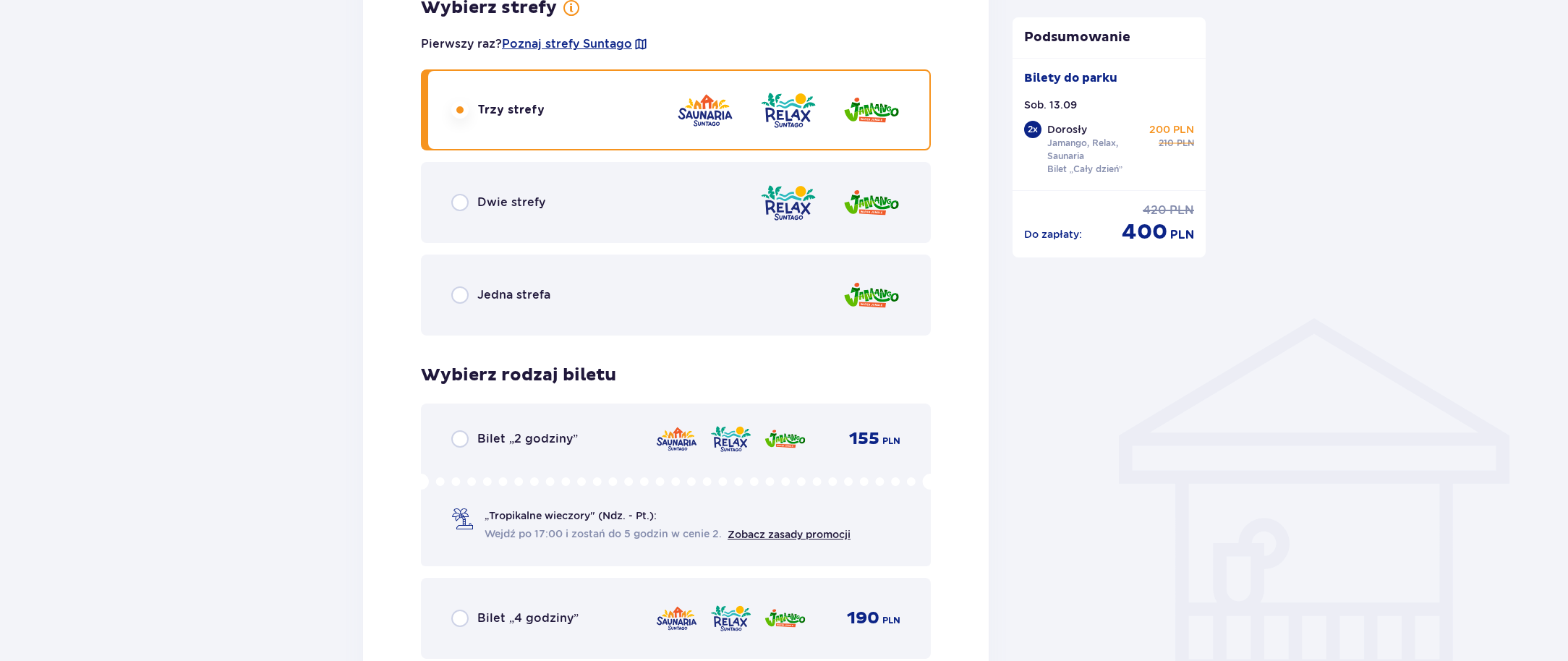
scroll to position [795, 0]
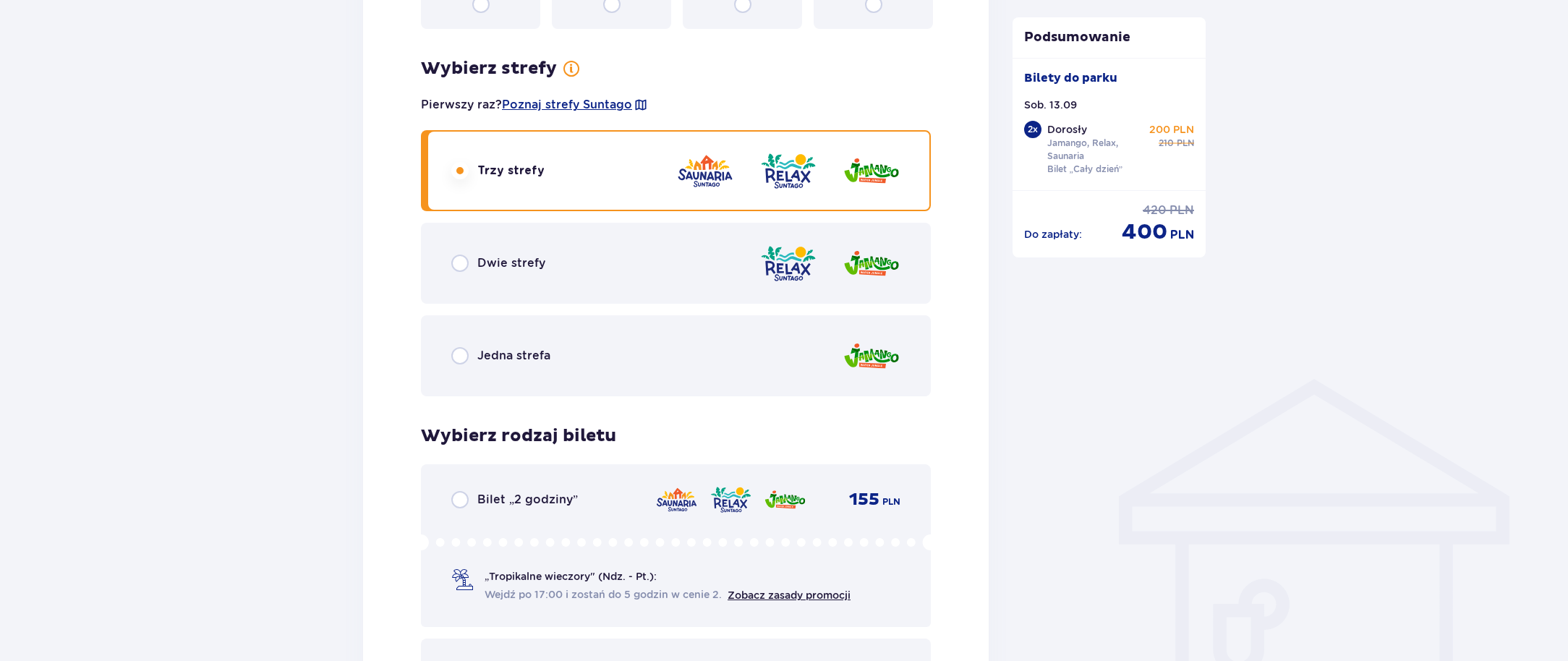
click at [557, 258] on div "Dwie strefy" at bounding box center [675, 263] width 510 height 81
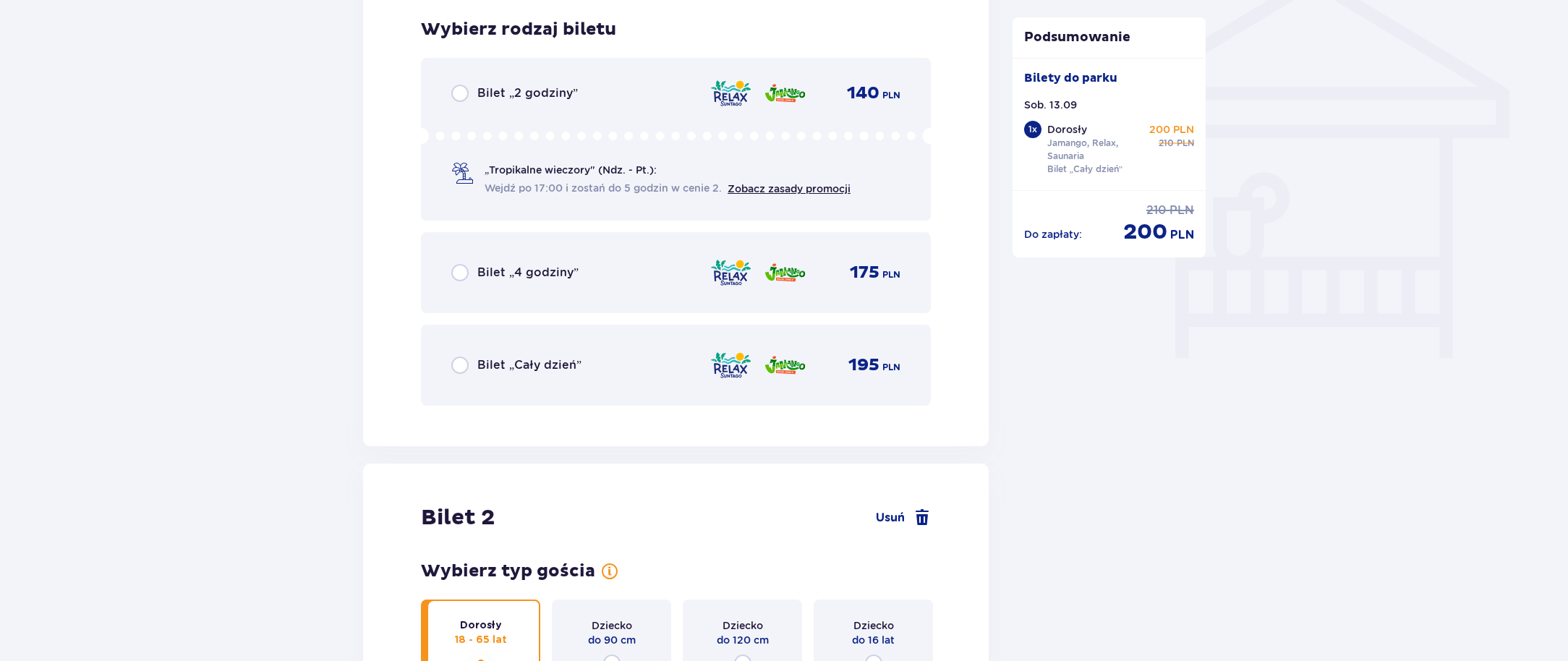
scroll to position [1203, 0]
click at [462, 101] on div "Bilet „2 godziny” 140 PLN „Tropikalne wieczory" (Ndz. - Pt.): Wejdź po 17:00 i …" at bounding box center [675, 138] width 510 height 162
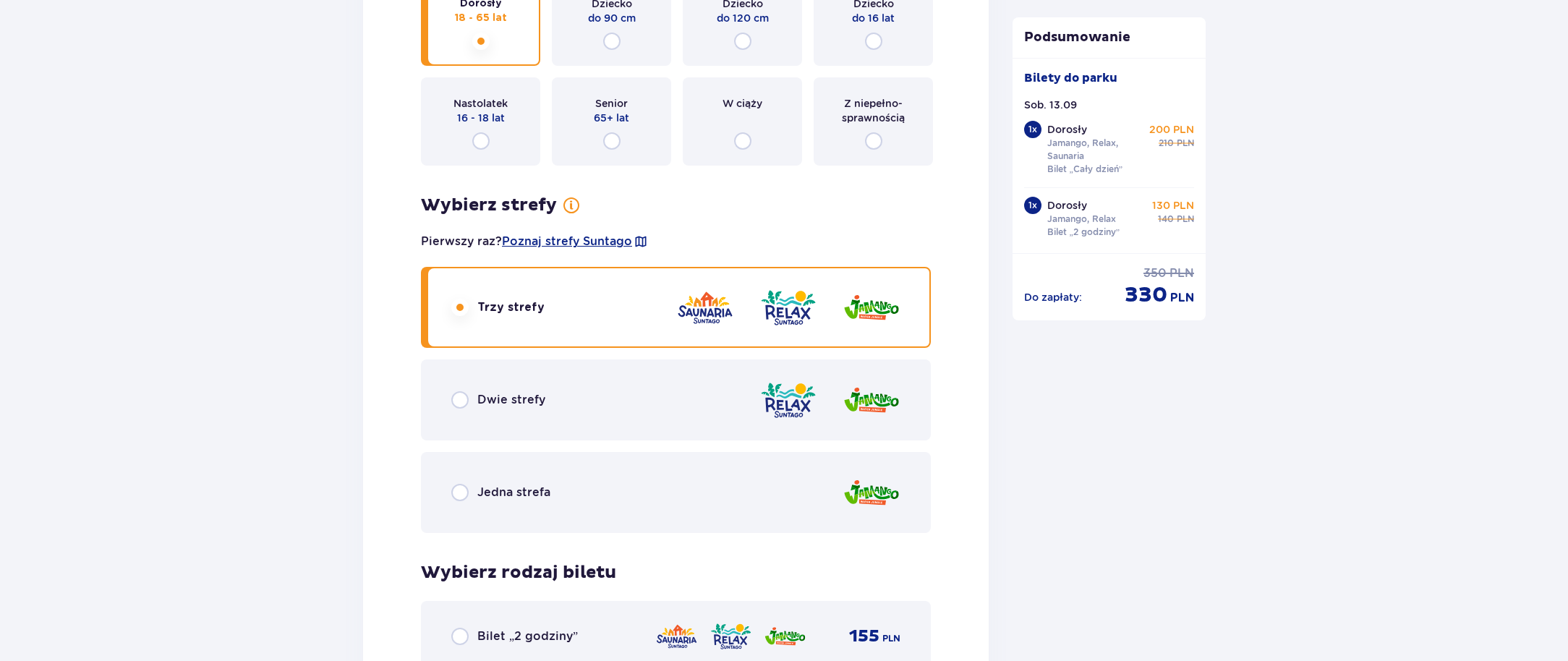
scroll to position [1805, 0]
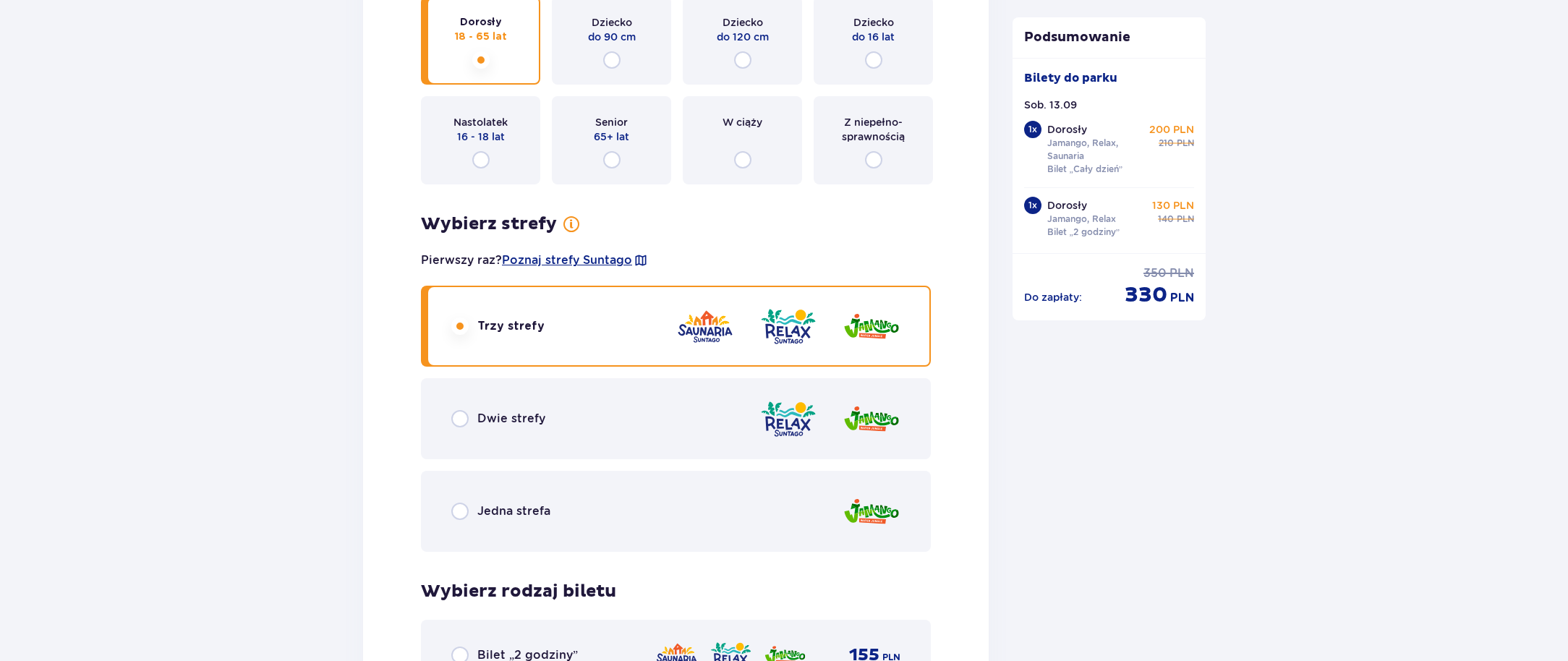
click at [533, 411] on p "Dwie strefy" at bounding box center [511, 418] width 68 height 16
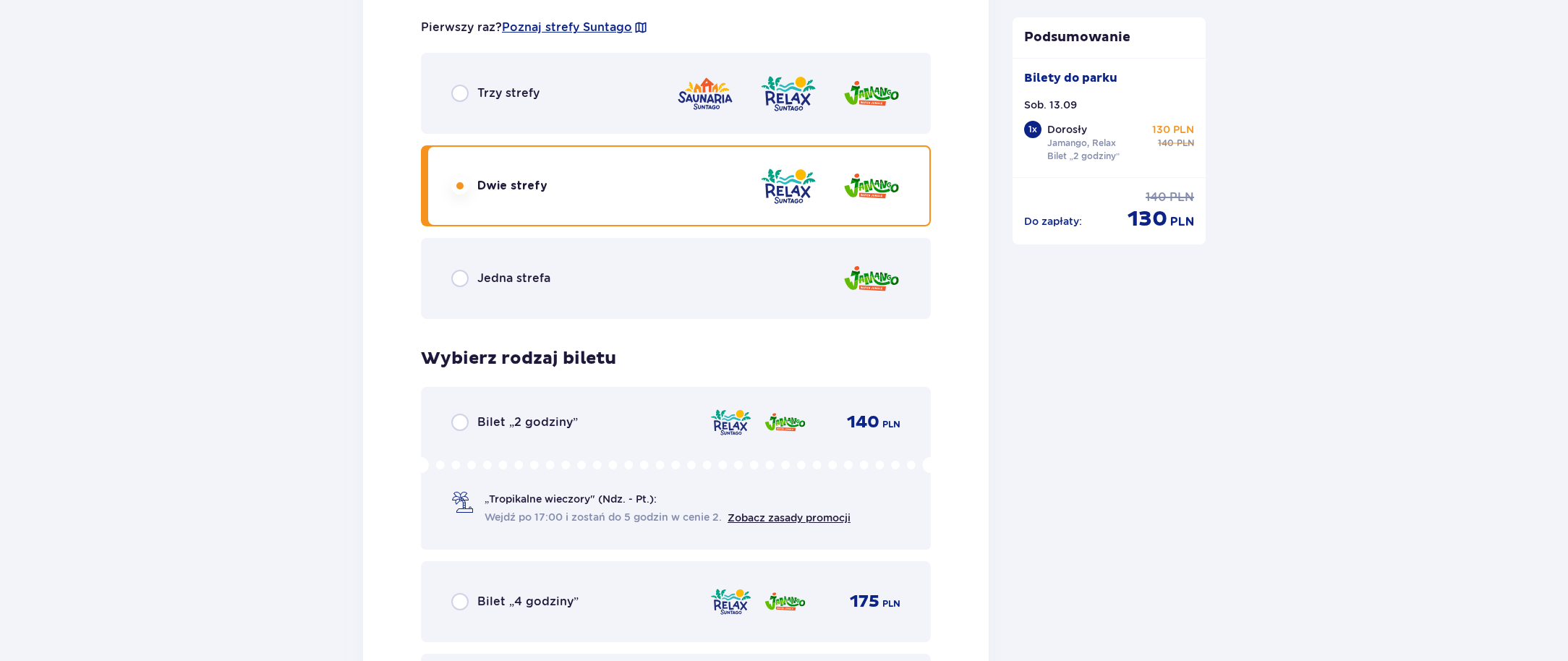
scroll to position [2095, 0]
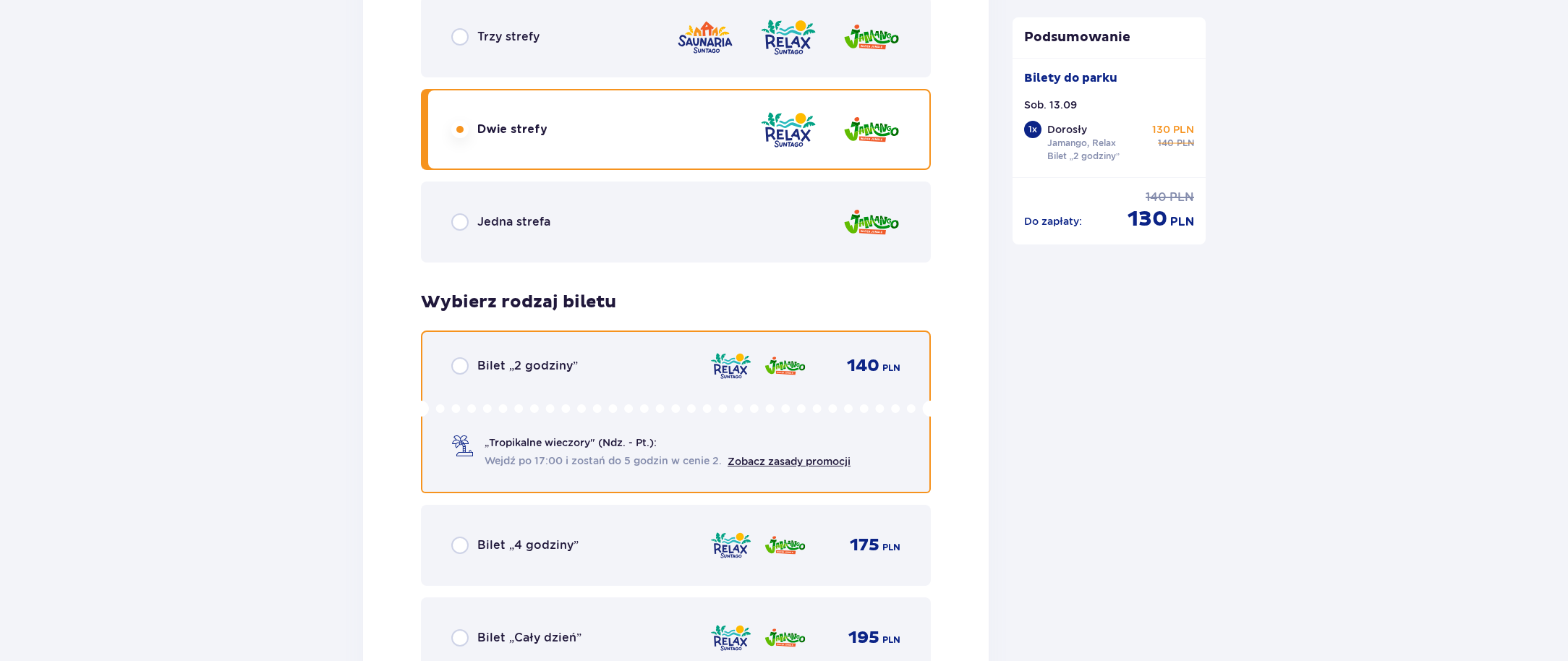
click at [452, 374] on input "radio" at bounding box center [460, 366] width 17 height 17
radio input "true"
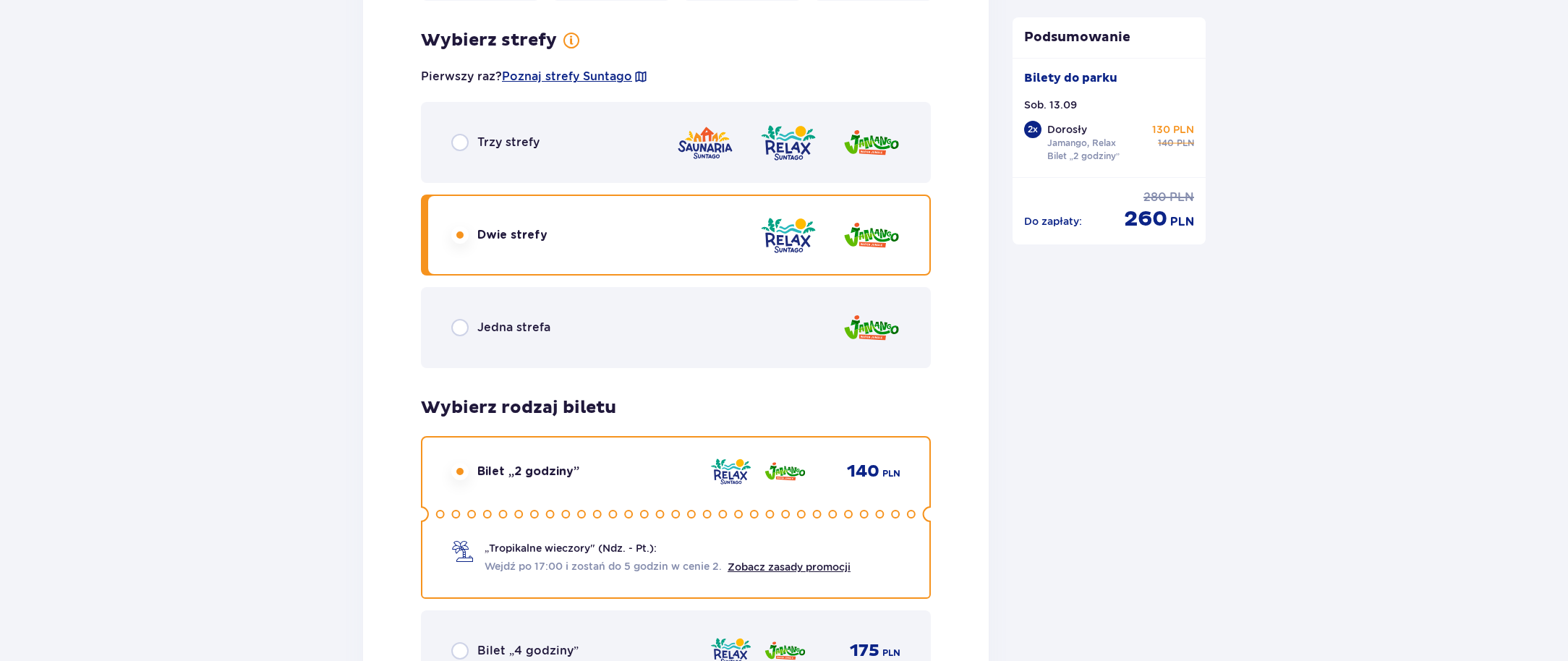
scroll to position [1950, 0]
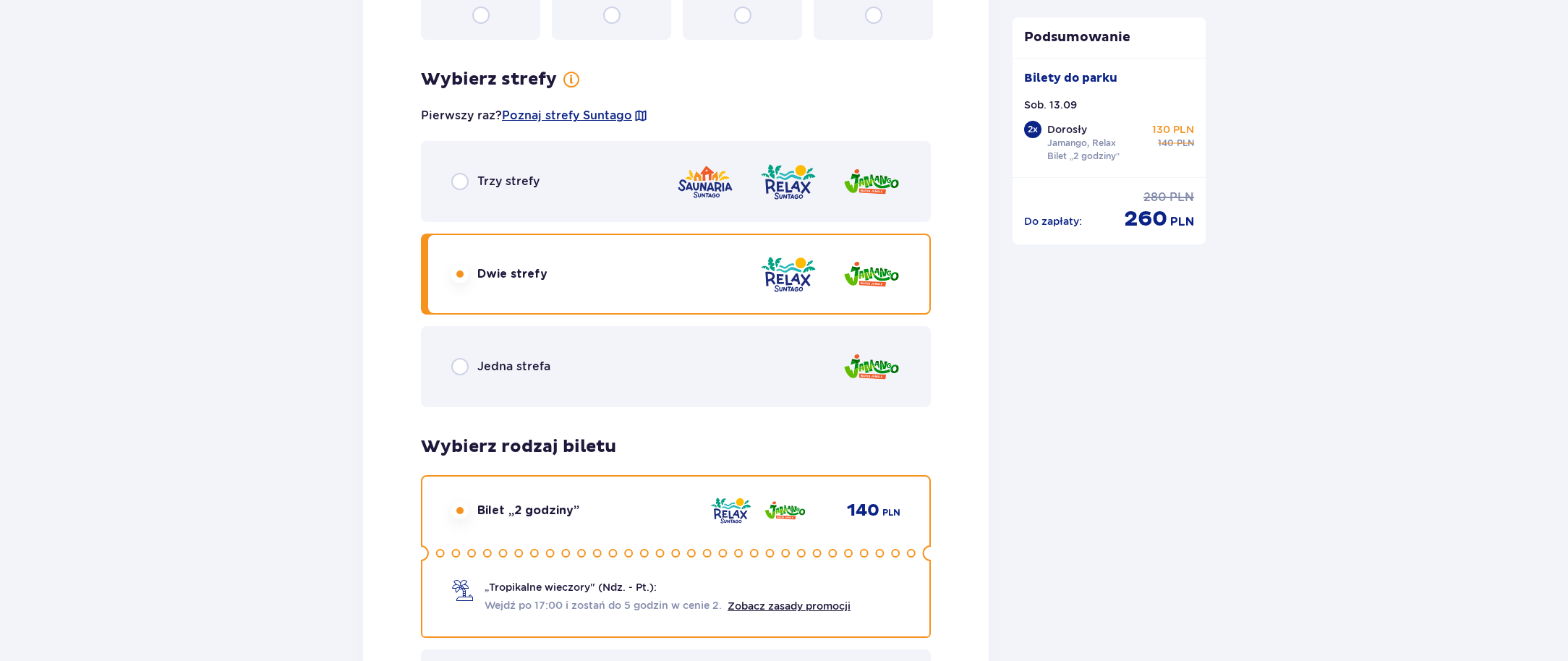
click at [752, 174] on div at bounding box center [788, 182] width 224 height 41
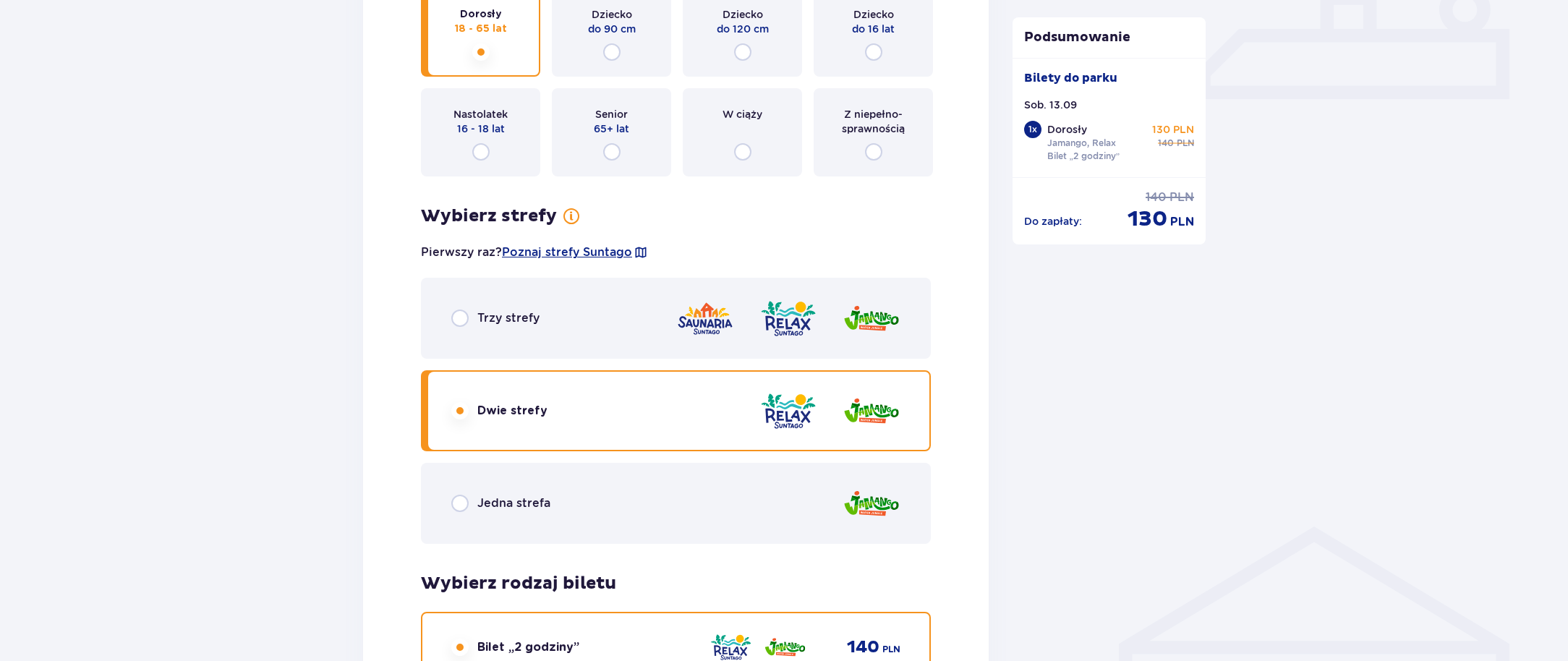
click at [603, 331] on div "Trzy strefy" at bounding box center [675, 318] width 510 height 81
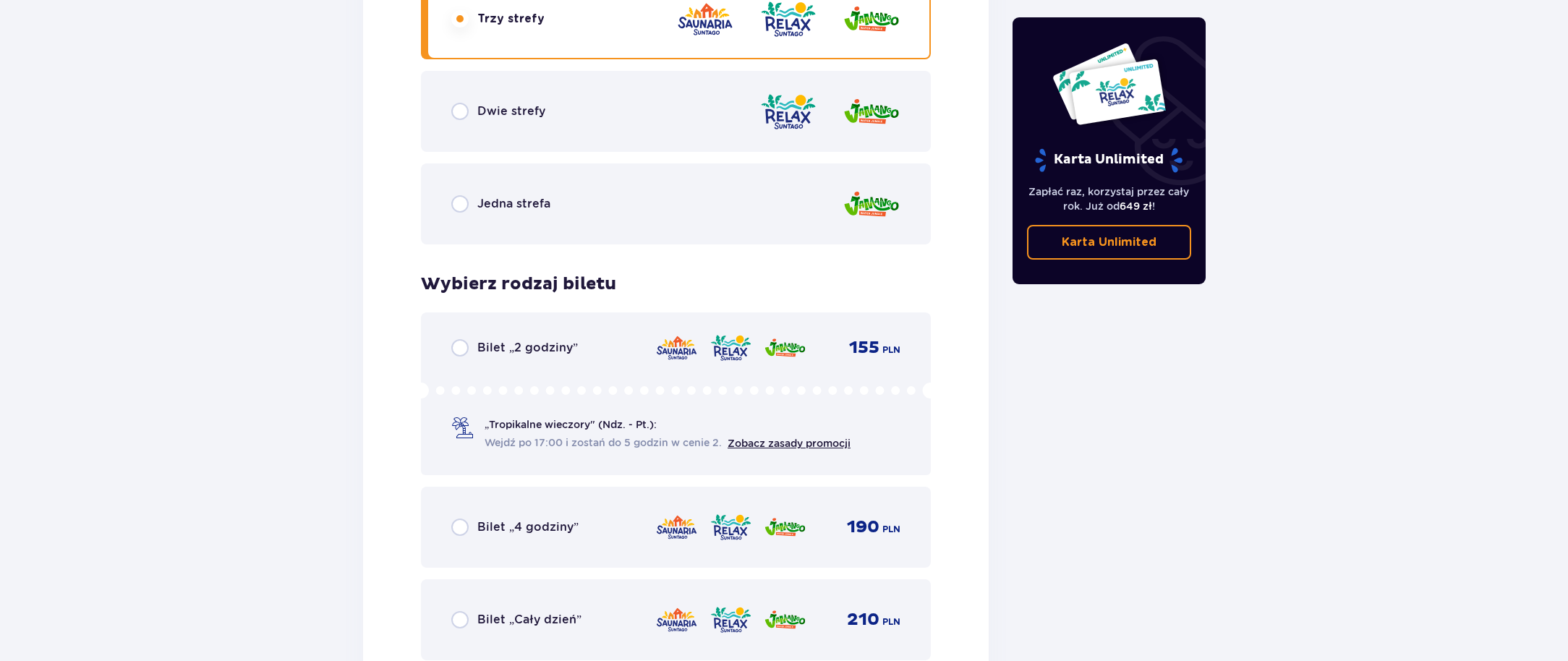
scroll to position [2309, 0]
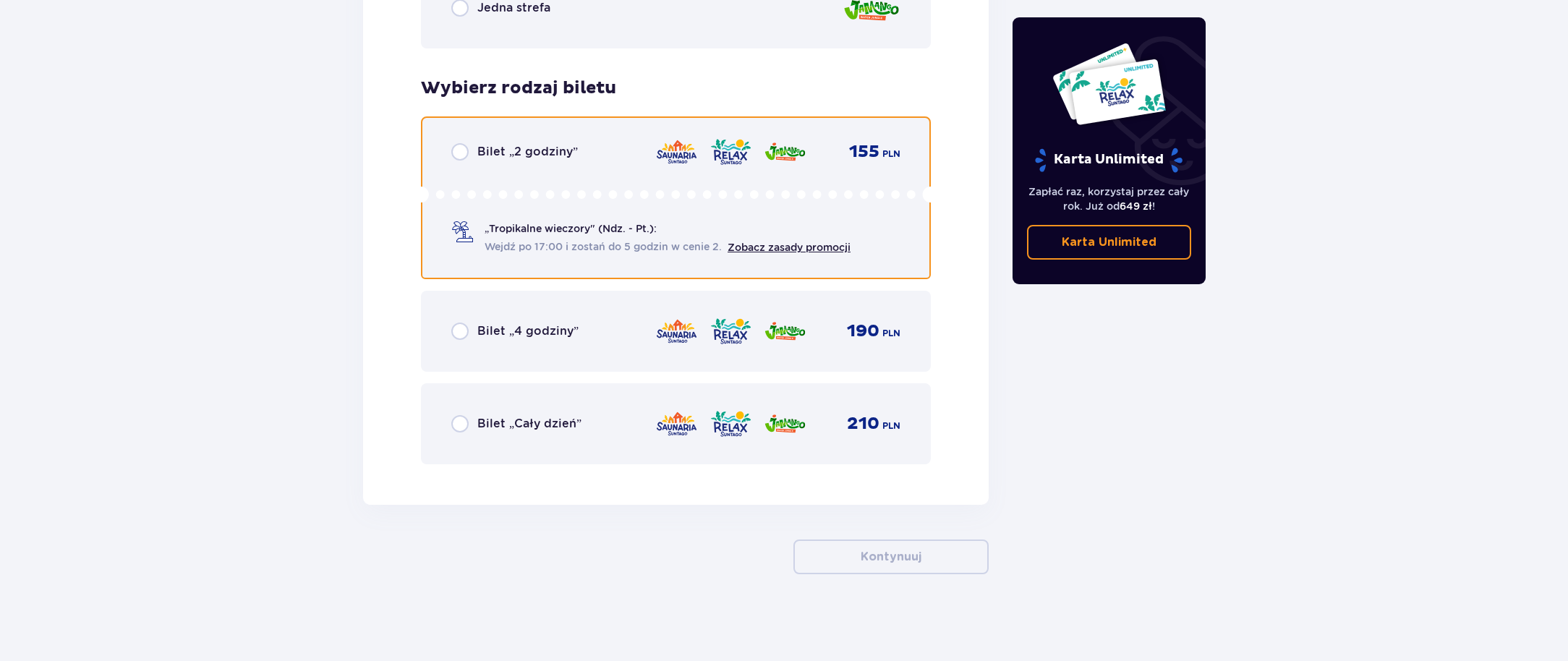
click at [462, 143] on div "Bilet „2 godziny” 155 PLN „Tropikalne wieczory" (Ndz. - Pt.): Wejdź po 17:00 i …" at bounding box center [675, 198] width 510 height 162
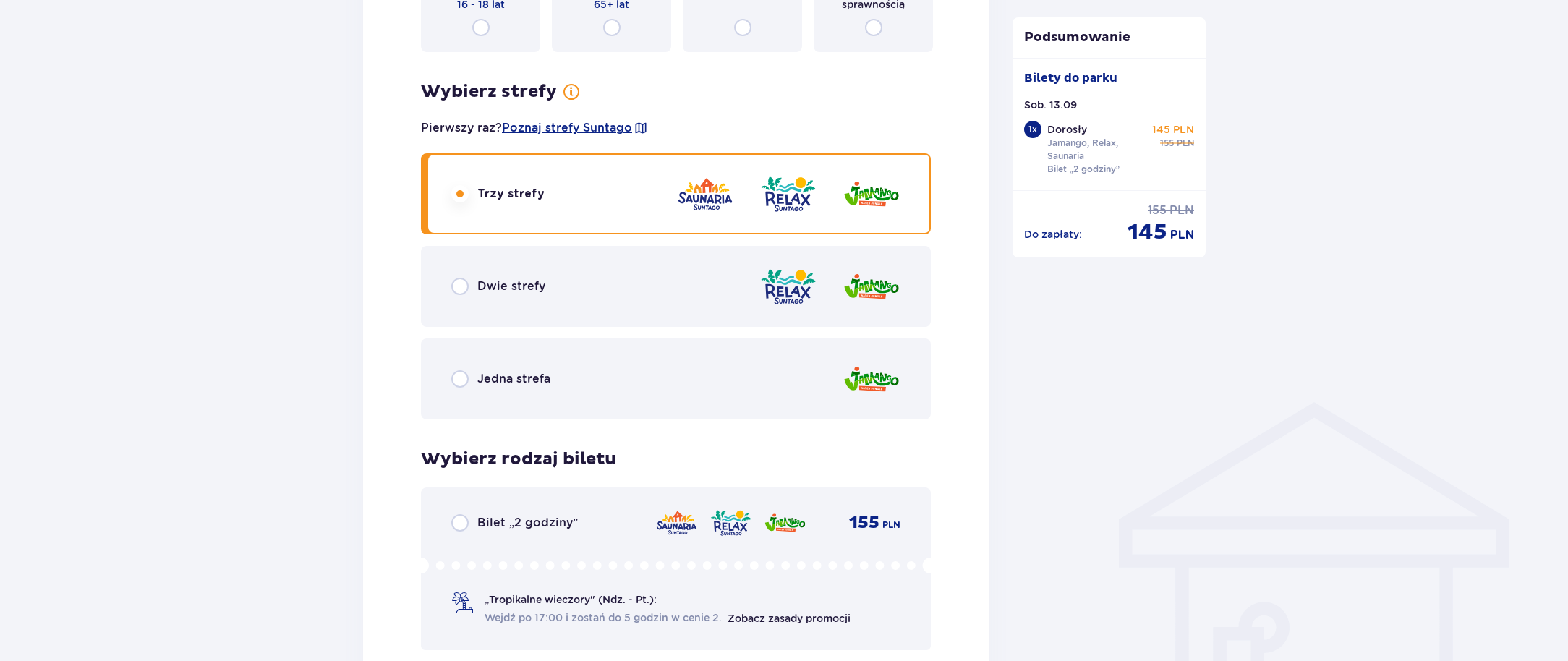
scroll to position [845, 0]
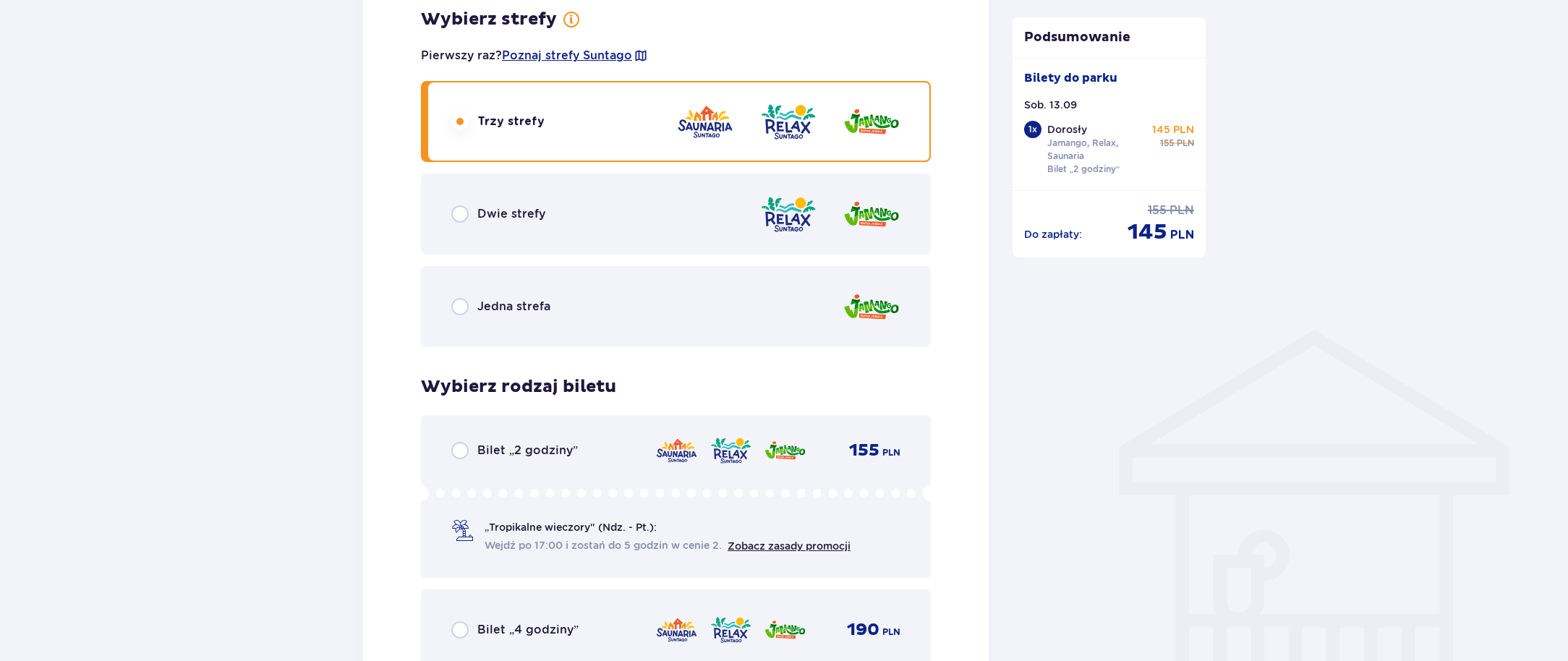
click at [614, 453] on div "Bilet „2 godziny” 155 PLN" at bounding box center [675, 451] width 449 height 17
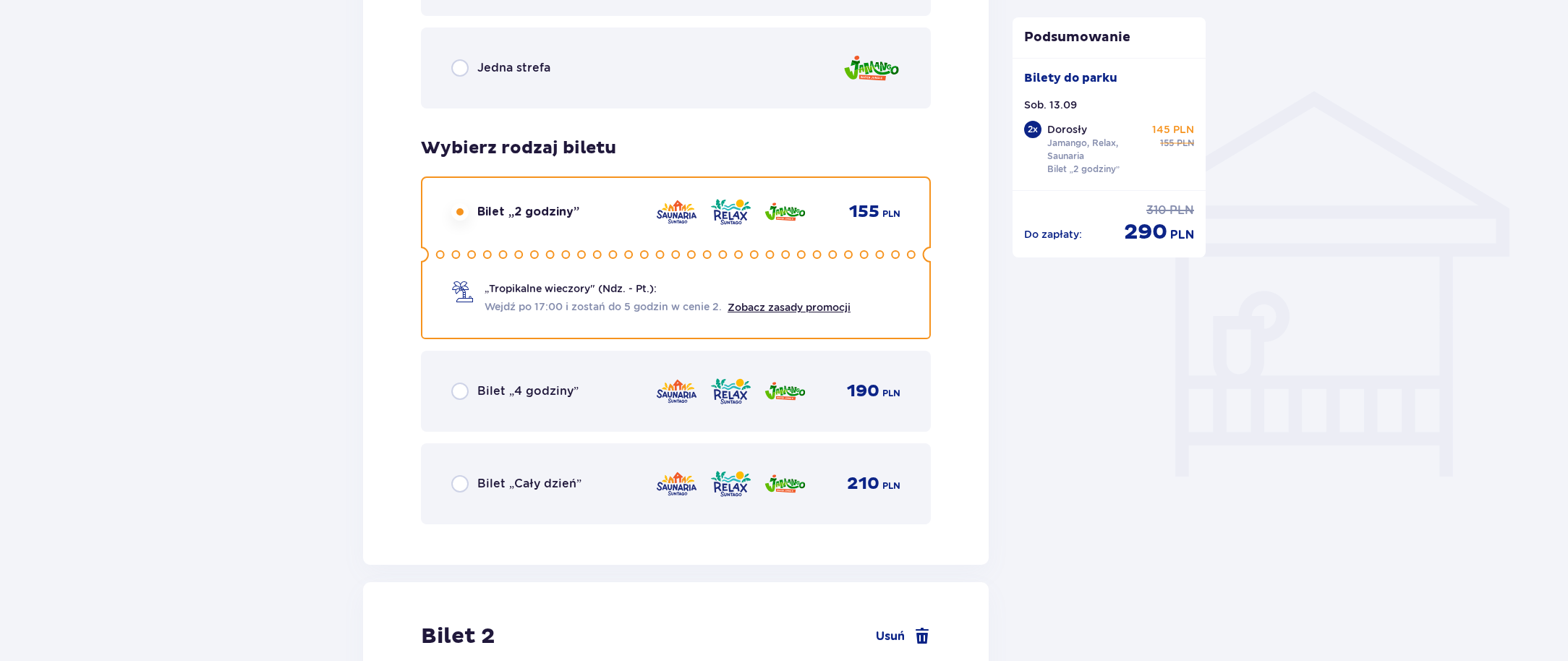
scroll to position [1082, 0]
click at [475, 406] on div "Bilet „4 godziny” 190 PLN" at bounding box center [675, 393] width 449 height 31
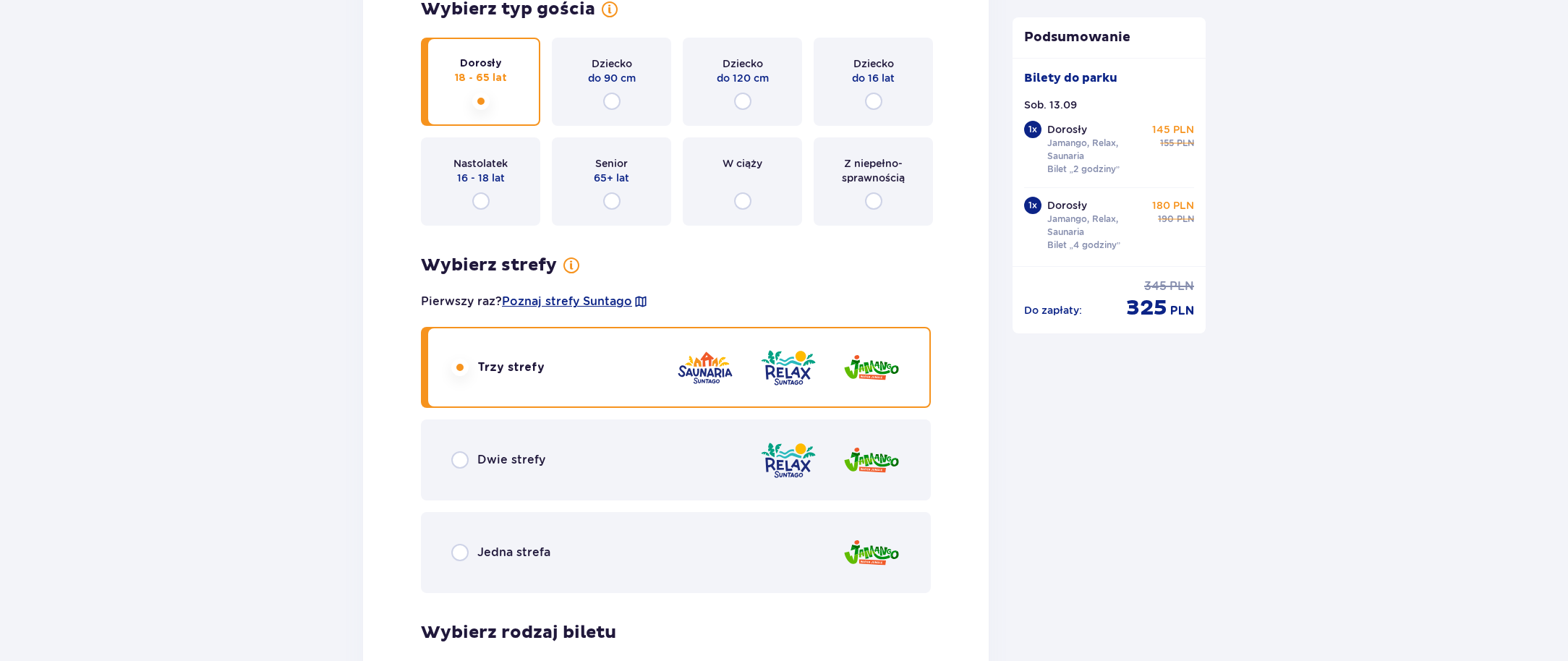
scroll to position [1758, 0]
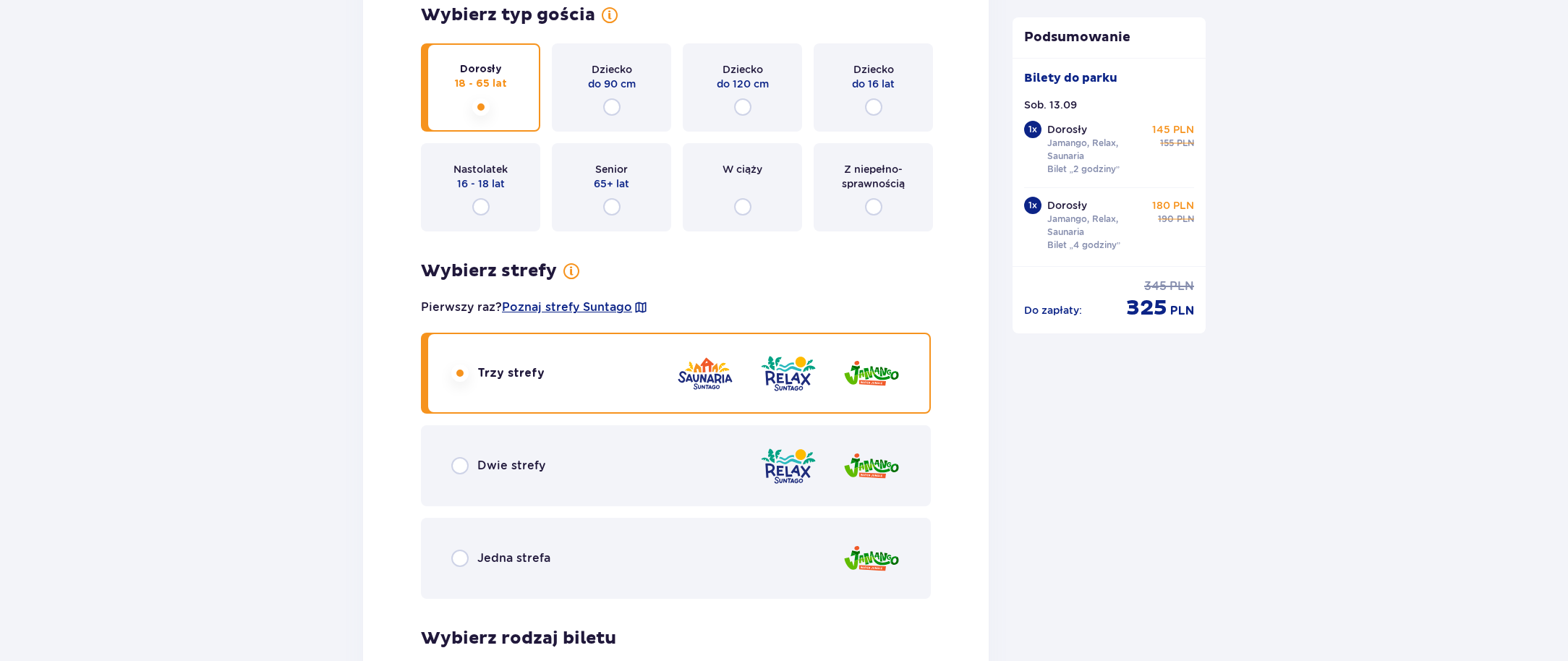
click at [479, 462] on p "Dwie strefy" at bounding box center [511, 465] width 68 height 16
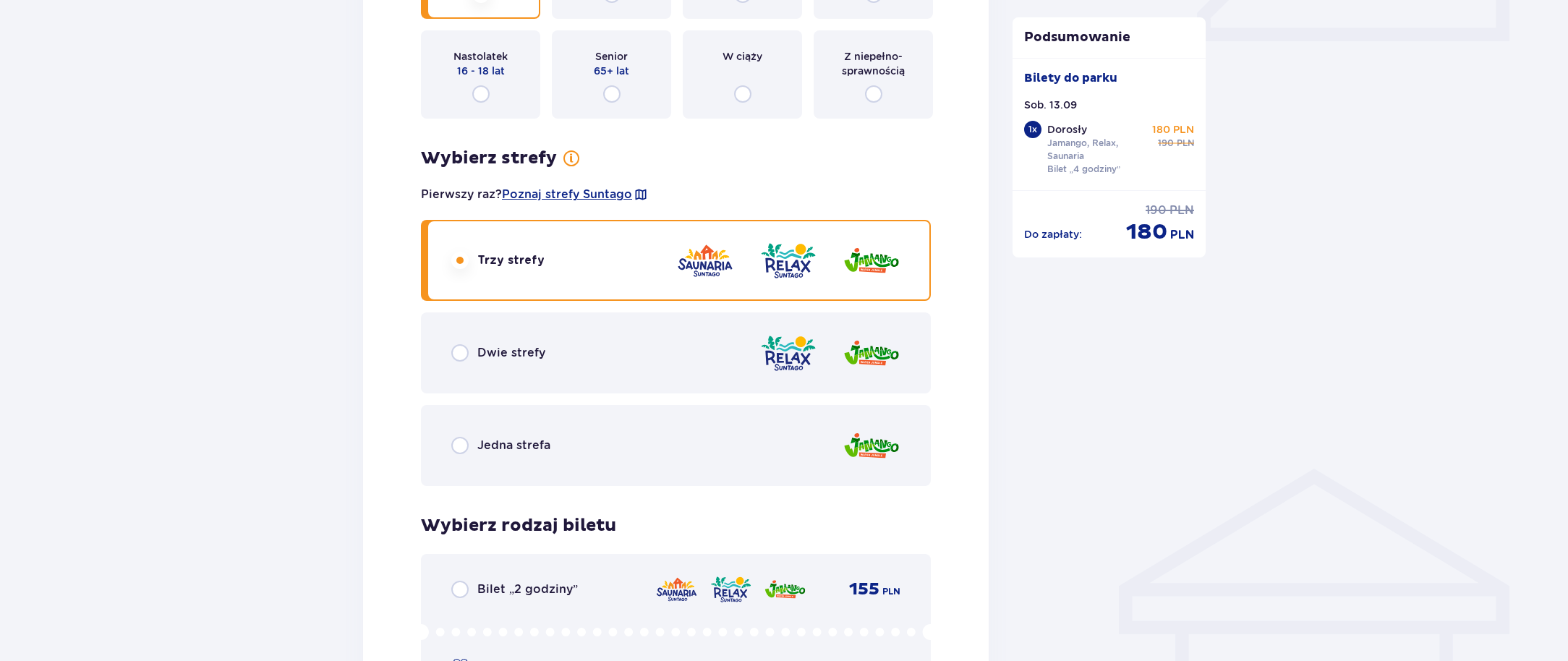
scroll to position [673, 0]
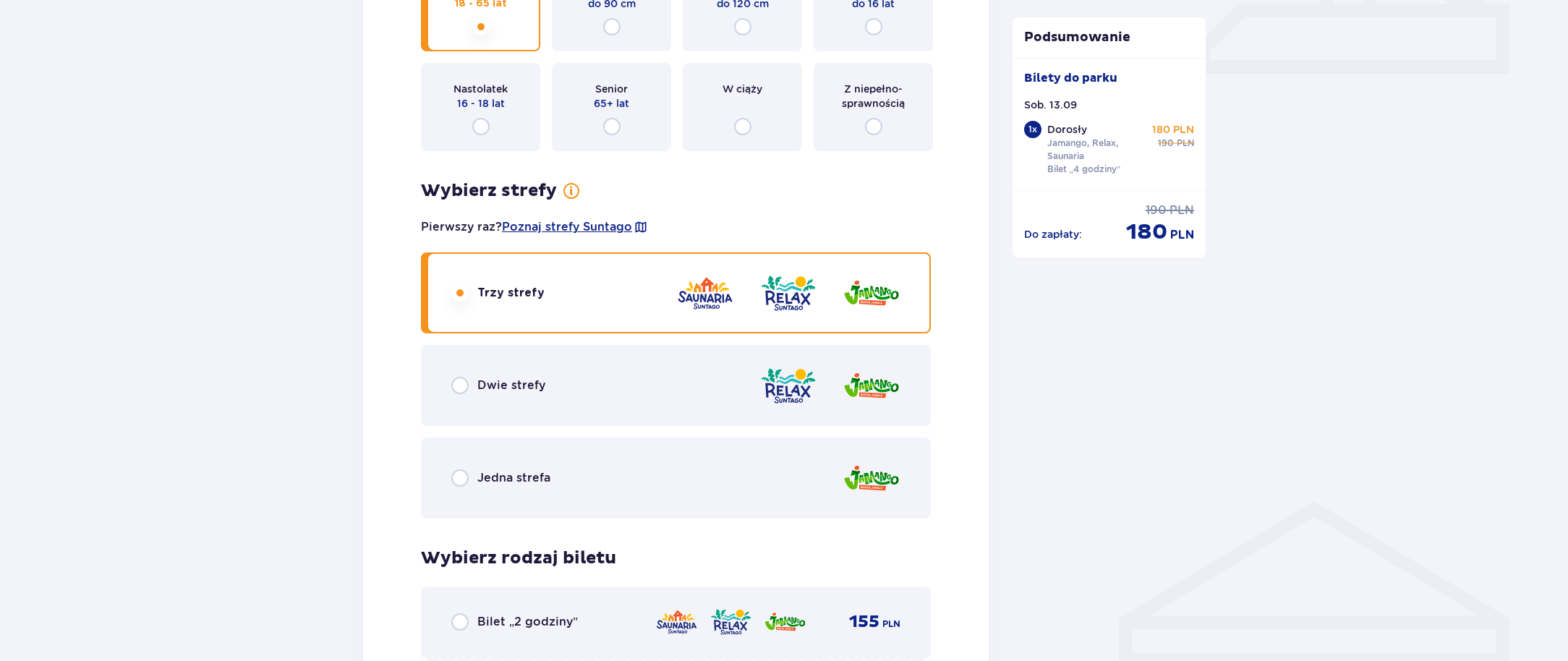
click at [473, 616] on div "Bilet „2 godziny”" at bounding box center [515, 622] width 127 height 17
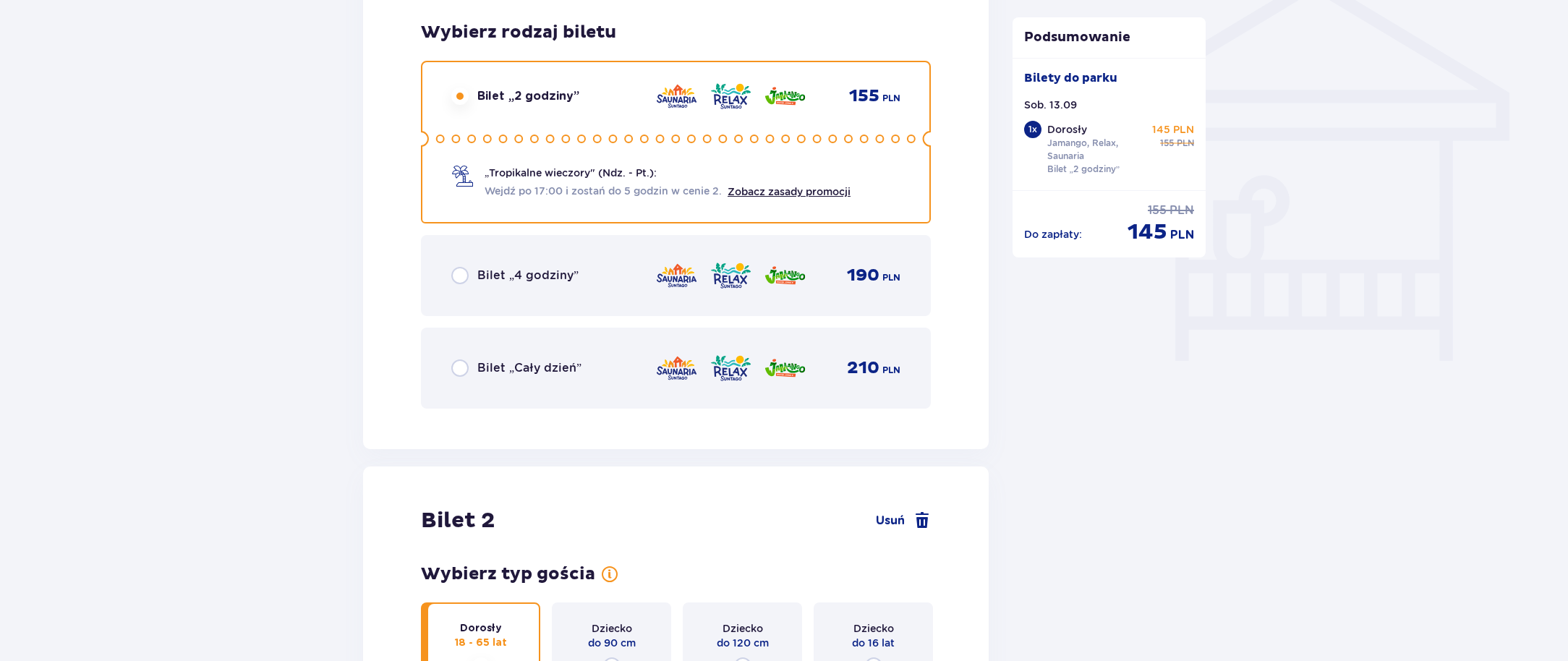
scroll to position [853, 0]
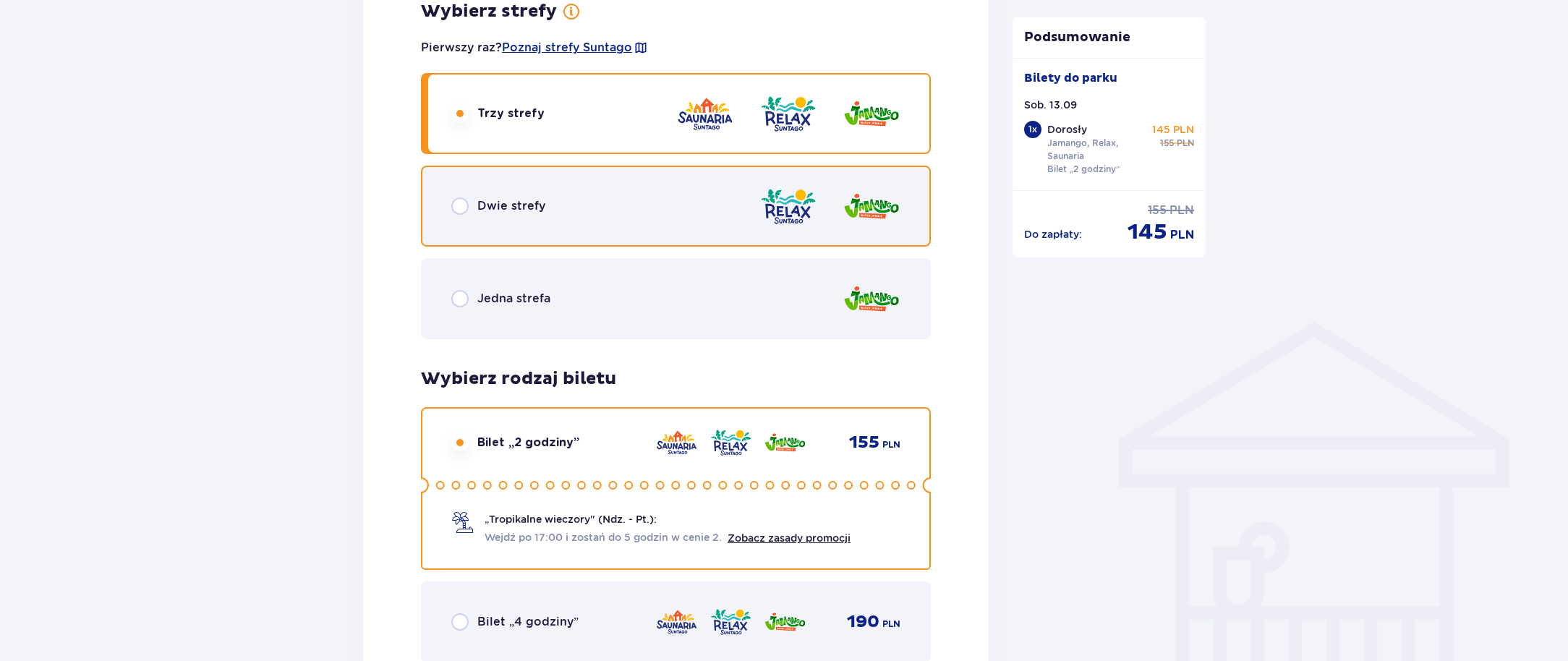
click at [452, 214] on input "radio" at bounding box center [460, 206] width 17 height 17
radio input "true"
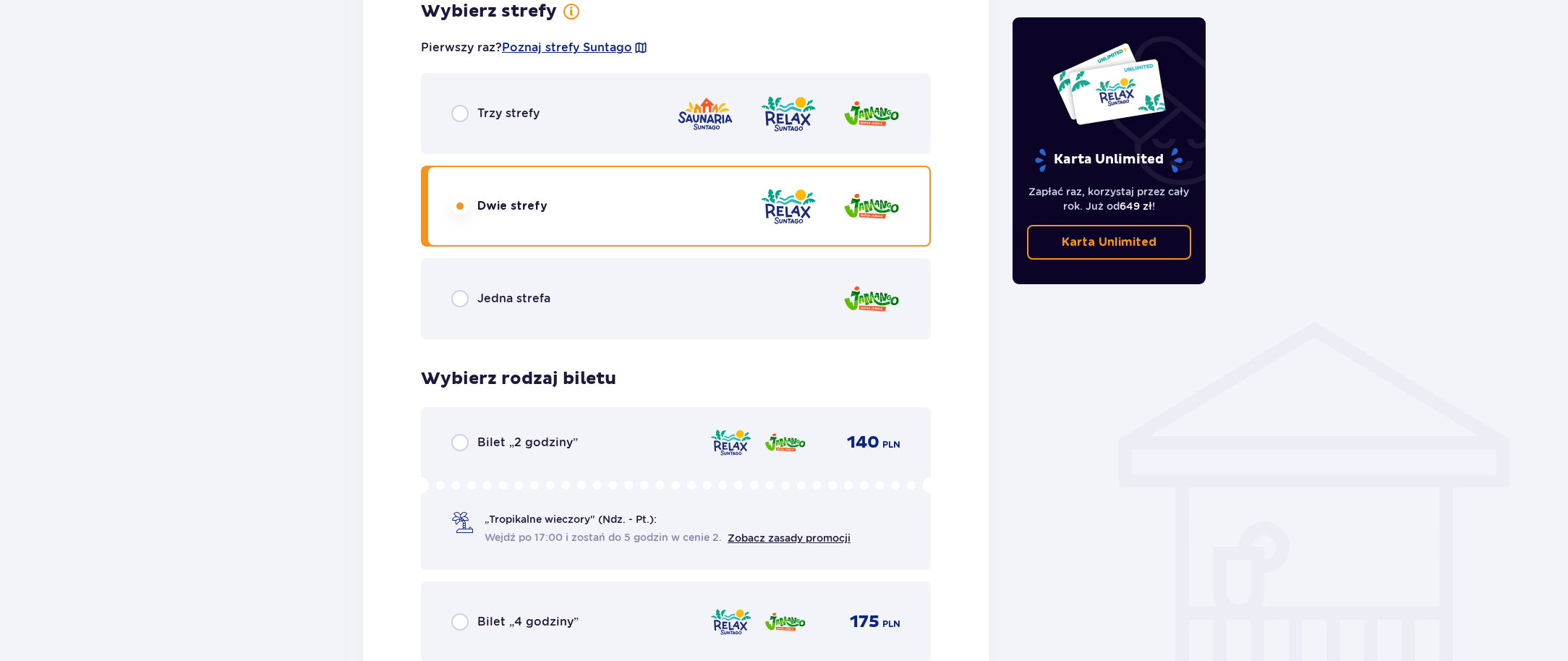
click at [455, 430] on div "Bilet „2 godziny” 140 PLN „Tropikalne wieczory" (Ndz. - Pt.): Wejdź po 17:00 i …" at bounding box center [675, 488] width 510 height 162
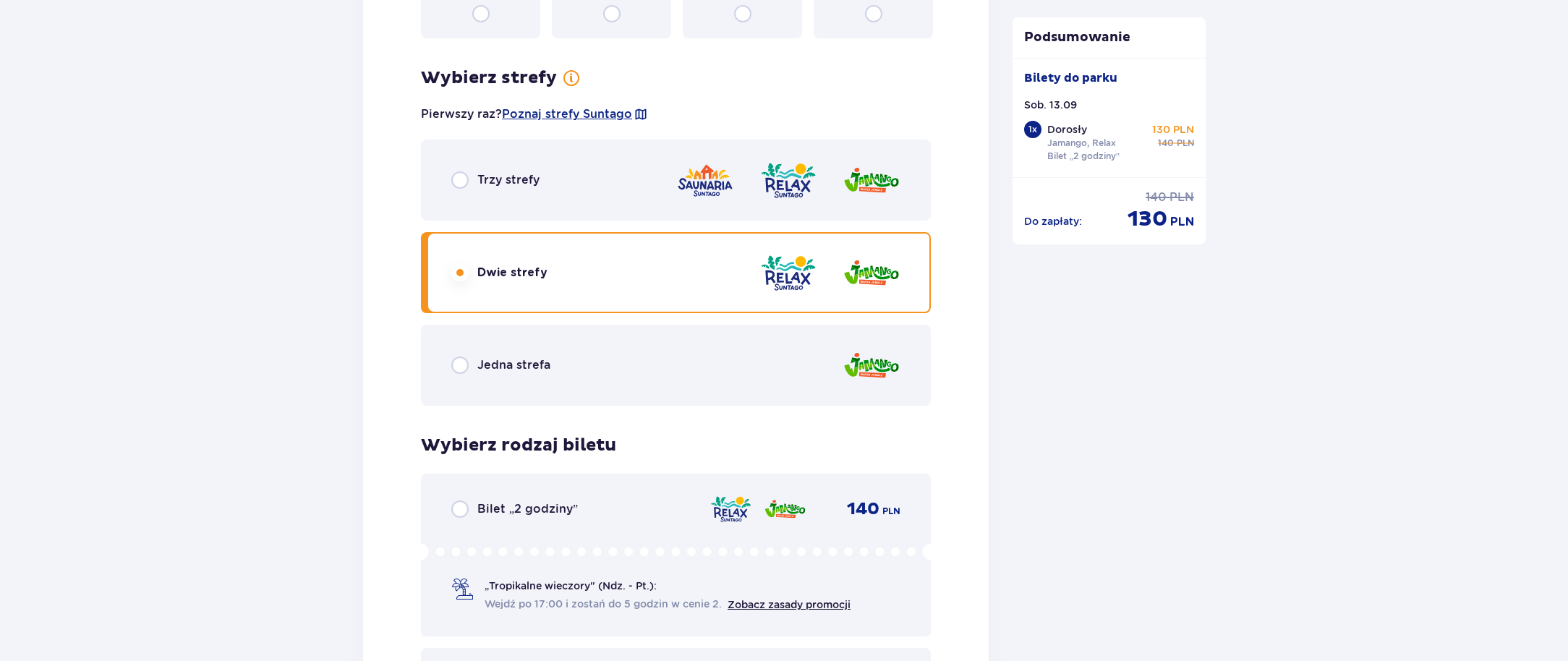
scroll to position [1938, 0]
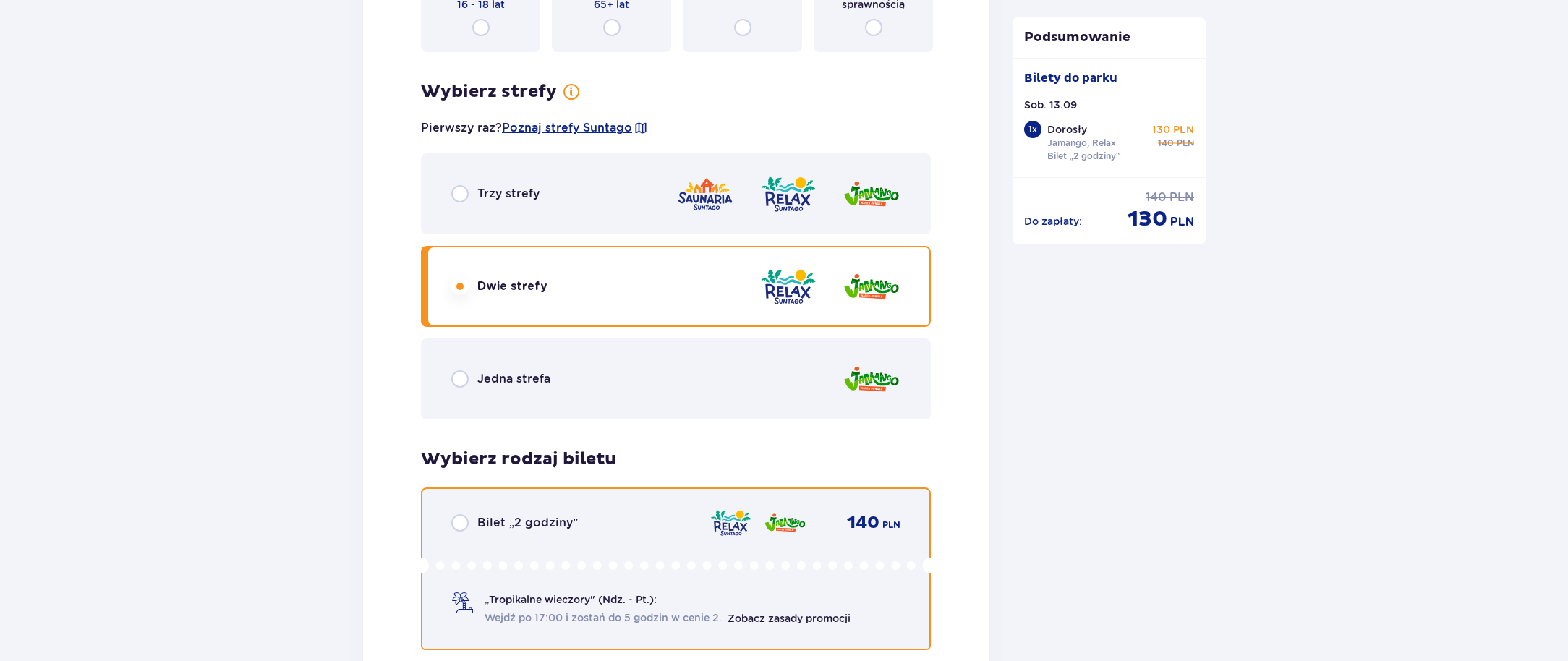
click at [457, 517] on input "radio" at bounding box center [460, 522] width 17 height 17
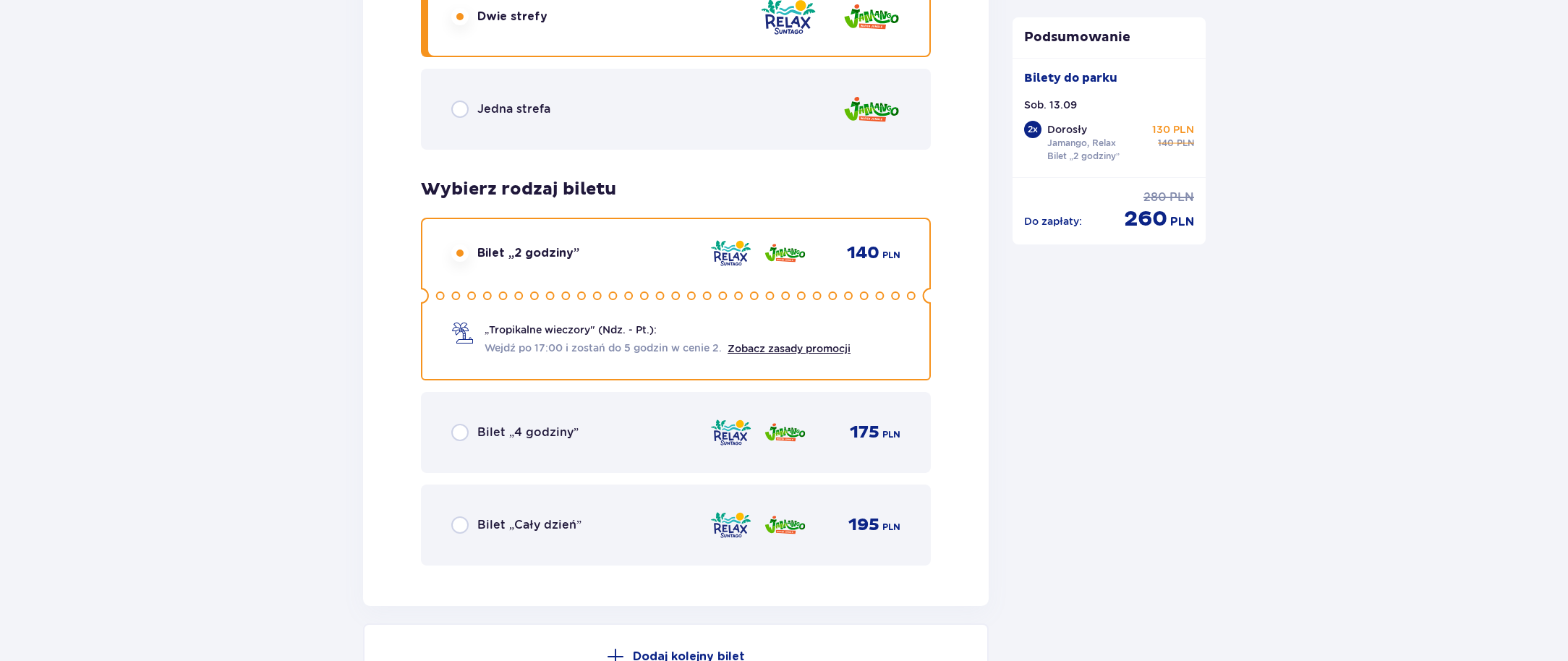
scroll to position [2095, 0]
